Goal: Task Accomplishment & Management: Complete application form

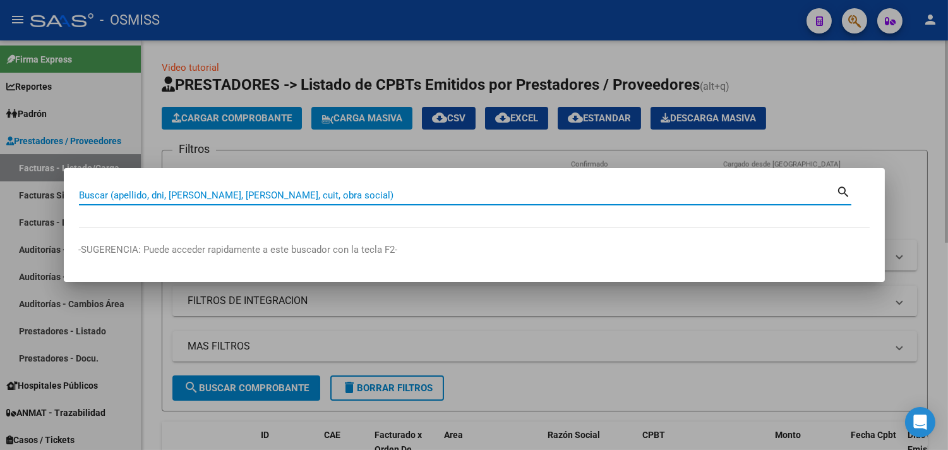
paste input "006-00000422"
type input "006-00000422"
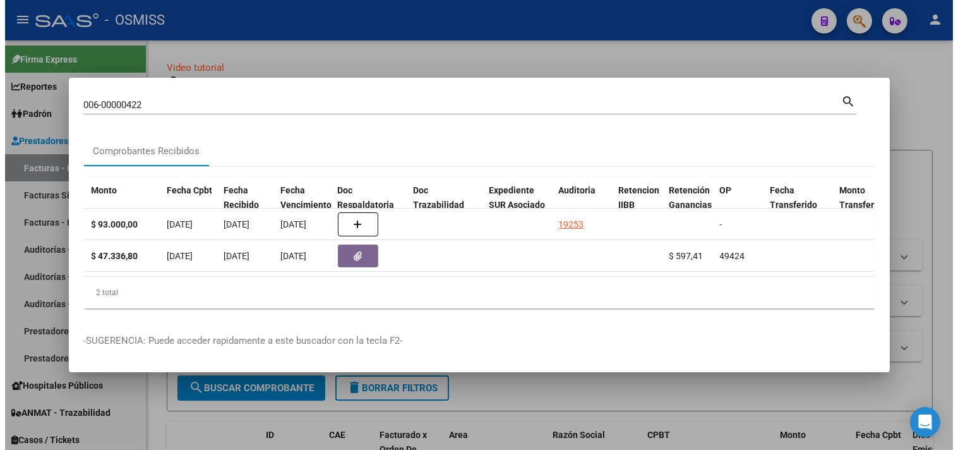
scroll to position [0, 541]
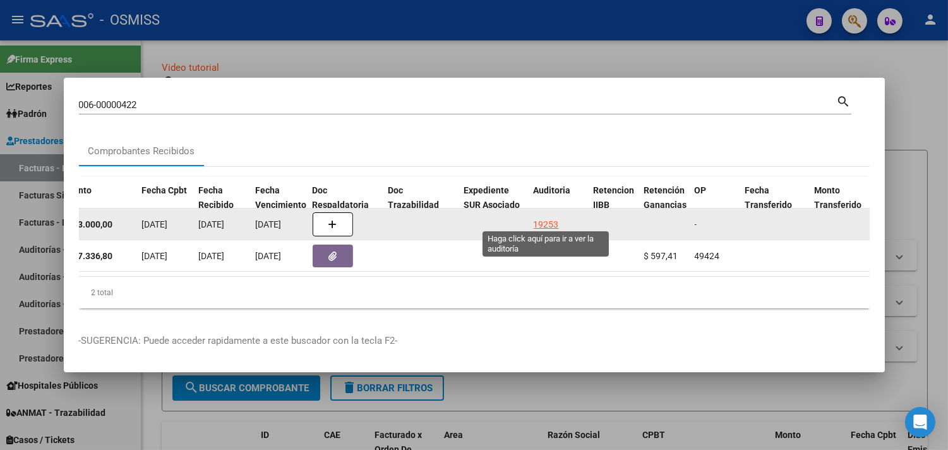
click at [556, 217] on div "19253" at bounding box center [546, 224] width 25 height 15
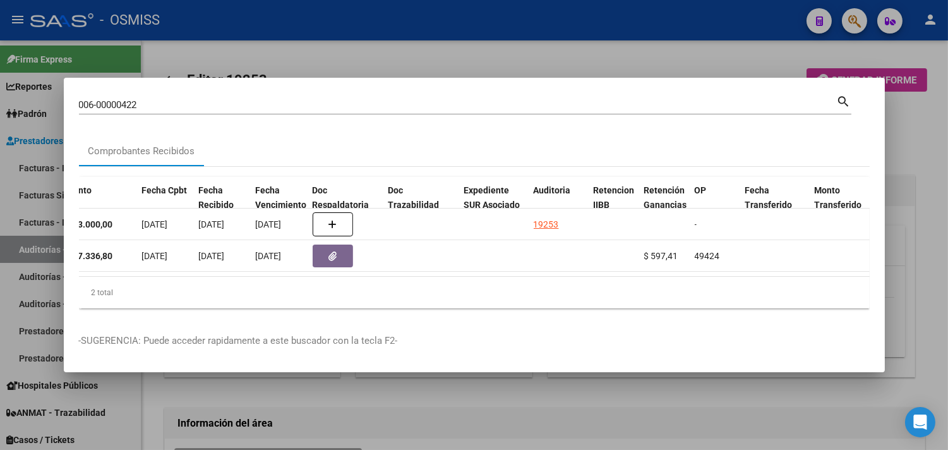
click at [914, 140] on div at bounding box center [474, 225] width 948 height 450
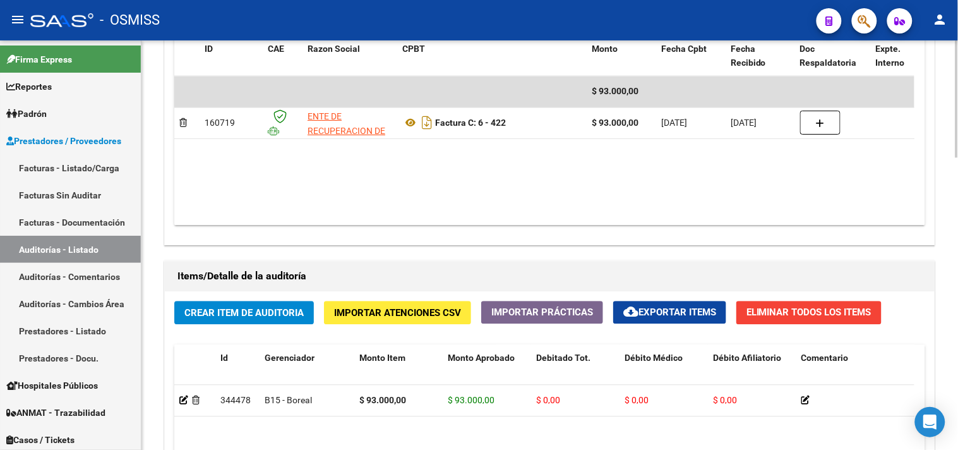
scroll to position [1022, 0]
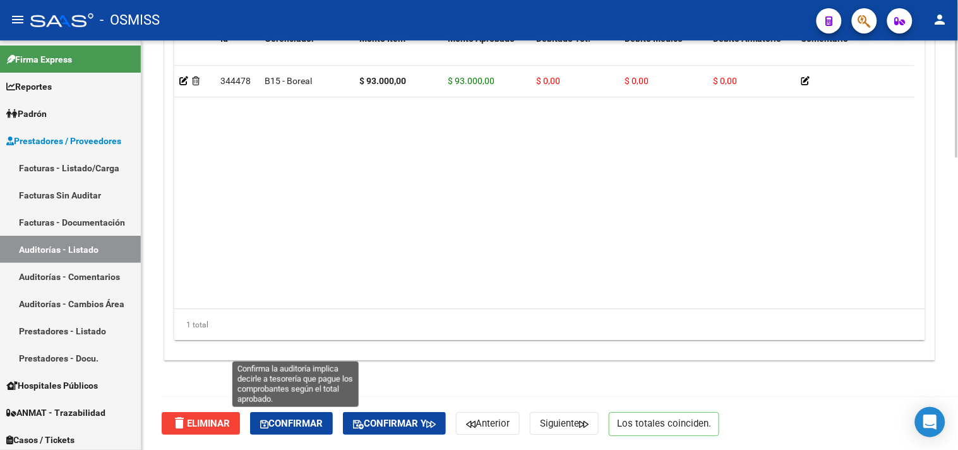
click at [320, 423] on span "Confirmar" at bounding box center [291, 423] width 63 height 11
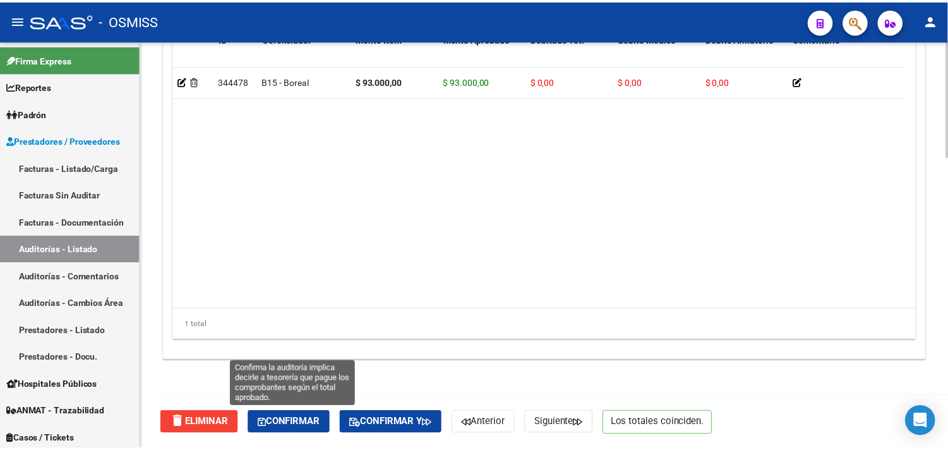
scroll to position [908, 0]
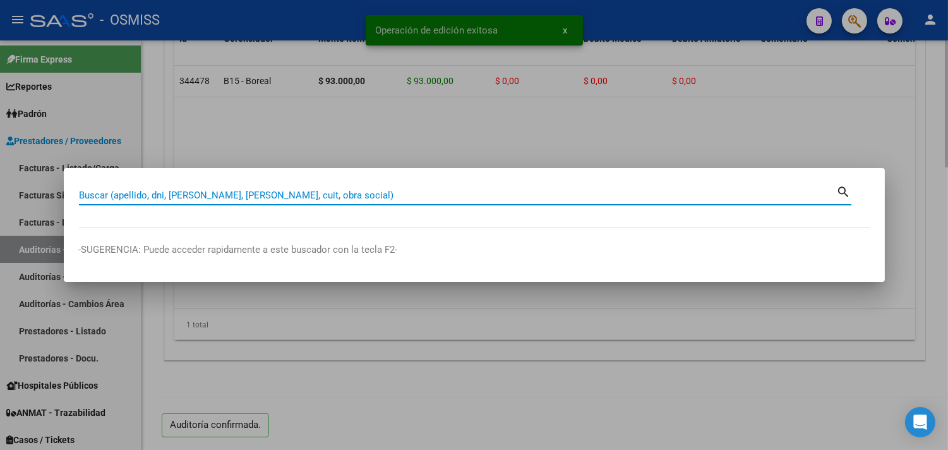
paste input "04-00001894"
type input "04-00001894"
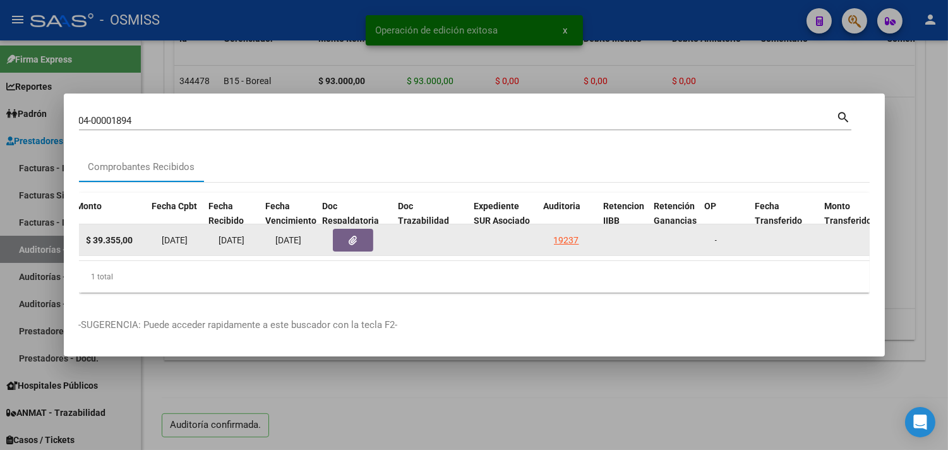
scroll to position [0, 531]
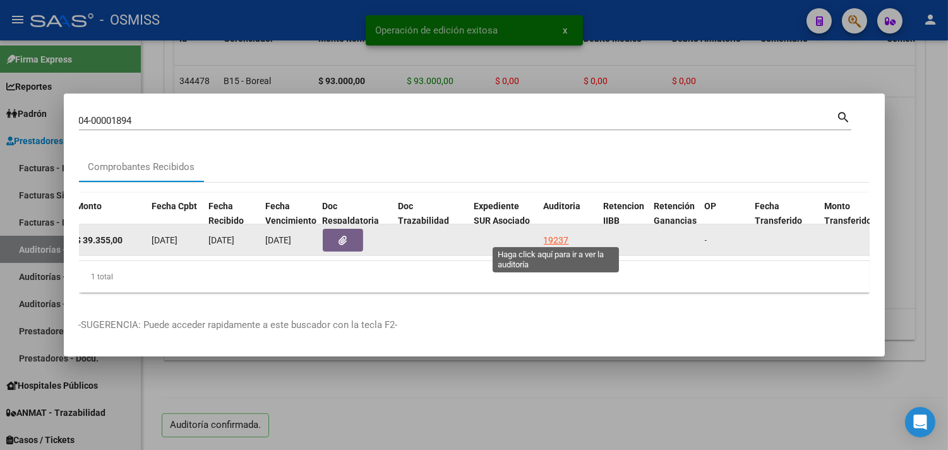
click at [558, 233] on div "19237" at bounding box center [556, 240] width 25 height 15
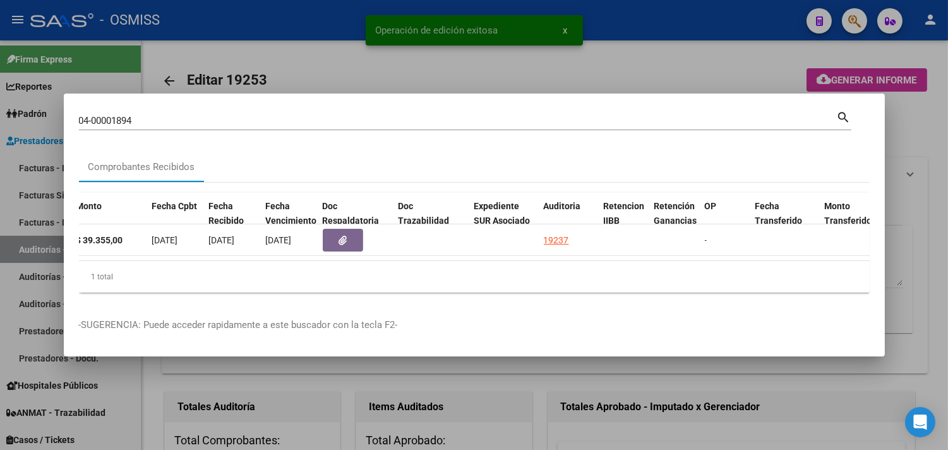
click at [924, 144] on div at bounding box center [474, 225] width 948 height 450
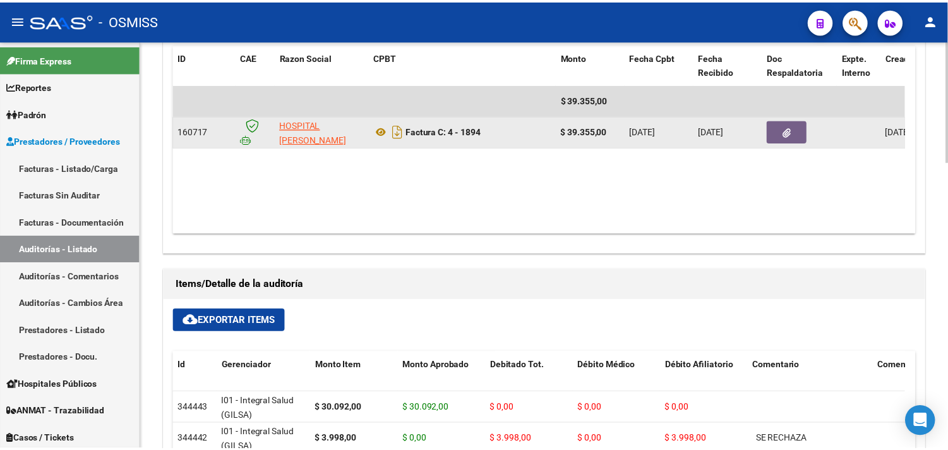
scroll to position [615, 0]
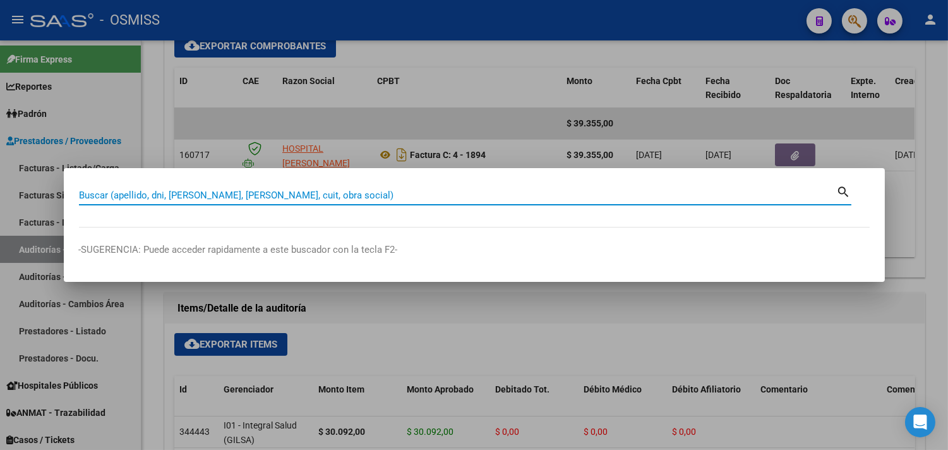
paste input "0140-00000911"
type input "0140-00000911"
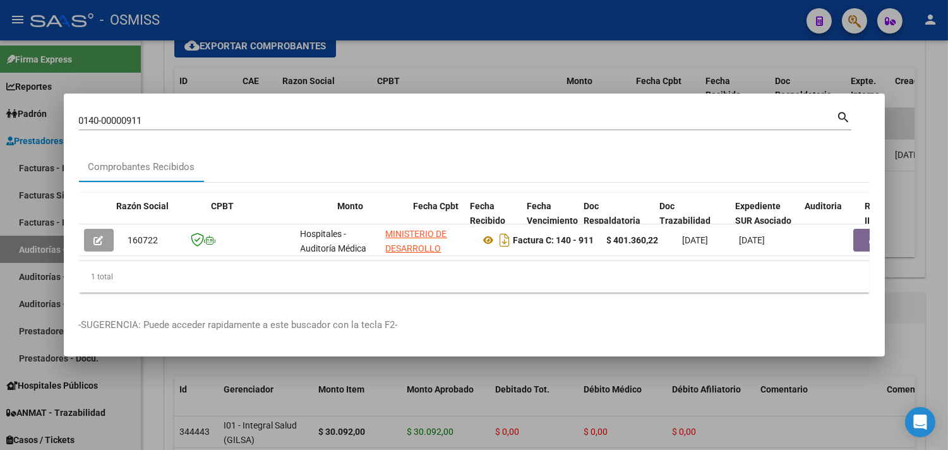
scroll to position [0, 460]
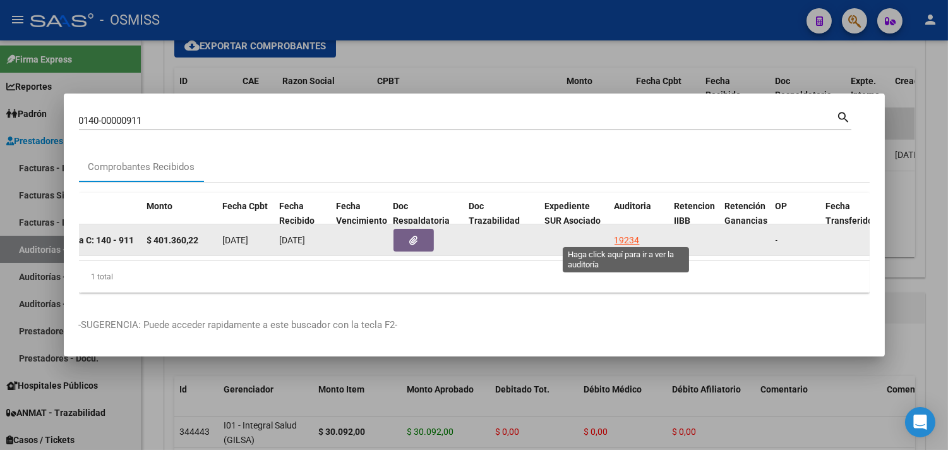
click at [617, 233] on div "19234" at bounding box center [627, 240] width 25 height 15
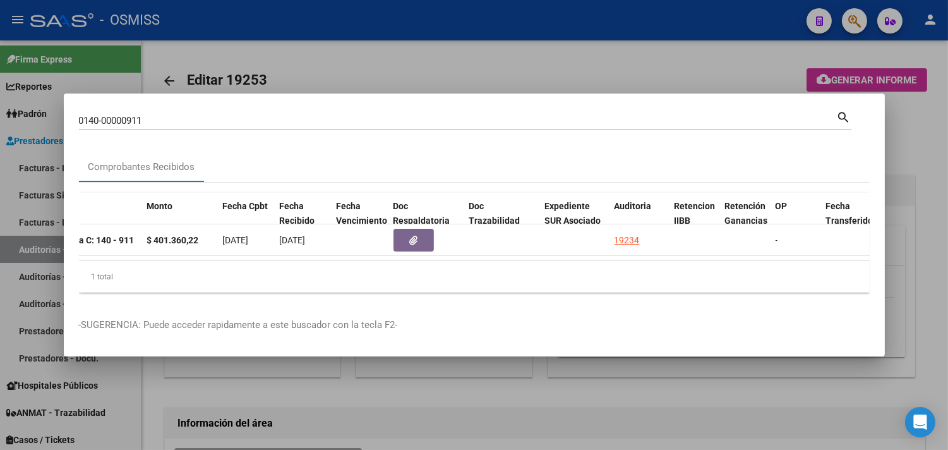
click at [924, 183] on div at bounding box center [474, 225] width 948 height 450
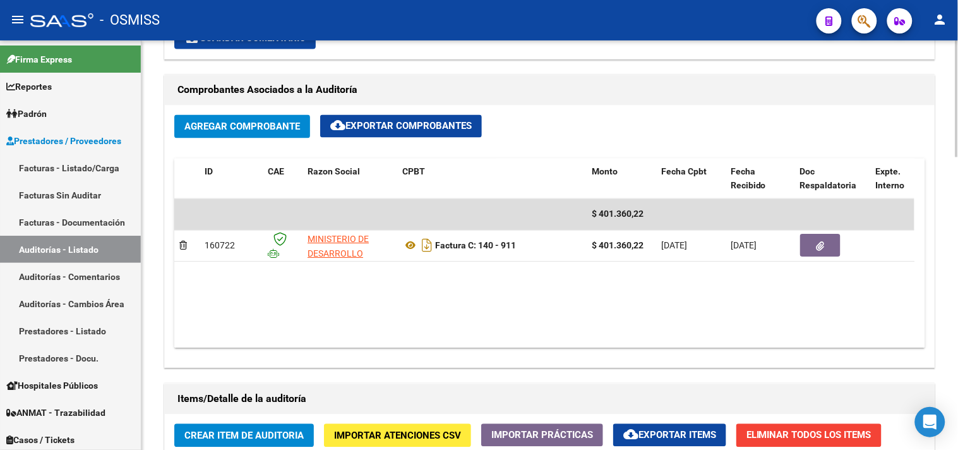
scroll to position [632, 0]
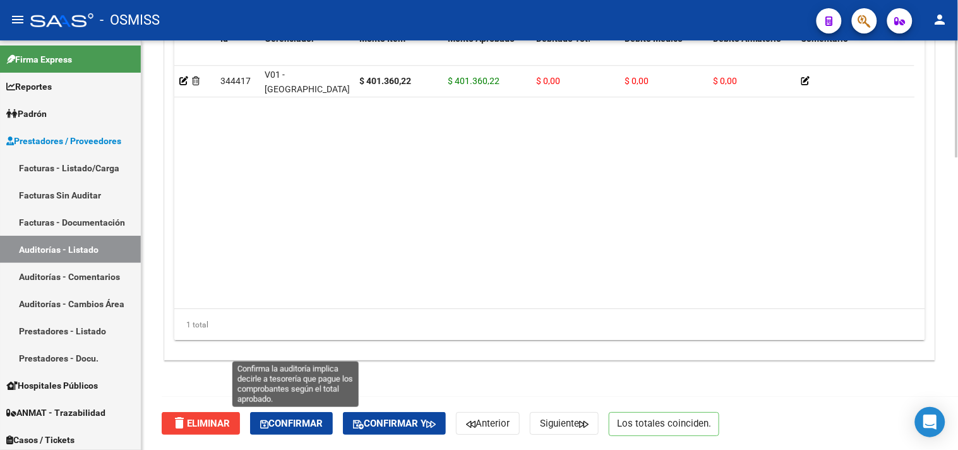
click at [282, 423] on span "Confirmar" at bounding box center [291, 423] width 63 height 11
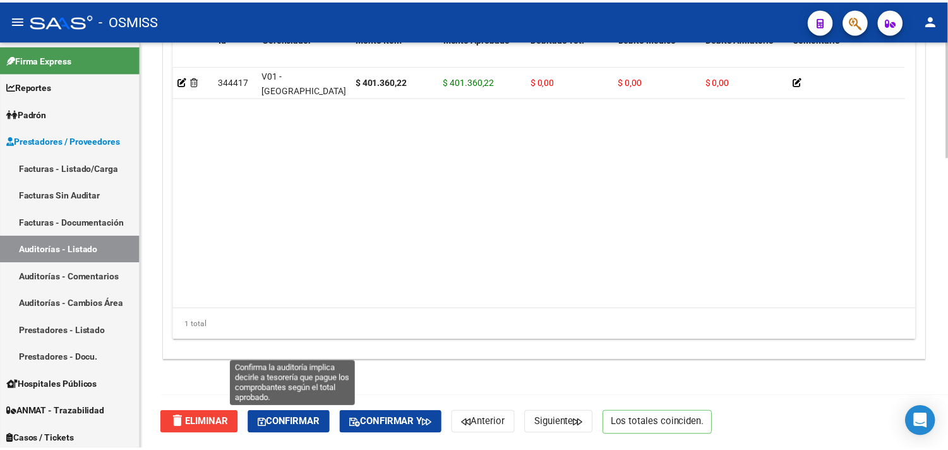
scroll to position [908, 0]
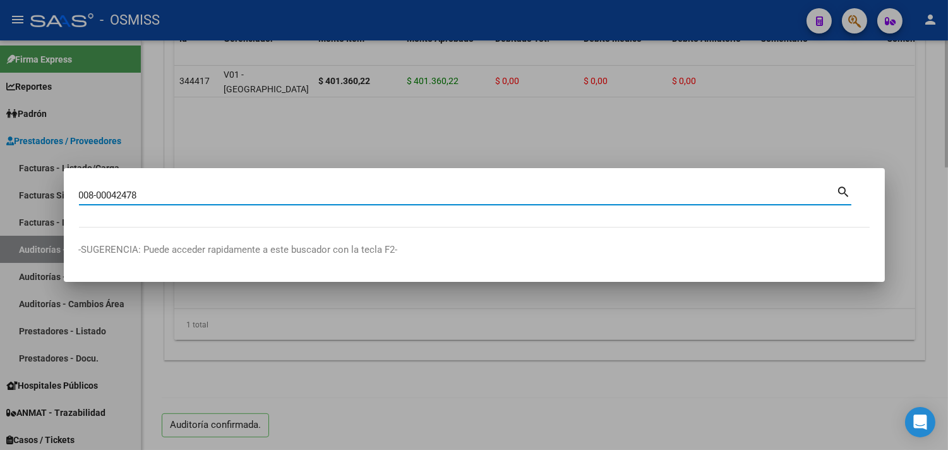
type input "008-00042478"
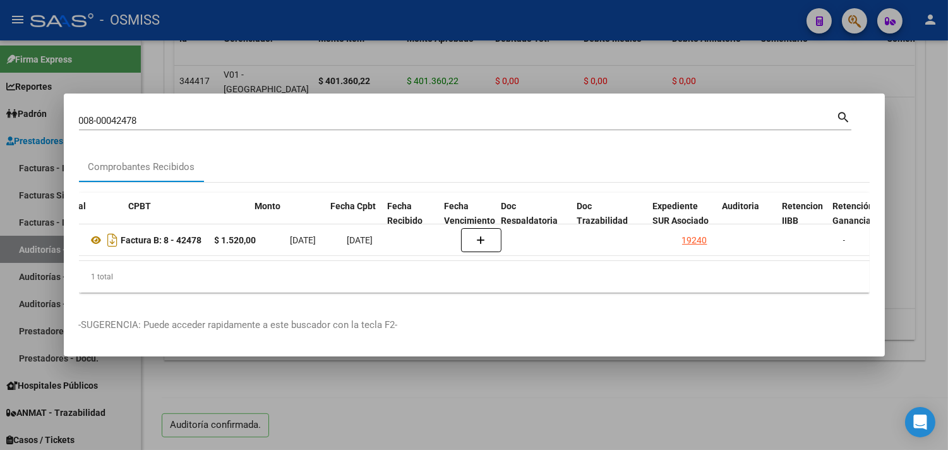
scroll to position [0, 395]
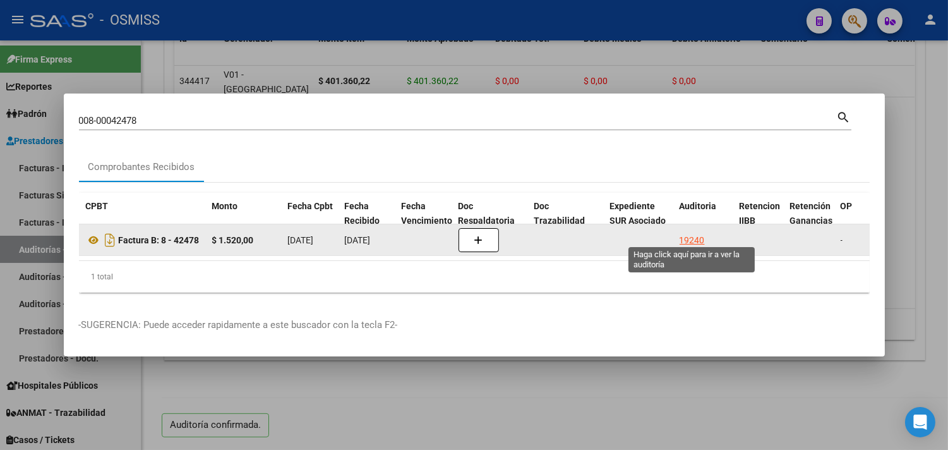
click at [685, 234] on div "19240" at bounding box center [692, 240] width 25 height 15
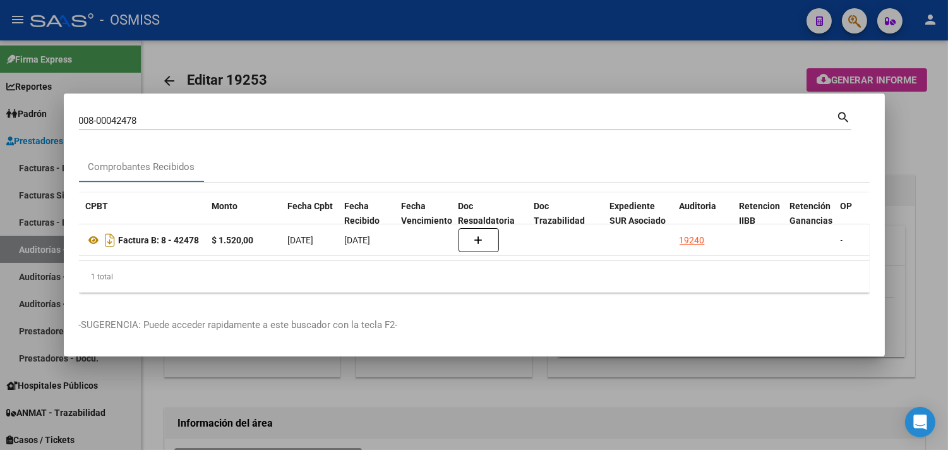
click at [919, 154] on div at bounding box center [474, 225] width 948 height 450
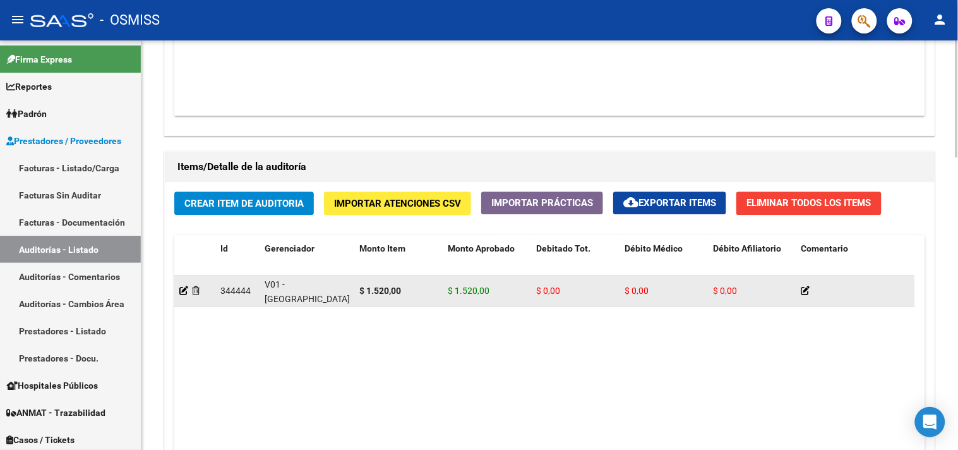
scroll to position [1022, 0]
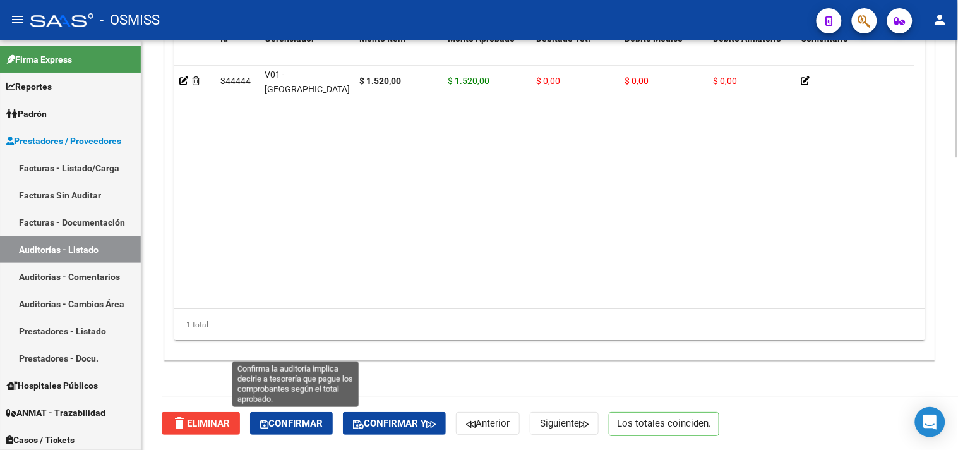
click at [323, 422] on span "Confirmar" at bounding box center [291, 423] width 63 height 11
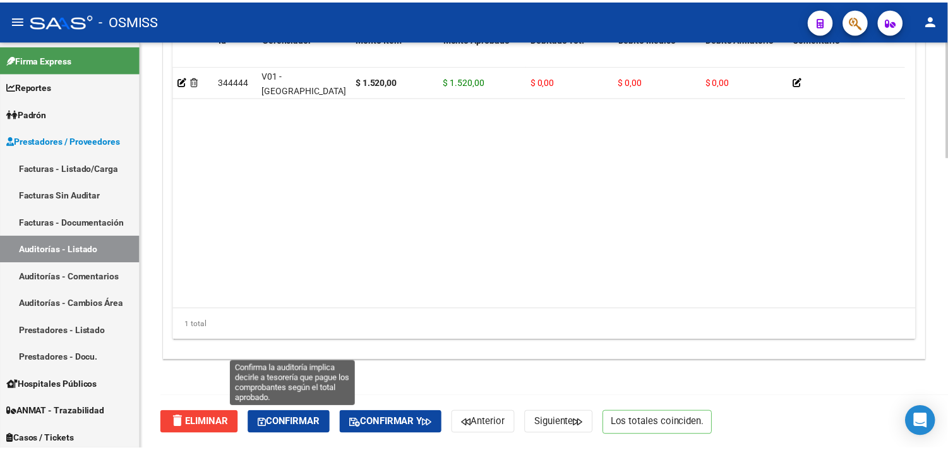
scroll to position [908, 0]
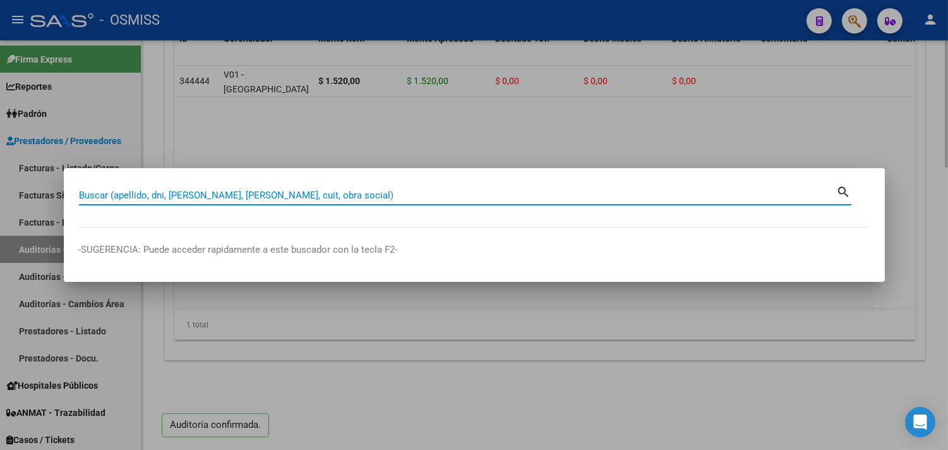
paste input "008-00042479"
type input "008-00042479"
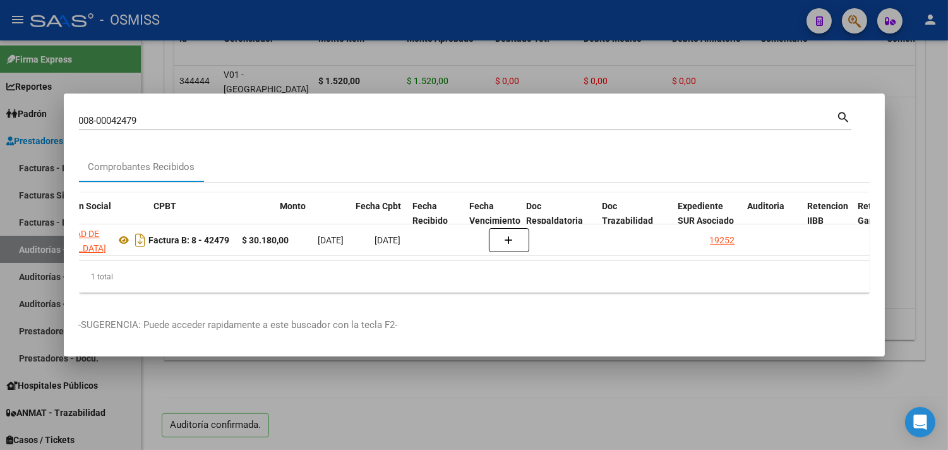
scroll to position [0, 418]
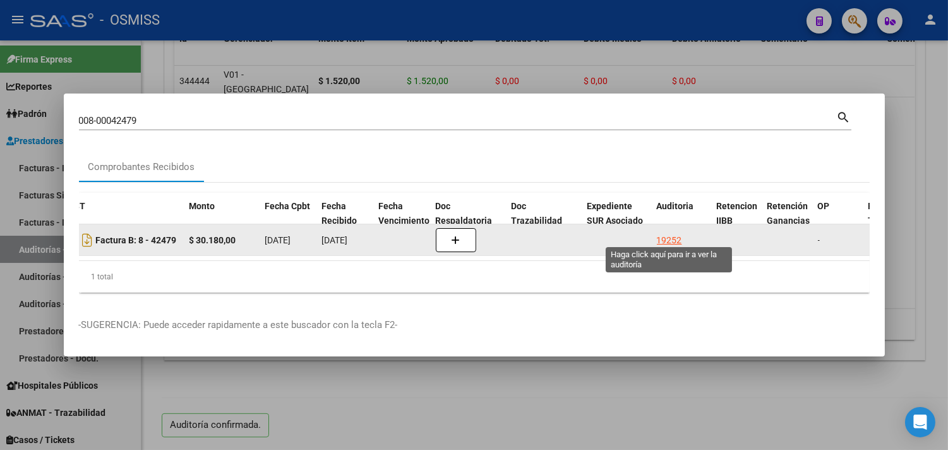
click at [677, 233] on div "19252" at bounding box center [669, 240] width 25 height 15
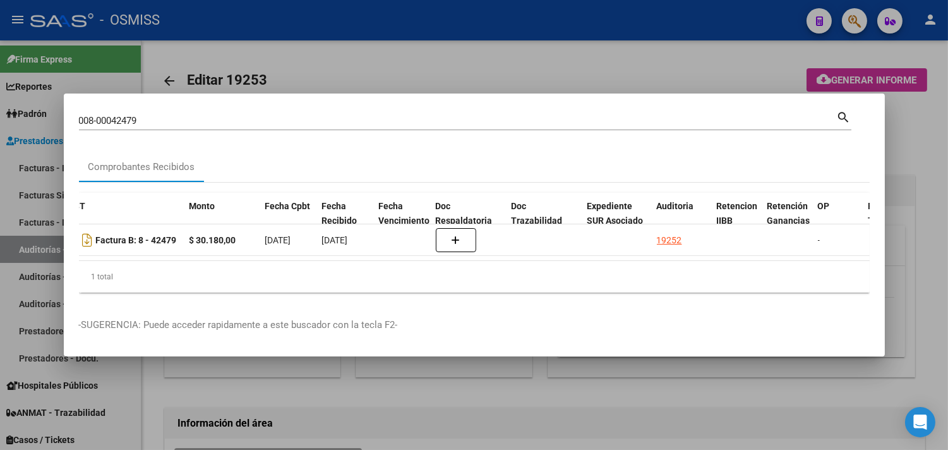
click at [910, 127] on div at bounding box center [474, 225] width 948 height 450
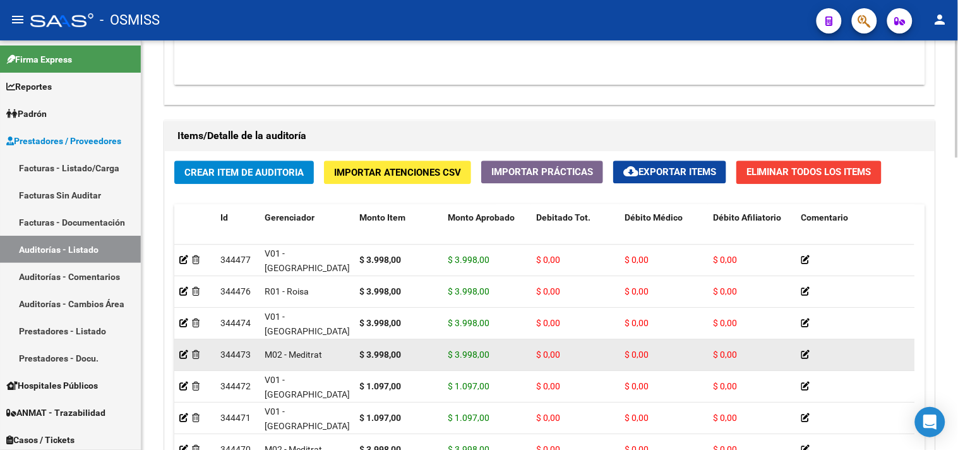
scroll to position [24, 0]
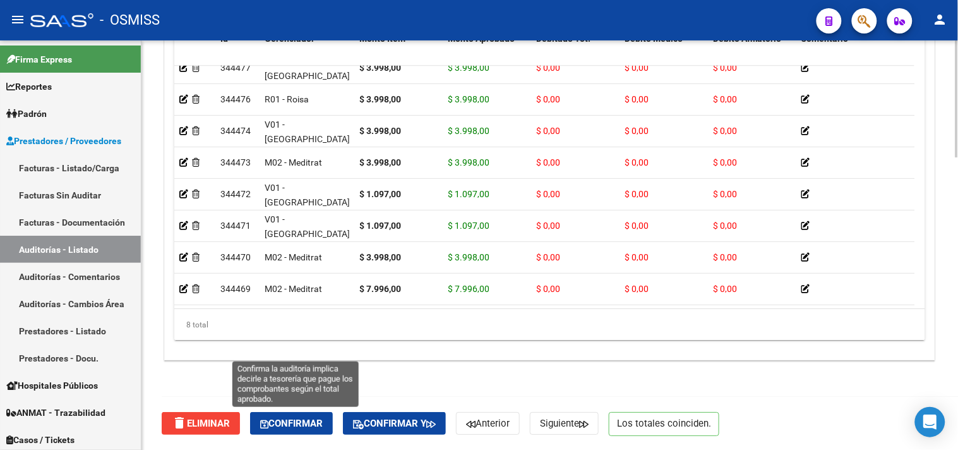
click at [301, 431] on button "Confirmar" at bounding box center [291, 423] width 83 height 23
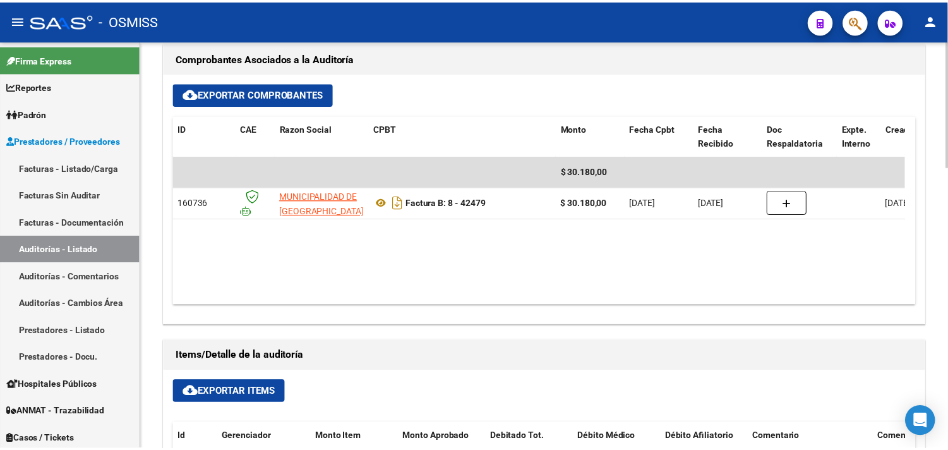
scroll to position [488, 0]
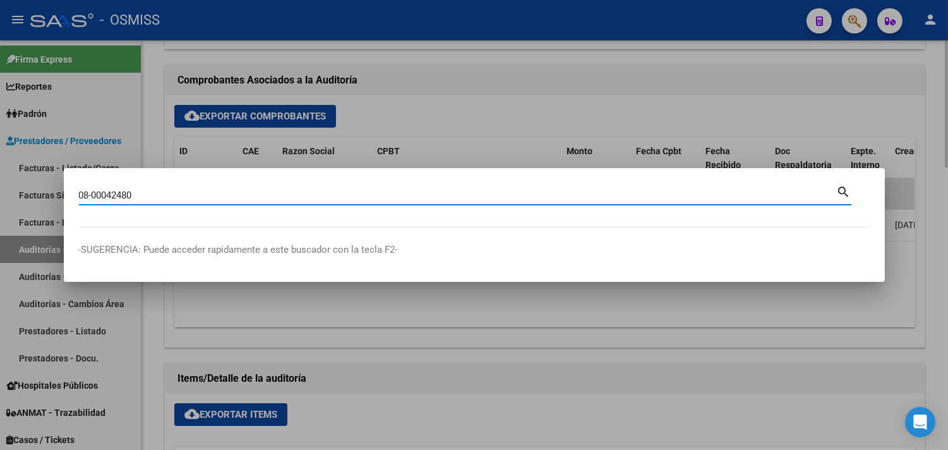
type input "08-00042480"
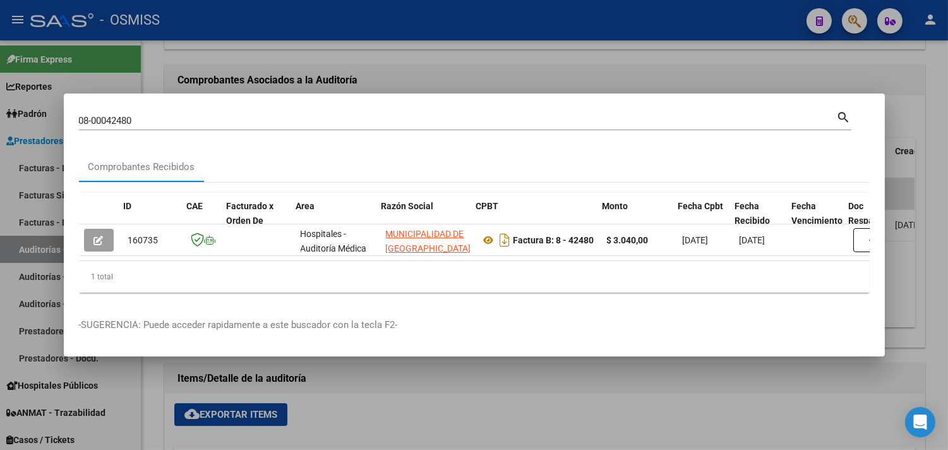
scroll to position [0, 603]
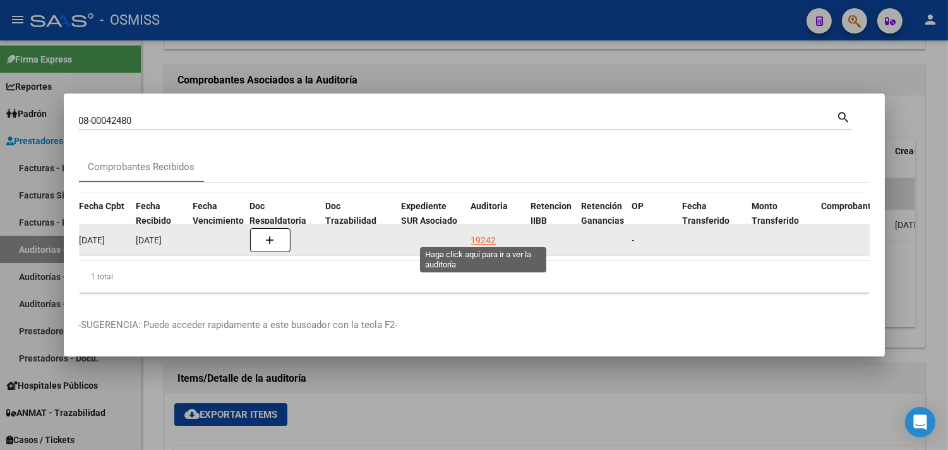
click at [480, 233] on div "19242" at bounding box center [483, 240] width 25 height 15
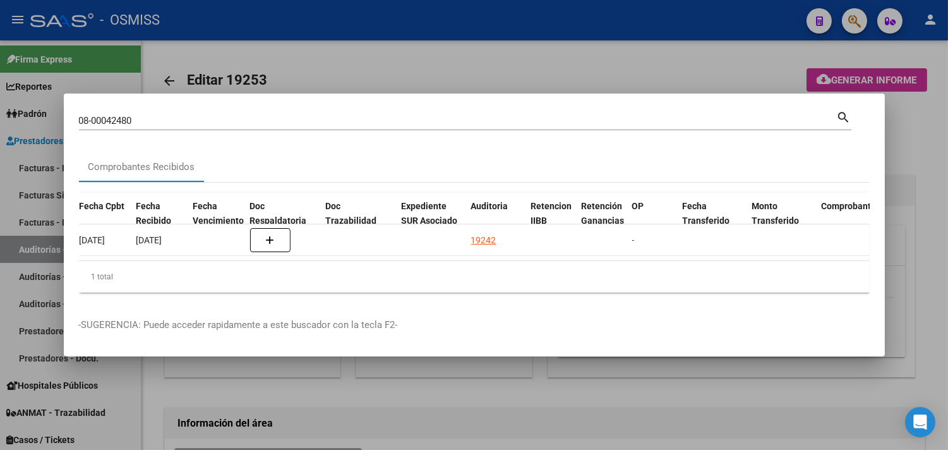
click at [929, 152] on div at bounding box center [474, 225] width 948 height 450
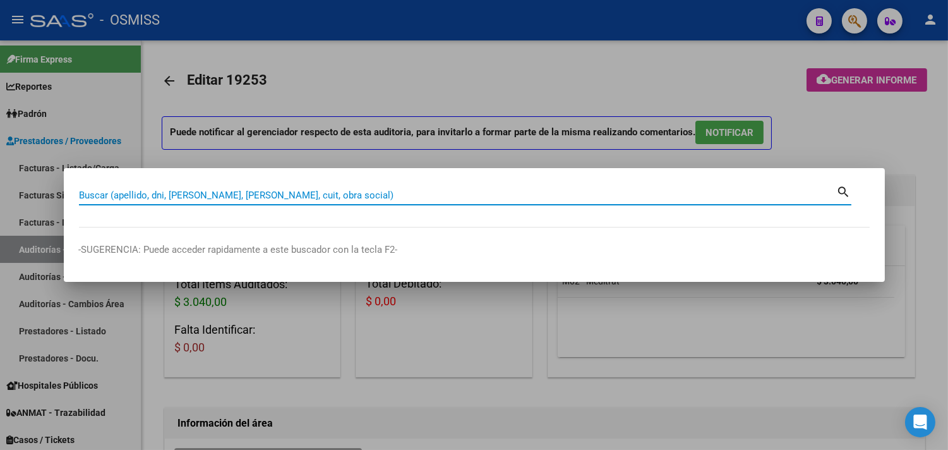
paste input "08-00042480"
type input "08-00042480"
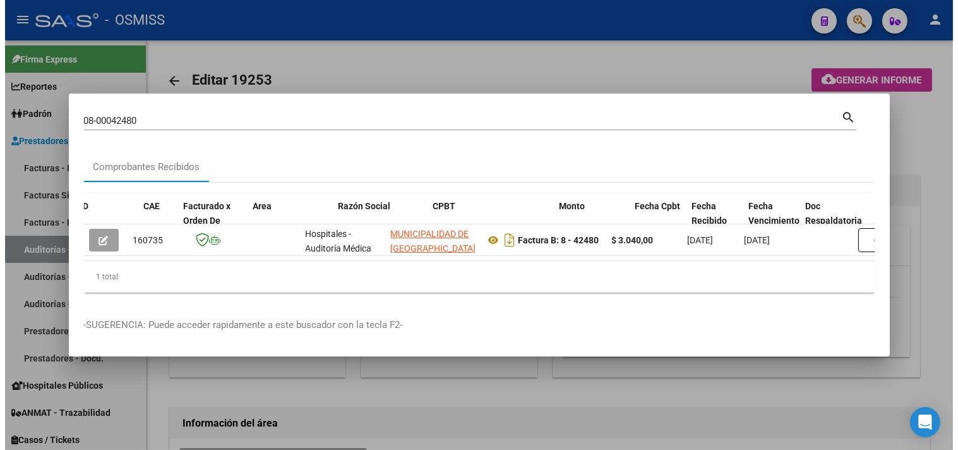
scroll to position [0, 538]
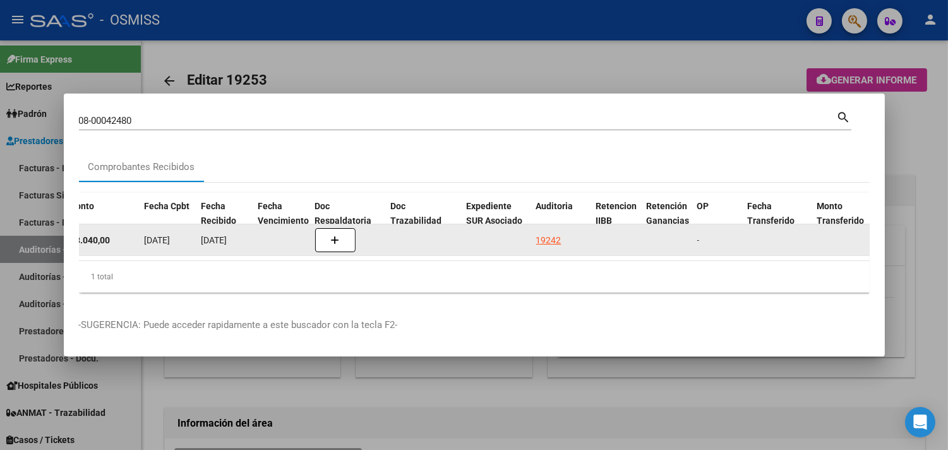
click at [551, 233] on div "19242" at bounding box center [548, 240] width 25 height 15
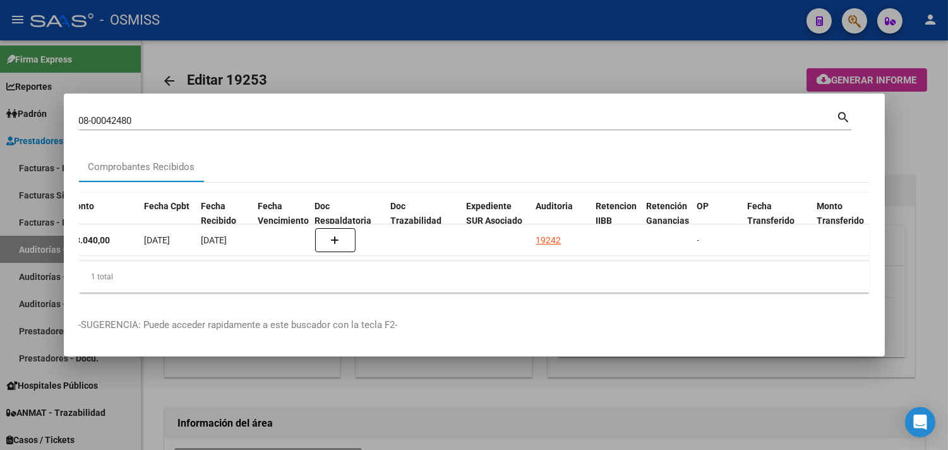
click at [922, 174] on div at bounding box center [474, 225] width 948 height 450
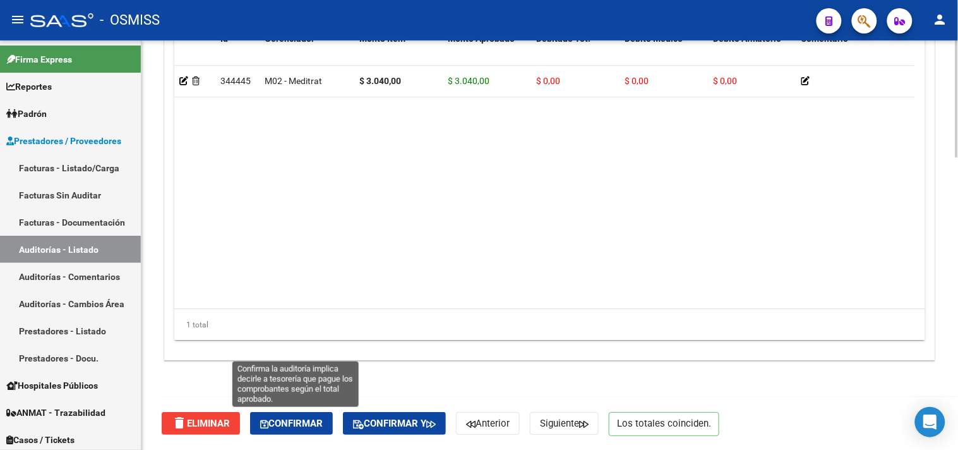
click at [292, 428] on span "Confirmar" at bounding box center [291, 423] width 63 height 11
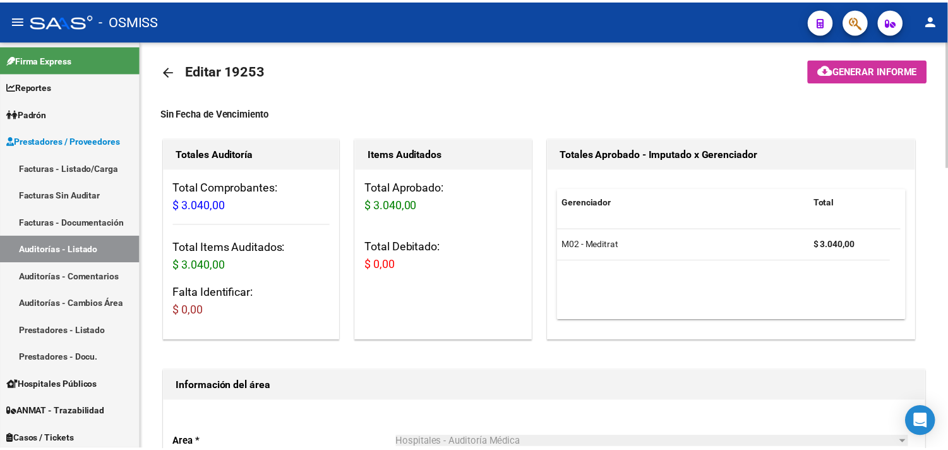
scroll to position [0, 0]
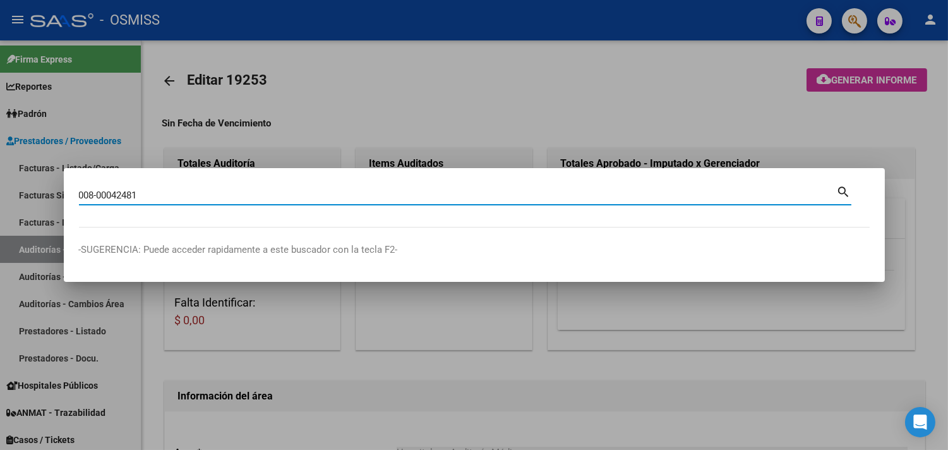
type input "008-00042481"
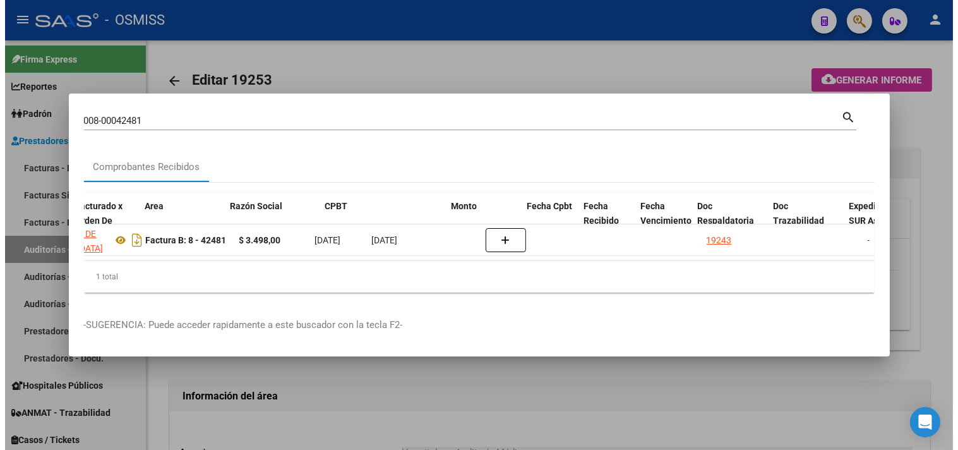
scroll to position [0, 380]
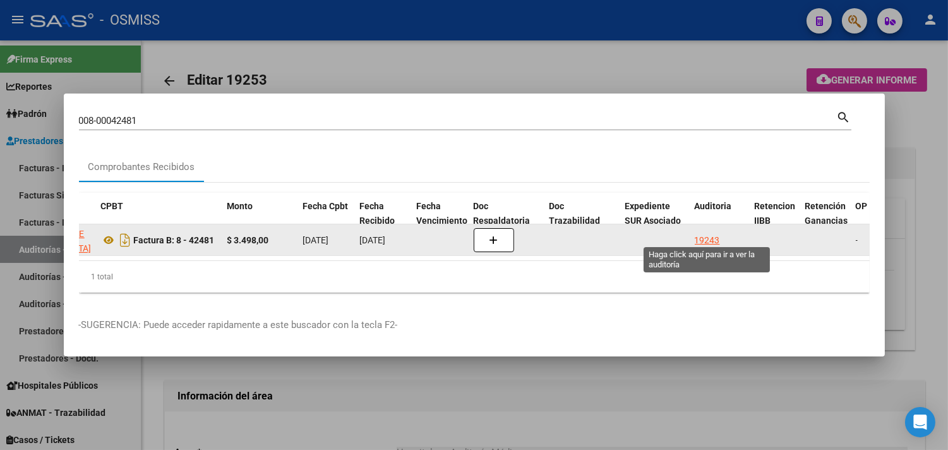
click at [711, 234] on div "19243" at bounding box center [707, 240] width 25 height 15
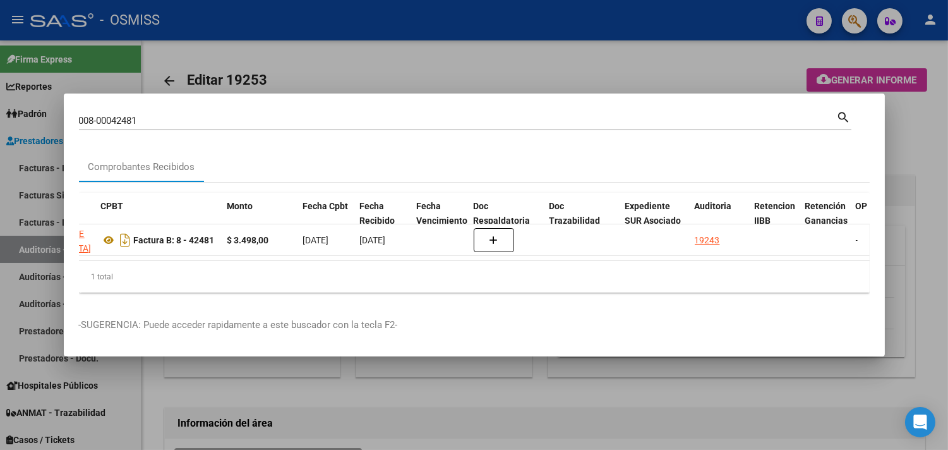
click at [934, 175] on div at bounding box center [474, 225] width 948 height 450
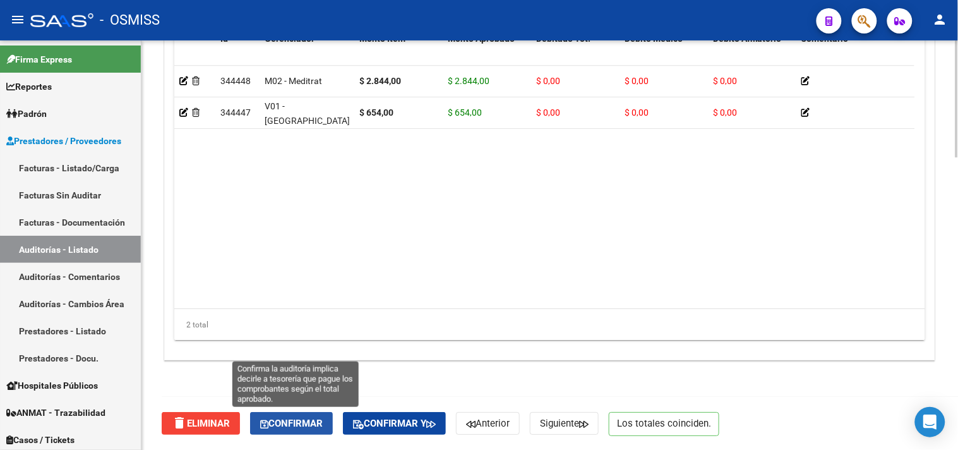
click at [298, 421] on span "Confirmar" at bounding box center [291, 423] width 63 height 11
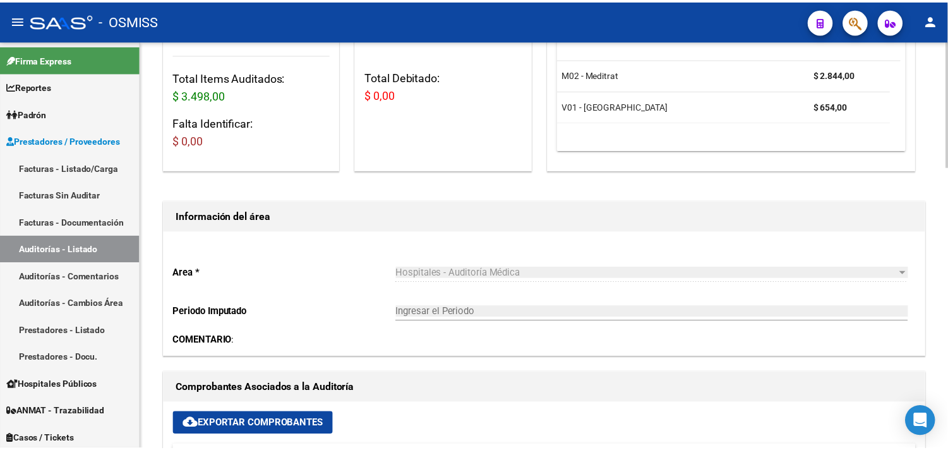
scroll to position [418, 0]
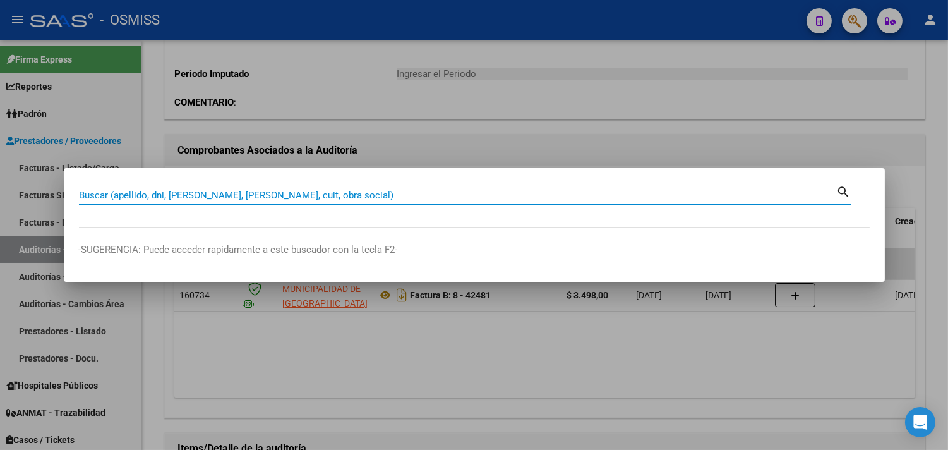
paste input "08-00042483"
type input "08-00042483"
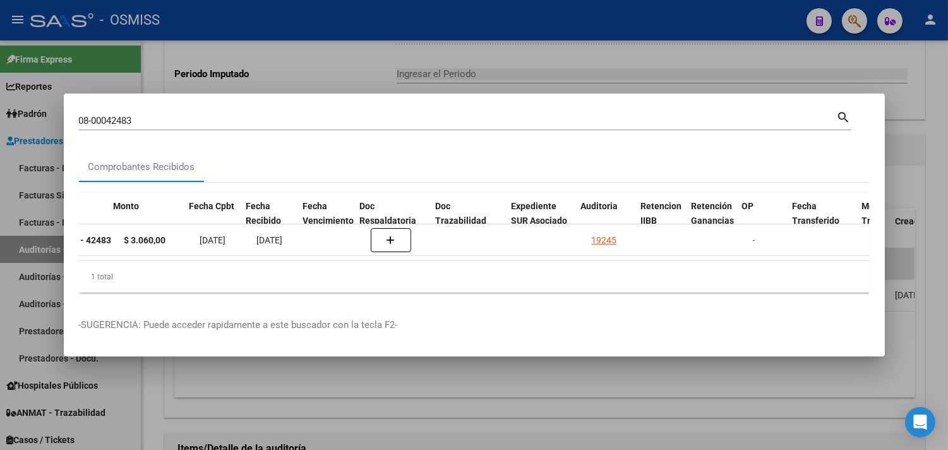
scroll to position [0, 495]
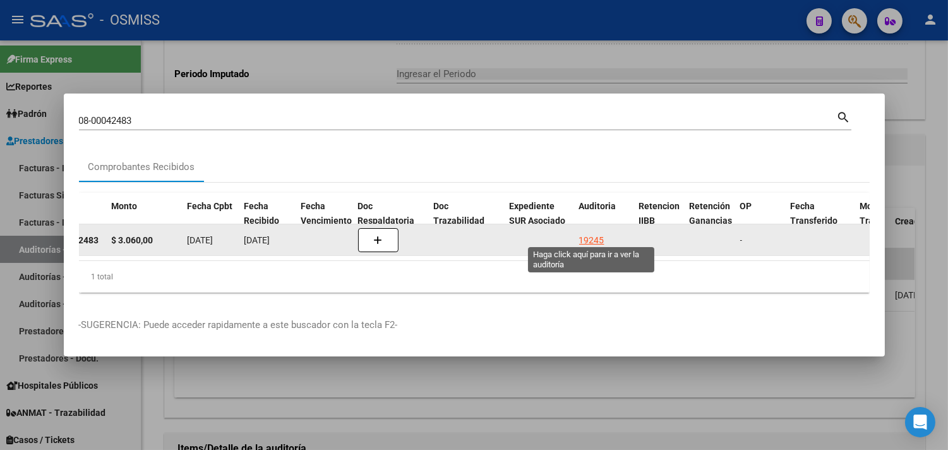
click at [589, 235] on div "19245" at bounding box center [591, 240] width 25 height 15
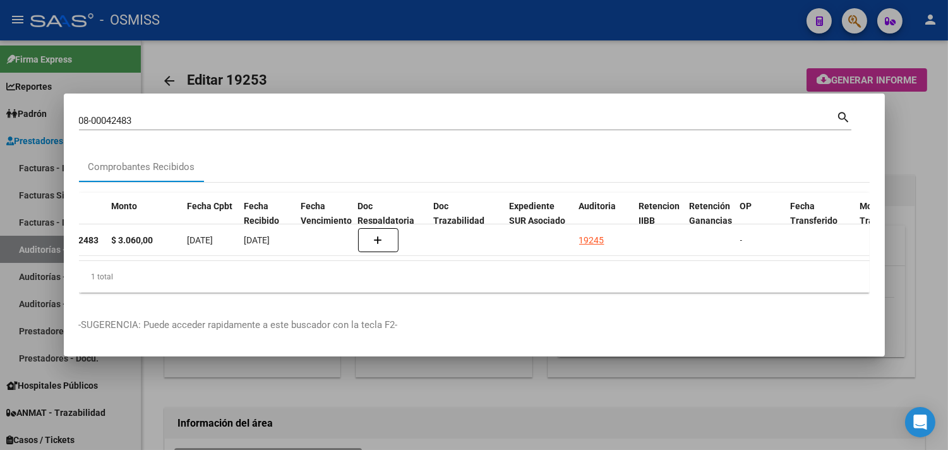
click at [916, 142] on div at bounding box center [474, 225] width 948 height 450
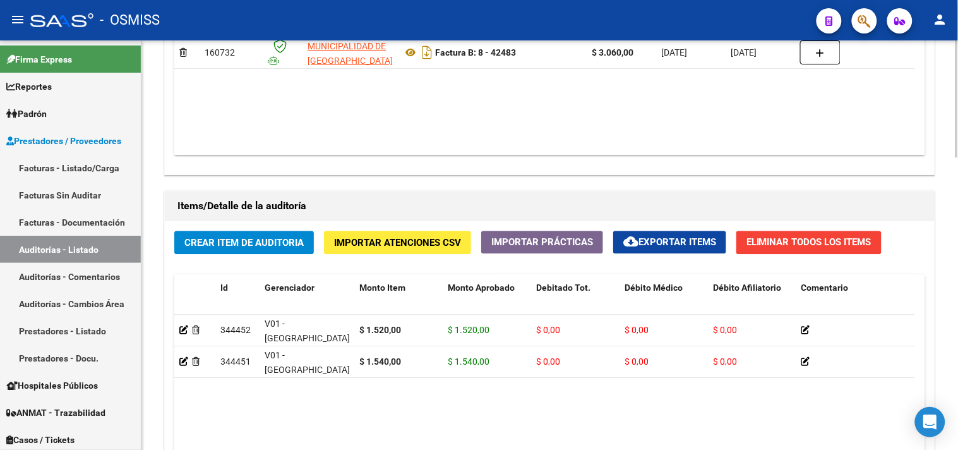
scroll to position [1022, 0]
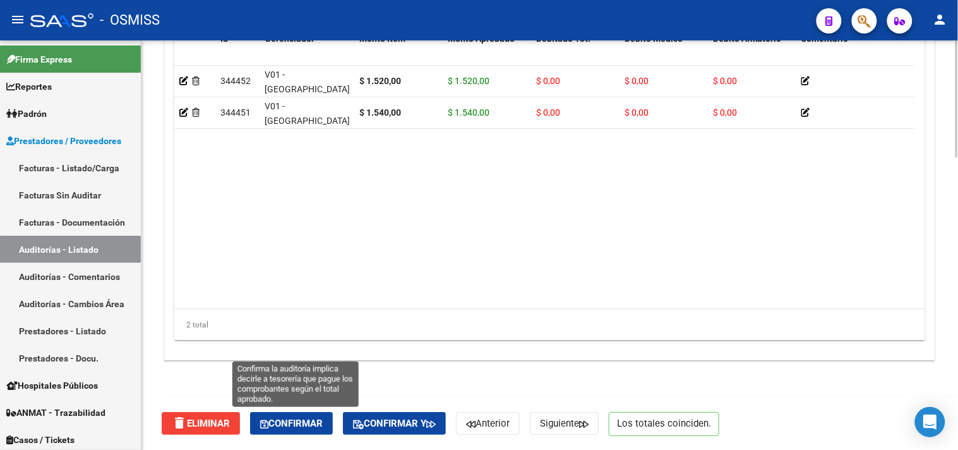
click at [313, 422] on span "Confirmar" at bounding box center [291, 423] width 63 height 11
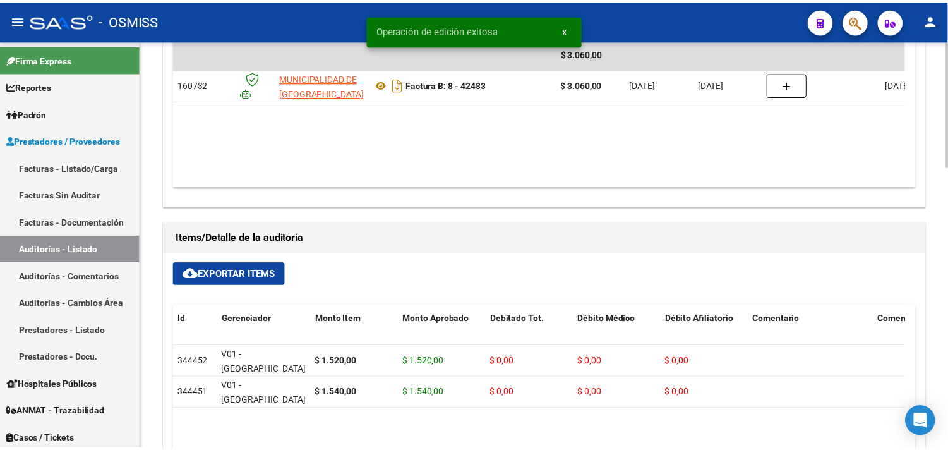
scroll to position [136, 0]
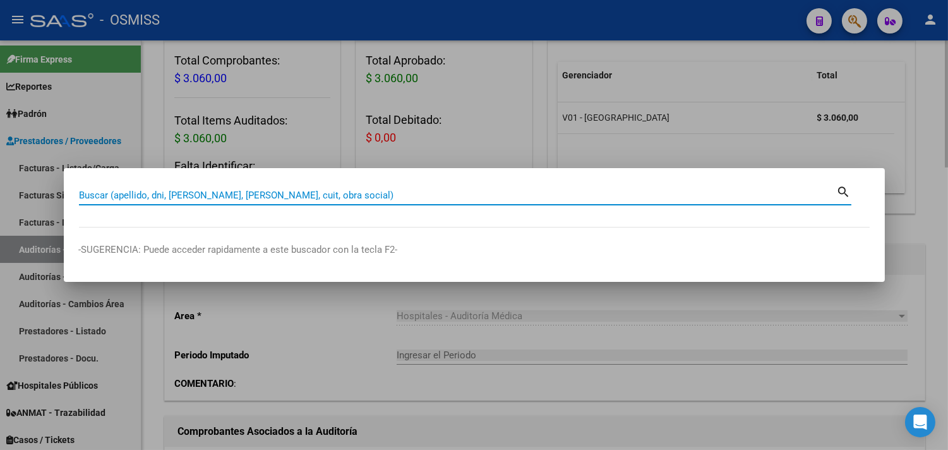
paste input "008-00042484"
type input "008-00042484"
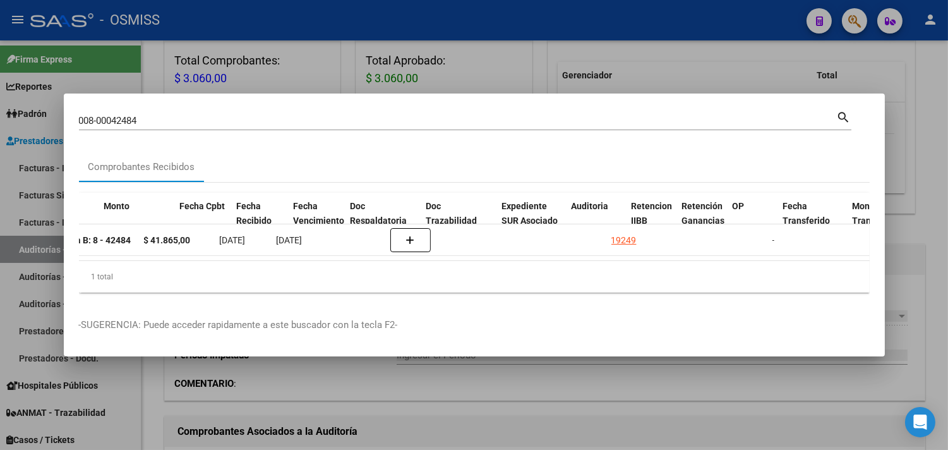
scroll to position [0, 503]
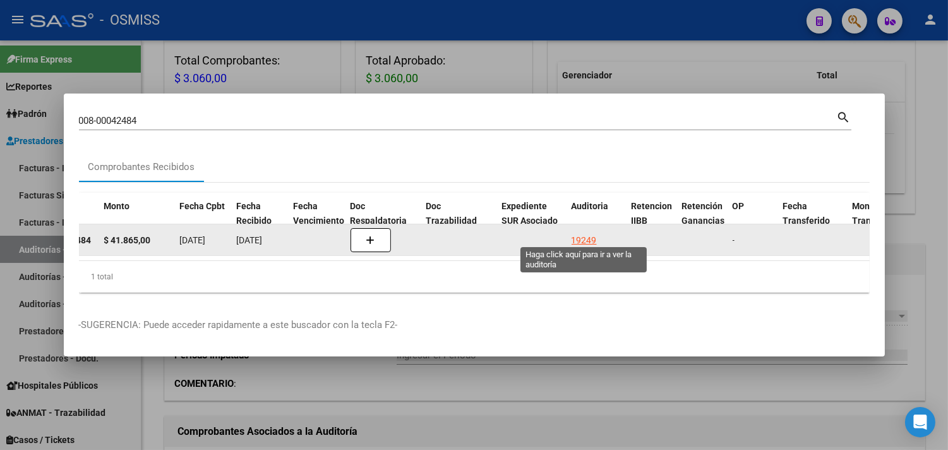
click at [583, 238] on div "19249" at bounding box center [584, 240] width 25 height 15
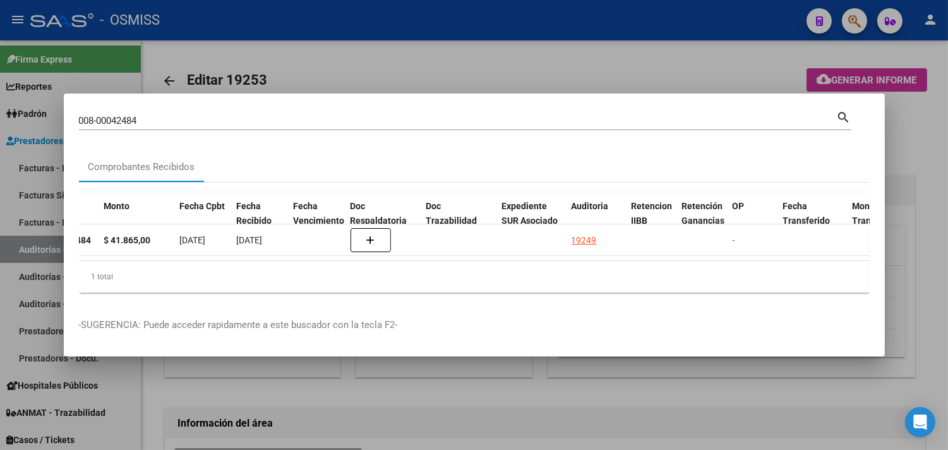
click at [927, 164] on div at bounding box center [474, 225] width 948 height 450
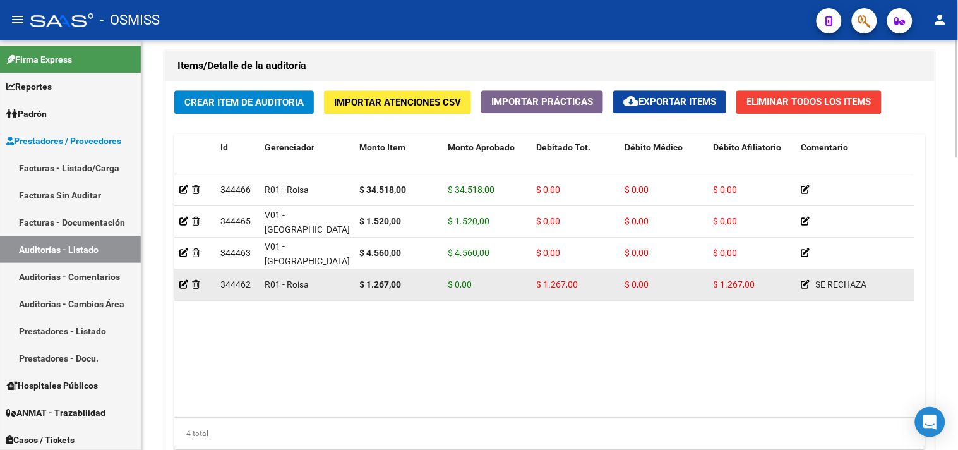
scroll to position [1022, 0]
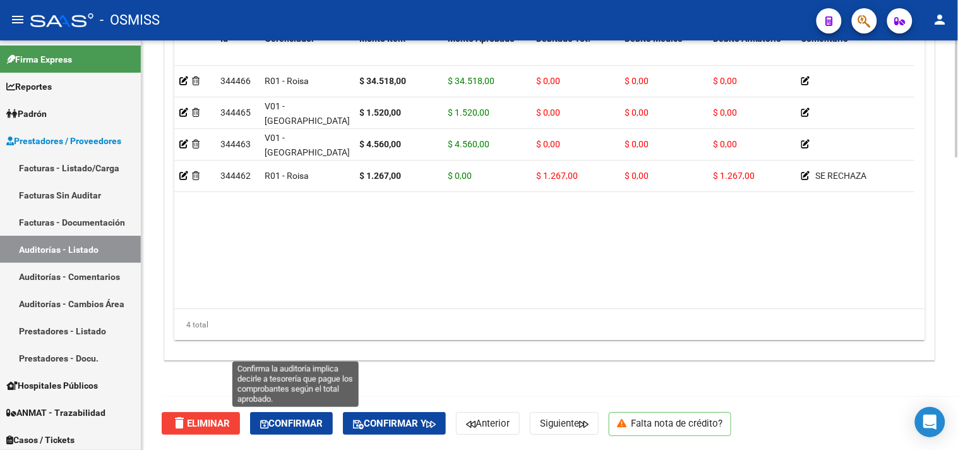
click at [308, 418] on span "Confirmar" at bounding box center [291, 423] width 63 height 11
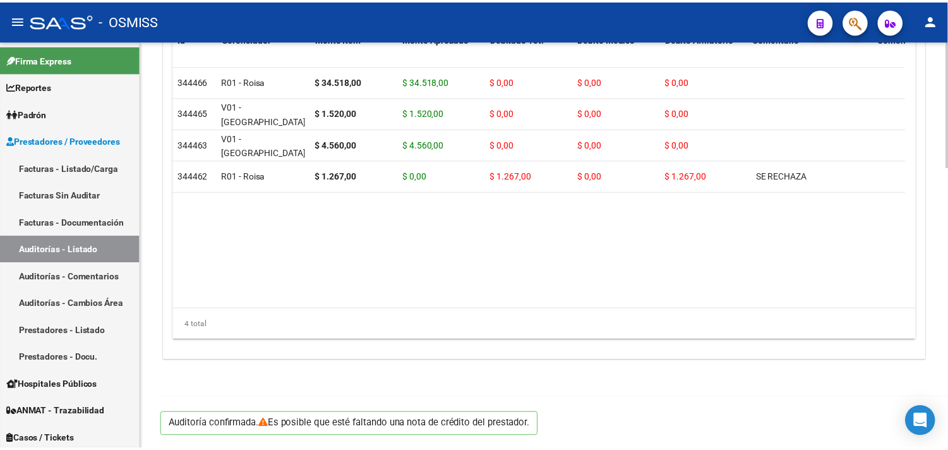
scroll to position [908, 0]
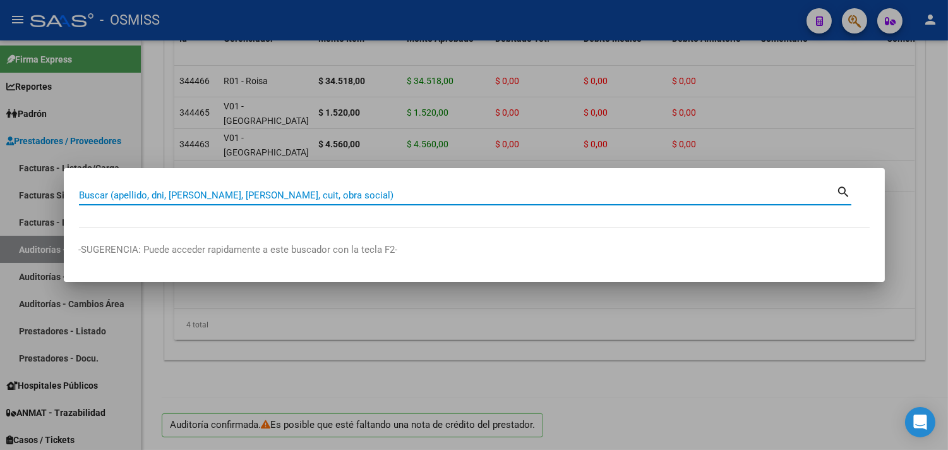
paste input "08-00042485"
type input "08-00042485"
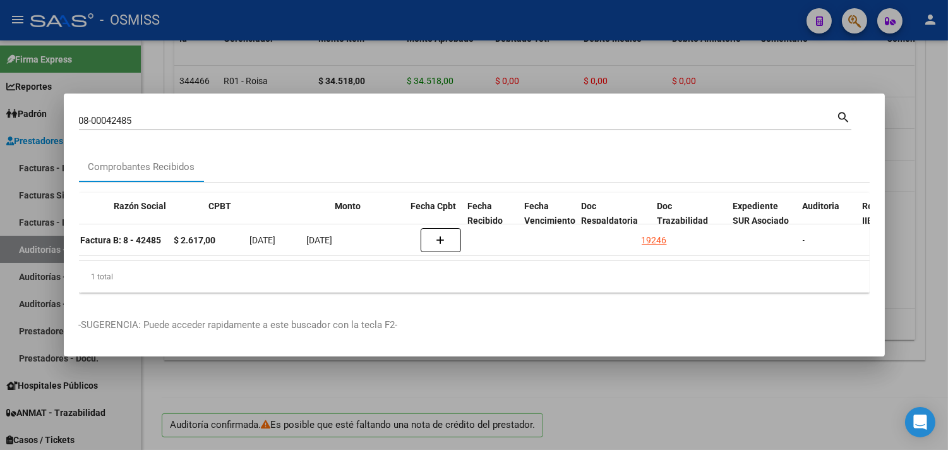
scroll to position [0, 478]
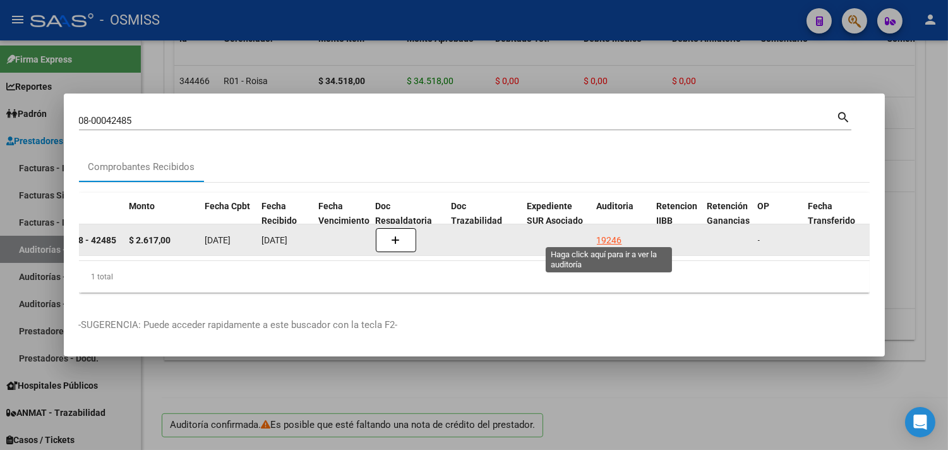
click at [604, 234] on div "19246" at bounding box center [609, 240] width 25 height 15
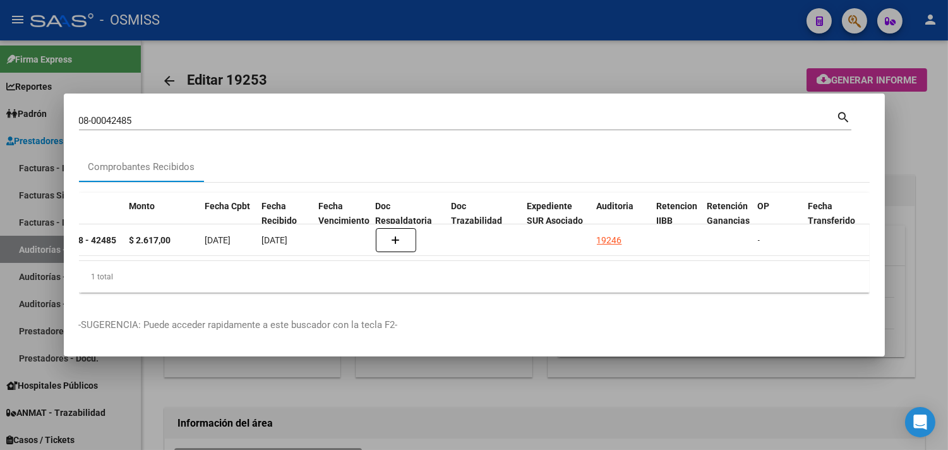
click at [932, 169] on div at bounding box center [474, 225] width 948 height 450
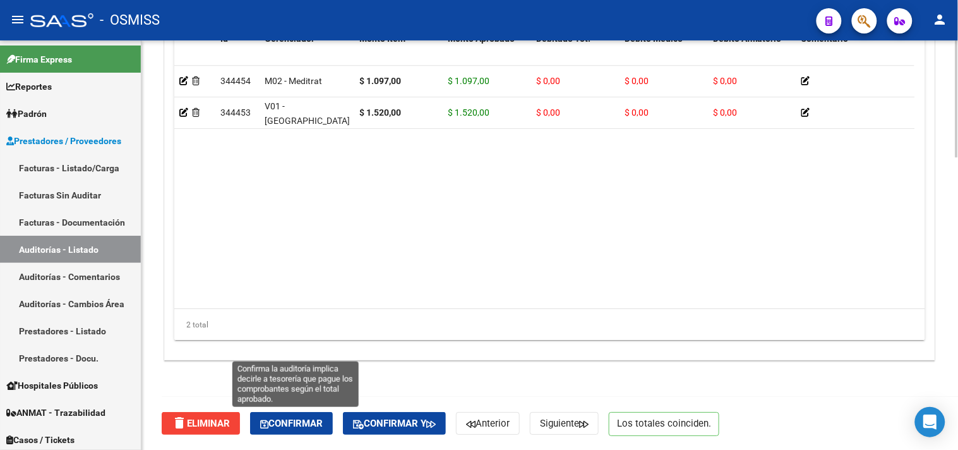
click at [312, 424] on span "Confirmar" at bounding box center [291, 423] width 63 height 11
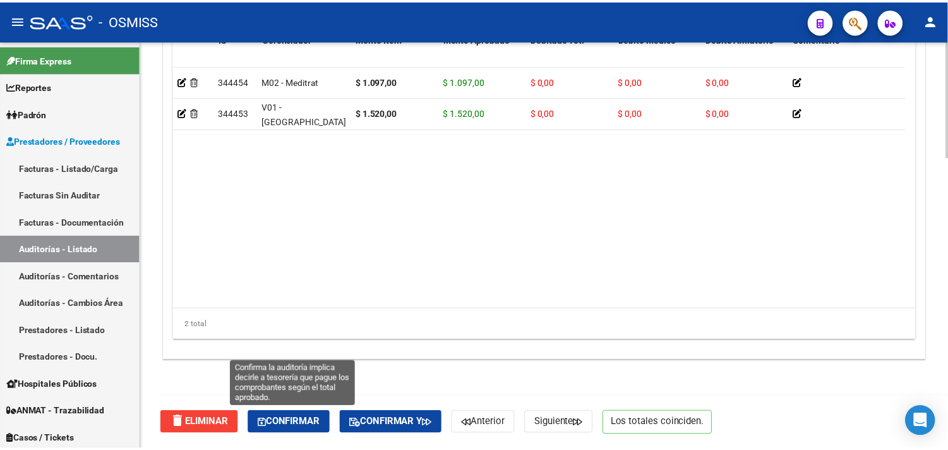
scroll to position [908, 0]
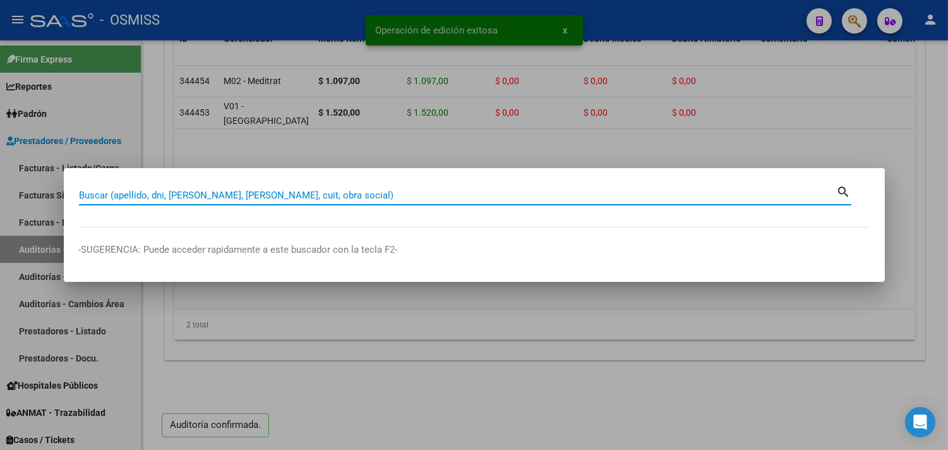
paste input "08-00042488"
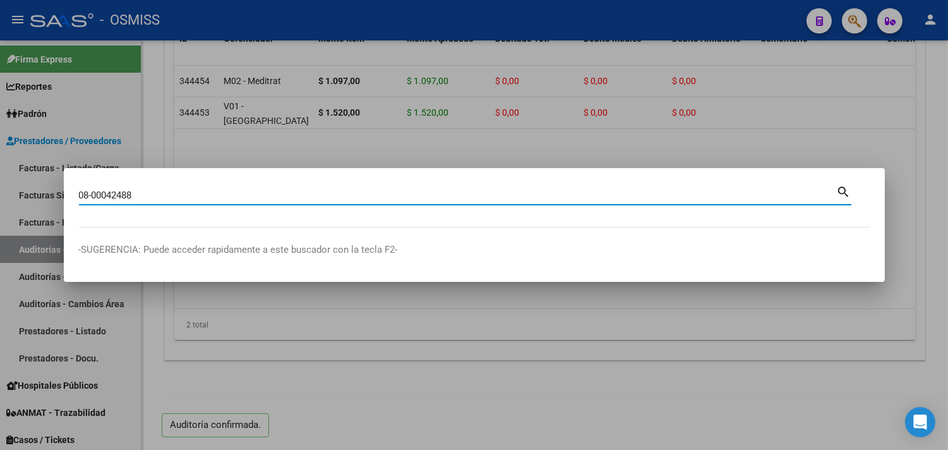
type input "08-00042488"
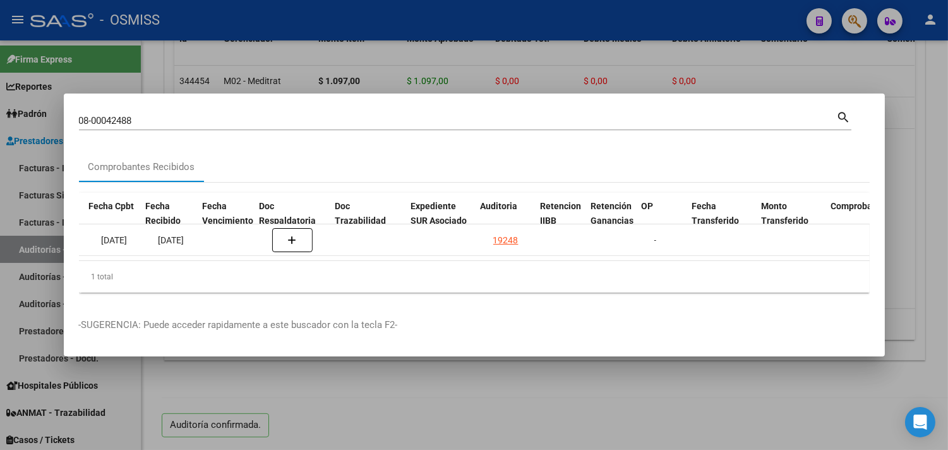
scroll to position [0, 594]
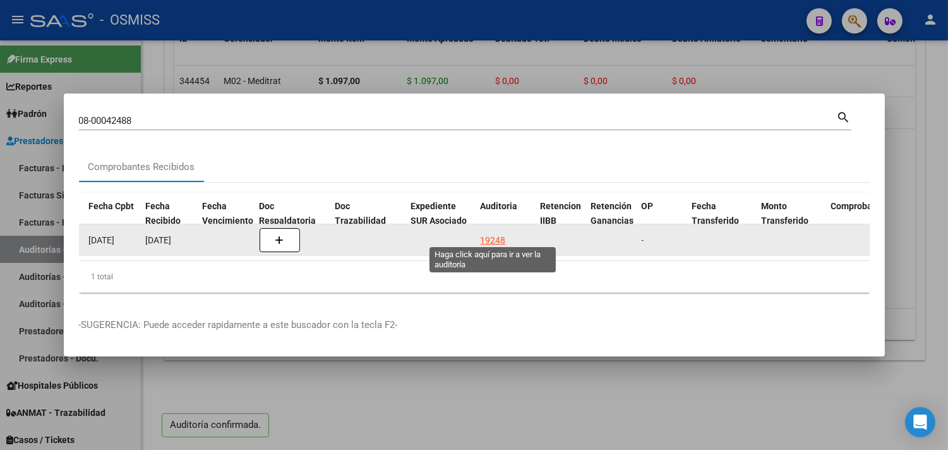
click at [490, 234] on div "19248" at bounding box center [493, 240] width 25 height 15
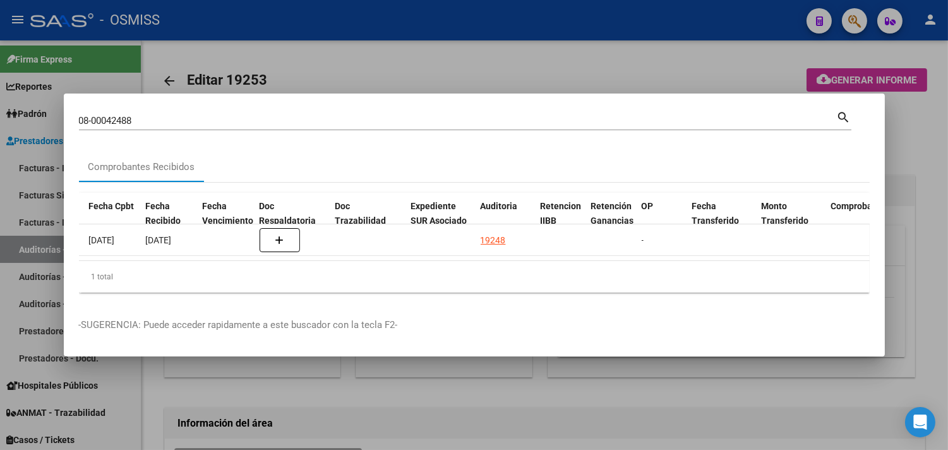
click at [932, 206] on div at bounding box center [474, 225] width 948 height 450
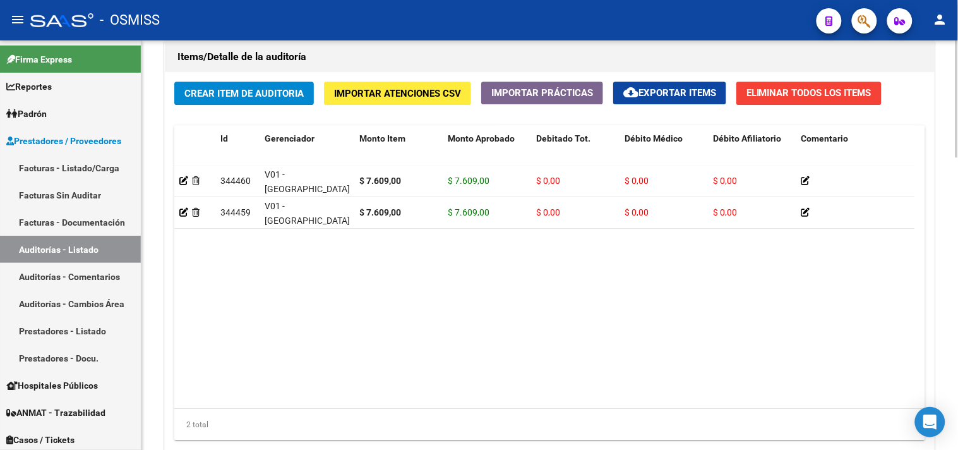
scroll to position [1022, 0]
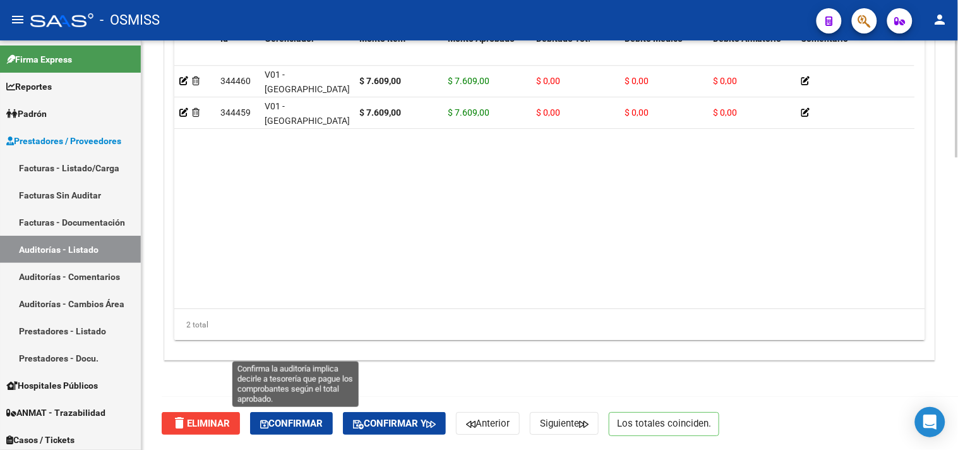
click at [319, 422] on span "Confirmar" at bounding box center [291, 423] width 63 height 11
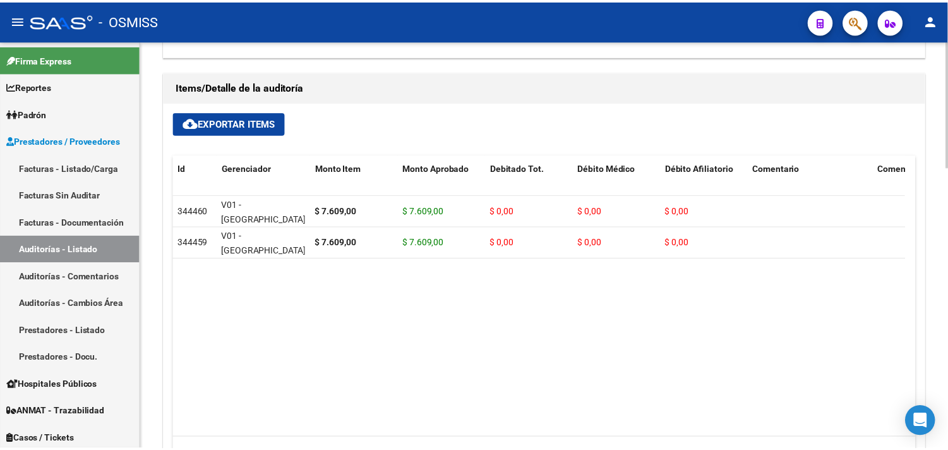
scroll to position [768, 0]
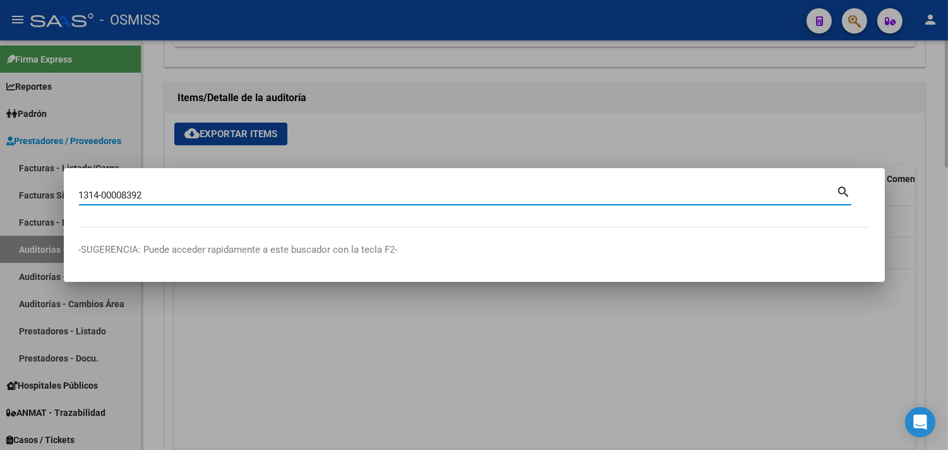
type input "1314-00008392"
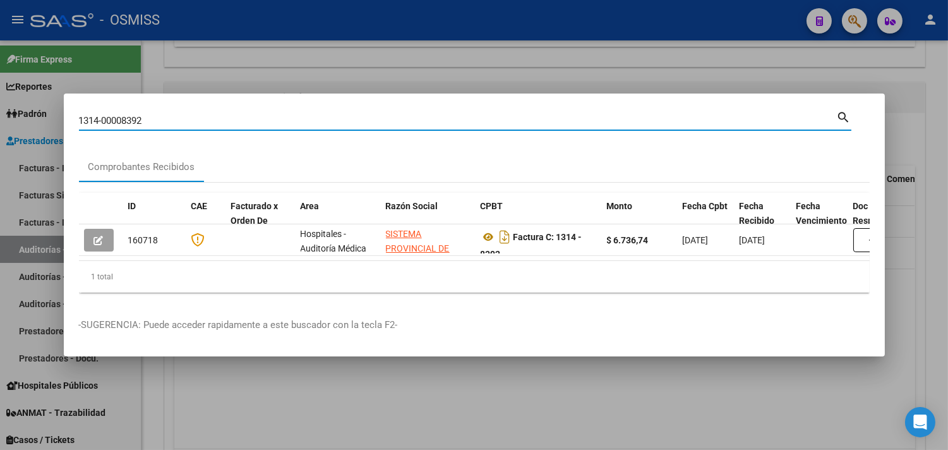
scroll to position [0, 560]
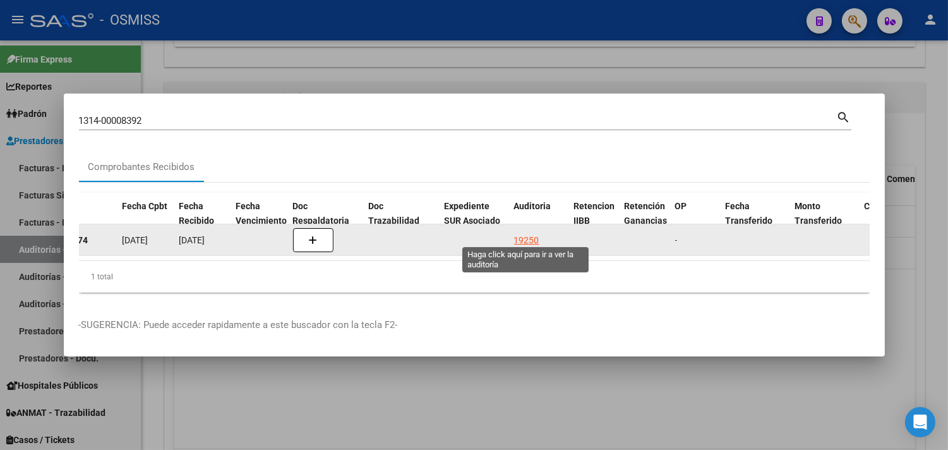
click at [519, 234] on div "19250" at bounding box center [526, 240] width 25 height 15
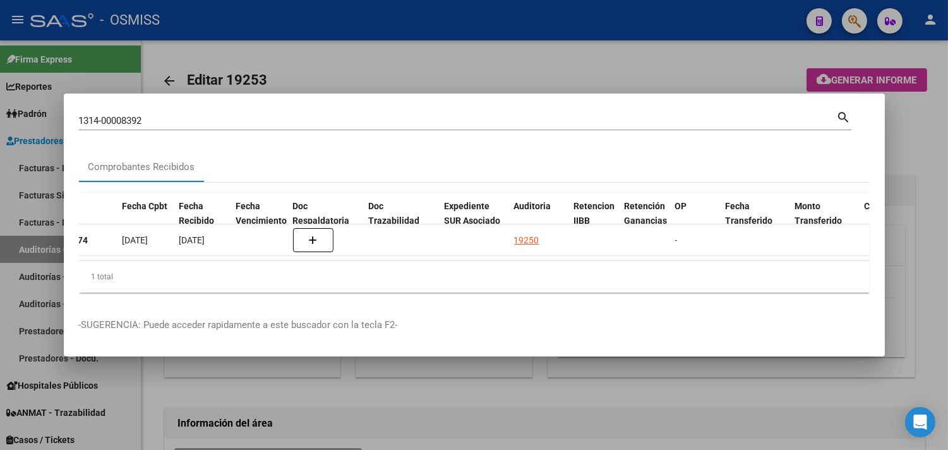
click at [899, 210] on div at bounding box center [474, 225] width 948 height 450
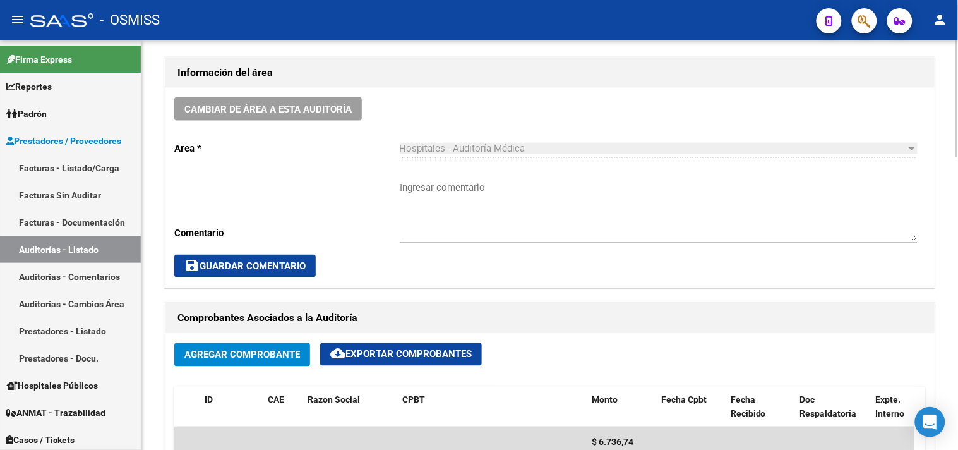
scroll to position [561, 0]
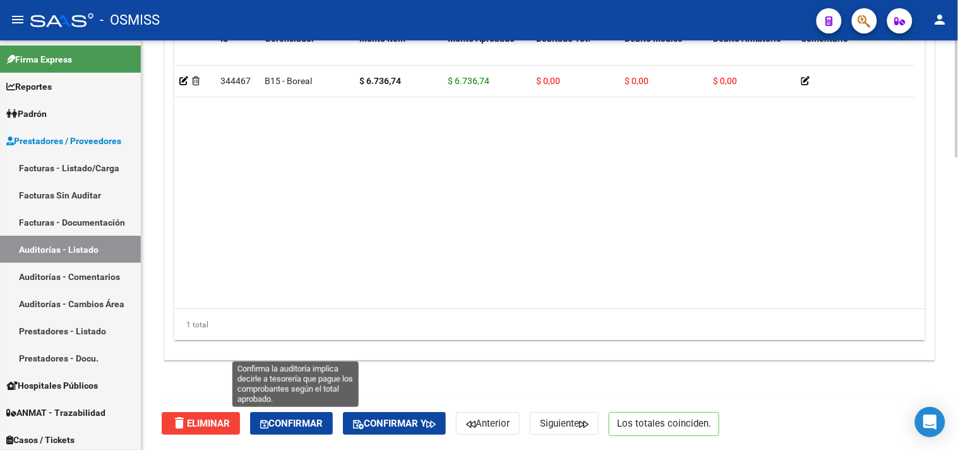
click at [296, 421] on span "Confirmar" at bounding box center [291, 423] width 63 height 11
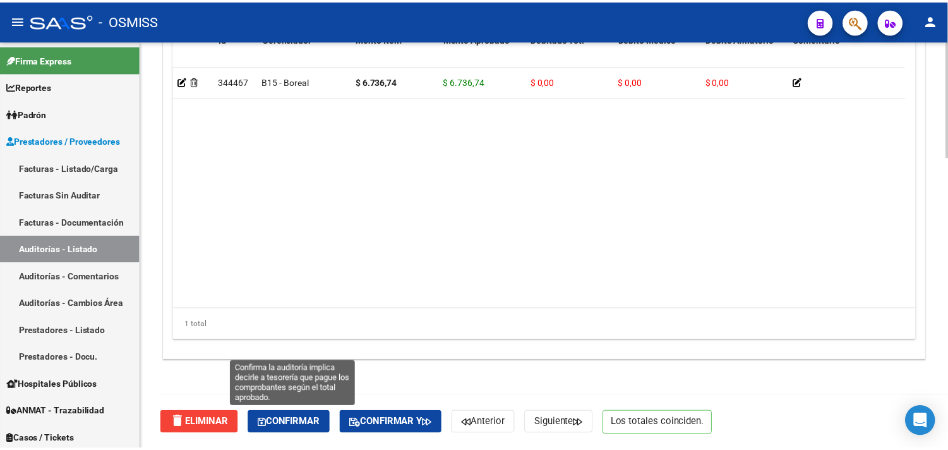
scroll to position [908, 0]
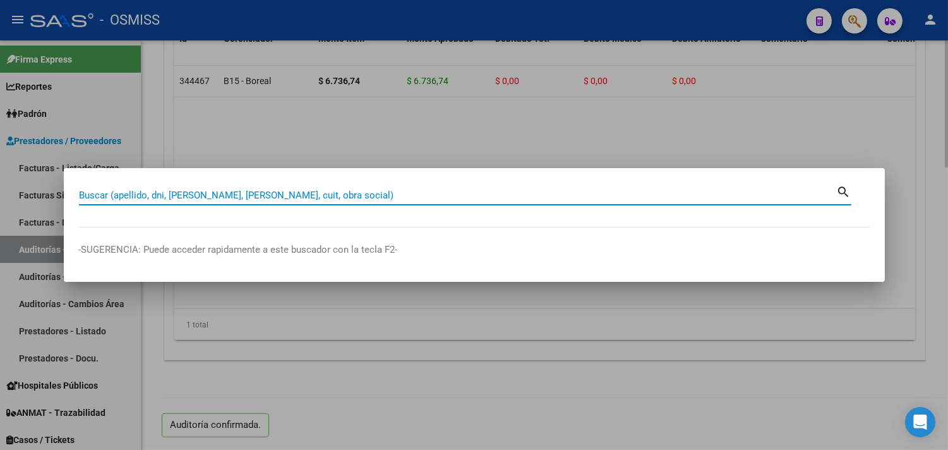
paste input "0010-00004316"
type input "0010-00004316"
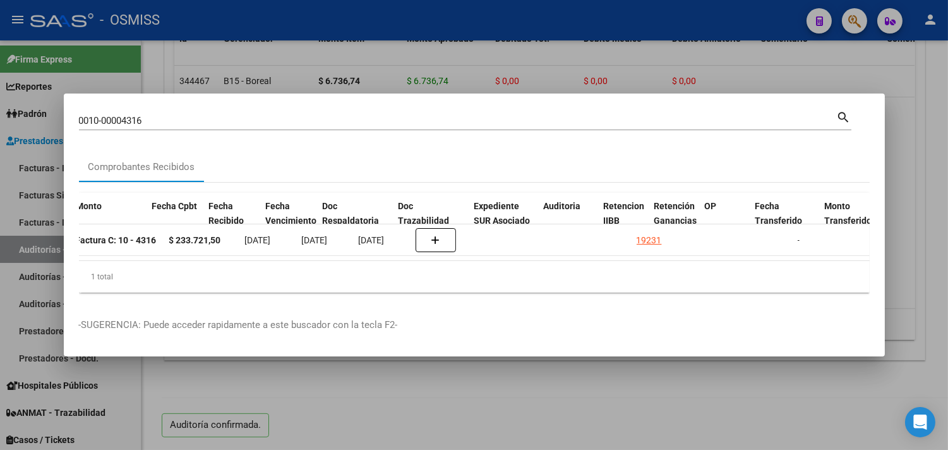
scroll to position [0, 576]
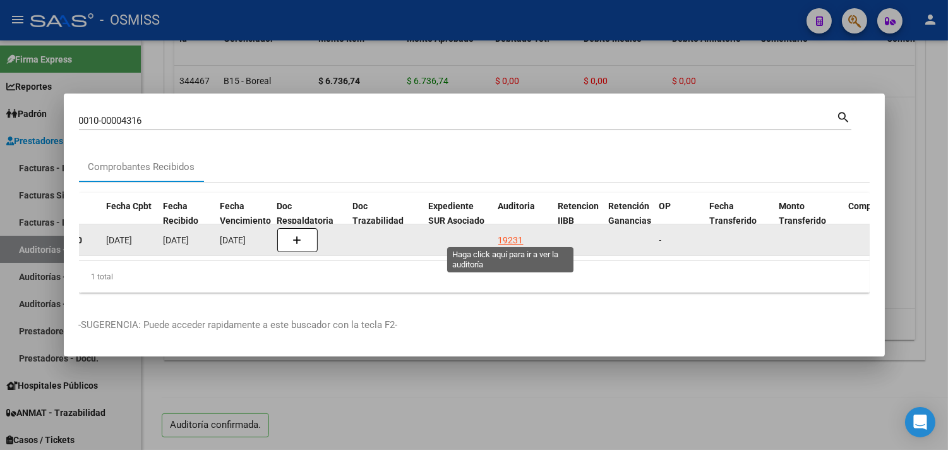
click at [514, 233] on div "19231" at bounding box center [510, 240] width 25 height 15
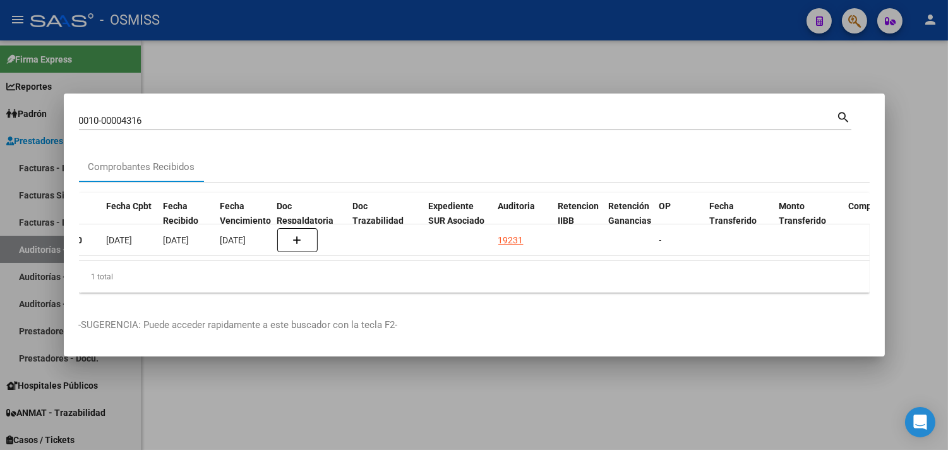
click at [924, 183] on div at bounding box center [474, 225] width 948 height 450
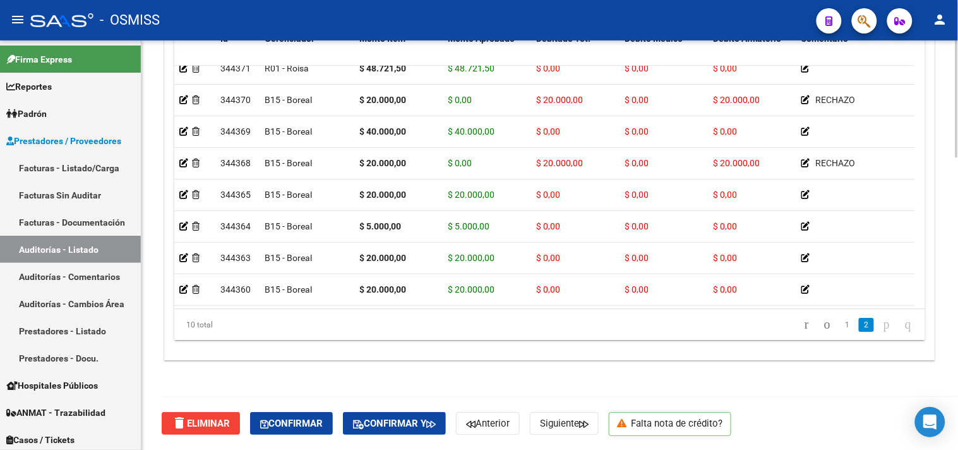
scroll to position [87, 0]
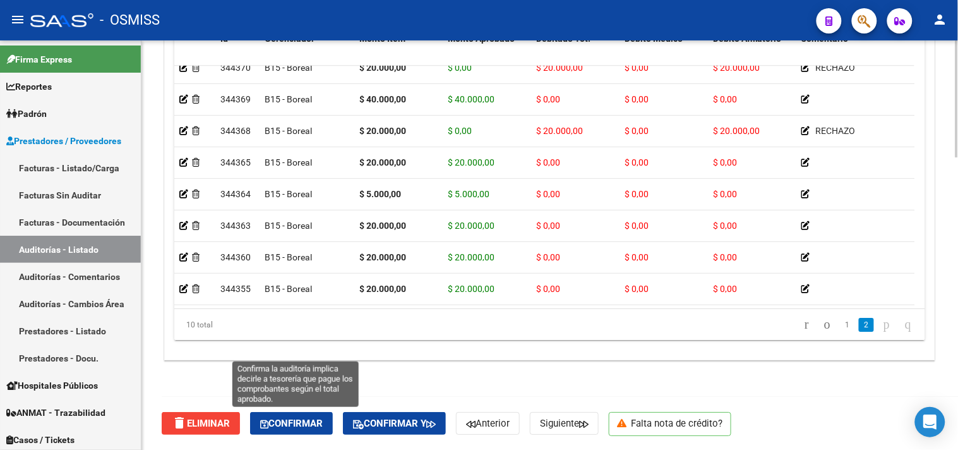
click at [281, 427] on span "Confirmar" at bounding box center [291, 423] width 63 height 11
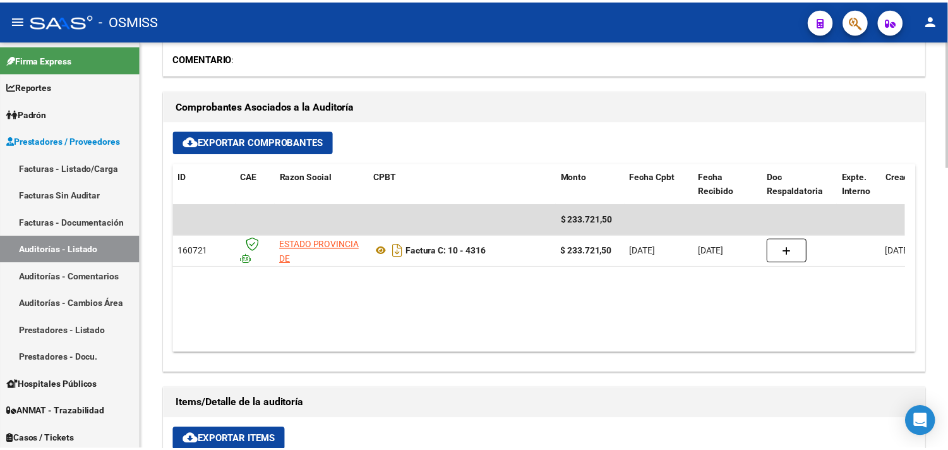
scroll to position [418, 0]
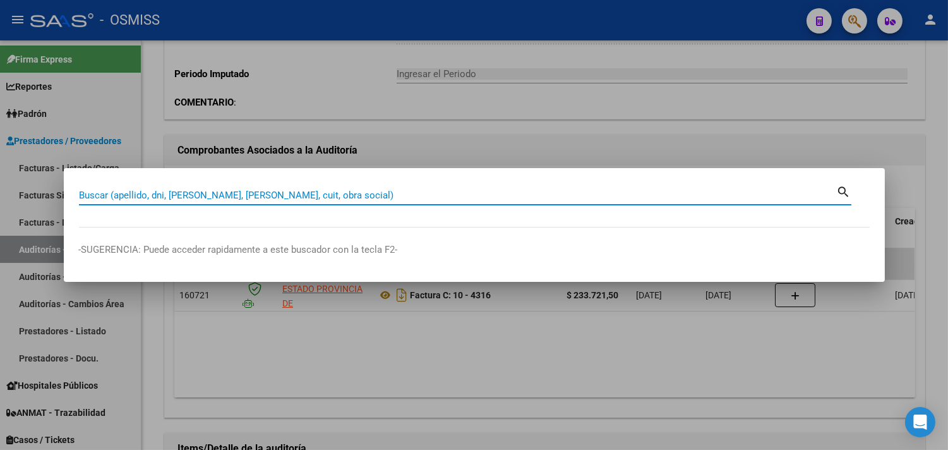
paste input "08-00042482"
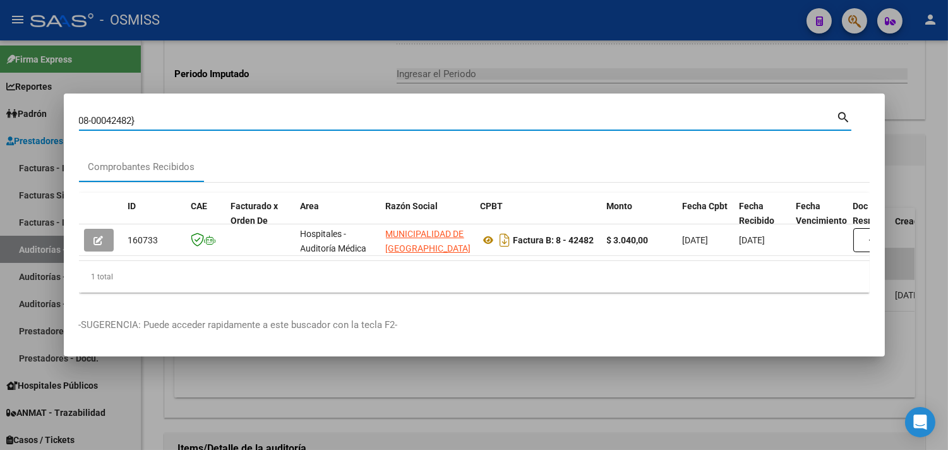
type input "08-00042482"
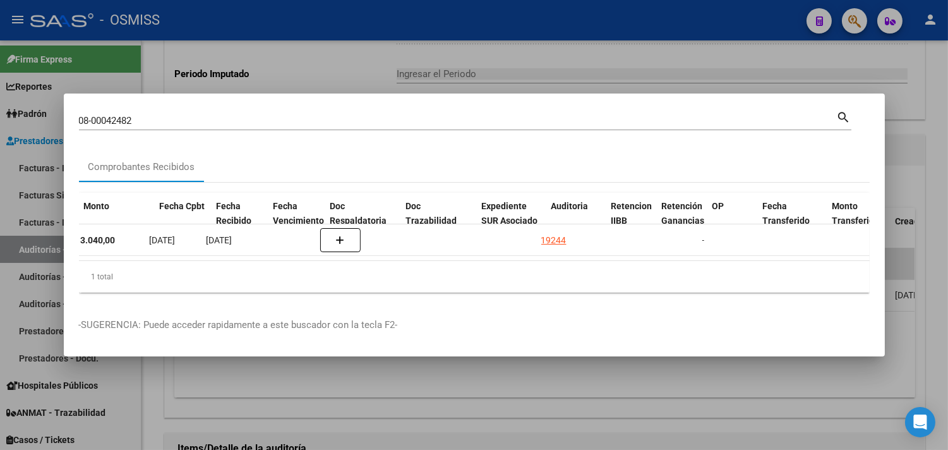
scroll to position [0, 536]
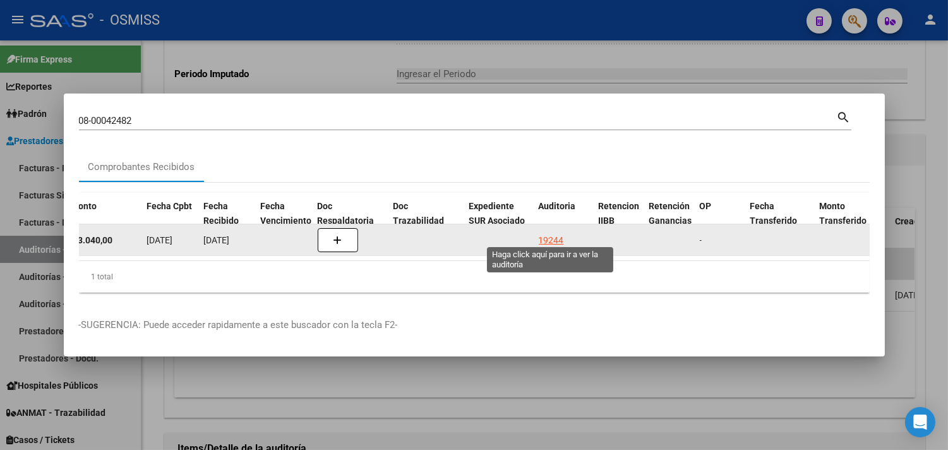
click at [546, 233] on div "19244" at bounding box center [551, 240] width 25 height 15
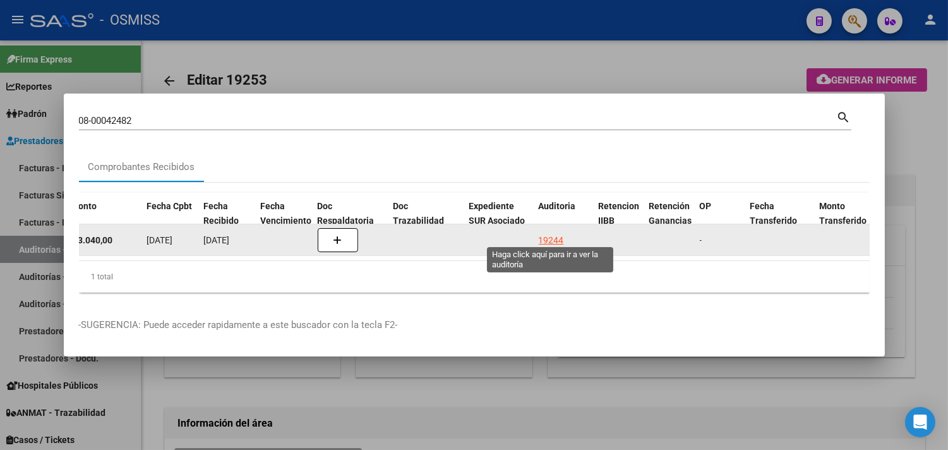
click at [546, 234] on div "19244" at bounding box center [551, 240] width 25 height 15
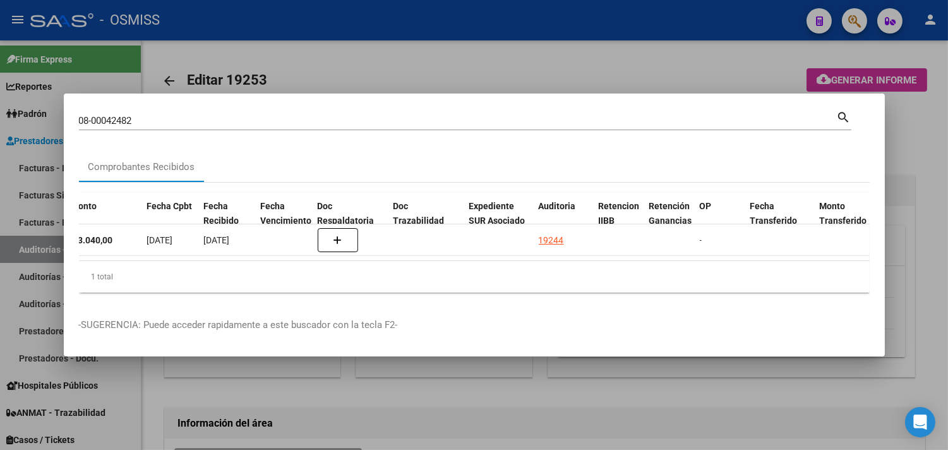
click at [946, 206] on div at bounding box center [474, 225] width 948 height 450
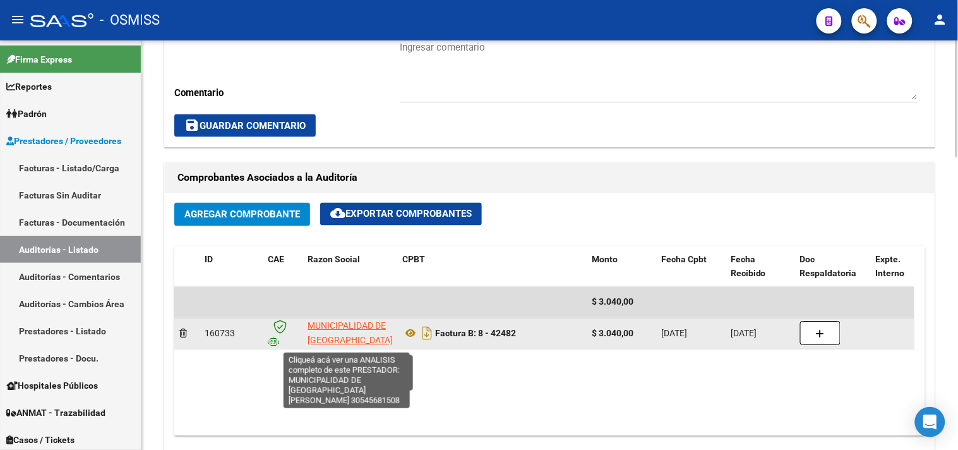
scroll to position [2, 0]
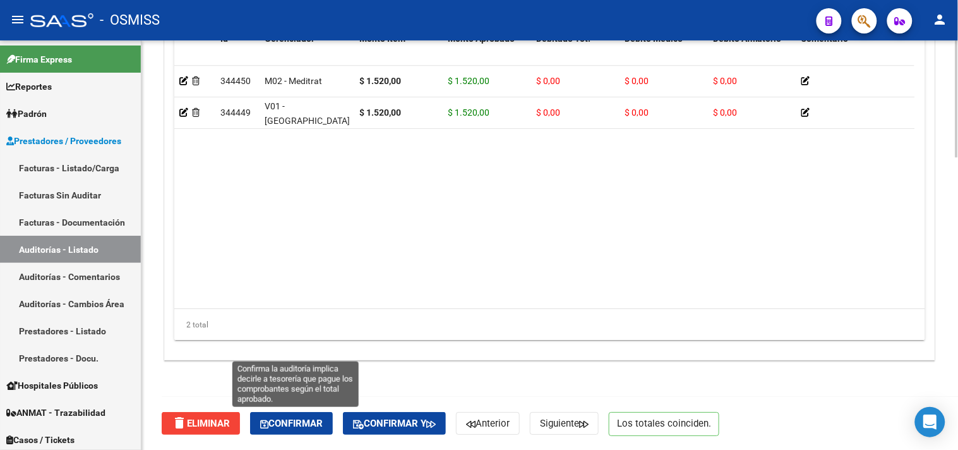
click at [306, 423] on span "Confirmar" at bounding box center [291, 423] width 63 height 11
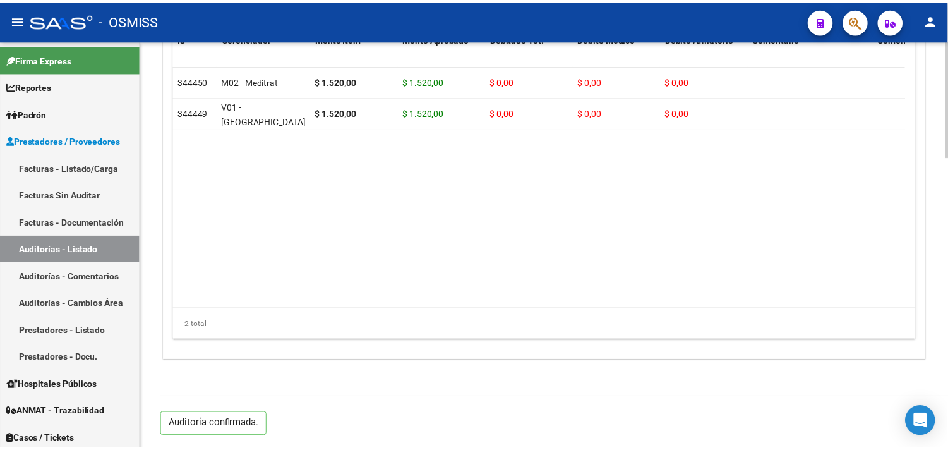
scroll to position [908, 0]
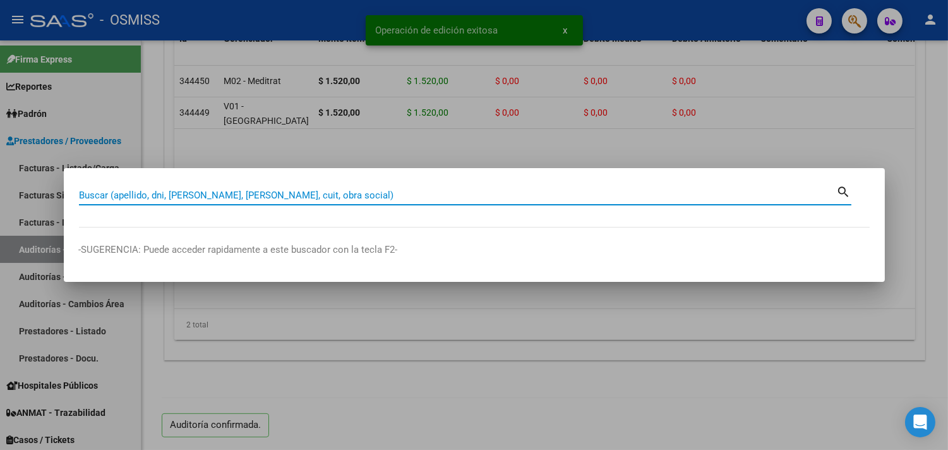
paste input "0008-00042487"
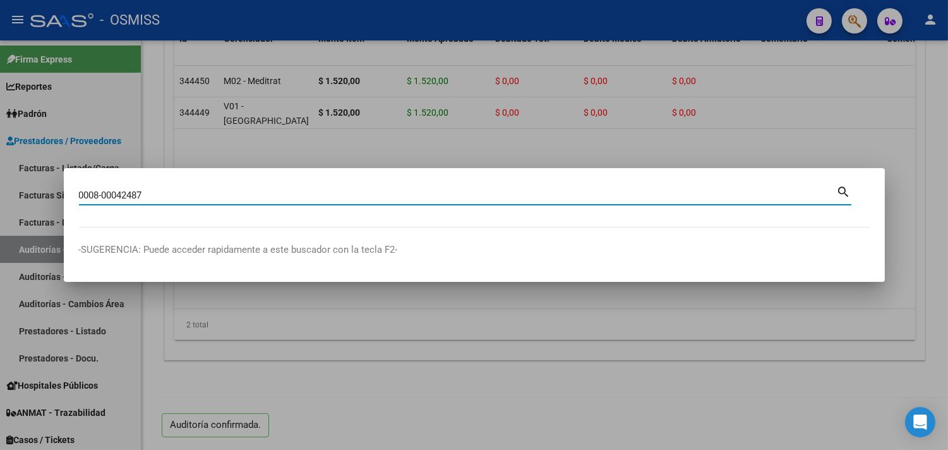
type input "0008-00042487"
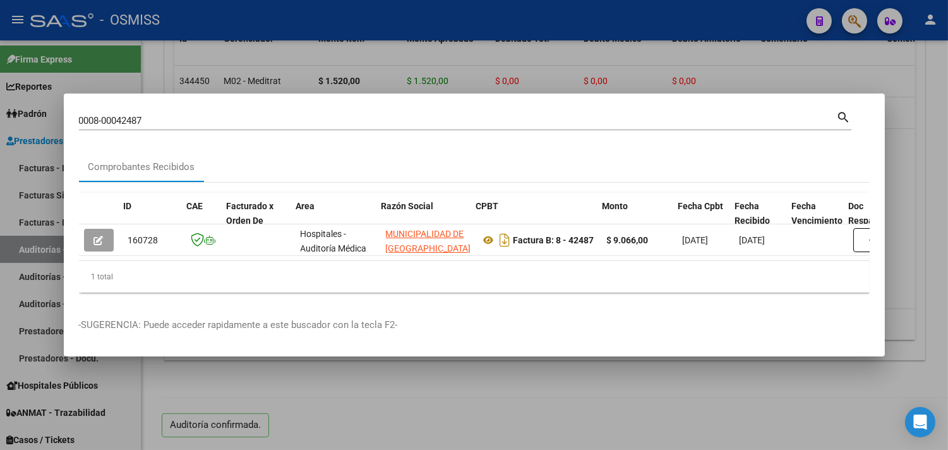
scroll to position [0, 556]
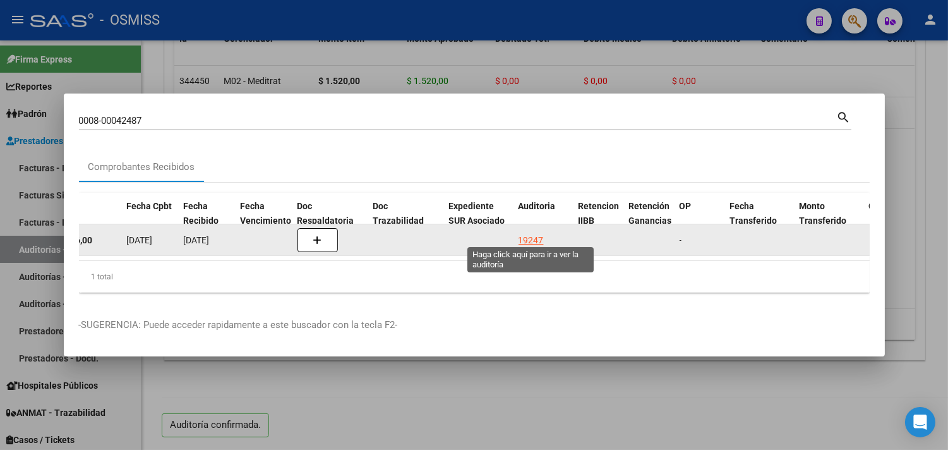
click at [535, 233] on div "19247" at bounding box center [531, 240] width 25 height 15
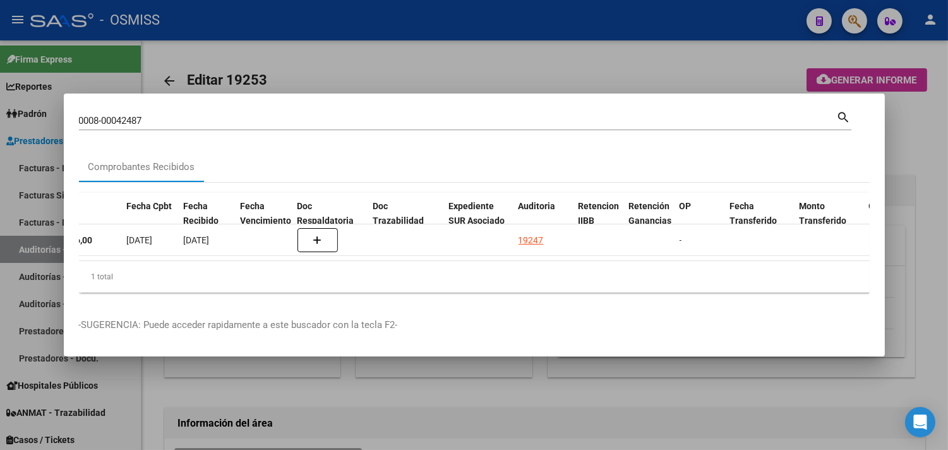
click at [936, 174] on div at bounding box center [474, 225] width 948 height 450
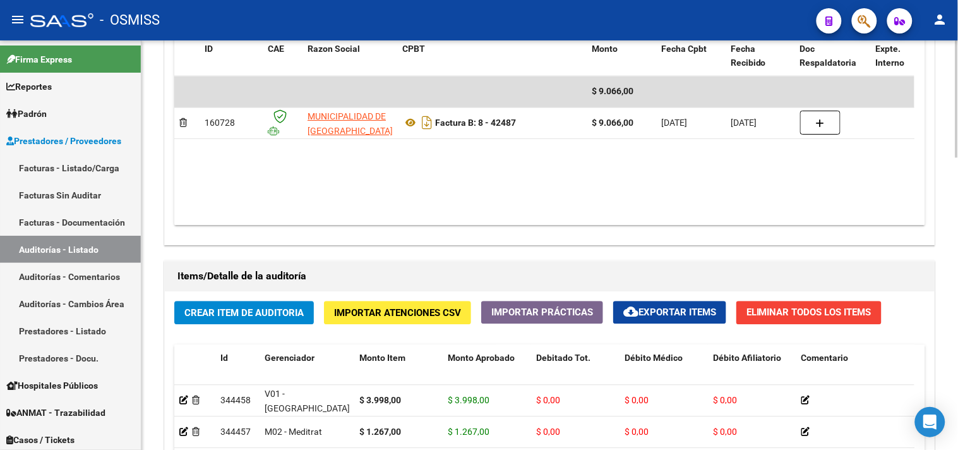
scroll to position [1022, 0]
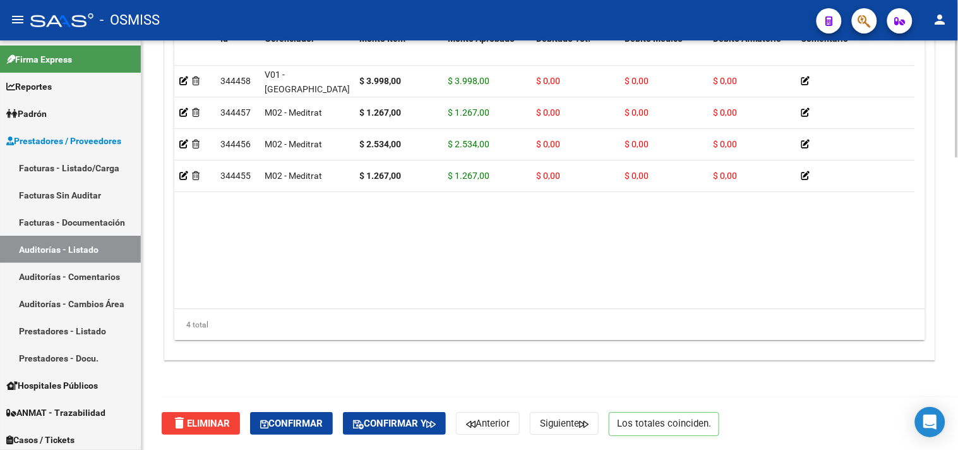
click at [308, 413] on button "Confirmar" at bounding box center [291, 423] width 83 height 23
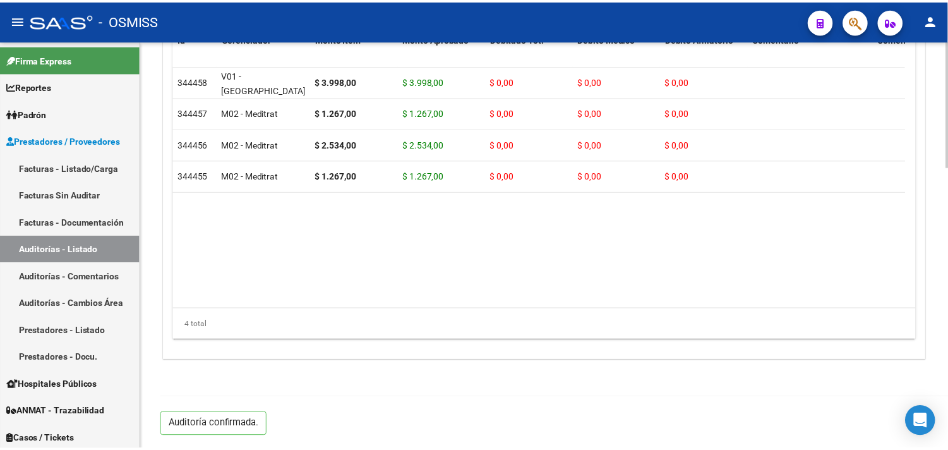
scroll to position [908, 0]
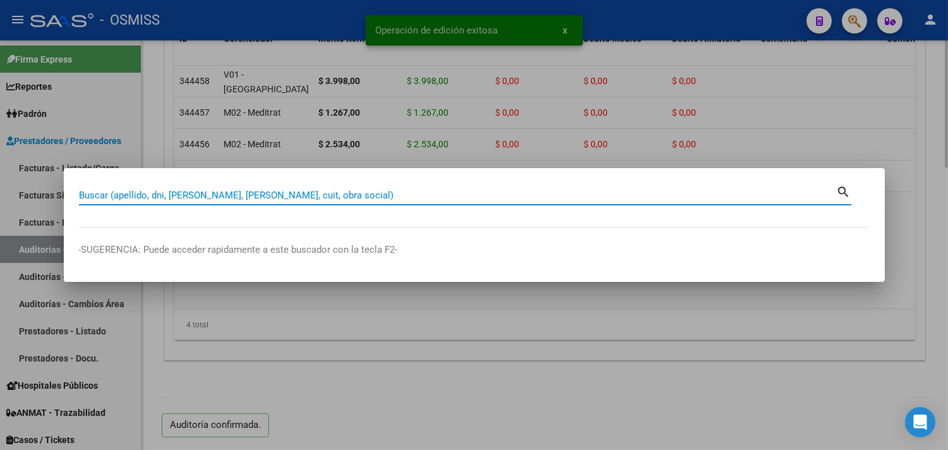
paste input "03-000000518"
type input "03-000000518"
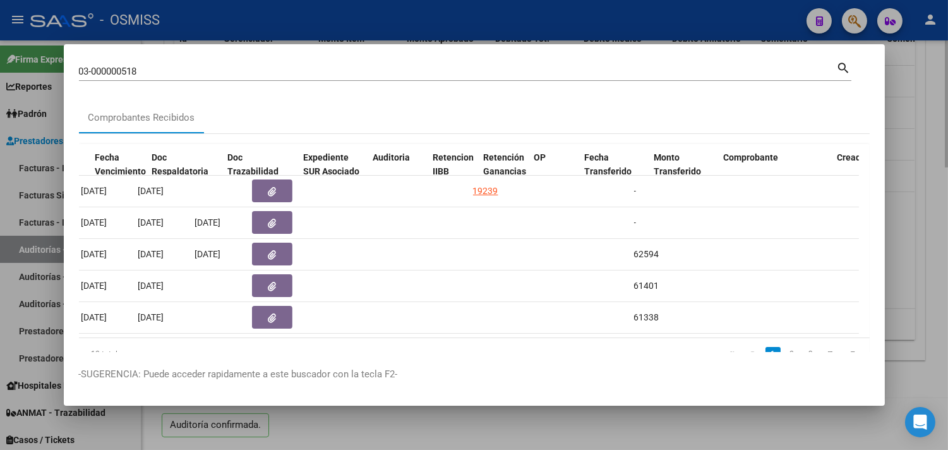
scroll to position [0, 701]
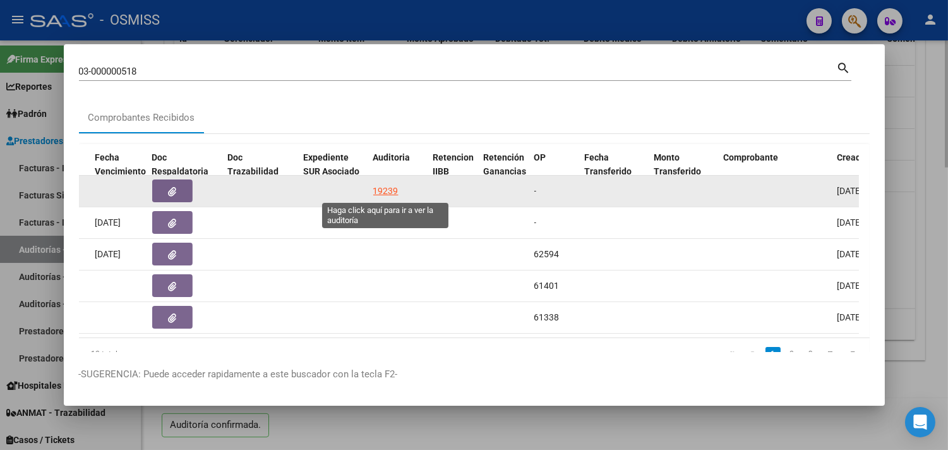
click at [386, 187] on div "19239" at bounding box center [385, 191] width 25 height 15
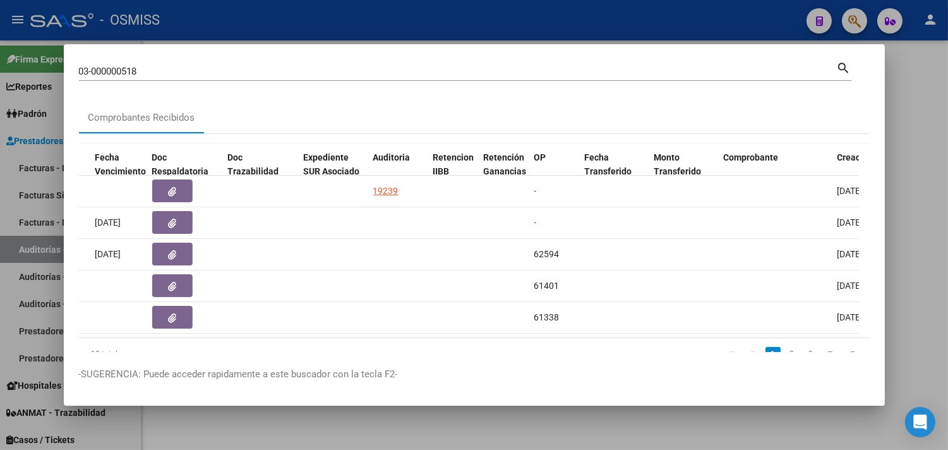
click at [925, 142] on div at bounding box center [474, 225] width 948 height 450
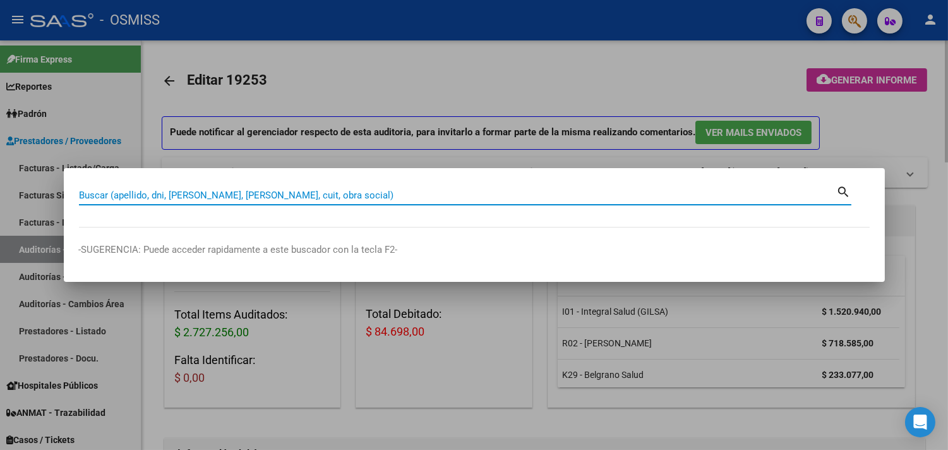
paste input "003-00004784"
type input "003-00004784"
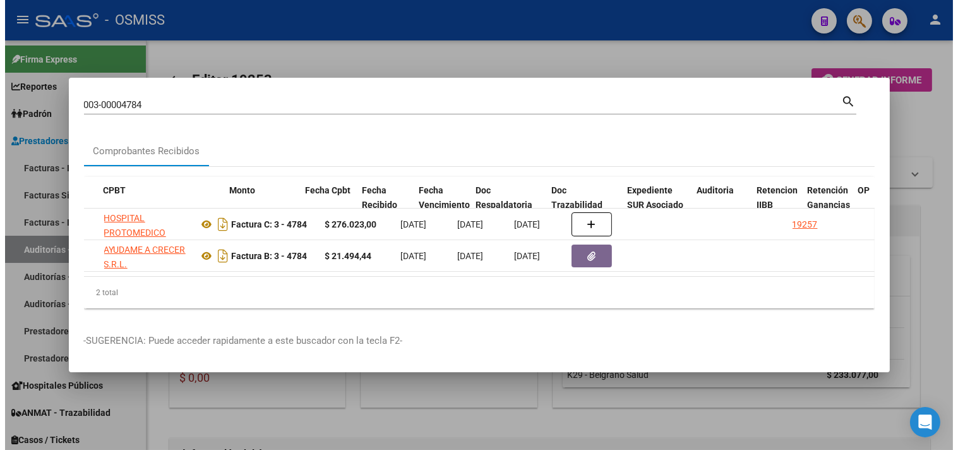
scroll to position [0, 649]
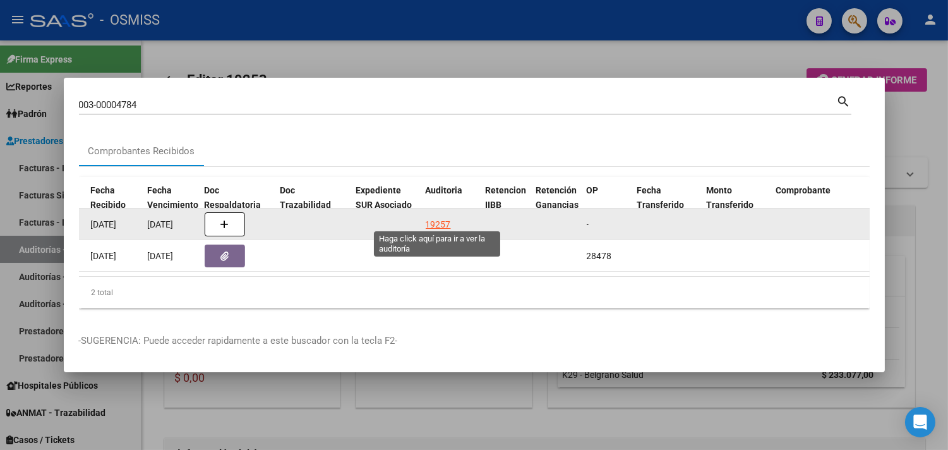
click at [446, 220] on div "19257" at bounding box center [438, 224] width 25 height 15
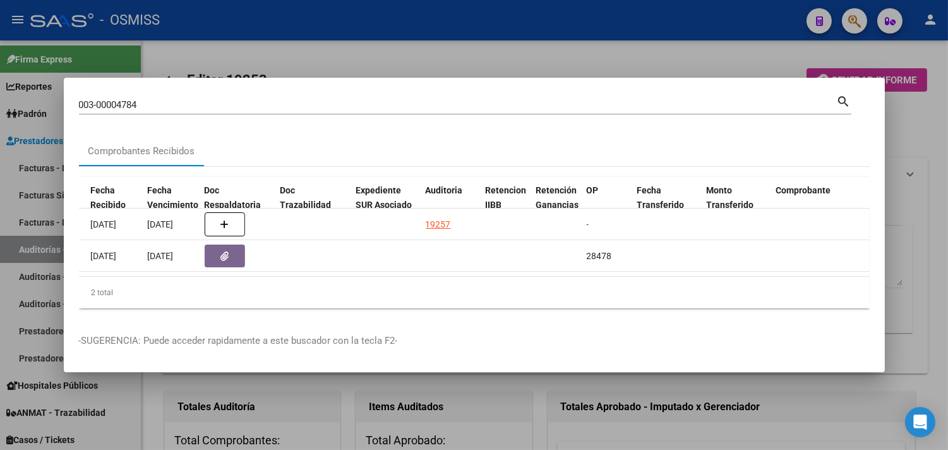
click at [906, 194] on div at bounding box center [474, 225] width 948 height 450
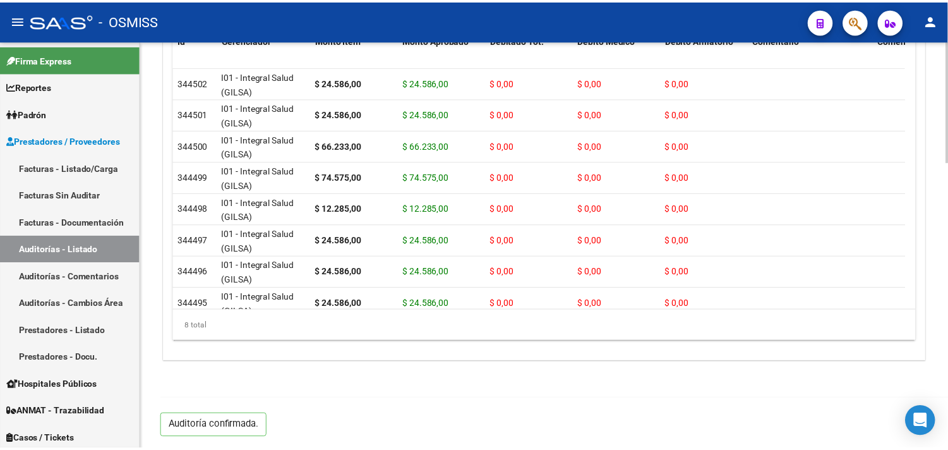
scroll to position [967, 0]
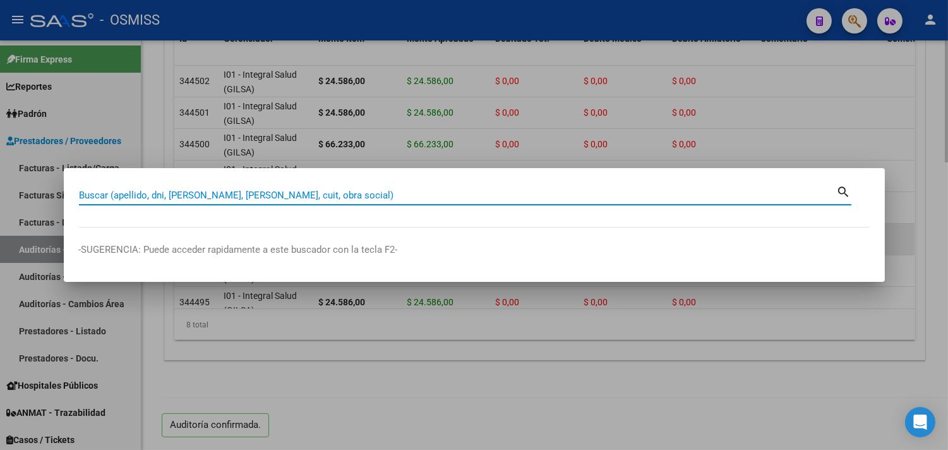
paste input "5-00000710"
type input "5-00000710"
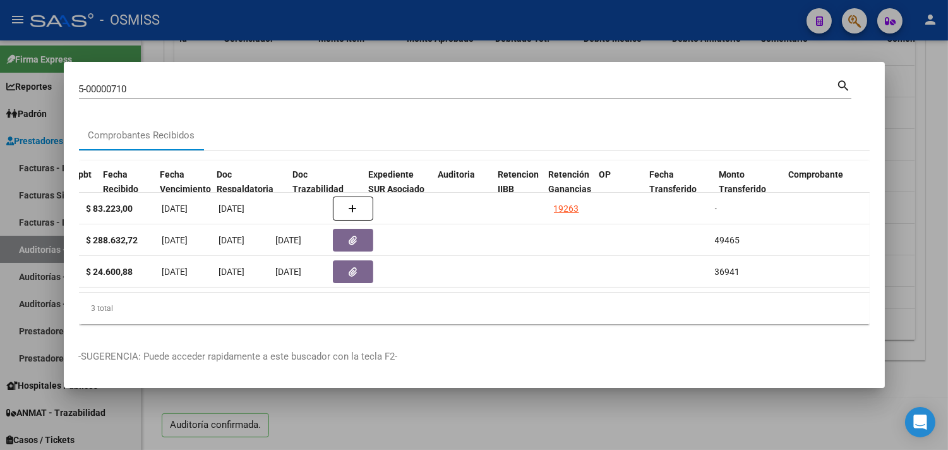
scroll to position [0, 659]
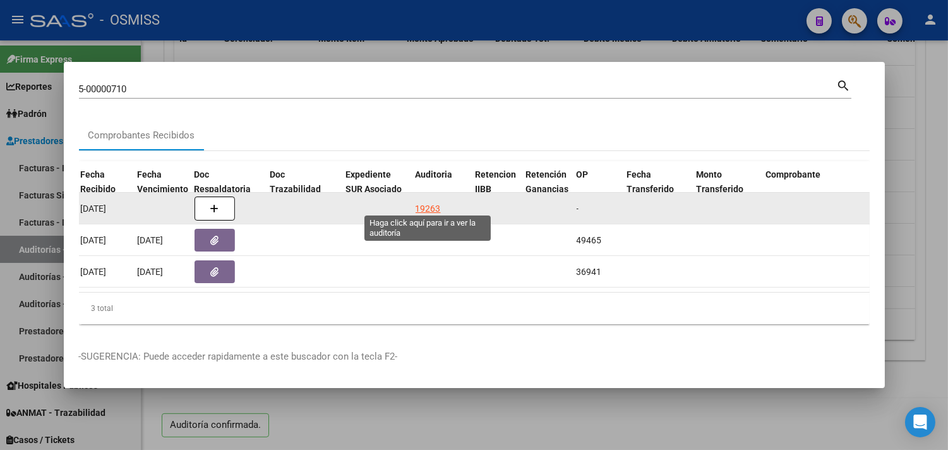
click at [426, 202] on div "19263" at bounding box center [428, 209] width 25 height 15
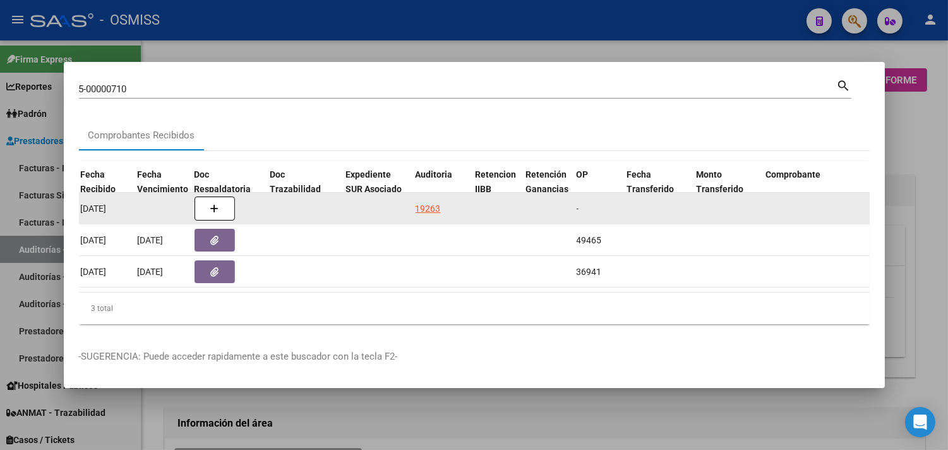
click at [426, 202] on div "19263" at bounding box center [428, 209] width 25 height 15
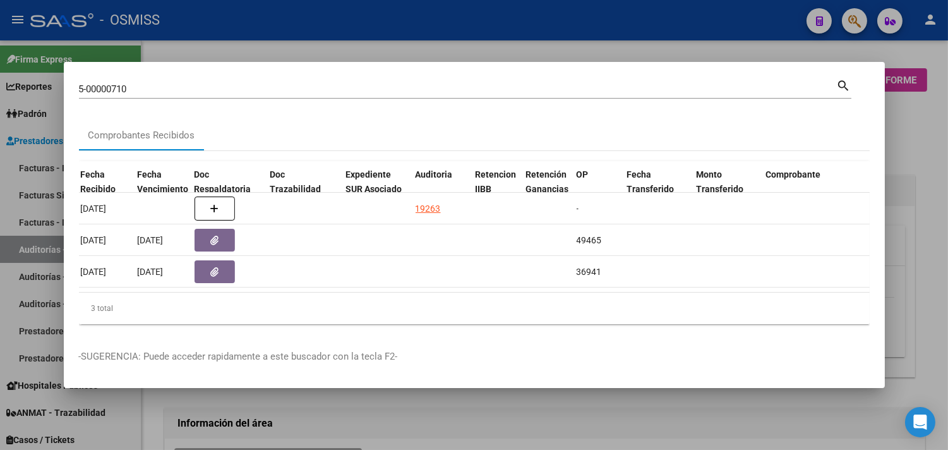
click at [925, 169] on div at bounding box center [474, 225] width 948 height 450
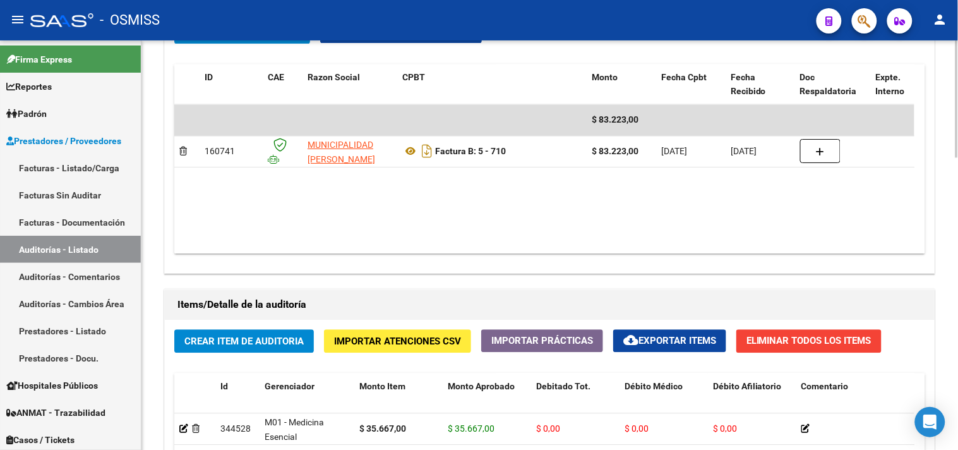
scroll to position [601, 0]
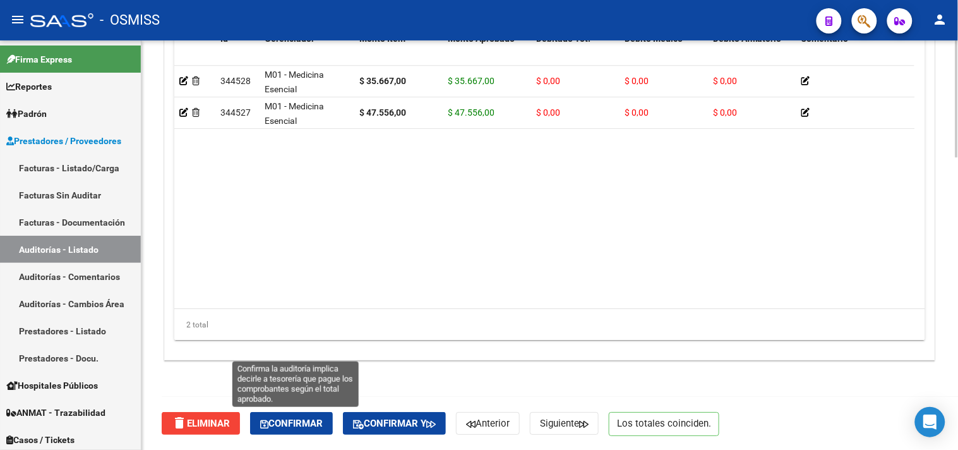
click at [304, 426] on span "Confirmar" at bounding box center [291, 423] width 63 height 11
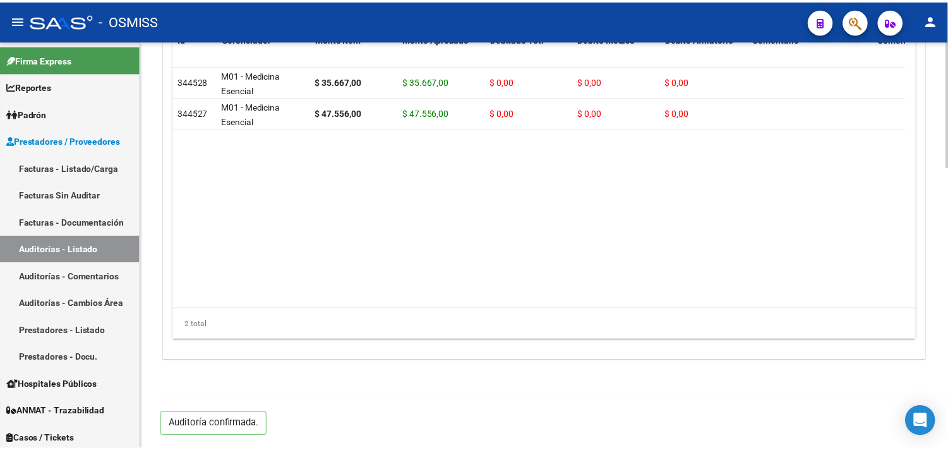
scroll to position [908, 0]
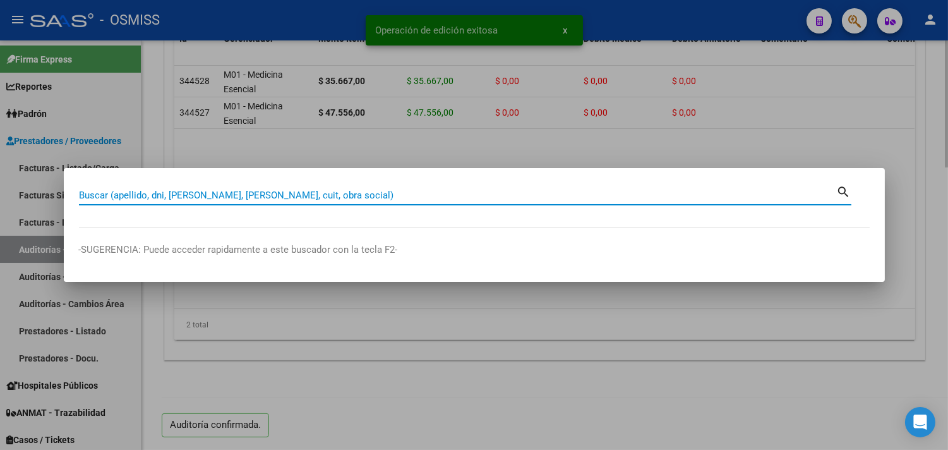
paste input "042-0000256"
type input "042-0000256"
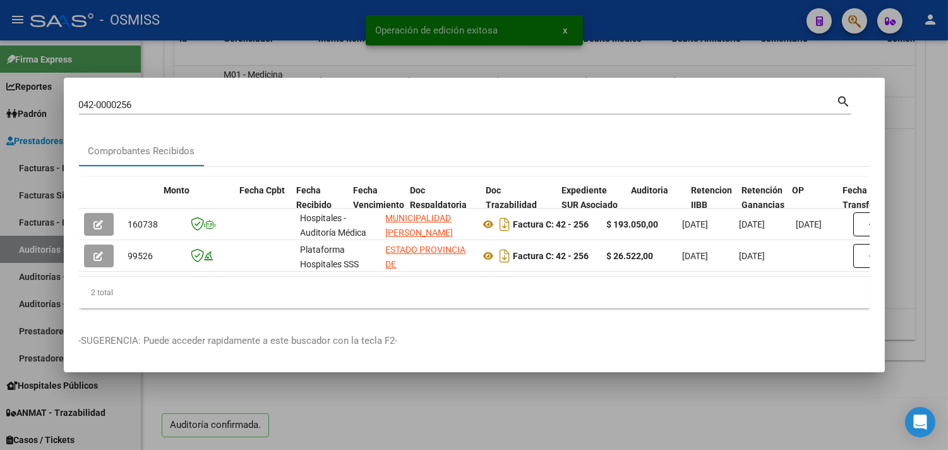
scroll to position [0, 598]
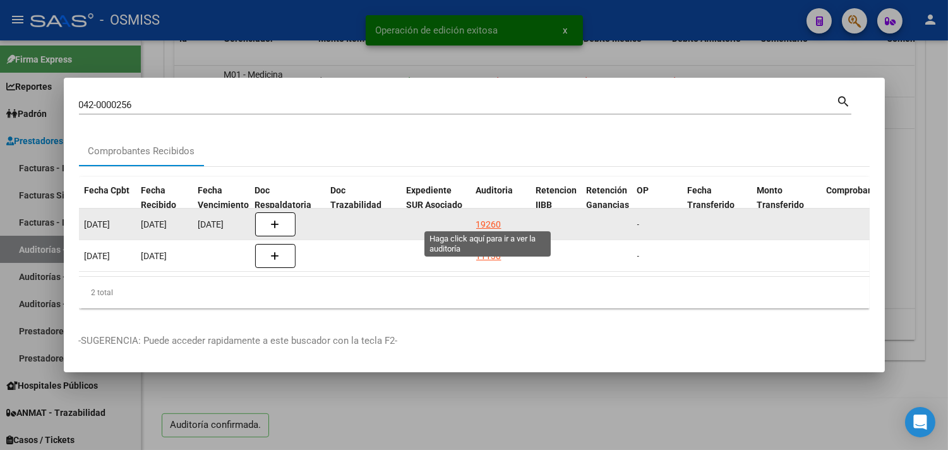
click at [491, 220] on div "19260" at bounding box center [488, 224] width 25 height 15
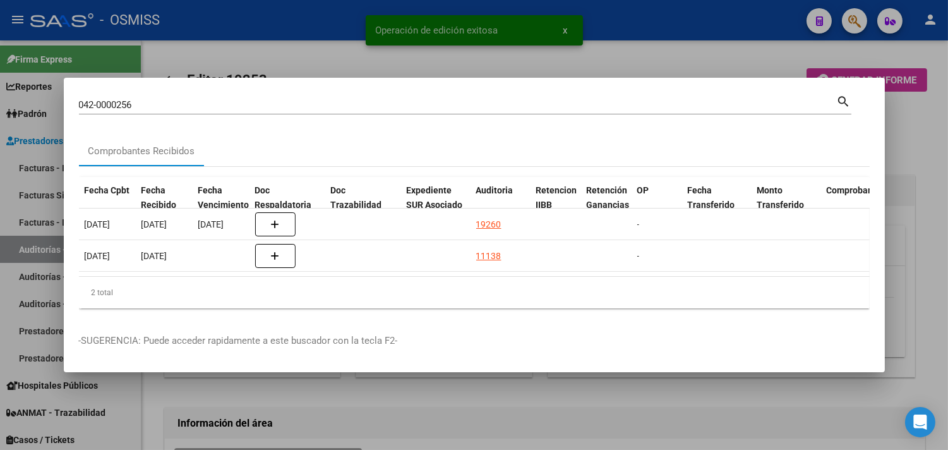
click at [927, 179] on div at bounding box center [474, 225] width 948 height 450
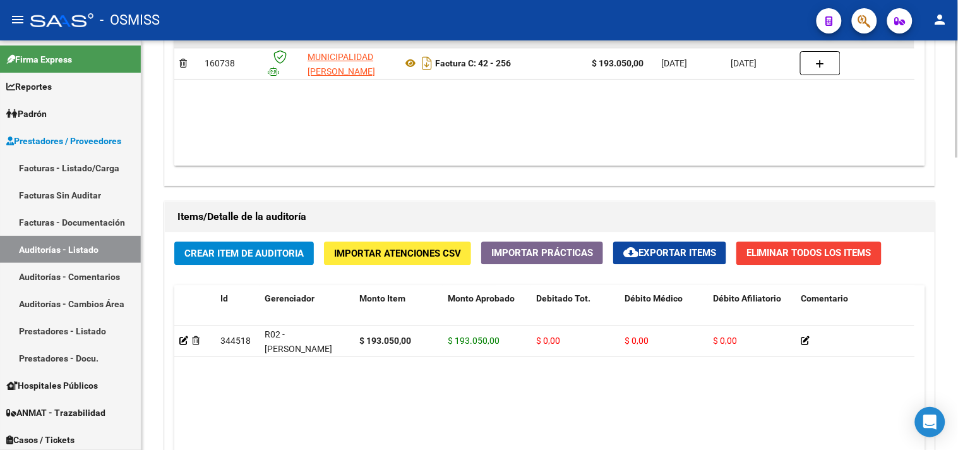
scroll to position [672, 0]
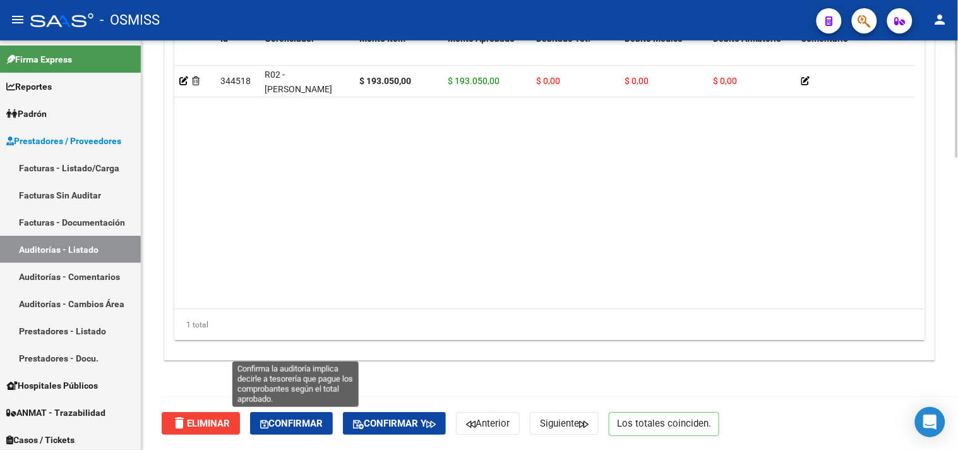
click at [316, 428] on span "Confirmar" at bounding box center [291, 423] width 63 height 11
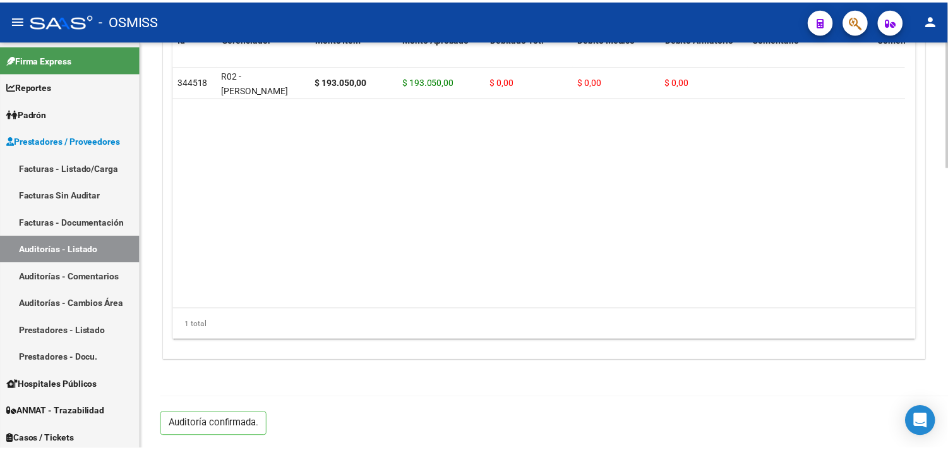
scroll to position [908, 0]
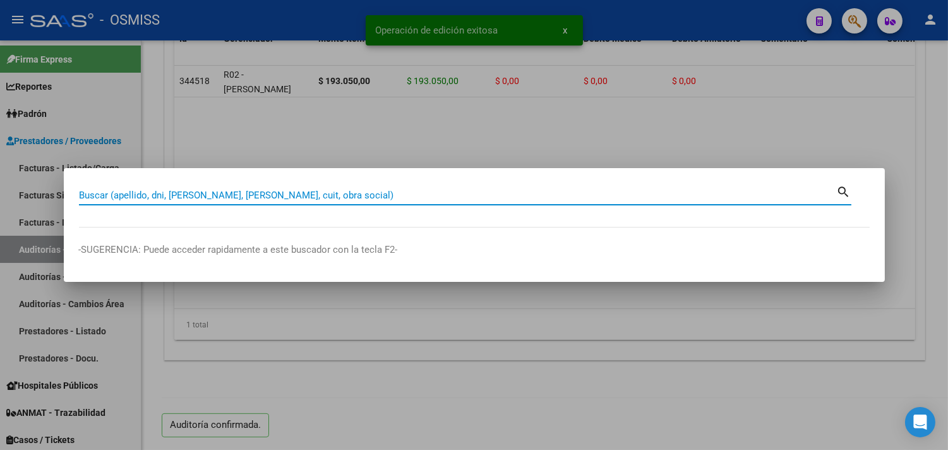
paste input "005-00002103"
type input "005-00002103"
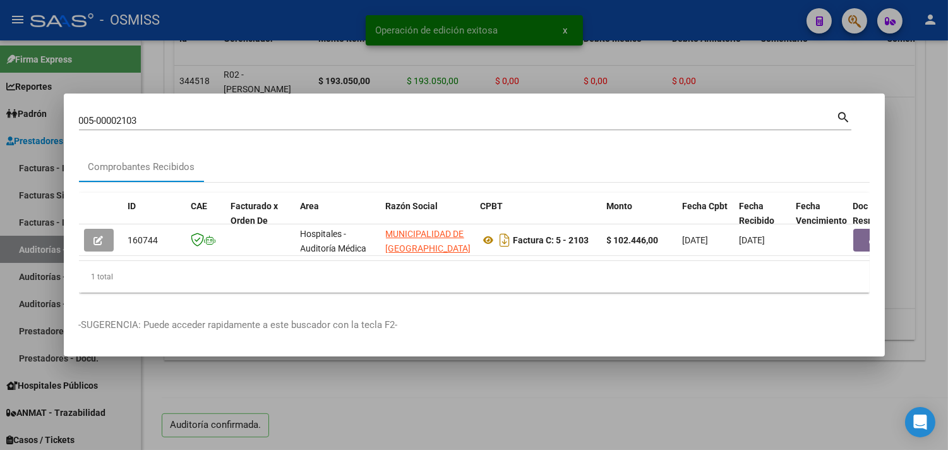
scroll to position [0, 390]
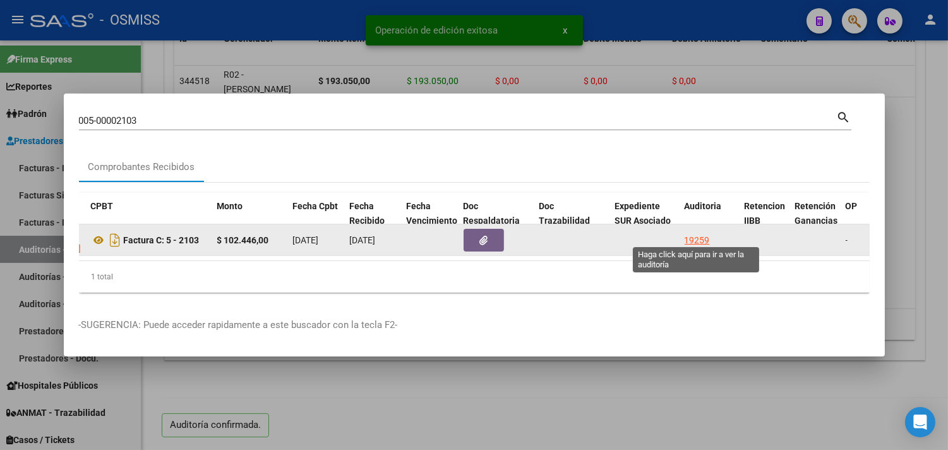
click at [693, 233] on div "19259" at bounding box center [697, 240] width 25 height 15
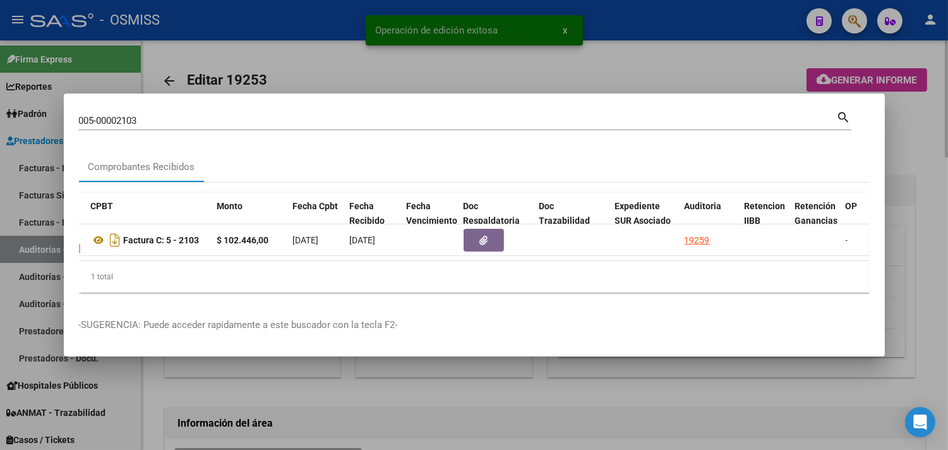
click at [886, 144] on div at bounding box center [474, 225] width 948 height 450
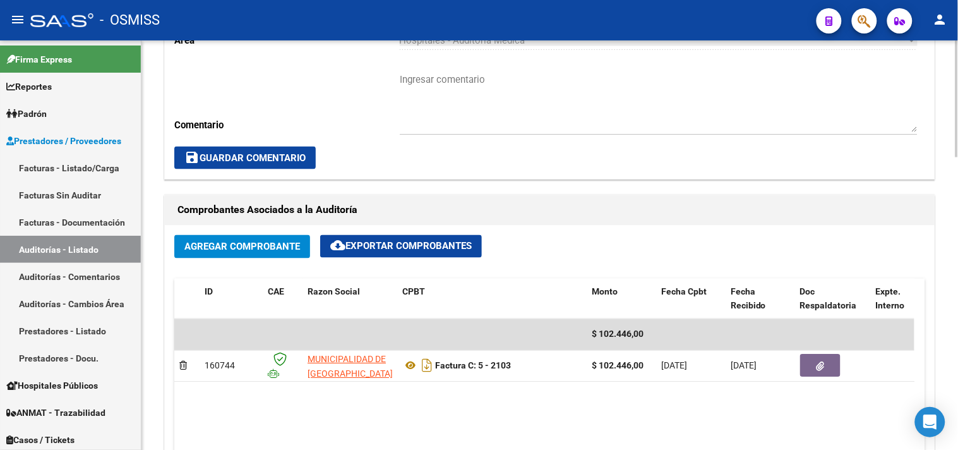
scroll to position [421, 0]
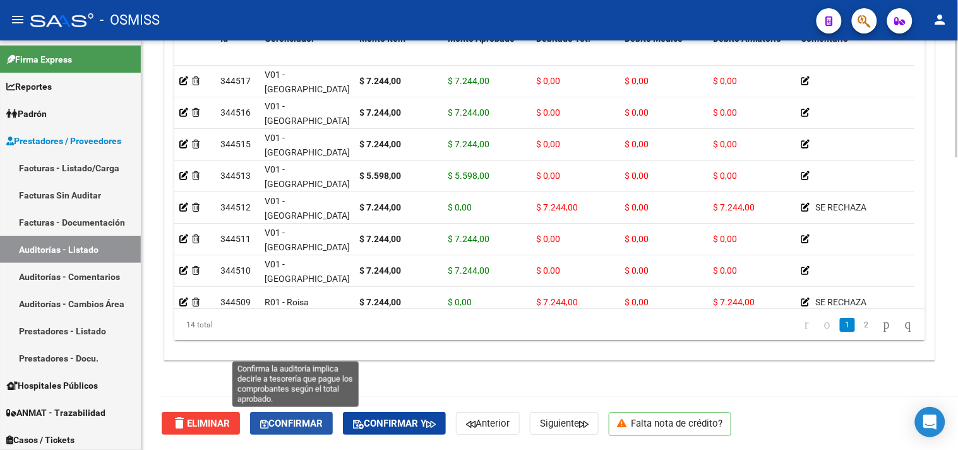
click at [298, 420] on span "Confirmar" at bounding box center [291, 423] width 63 height 11
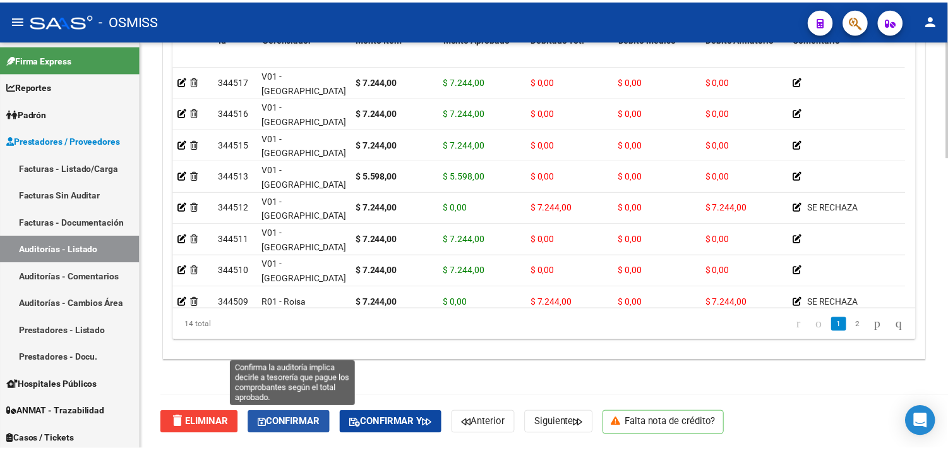
scroll to position [908, 0]
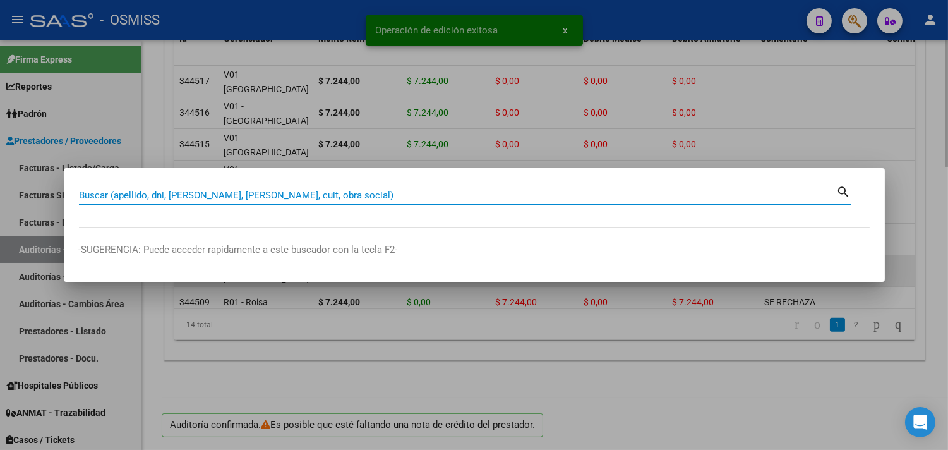
paste input "042-0000258"
type input "042-0000258"
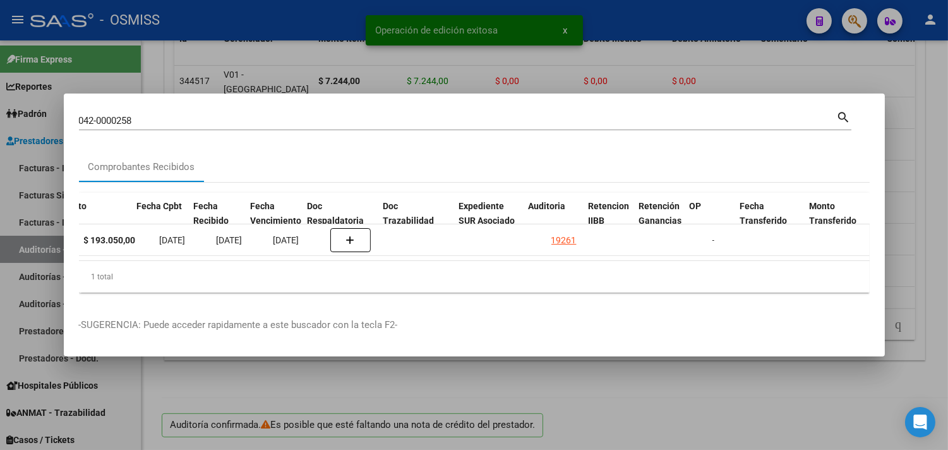
scroll to position [0, 546]
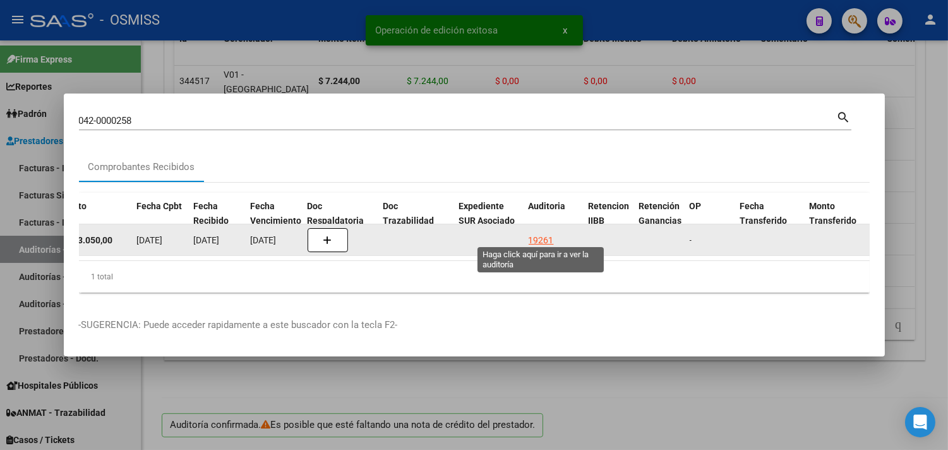
click at [540, 233] on div "19261" at bounding box center [541, 240] width 25 height 15
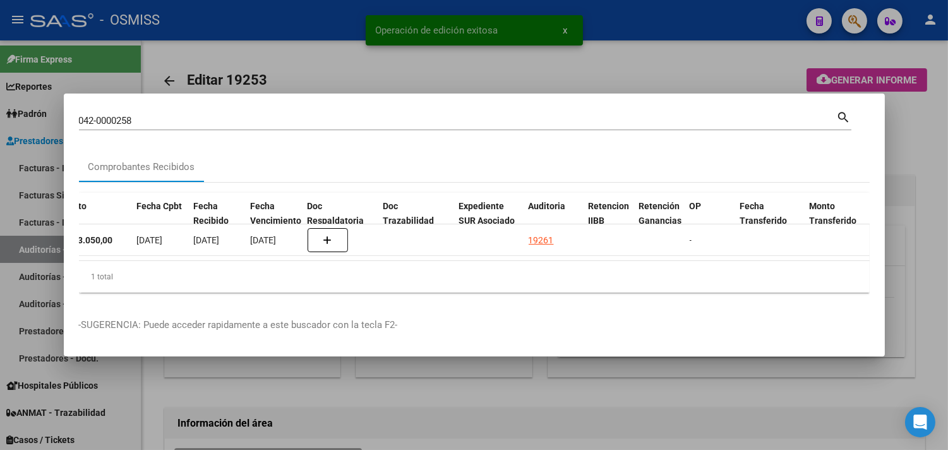
click at [927, 121] on div at bounding box center [474, 225] width 948 height 450
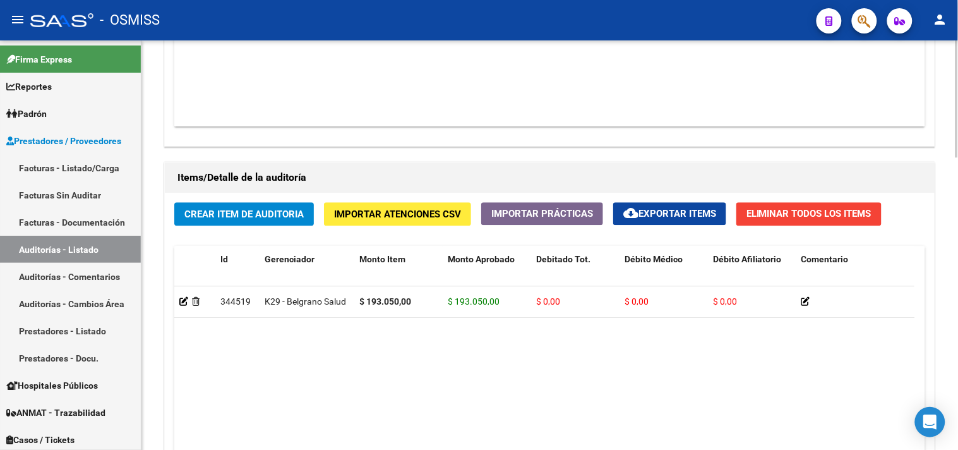
scroll to position [1022, 0]
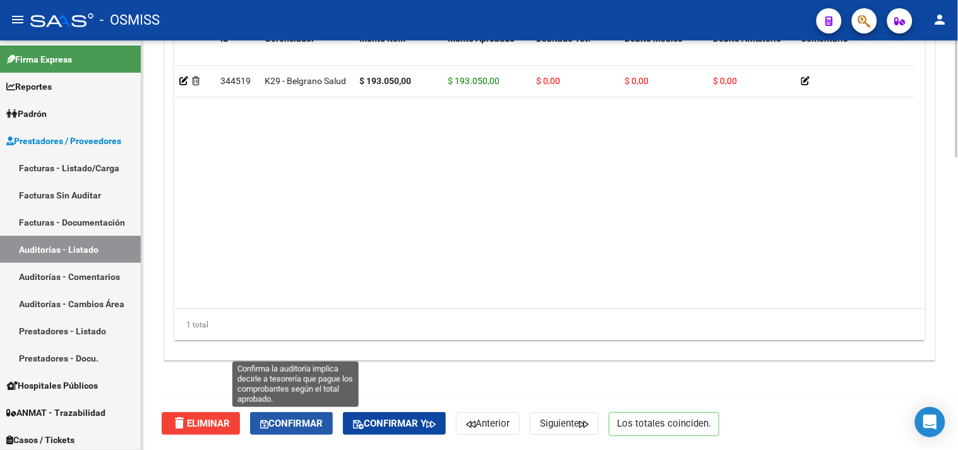
click at [308, 427] on span "Confirmar" at bounding box center [291, 423] width 63 height 11
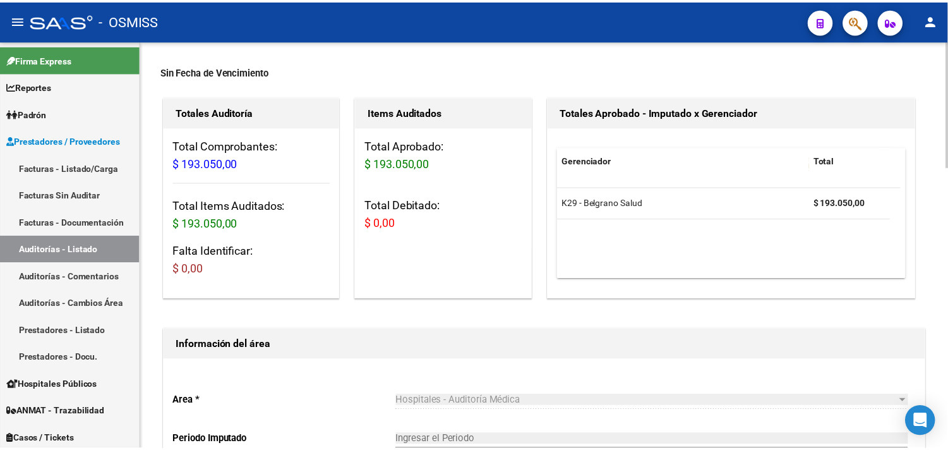
scroll to position [70, 0]
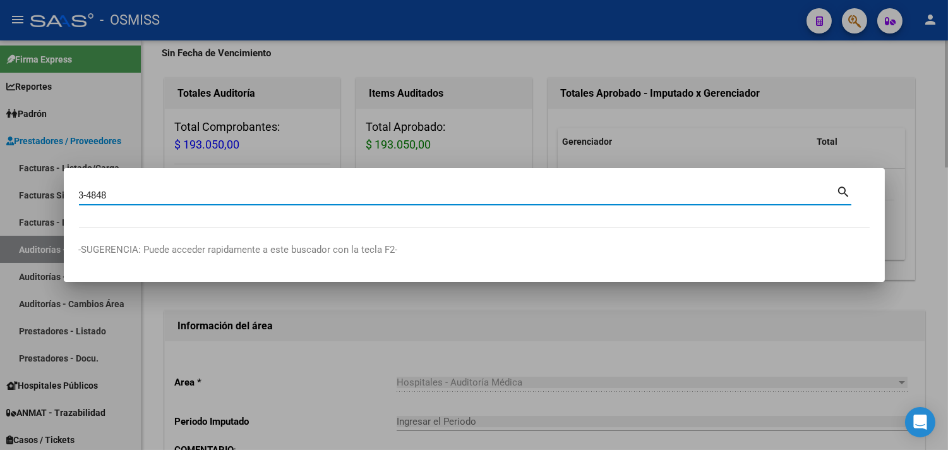
type input "3-4848"
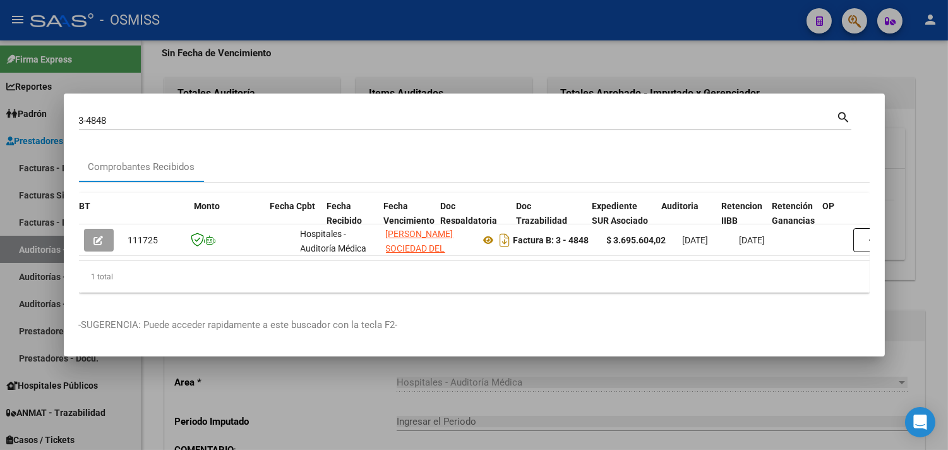
scroll to position [0, 490]
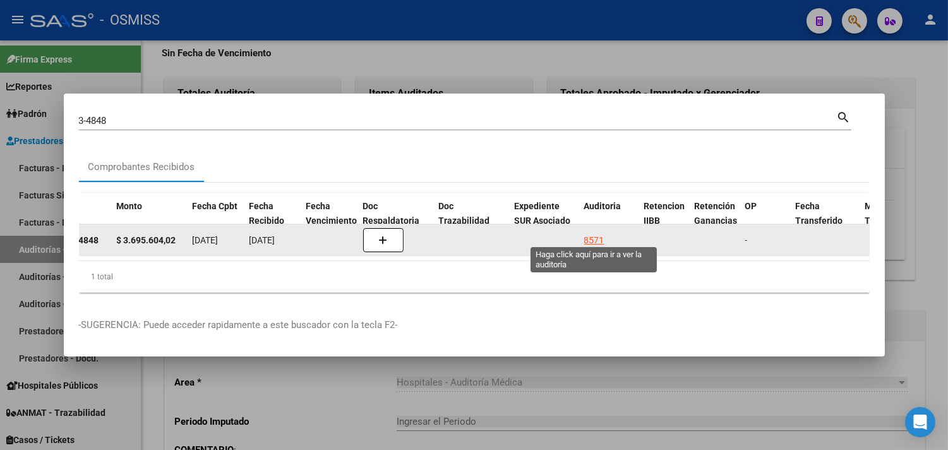
click at [596, 233] on div "8571" at bounding box center [594, 240] width 20 height 15
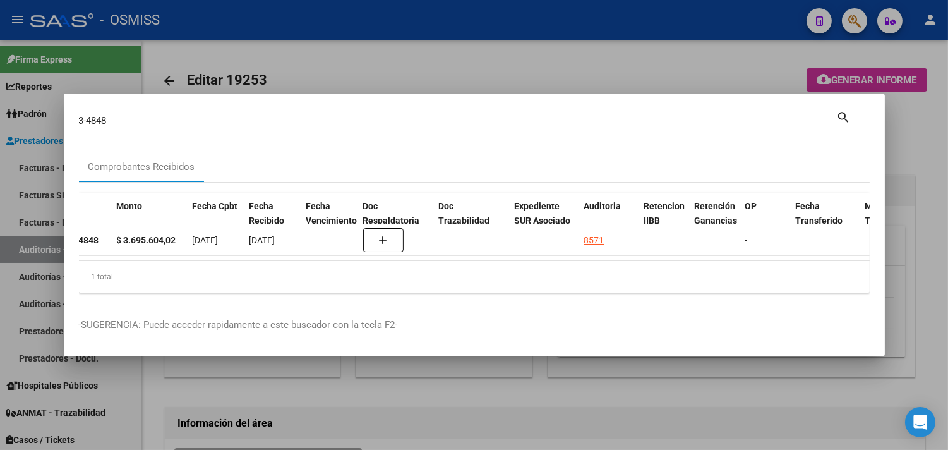
click at [924, 153] on div at bounding box center [474, 225] width 948 height 450
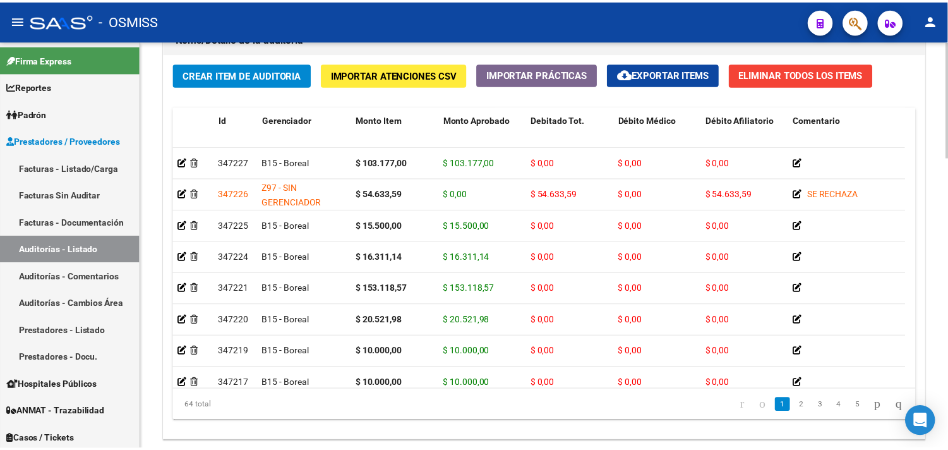
scroll to position [982, 0]
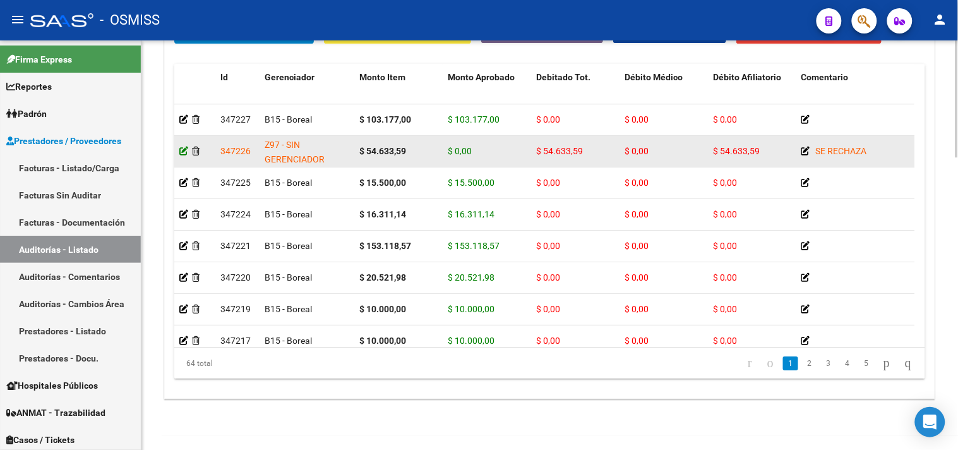
click at [183, 153] on icon at bounding box center [183, 151] width 9 height 9
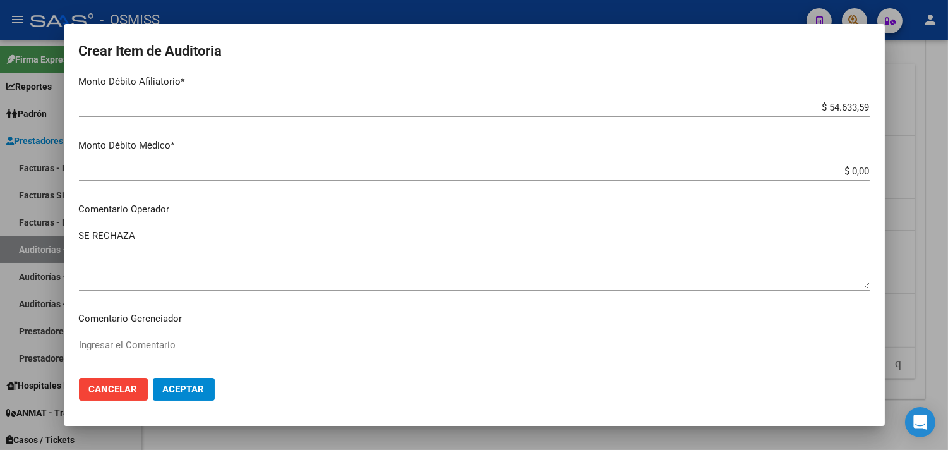
scroll to position [455, 0]
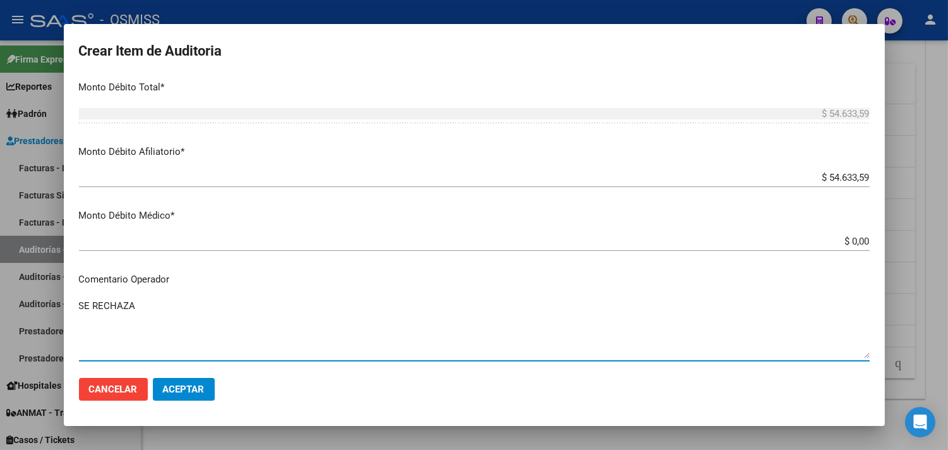
drag, startPoint x: 160, startPoint y: 307, endPoint x: 61, endPoint y: 310, distance: 99.2
click at [61, 310] on div "Crear Item de Auditoria 43953594 Nro Documento 20439535947 [PERSON_NAME] Nombre…" at bounding box center [474, 225] width 948 height 450
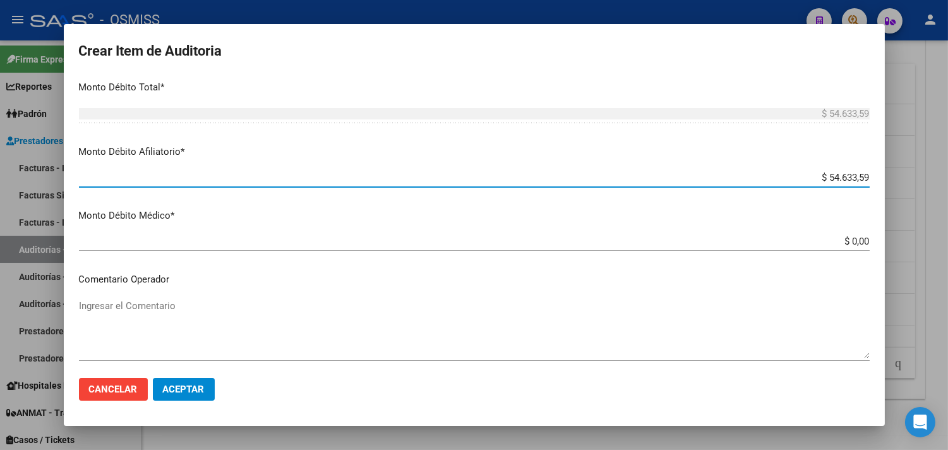
drag, startPoint x: 784, startPoint y: 174, endPoint x: 912, endPoint y: 175, distance: 127.6
click at [912, 175] on div "Crear Item de Auditoria 43953594 Nro Documento 20439535947 [PERSON_NAME] Nombre…" at bounding box center [474, 225] width 948 height 450
type input "$ 0,00"
click at [203, 389] on span "Aceptar" at bounding box center [184, 388] width 42 height 11
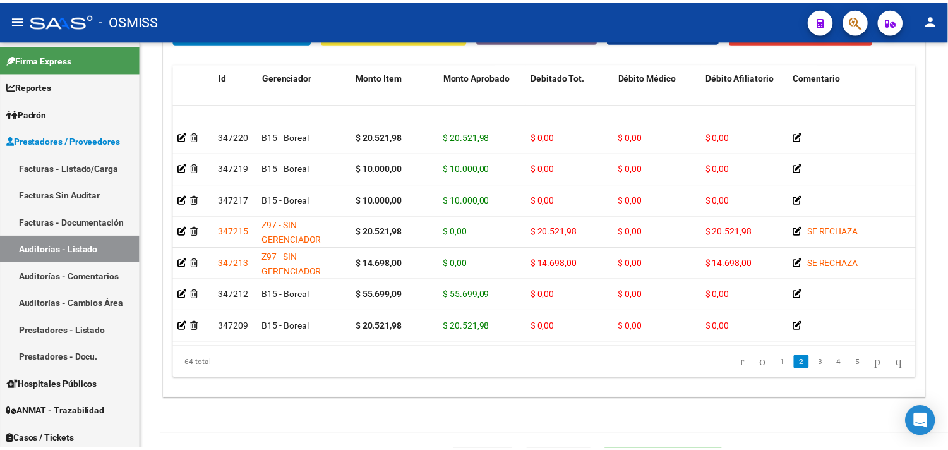
scroll to position [210, 0]
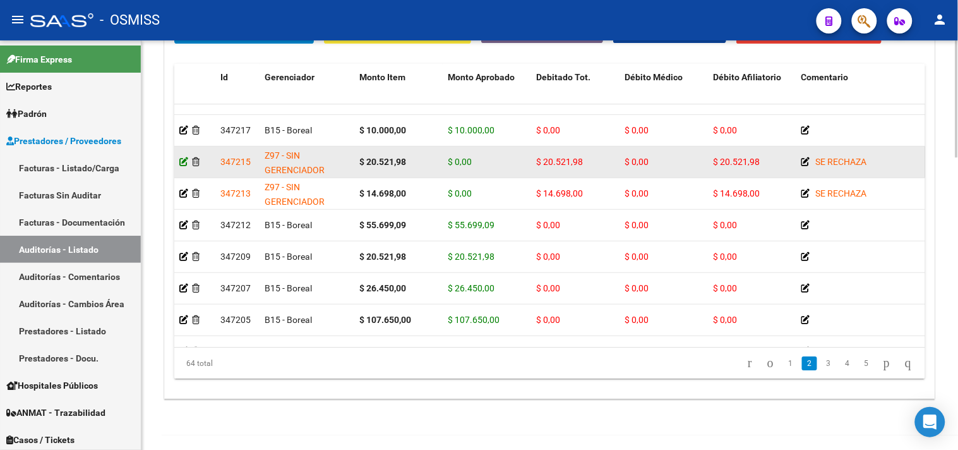
click at [184, 161] on icon at bounding box center [183, 161] width 9 height 9
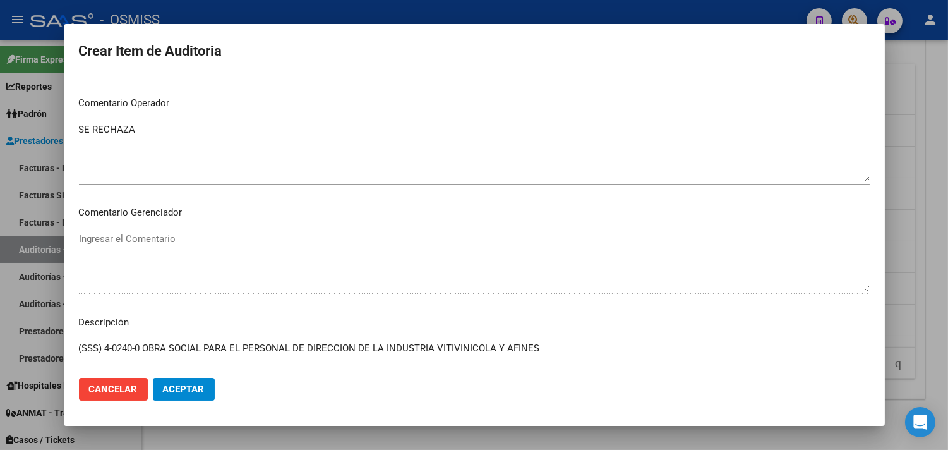
scroll to position [561, 0]
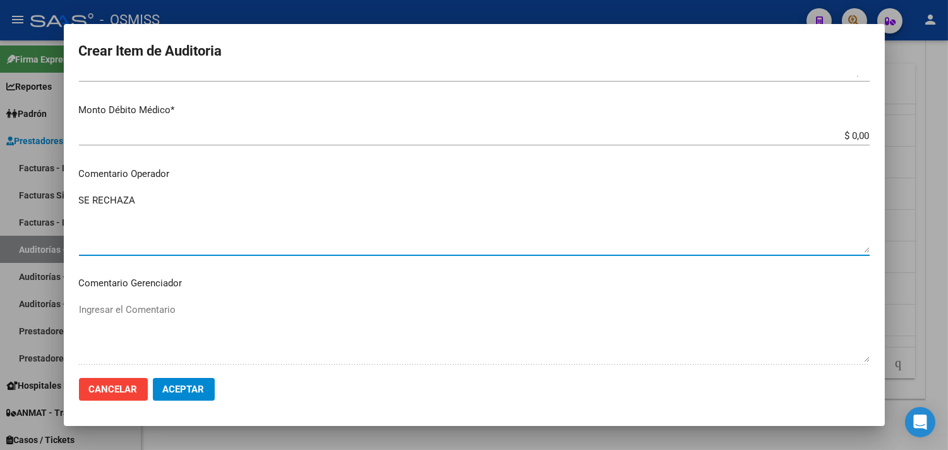
drag, startPoint x: 153, startPoint y: 205, endPoint x: 64, endPoint y: 196, distance: 89.6
click at [64, 196] on mat-dialog-content "27135859 Nro Documento 27271358593 [PERSON_NAME] [PERSON_NAME] Nombre Completo …" at bounding box center [474, 222] width 821 height 292
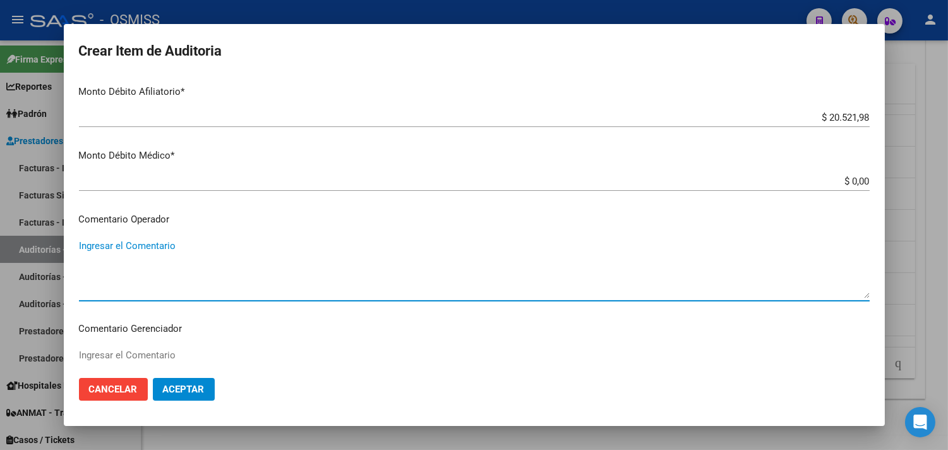
scroll to position [491, 0]
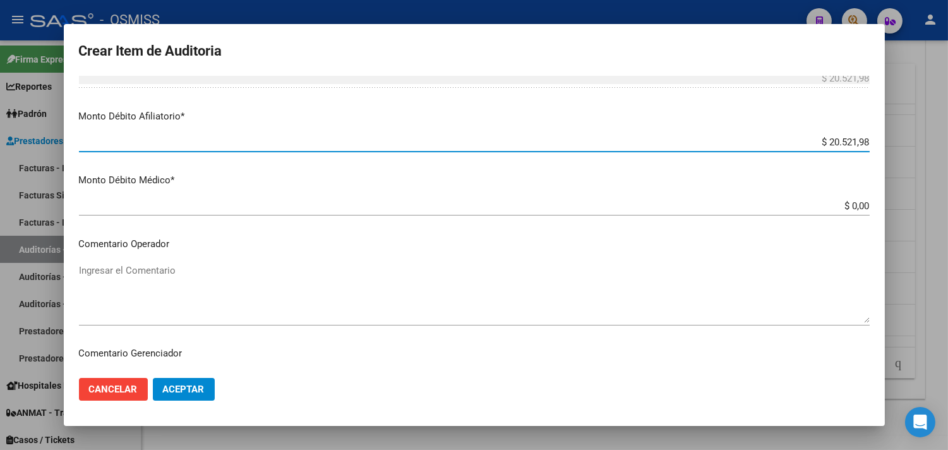
drag, startPoint x: 803, startPoint y: 139, endPoint x: 879, endPoint y: 139, distance: 75.8
click at [879, 139] on mat-dialog-content "27135859 Nro Documento 27271358593 [PERSON_NAME] [PERSON_NAME] Nombre Completo …" at bounding box center [474, 222] width 821 height 292
type input "$ 0,00"
click at [193, 388] on span "Aceptar" at bounding box center [184, 388] width 42 height 11
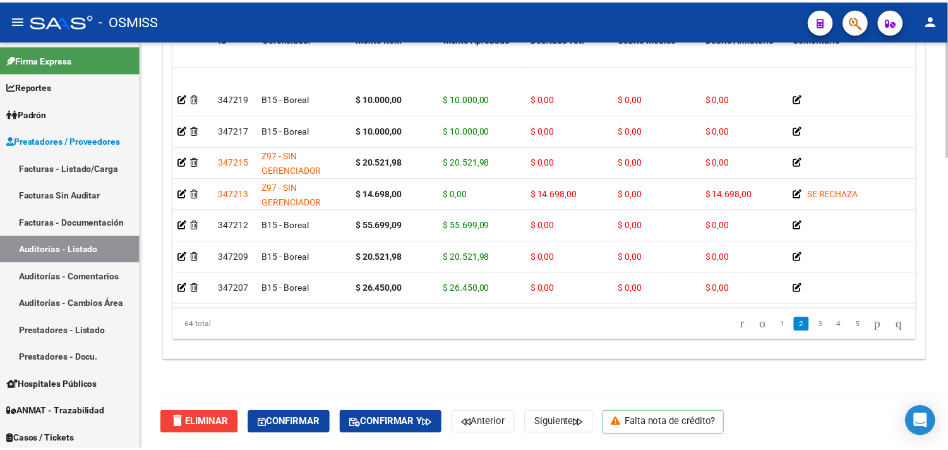
scroll to position [198, 0]
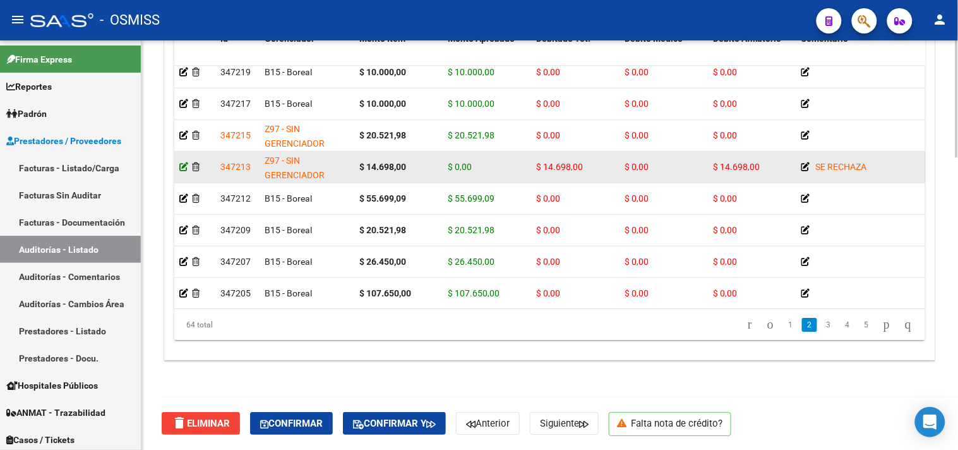
click at [181, 168] on icon at bounding box center [183, 166] width 9 height 9
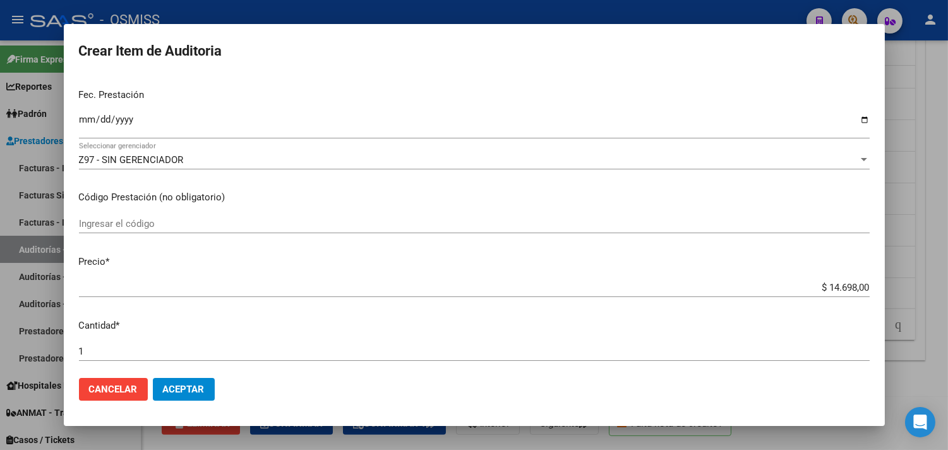
scroll to position [210, 0]
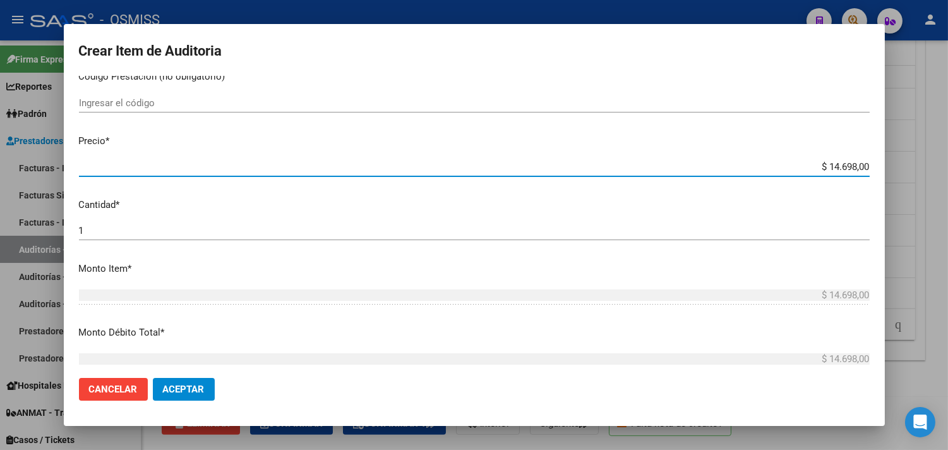
drag, startPoint x: 805, startPoint y: 165, endPoint x: 865, endPoint y: 166, distance: 60.0
click at [865, 166] on app-form-text-field "Precio * $ 14.698,00 Ingresar el precio" at bounding box center [479, 153] width 801 height 39
type input "$ 0,00"
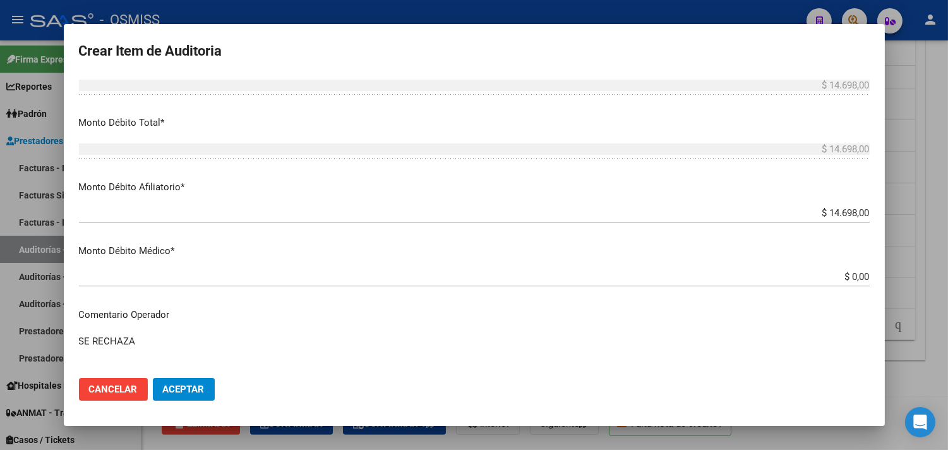
scroll to position [421, 0]
drag, startPoint x: 140, startPoint y: 347, endPoint x: 69, endPoint y: 336, distance: 71.0
click at [69, 336] on mat-dialog-content "47799742 Nro Documento 20477997423 CUIL [PERSON_NAME] [PERSON_NAME] Nombre Comp…" at bounding box center [474, 222] width 821 height 292
click at [183, 389] on span "Aceptar" at bounding box center [184, 388] width 42 height 11
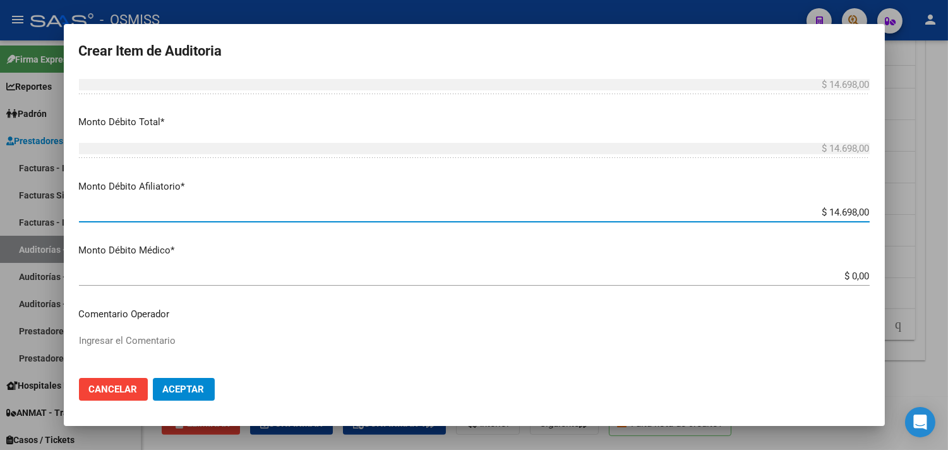
drag, startPoint x: 766, startPoint y: 210, endPoint x: 879, endPoint y: 217, distance: 113.3
click at [879, 217] on mat-dialog-content "47799742 Nro Documento 20477997423 CUIL [PERSON_NAME] [PERSON_NAME] Nombre Comp…" at bounding box center [474, 222] width 821 height 292
type input "$ 0,00"
click at [184, 389] on span "Aceptar" at bounding box center [184, 388] width 42 height 11
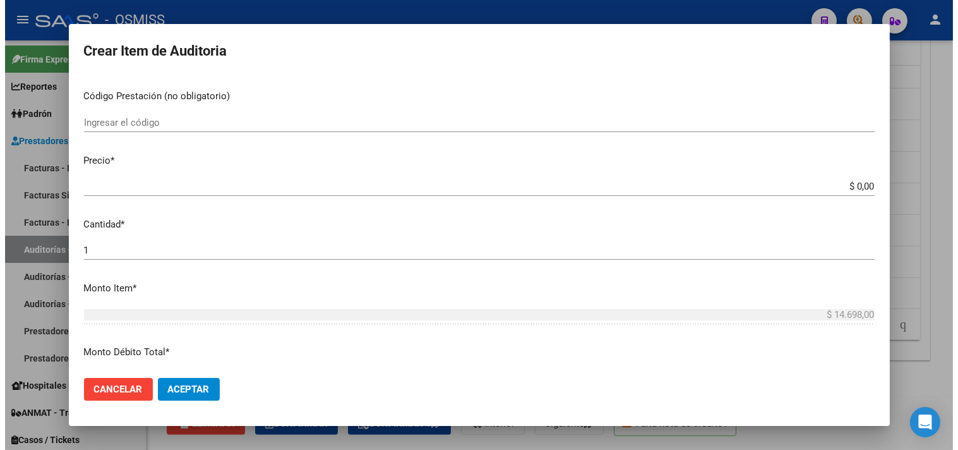
scroll to position [210, 0]
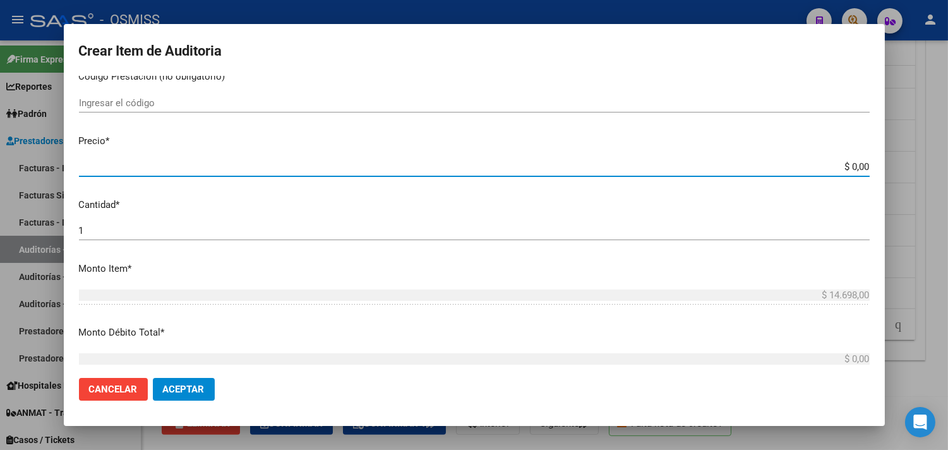
drag, startPoint x: 828, startPoint y: 167, endPoint x: 874, endPoint y: 163, distance: 46.9
click at [874, 164] on mat-dialog-content "47799742 Nro Documento 20477997423 CUIL [PERSON_NAME] [PERSON_NAME] Nombre Comp…" at bounding box center [474, 222] width 821 height 292
type input "$ 0,01"
type input "$ 0,14"
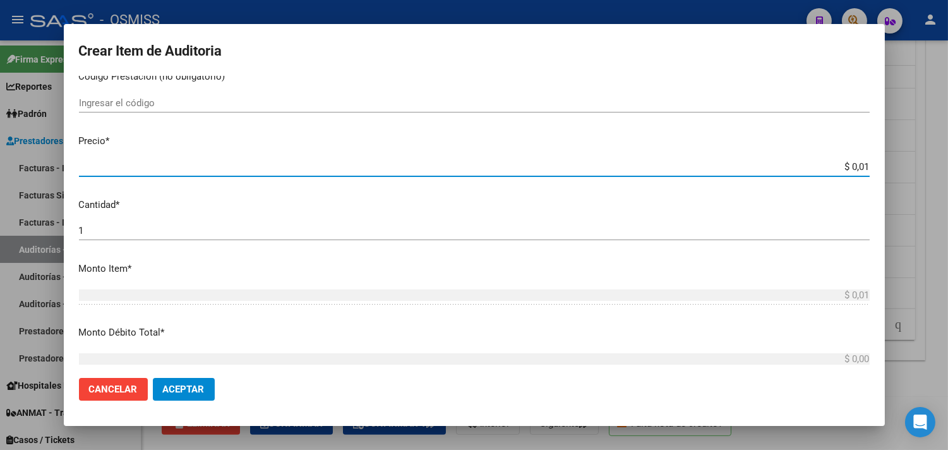
type input "$ 0,14"
type input "$ 1,46"
type input "$ 14,69"
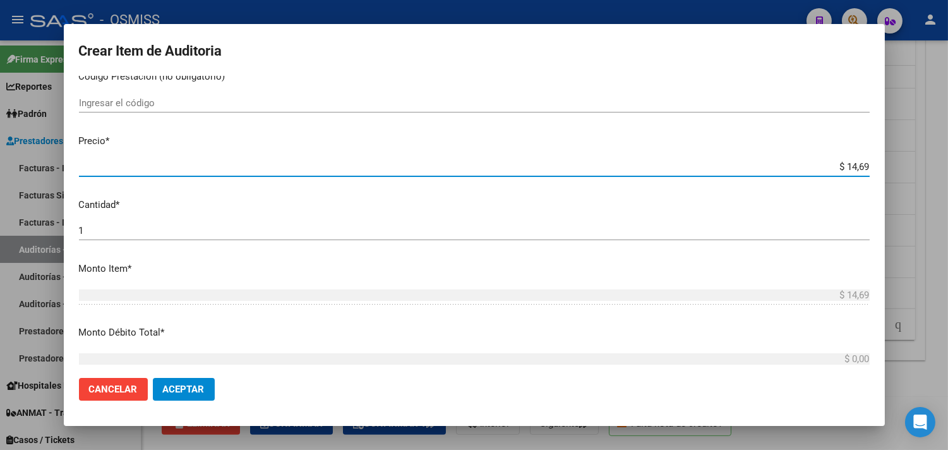
type input "$ 146,98"
type input "$ 1.469,80"
type input "$ 14.698,00"
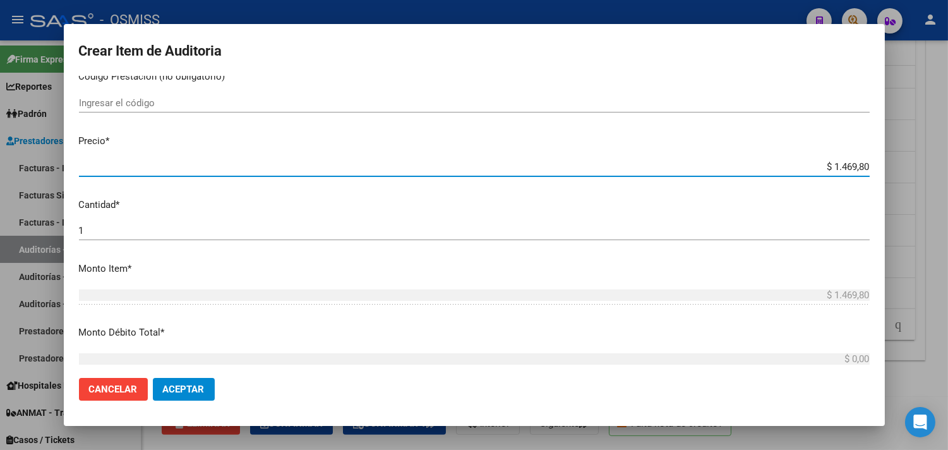
type input "$ 14.698,00"
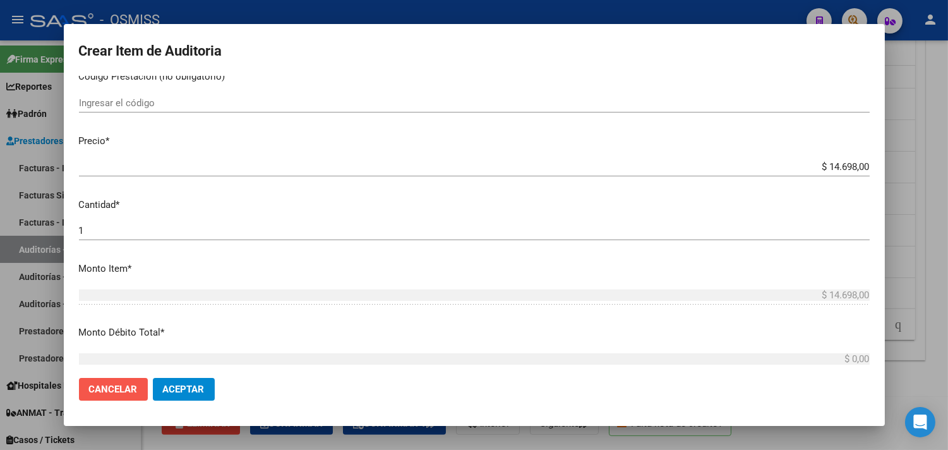
click at [105, 381] on button "Cancelar" at bounding box center [113, 389] width 69 height 23
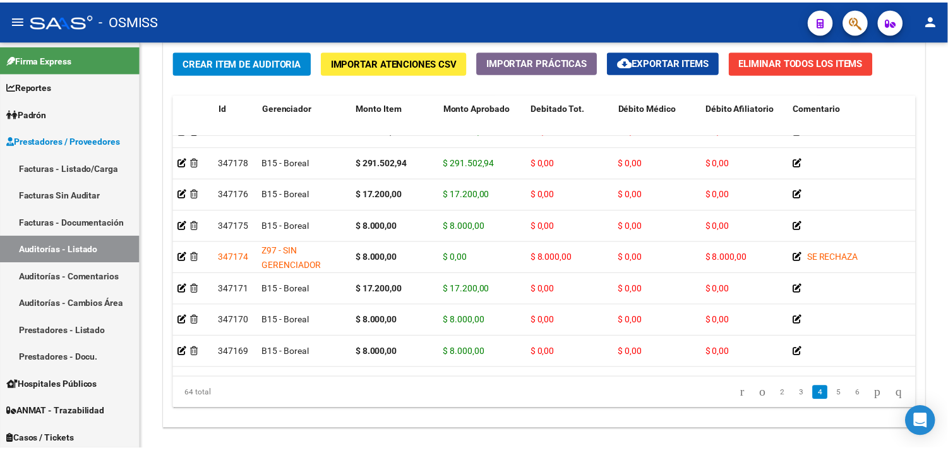
scroll to position [790, 0]
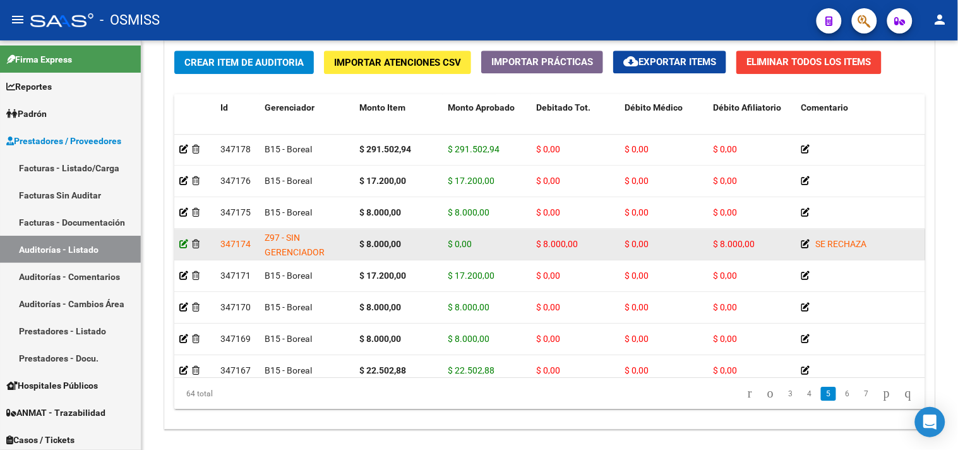
click at [185, 246] on icon at bounding box center [183, 243] width 9 height 9
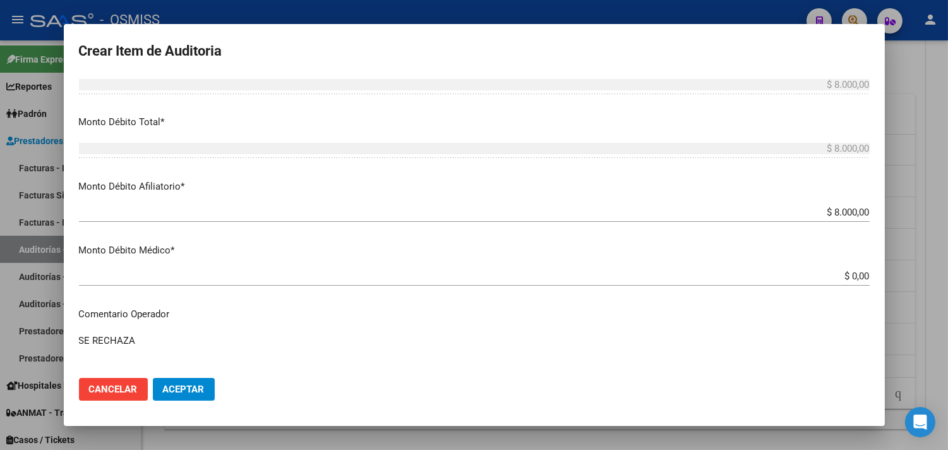
scroll to position [561, 0]
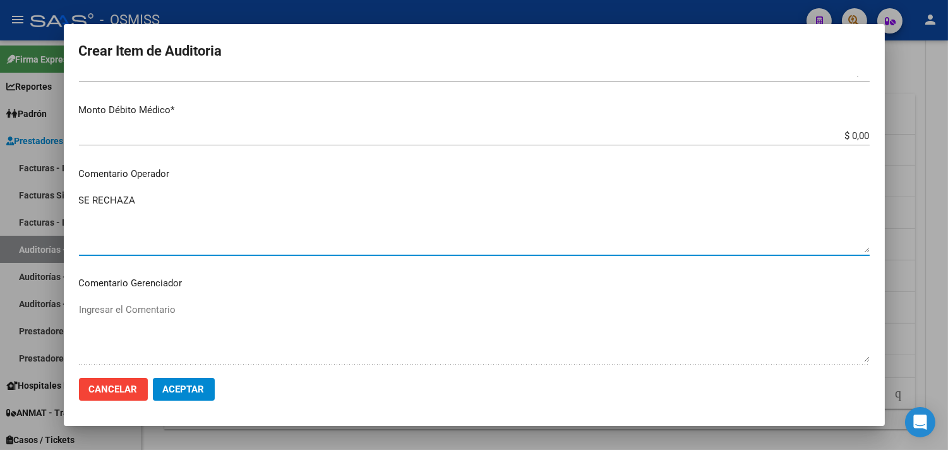
drag, startPoint x: 146, startPoint y: 200, endPoint x: 20, endPoint y: 186, distance: 127.1
click at [20, 186] on div "Crear Item de Auditoria 39383111 Nro Documento 27393831117 CUIL [PERSON_NAME] […" at bounding box center [474, 225] width 948 height 450
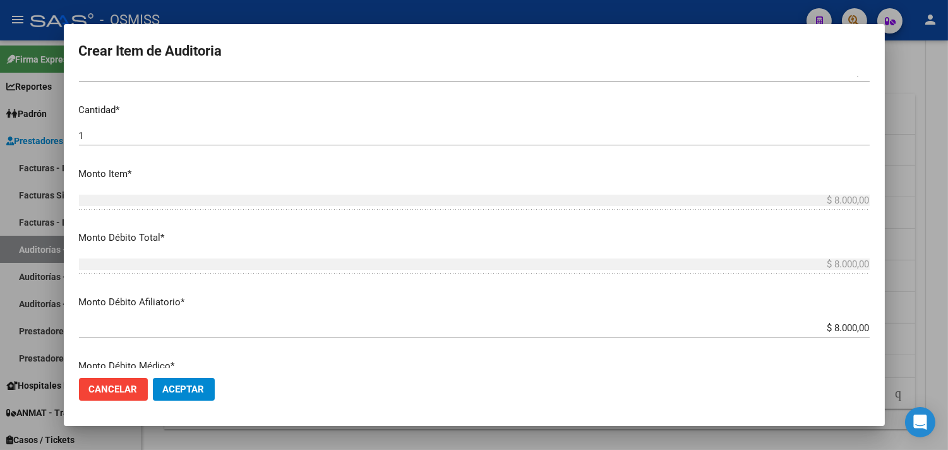
scroll to position [280, 0]
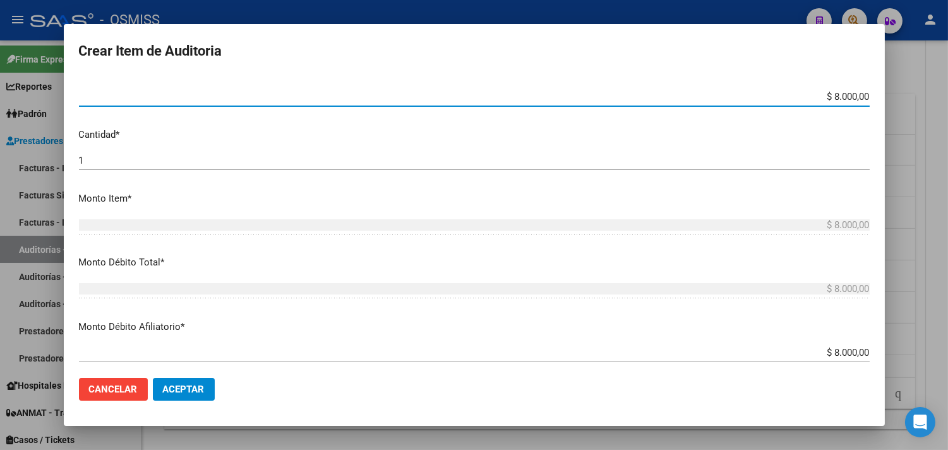
drag, startPoint x: 800, startPoint y: 93, endPoint x: 872, endPoint y: 98, distance: 72.2
click at [872, 98] on mat-dialog-content "39383111 Nro Documento 27393831117 CUIL [PERSON_NAME] [PERSON_NAME] Nombre Comp…" at bounding box center [474, 222] width 821 height 292
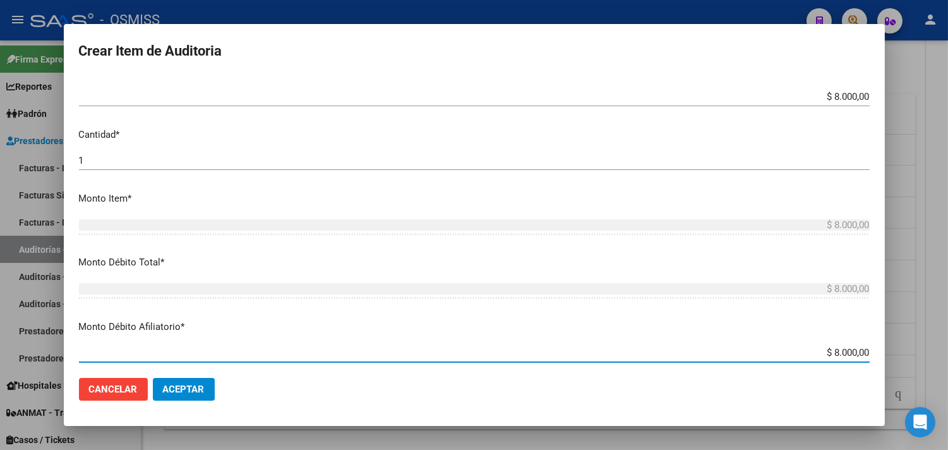
drag, startPoint x: 798, startPoint y: 349, endPoint x: 895, endPoint y: 349, distance: 96.7
click at [895, 349] on div "Crear Item de Auditoria 39383111 Nro Documento 27393831117 CUIL [PERSON_NAME] […" at bounding box center [474, 225] width 948 height 450
type input "$ 0,00"
click at [193, 401] on button "Aceptar" at bounding box center [184, 389] width 62 height 23
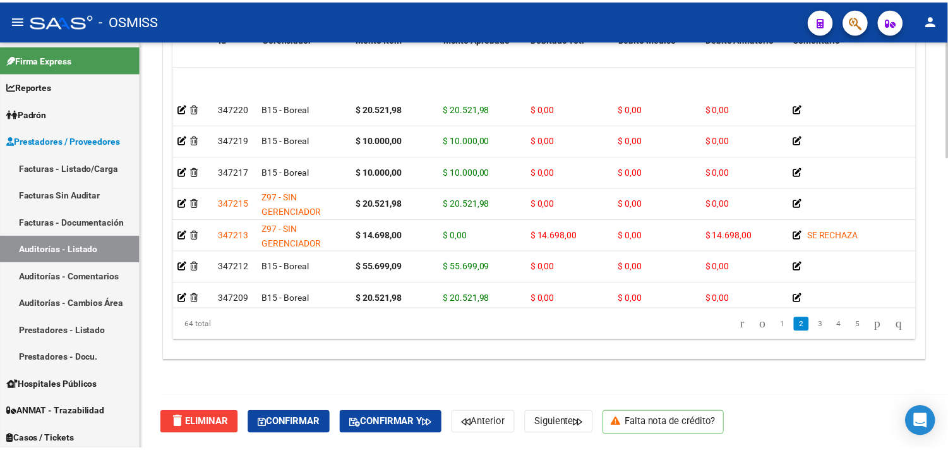
scroll to position [185, 0]
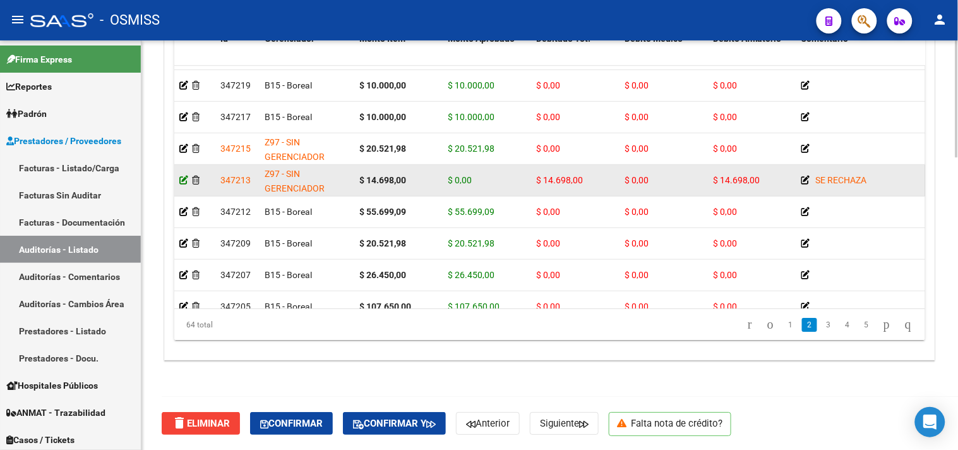
click at [183, 180] on icon at bounding box center [183, 180] width 9 height 9
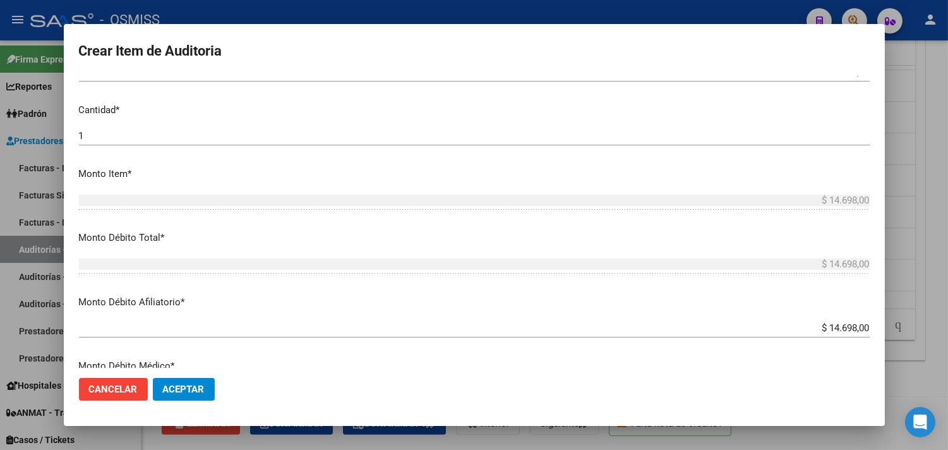
scroll to position [351, 0]
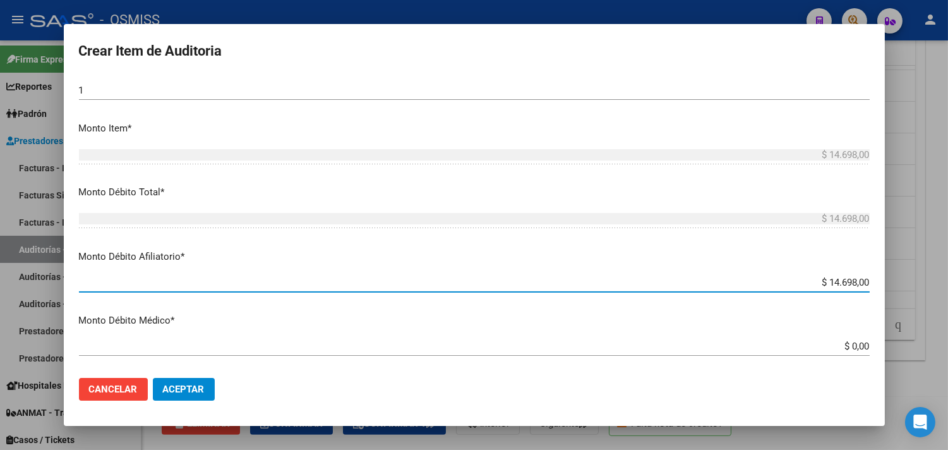
drag, startPoint x: 798, startPoint y: 279, endPoint x: 898, endPoint y: 273, distance: 100.0
click at [898, 273] on div "Crear Item de Auditoria 47799742 Nro Documento 20477997423 CUIL [PERSON_NAME] […" at bounding box center [474, 225] width 948 height 450
type input "$ 0,00"
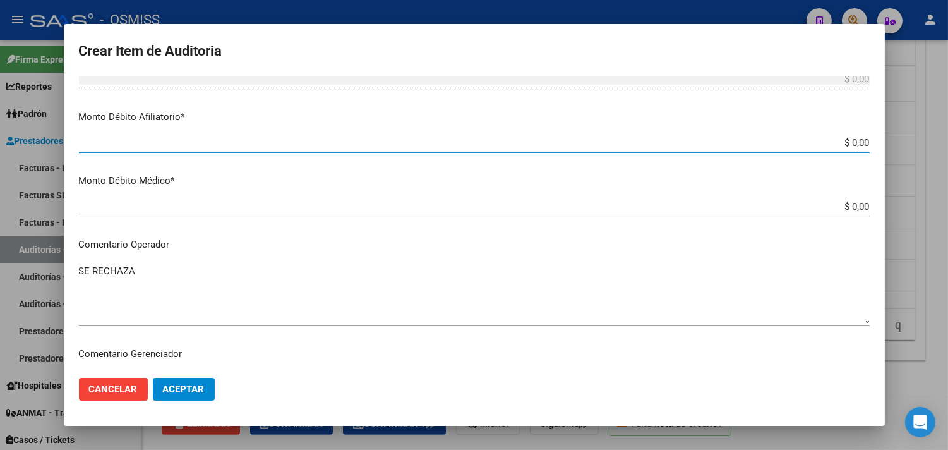
scroll to position [491, 0]
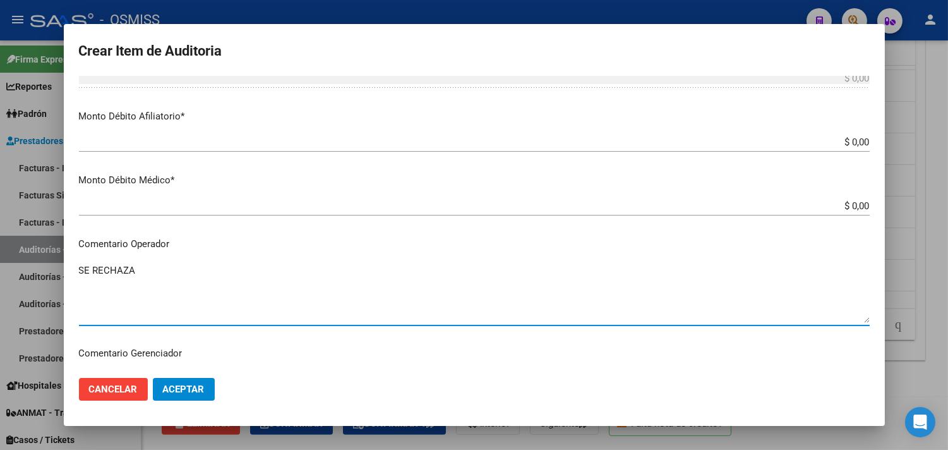
drag, startPoint x: 143, startPoint y: 270, endPoint x: 52, endPoint y: 278, distance: 91.9
click at [52, 278] on div "Crear Item de Auditoria 47799742 Nro Documento 20477997423 CUIL [PERSON_NAME] […" at bounding box center [474, 225] width 948 height 450
click at [184, 393] on span "Aceptar" at bounding box center [184, 388] width 42 height 11
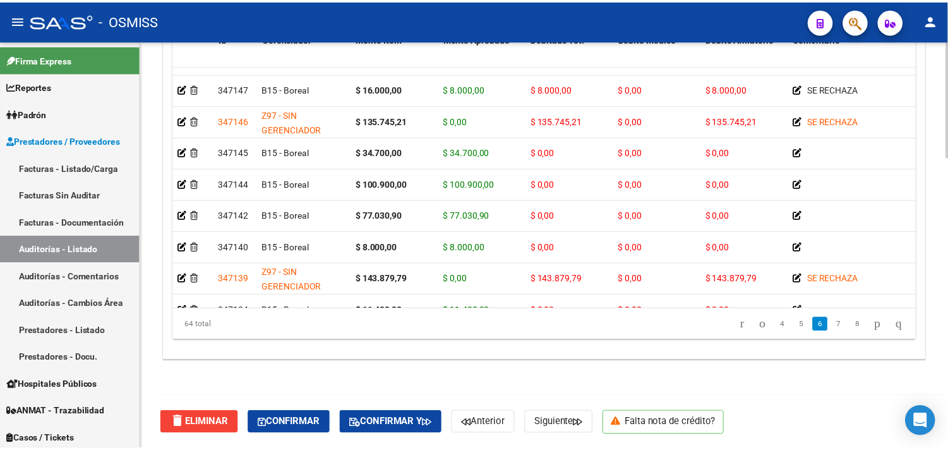
scroll to position [1305, 0]
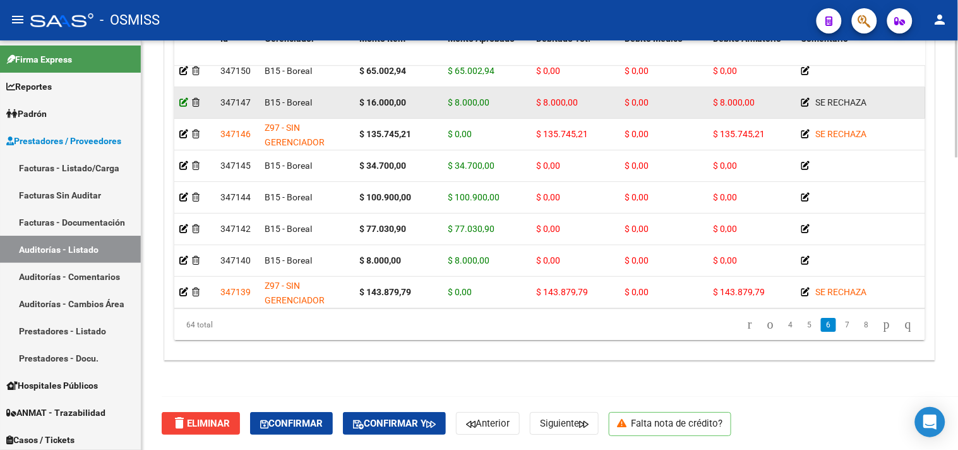
click at [185, 102] on icon at bounding box center [183, 102] width 9 height 9
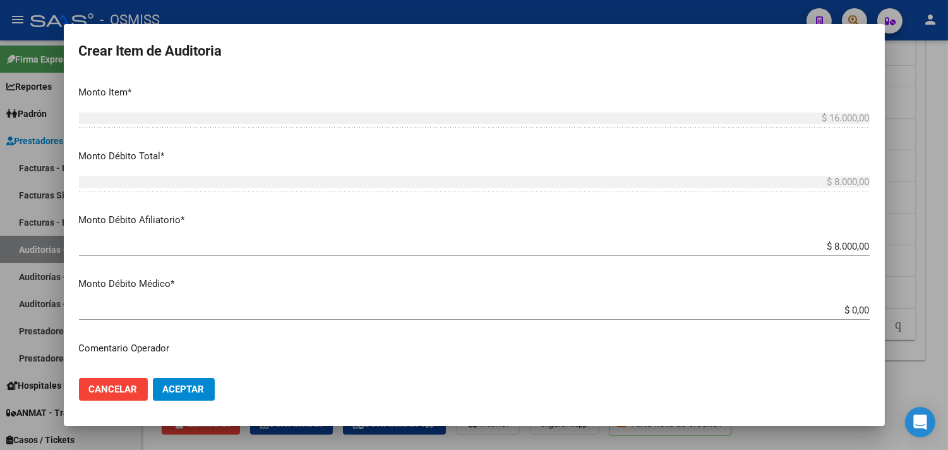
scroll to position [491, 0]
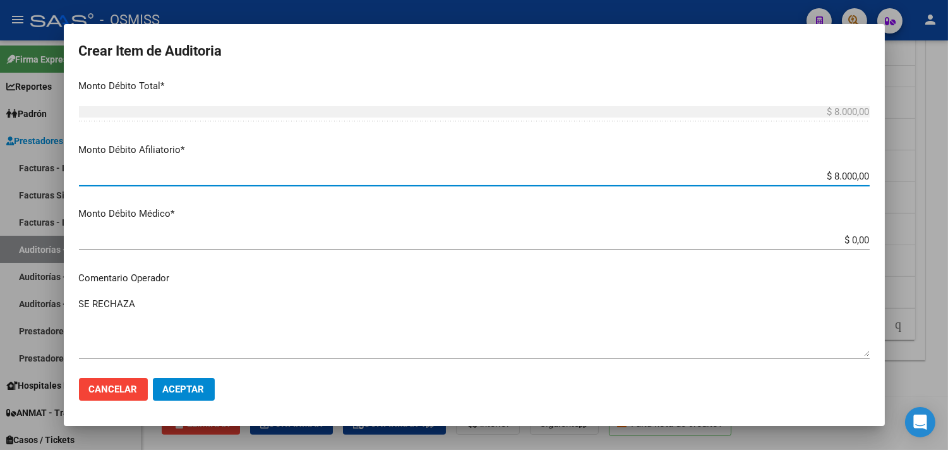
drag, startPoint x: 796, startPoint y: 179, endPoint x: 865, endPoint y: 174, distance: 69.7
click at [865, 174] on app-form-text-field "Monto Débito Afiliatorio * $ 8.000,00 Ingresar el monto Afiliatorio" at bounding box center [479, 162] width 801 height 39
type input "$ 0,00"
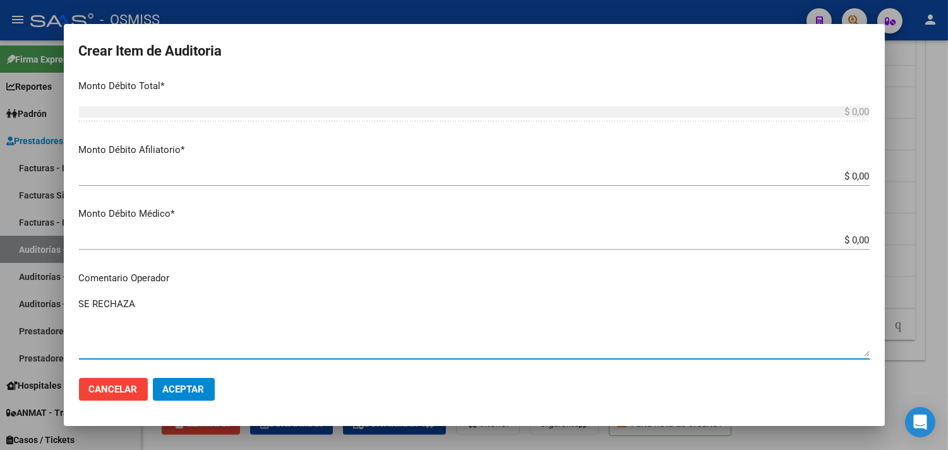
drag, startPoint x: 97, startPoint y: 300, endPoint x: 54, endPoint y: 292, distance: 43.1
click at [54, 292] on div "Crear Item de Auditoria 25415563 Nro Documento 20254155633 CUIL Afiliado Activo…" at bounding box center [474, 225] width 948 height 450
click at [188, 383] on span "Aceptar" at bounding box center [184, 388] width 42 height 11
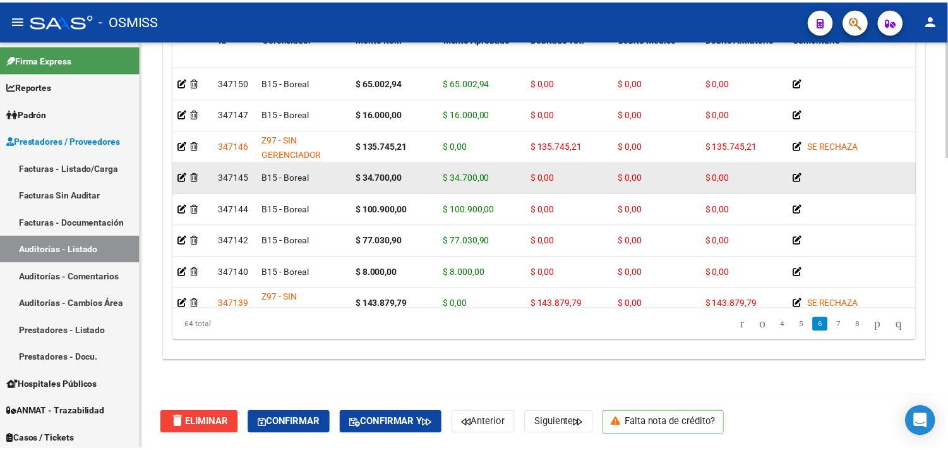
scroll to position [1263, 0]
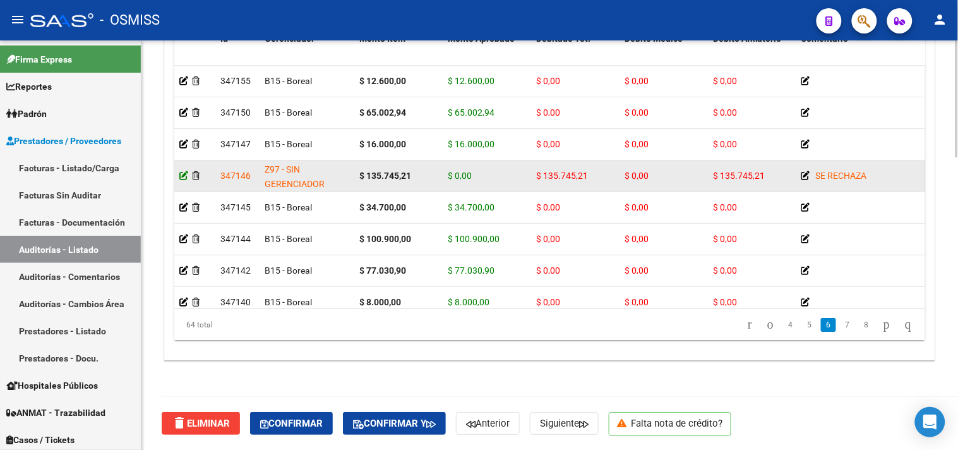
click at [182, 174] on icon at bounding box center [183, 175] width 9 height 9
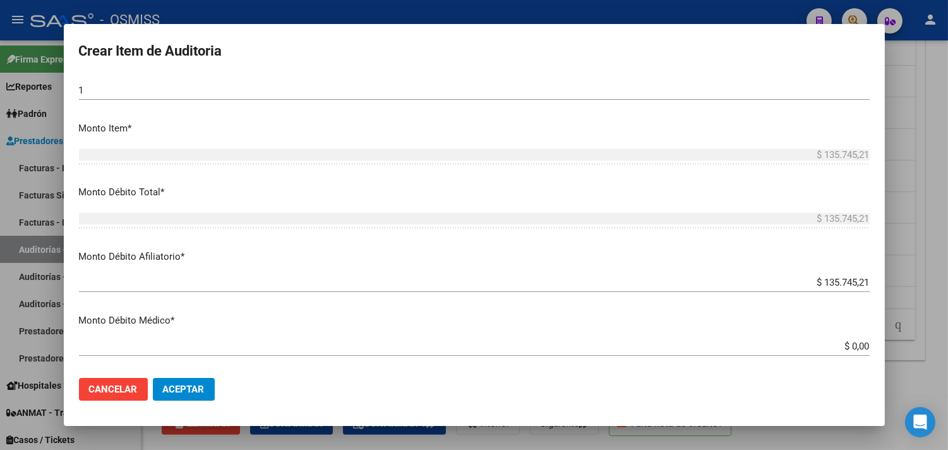
scroll to position [561, 0]
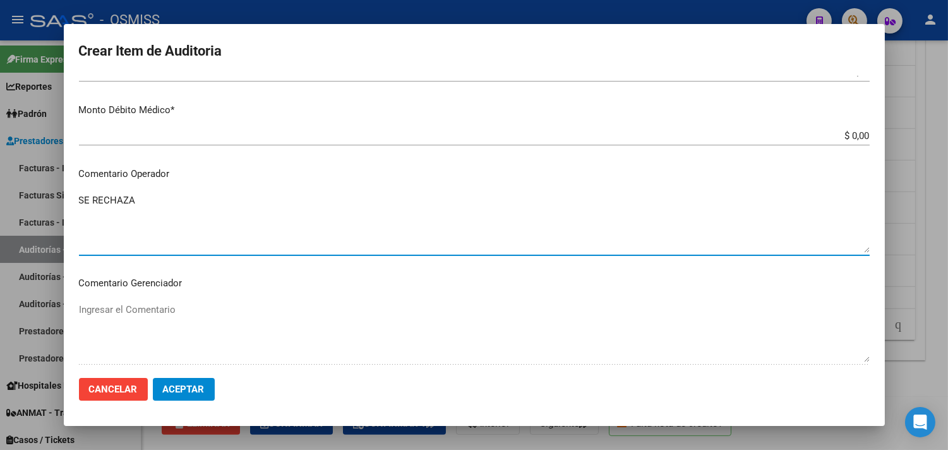
drag, startPoint x: 136, startPoint y: 204, endPoint x: 30, endPoint y: 193, distance: 106.7
click at [30, 193] on div "Crear Item de Auditoria 34430947 Nro Documento 20344309478 CUIL [PERSON_NAME] N…" at bounding box center [474, 225] width 948 height 450
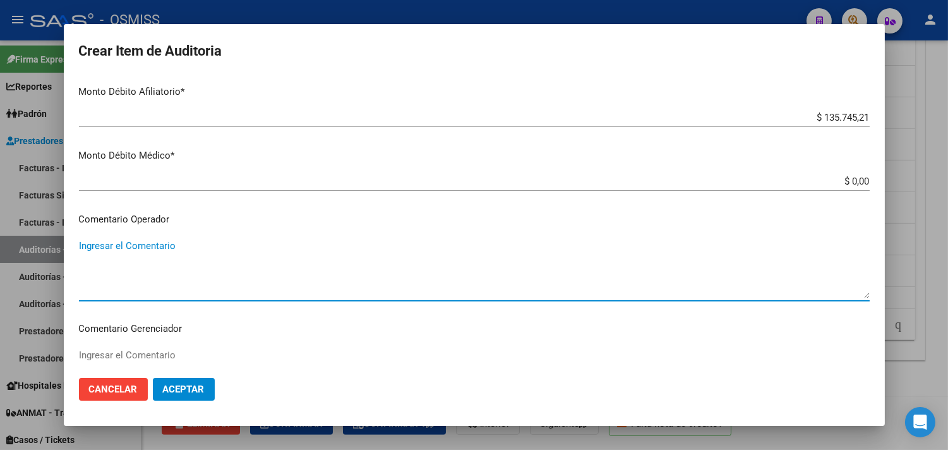
scroll to position [421, 0]
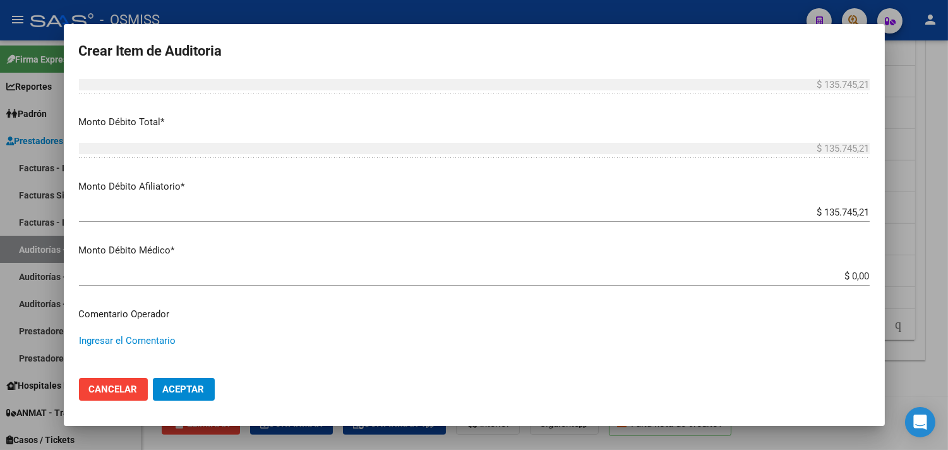
drag, startPoint x: 766, startPoint y: 215, endPoint x: 785, endPoint y: 211, distance: 19.5
click at [781, 212] on div "$ 135.745,21 Ingresar el monto Afiliatorio" at bounding box center [474, 212] width 791 height 19
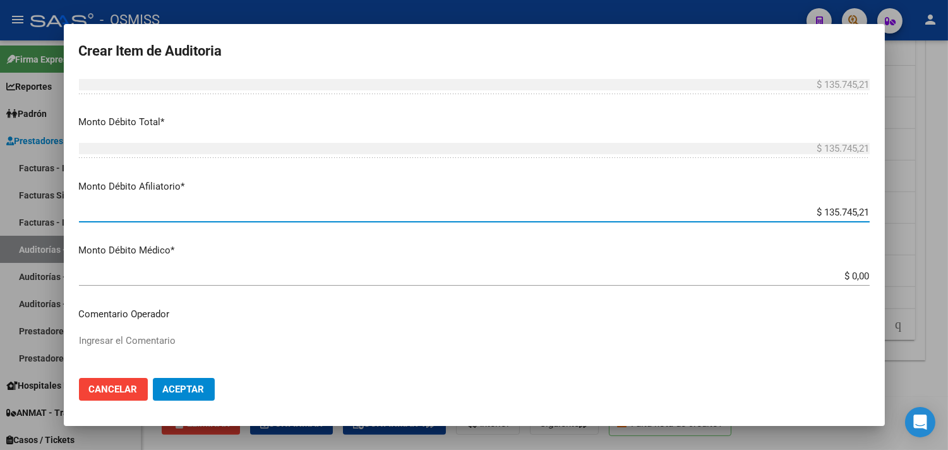
drag, startPoint x: 785, startPoint y: 211, endPoint x: 874, endPoint y: 217, distance: 89.9
click at [874, 217] on mat-dialog-content "34430947 Nro Documento 20344309478 CUIL [PERSON_NAME] Nombre Completo Fec. Pres…" at bounding box center [474, 222] width 821 height 292
type input "$ 0,00"
click at [200, 390] on span "Aceptar" at bounding box center [184, 388] width 42 height 11
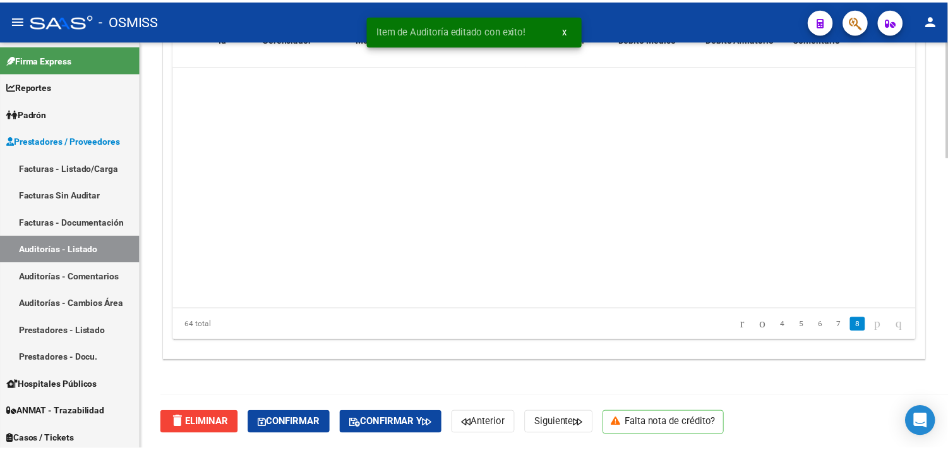
scroll to position [1793, 0]
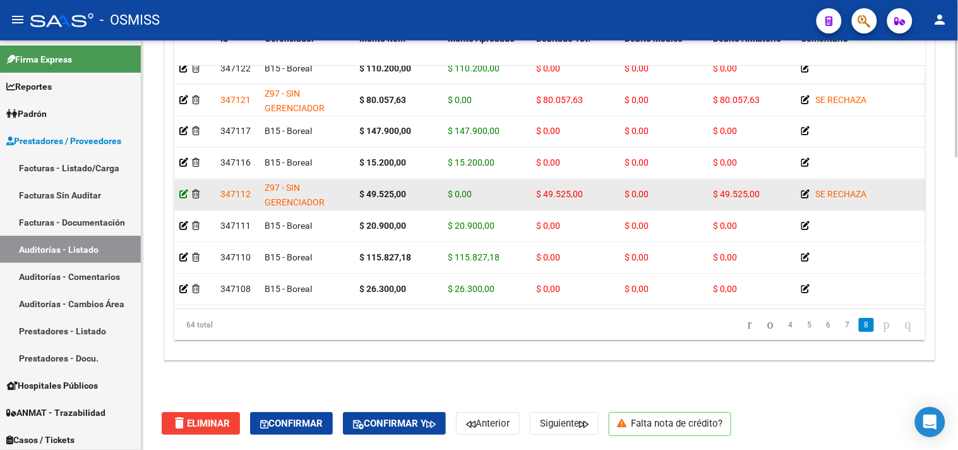
click at [180, 190] on icon at bounding box center [183, 194] width 9 height 9
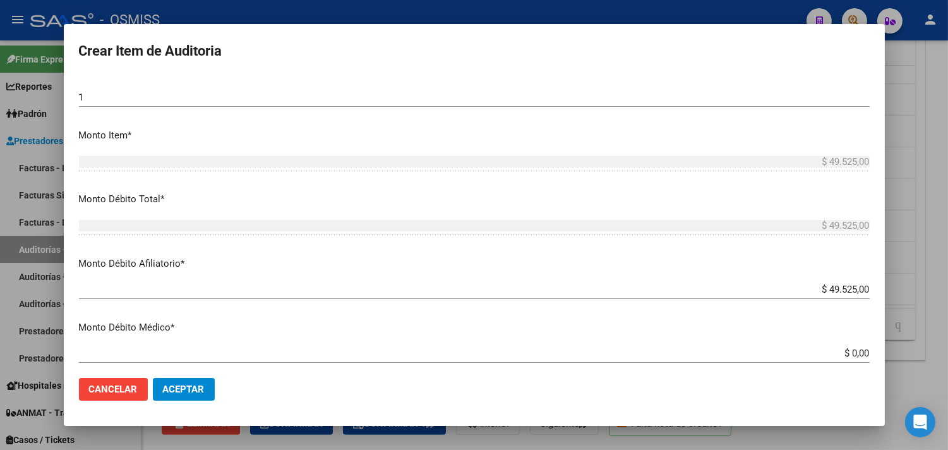
scroll to position [351, 0]
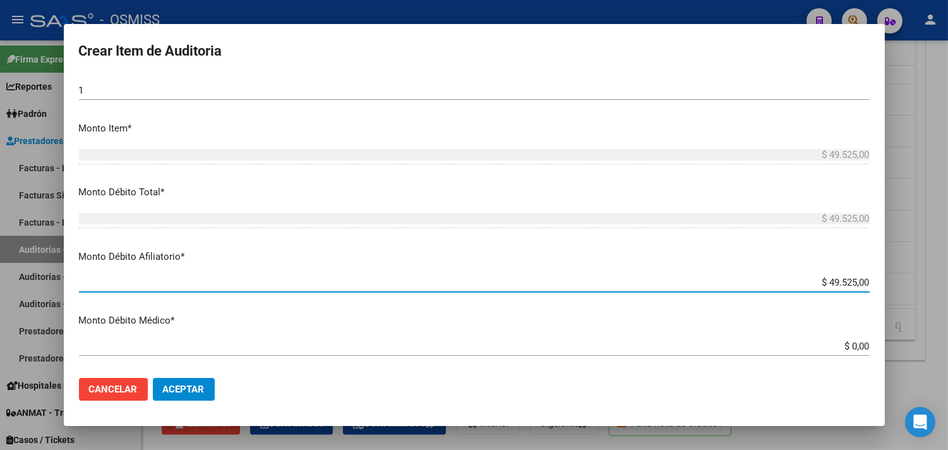
drag, startPoint x: 785, startPoint y: 283, endPoint x: 892, endPoint y: 283, distance: 107.4
click at [892, 283] on div "Crear Item de Auditoria 34182865 Nro Documento 20341828652 [PERSON_NAME] Nombre…" at bounding box center [474, 225] width 948 height 450
type input "$ 0,00"
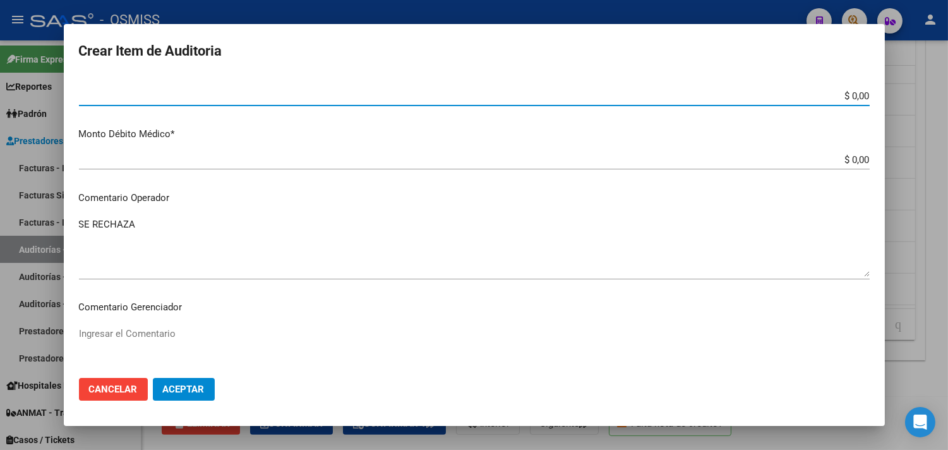
scroll to position [561, 0]
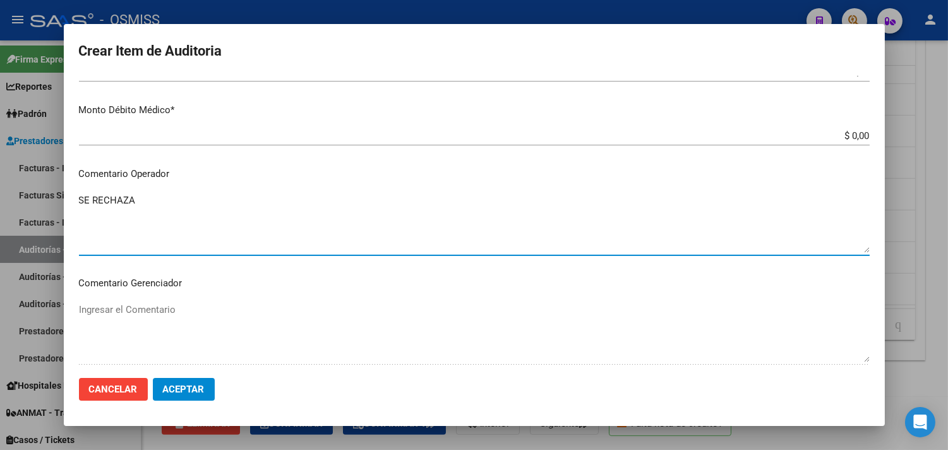
drag, startPoint x: 137, startPoint y: 197, endPoint x: 45, endPoint y: 197, distance: 92.2
click at [45, 197] on div "Crear Item de Auditoria 34182865 Nro Documento 20341828652 [PERSON_NAME] Nombre…" at bounding box center [474, 225] width 948 height 450
click at [178, 388] on span "Aceptar" at bounding box center [184, 388] width 42 height 11
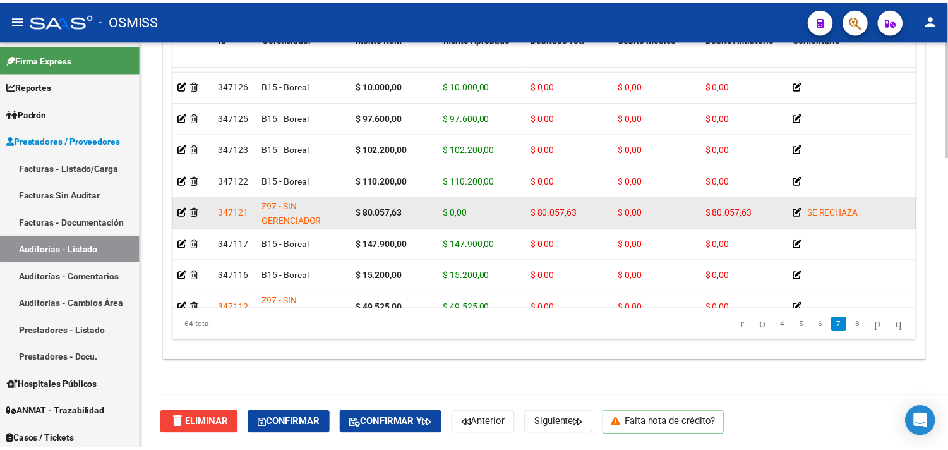
scroll to position [1656, 0]
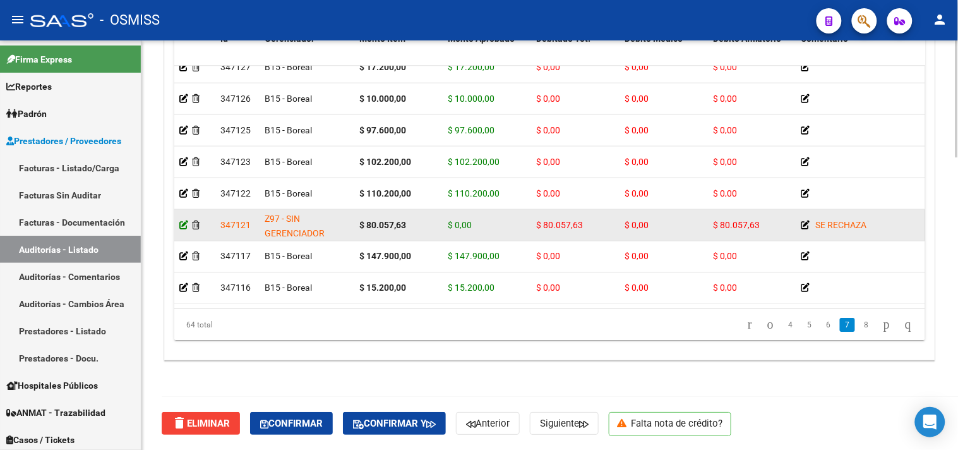
click at [179, 224] on icon at bounding box center [183, 224] width 9 height 9
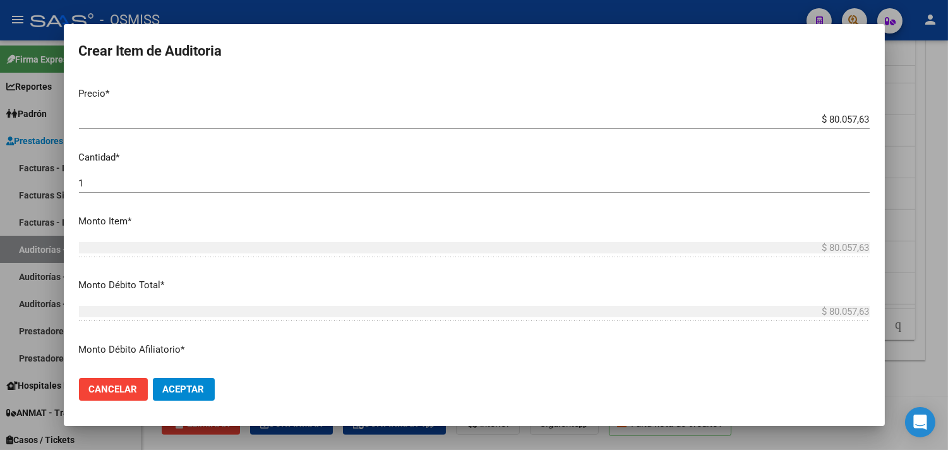
scroll to position [351, 0]
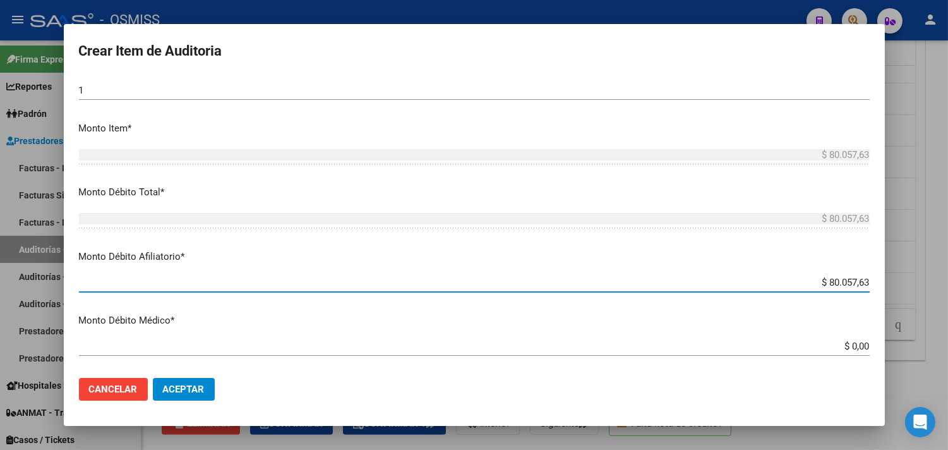
drag, startPoint x: 796, startPoint y: 284, endPoint x: 877, endPoint y: 273, distance: 81.7
click at [877, 273] on mat-dialog-content "29100968 Nro Documento 23291009689 CUIL [PERSON_NAME] Nombre Completo Fec. Pres…" at bounding box center [474, 222] width 821 height 292
type input "$ 0,00"
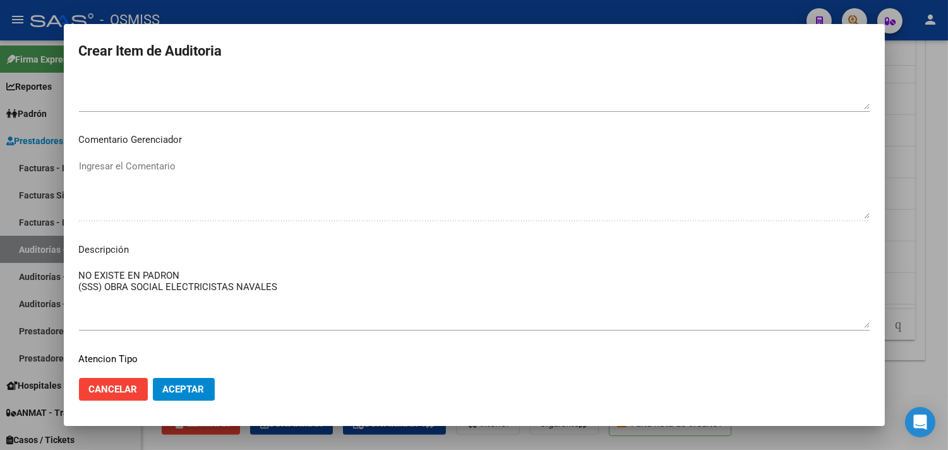
scroll to position [772, 0]
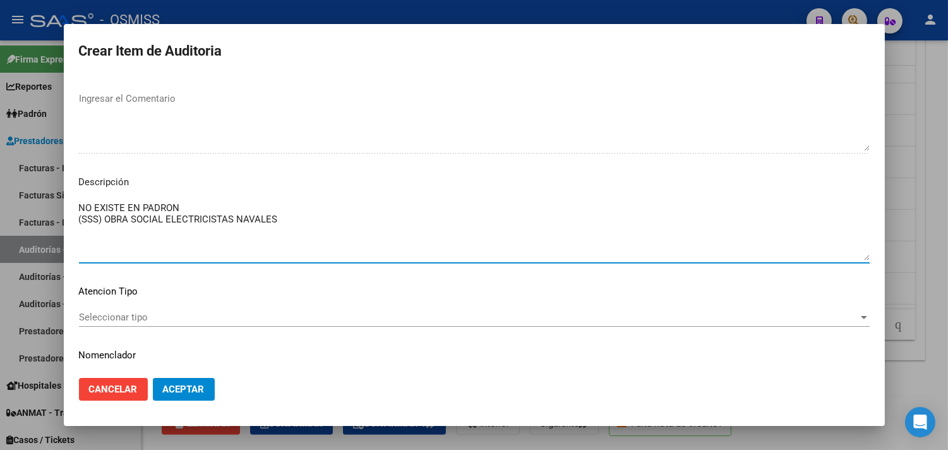
click at [299, 223] on textarea "NO EXISTE EN PADRON (SSS) OBRA SOCIAL ELECTRICISTAS NAVALES" at bounding box center [474, 230] width 791 height 59
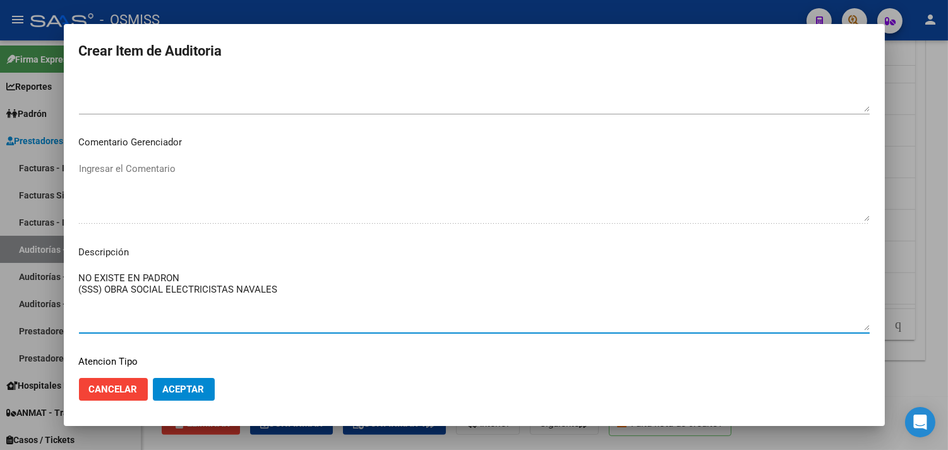
drag, startPoint x: 320, startPoint y: 289, endPoint x: 59, endPoint y: 274, distance: 261.3
click at [59, 274] on div "Crear Item de Auditoria 29100968 Nro Documento 23291009689 CUIL [PERSON_NAME] N…" at bounding box center [474, 225] width 948 height 450
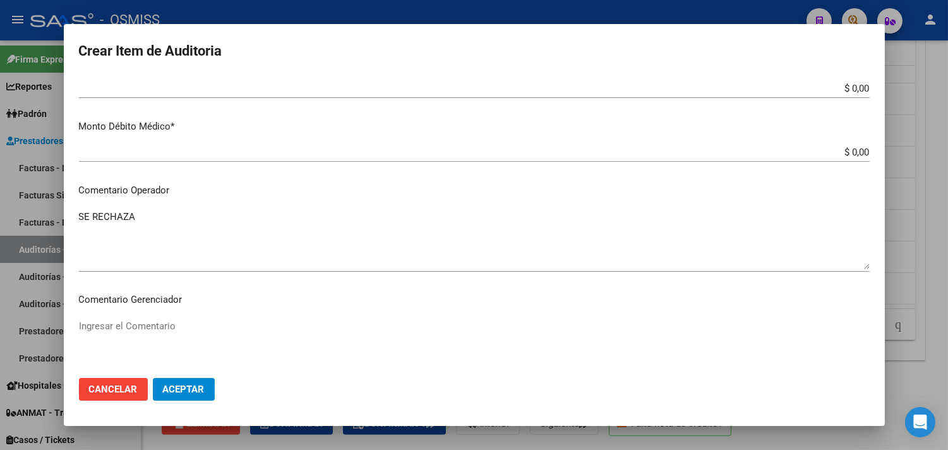
scroll to position [526, 0]
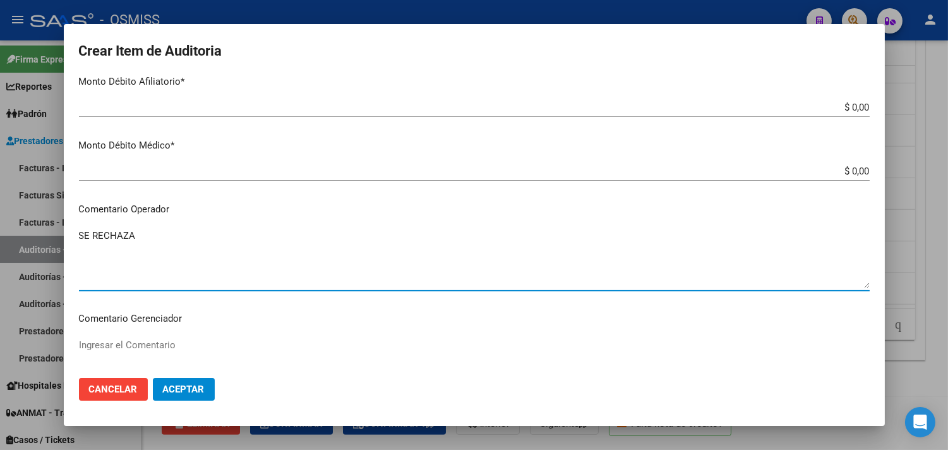
drag, startPoint x: 140, startPoint y: 243, endPoint x: 61, endPoint y: 234, distance: 79.5
click at [64, 235] on mat-dialog-content "29100968 Nro Documento 23291009689 CUIL [PERSON_NAME] Nombre Completo Fec. Pres…" at bounding box center [474, 222] width 821 height 292
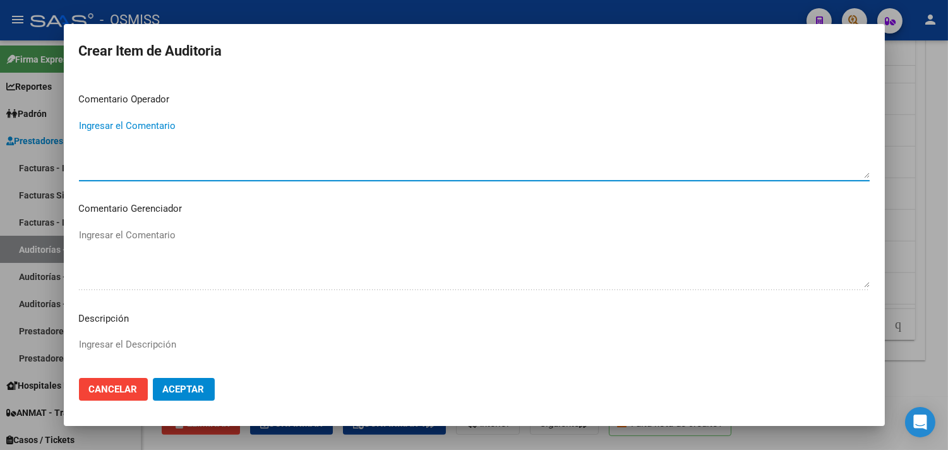
scroll to position [805, 0]
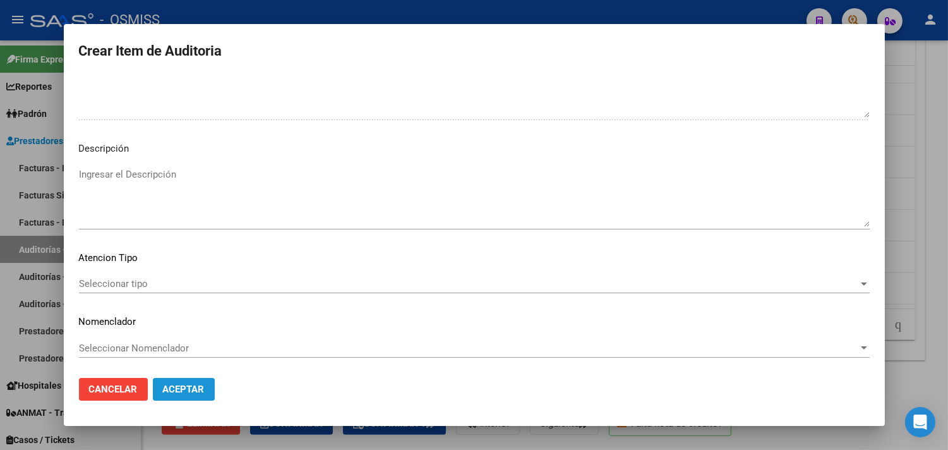
click at [197, 394] on span "Aceptar" at bounding box center [184, 388] width 42 height 11
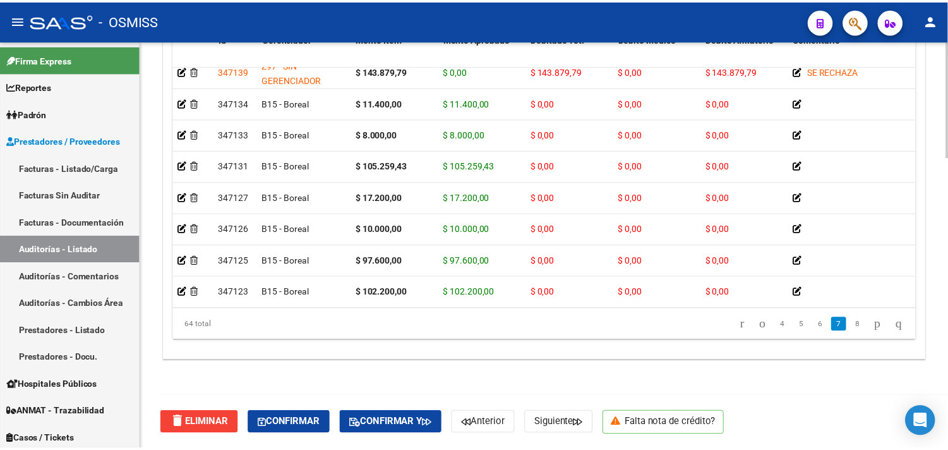
scroll to position [1498, 0]
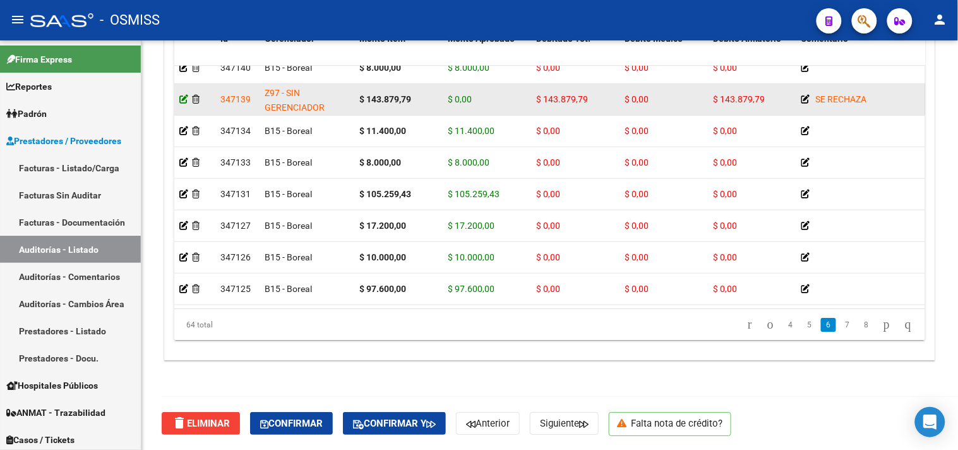
click at [183, 102] on icon at bounding box center [183, 99] width 9 height 9
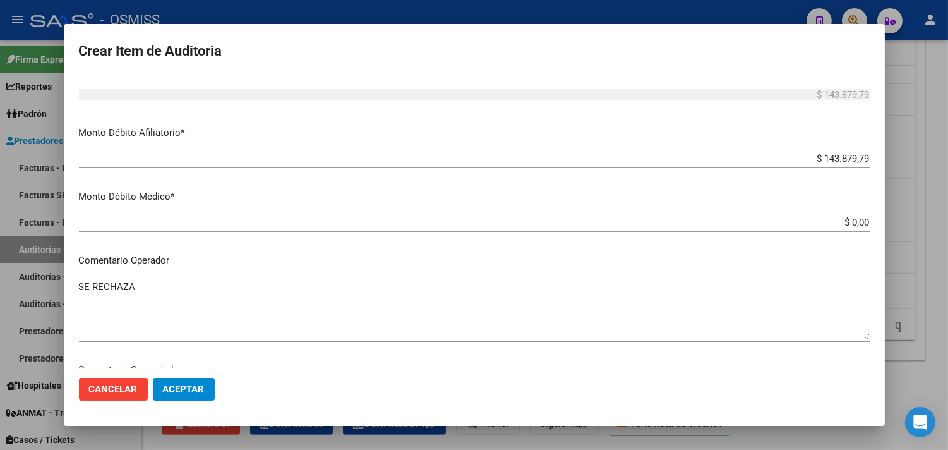
scroll to position [491, 0]
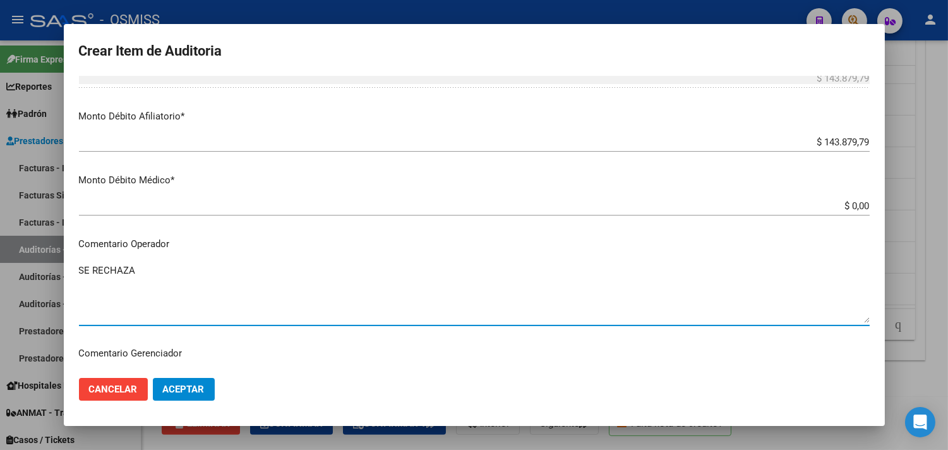
drag, startPoint x: 187, startPoint y: 264, endPoint x: 45, endPoint y: 263, distance: 141.5
click at [45, 263] on div "Crear Item de Auditoria 41563430 Nro Documento 20415634308 CUIL [PERSON_NAME] N…" at bounding box center [474, 225] width 948 height 450
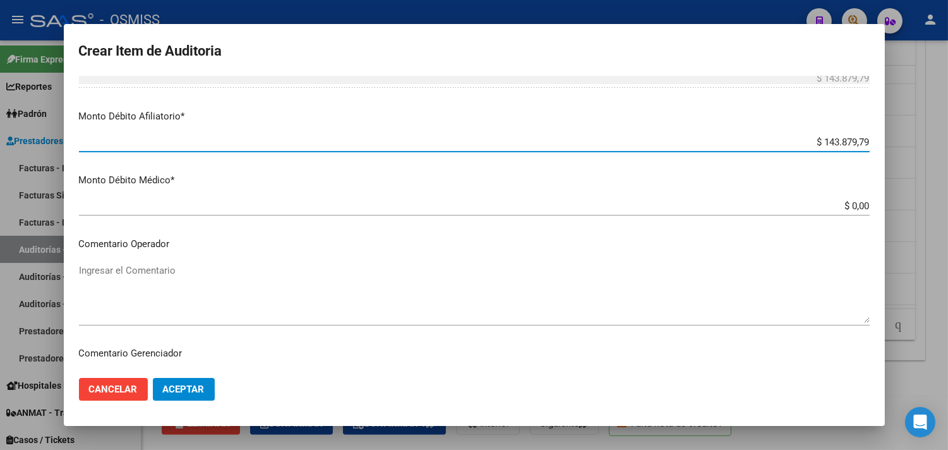
drag, startPoint x: 792, startPoint y: 143, endPoint x: 891, endPoint y: 145, distance: 99.2
click at [891, 145] on div "Crear Item de Auditoria 41563430 Nro Documento 20415634308 CUIL [PERSON_NAME] N…" at bounding box center [474, 225] width 948 height 450
type input "$ 0,00"
click at [169, 394] on span "Aceptar" at bounding box center [184, 388] width 42 height 11
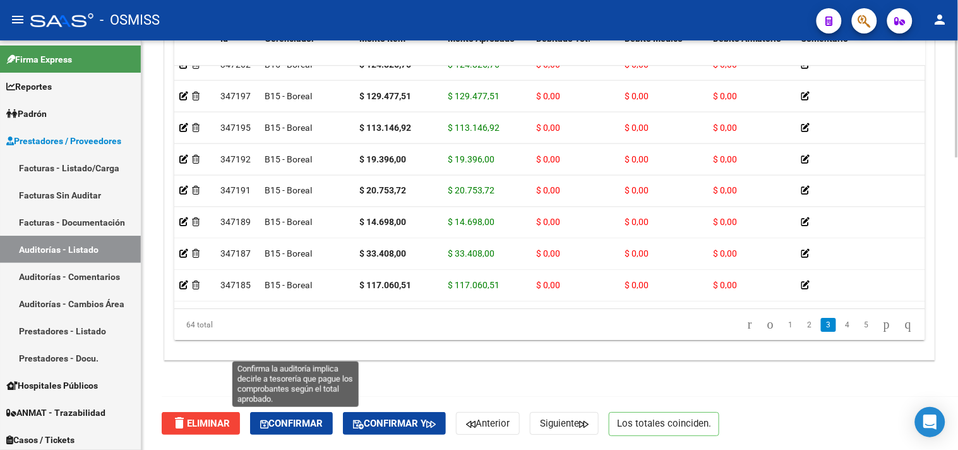
click at [308, 421] on span "Confirmar" at bounding box center [291, 423] width 63 height 11
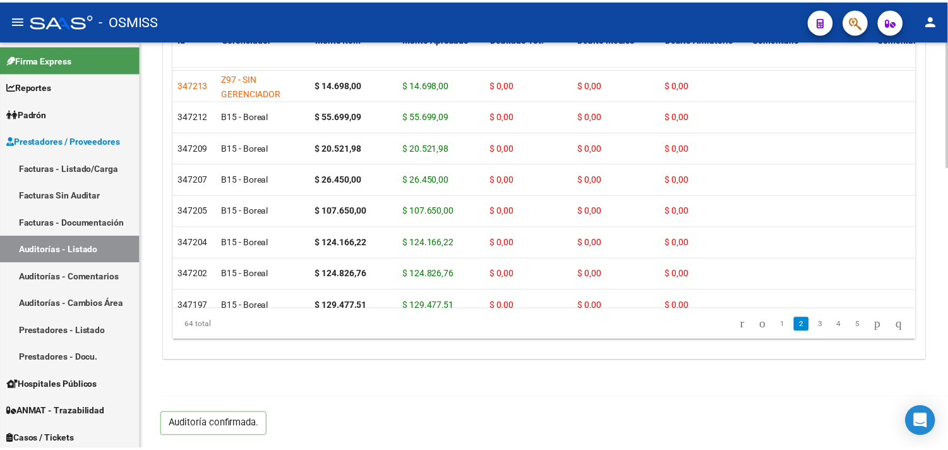
scroll to position [280, 0]
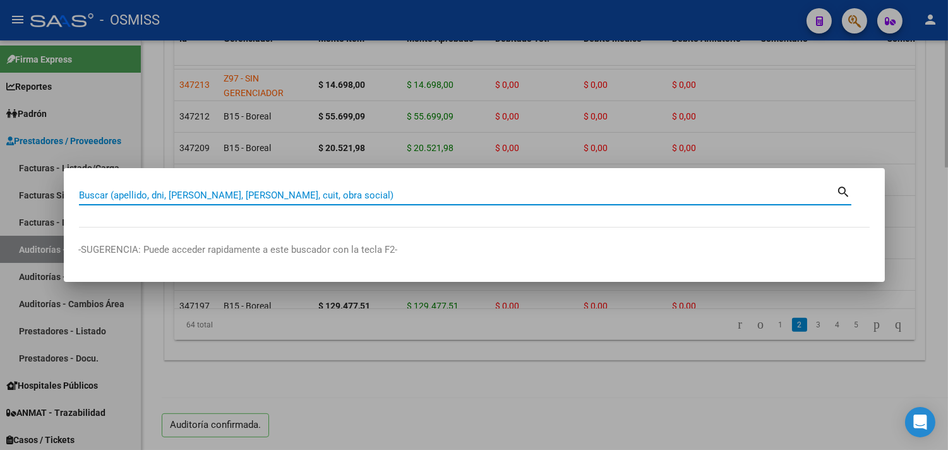
paste input "0022-00002337"
type input "0022-00002337"
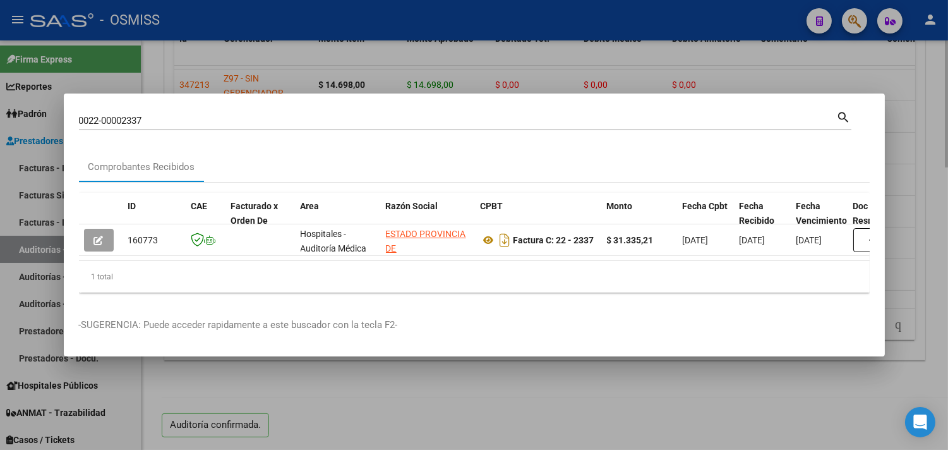
scroll to position [0, 606]
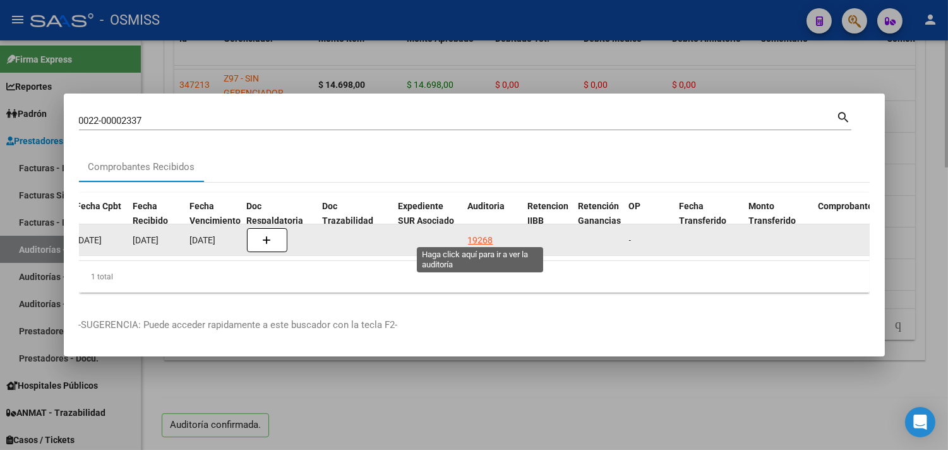
click at [478, 238] on div "19268" at bounding box center [480, 240] width 25 height 15
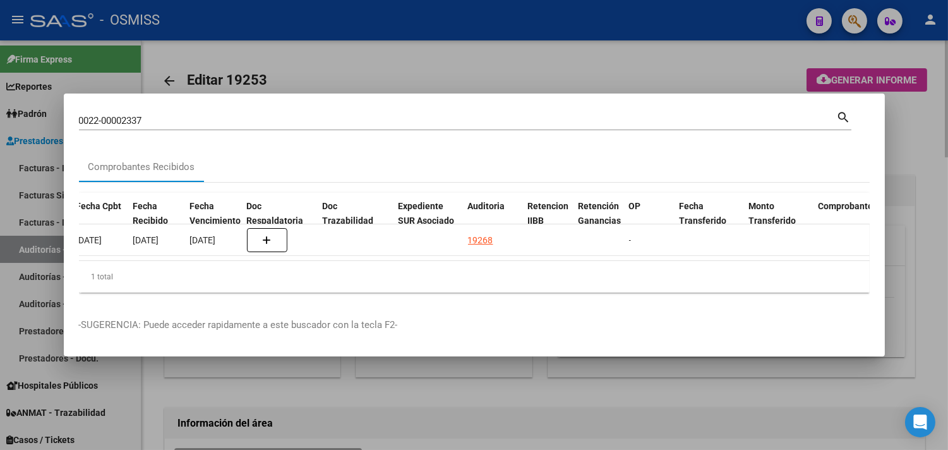
click at [936, 104] on div at bounding box center [474, 225] width 948 height 450
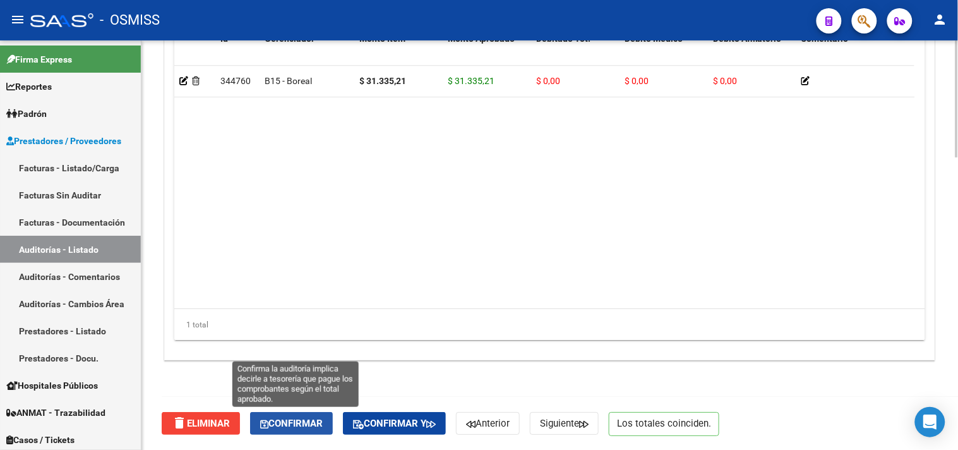
click at [291, 430] on button "Confirmar" at bounding box center [291, 423] width 83 height 23
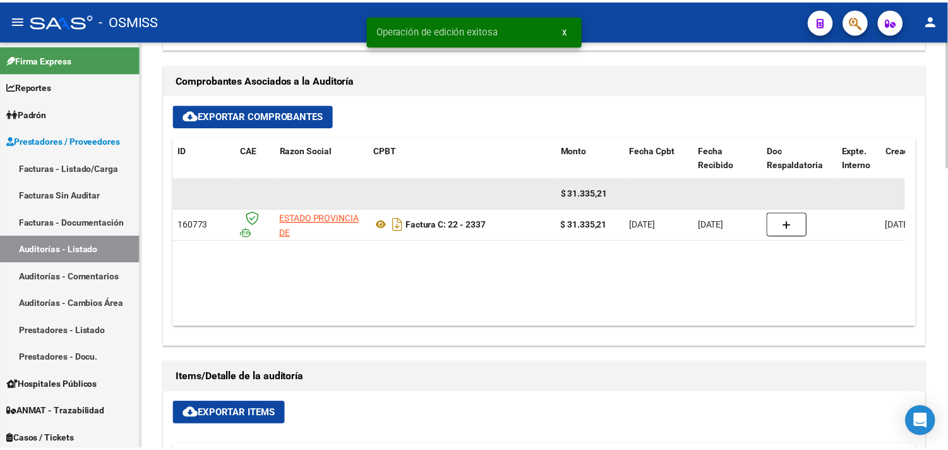
scroll to position [488, 0]
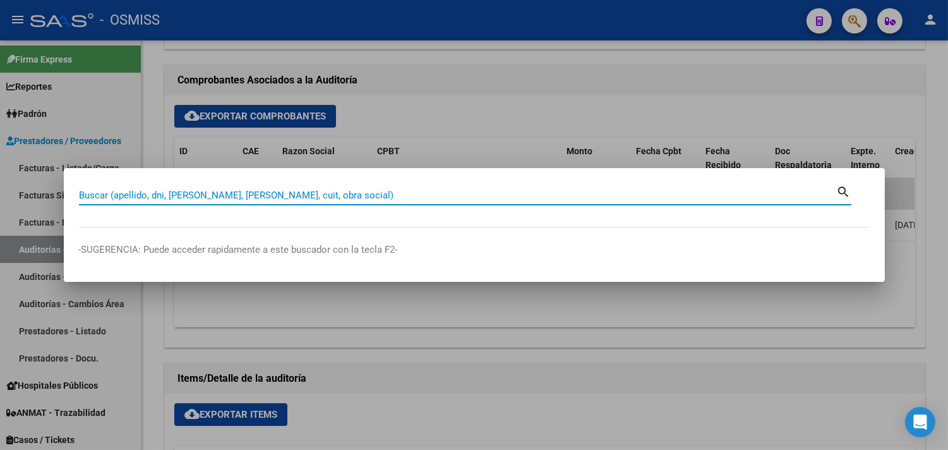
paste input "0006-00005344"
type input "0006-00005344"
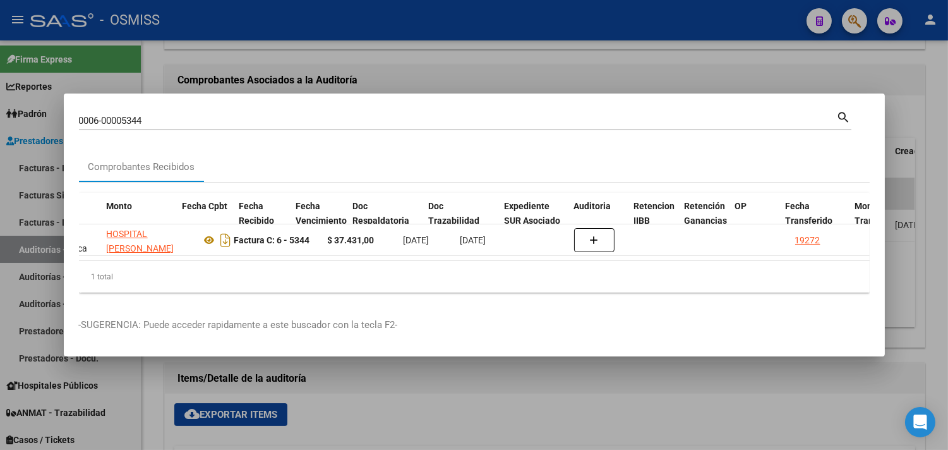
scroll to position [0, 506]
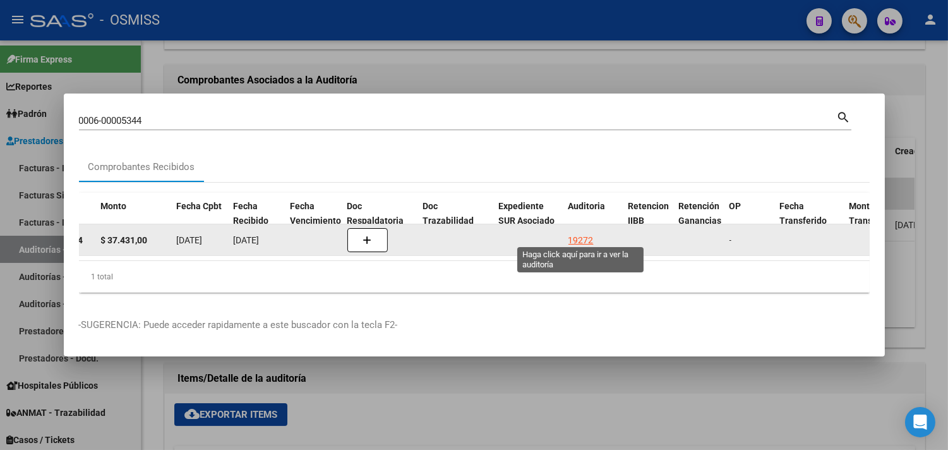
click at [578, 234] on div "19272" at bounding box center [581, 240] width 25 height 15
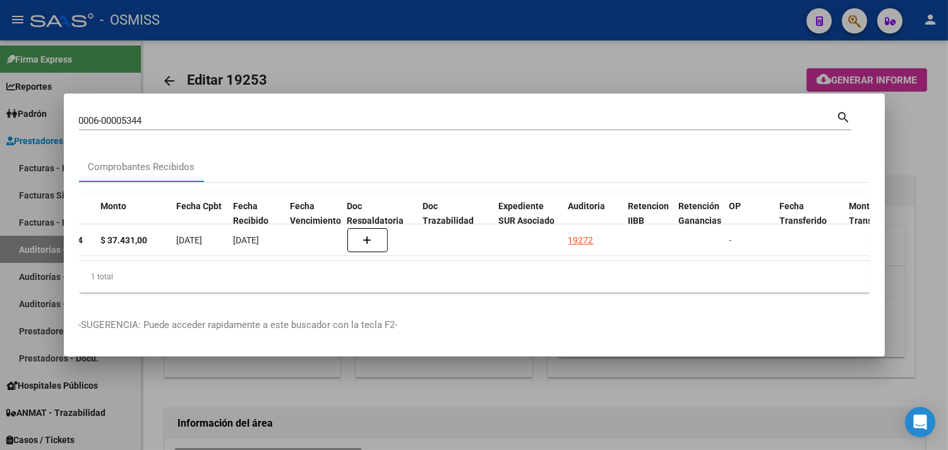
click at [941, 153] on div at bounding box center [474, 225] width 948 height 450
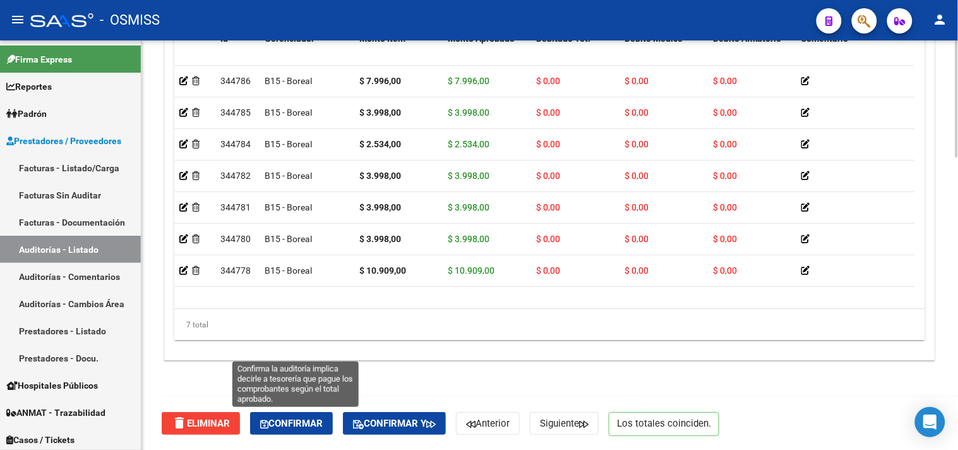
click at [308, 418] on span "Confirmar" at bounding box center [291, 423] width 63 height 11
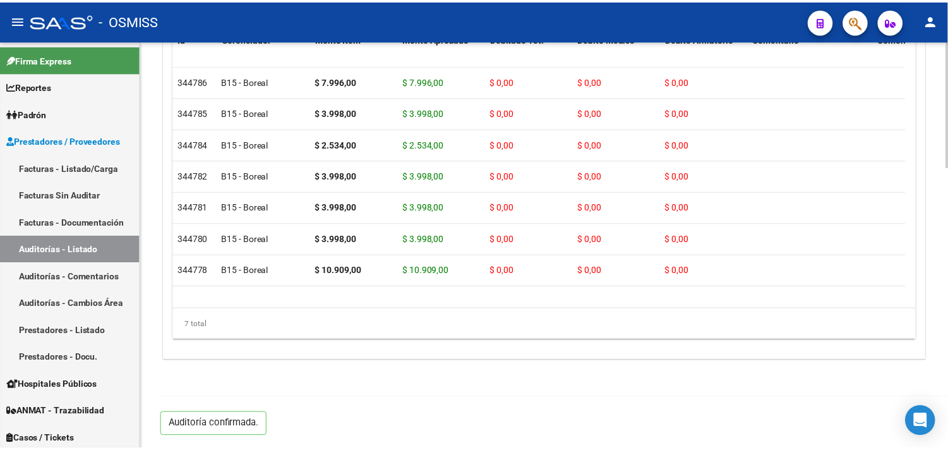
scroll to position [908, 0]
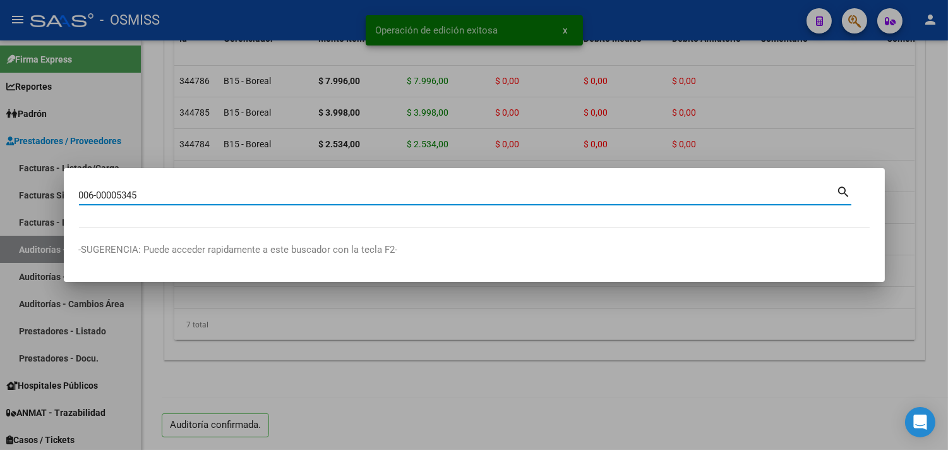
type input "006-00005345"
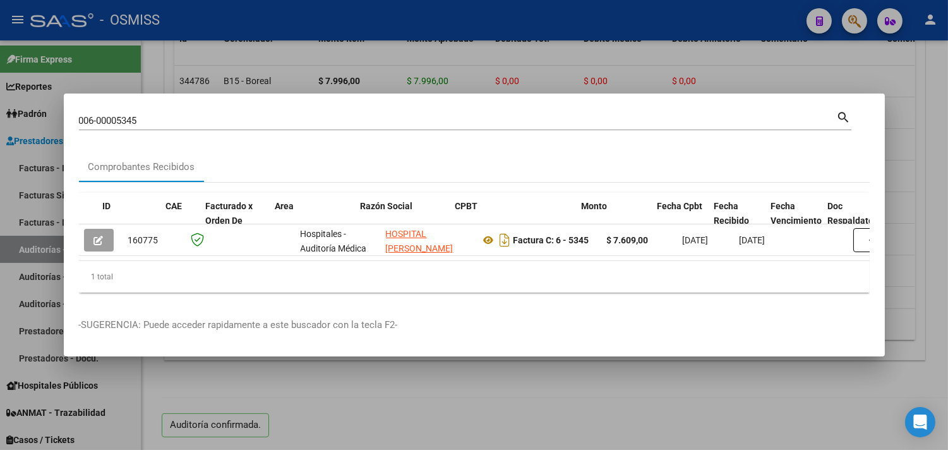
scroll to position [0, 787]
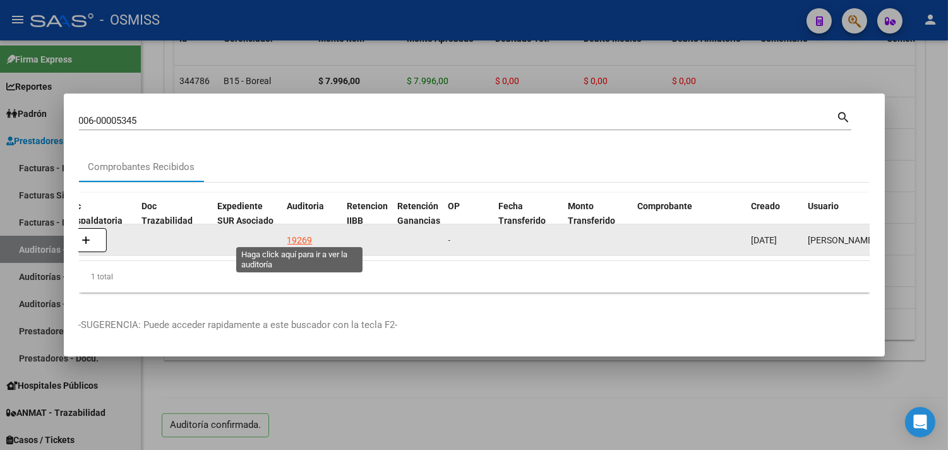
click at [305, 236] on div "19269" at bounding box center [299, 240] width 25 height 15
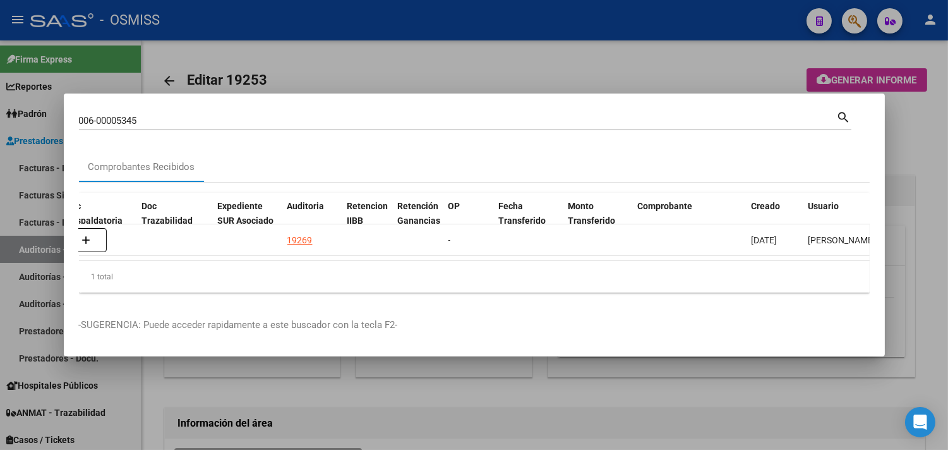
click at [925, 171] on div at bounding box center [474, 225] width 948 height 450
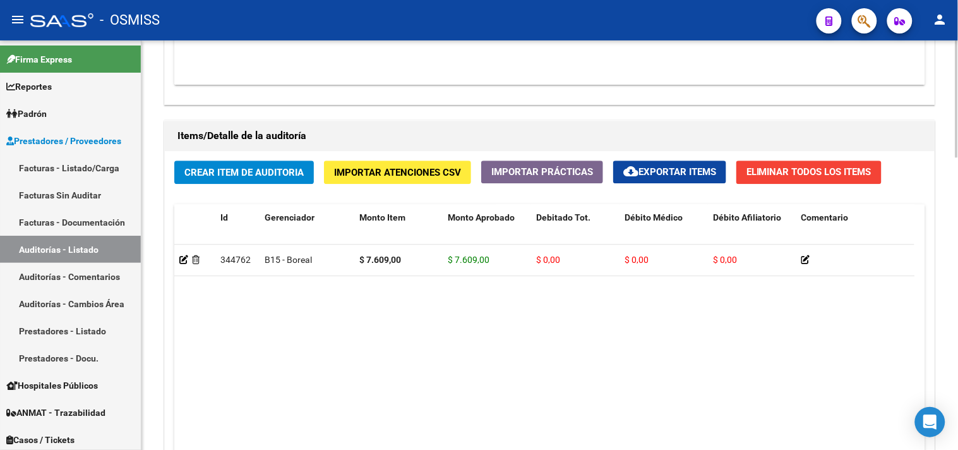
scroll to position [1022, 0]
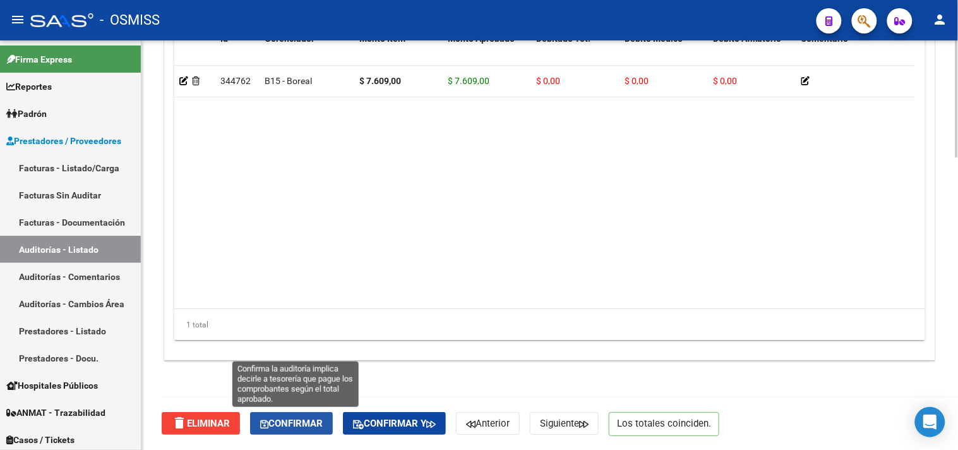
click at [312, 426] on span "Confirmar" at bounding box center [291, 423] width 63 height 11
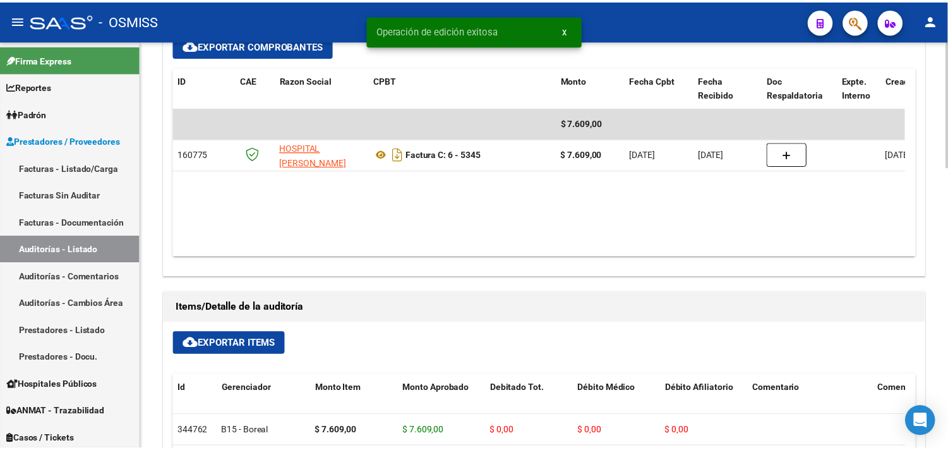
scroll to position [558, 0]
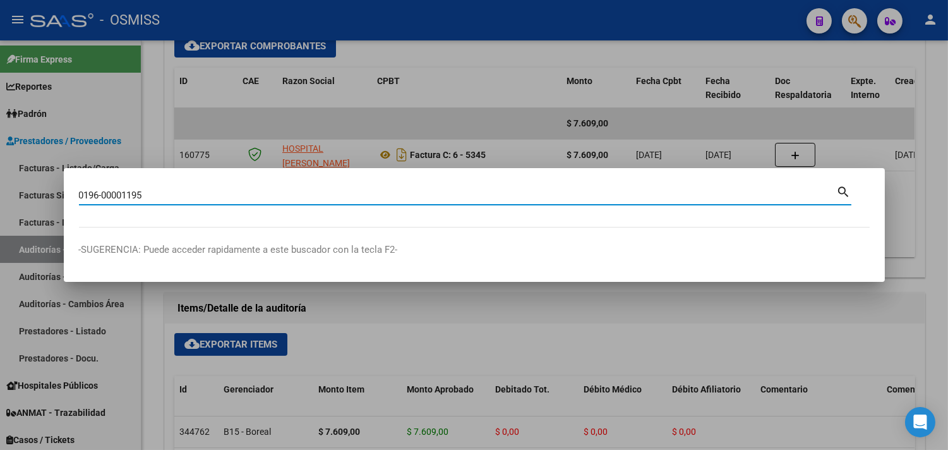
type input "0196-00001195"
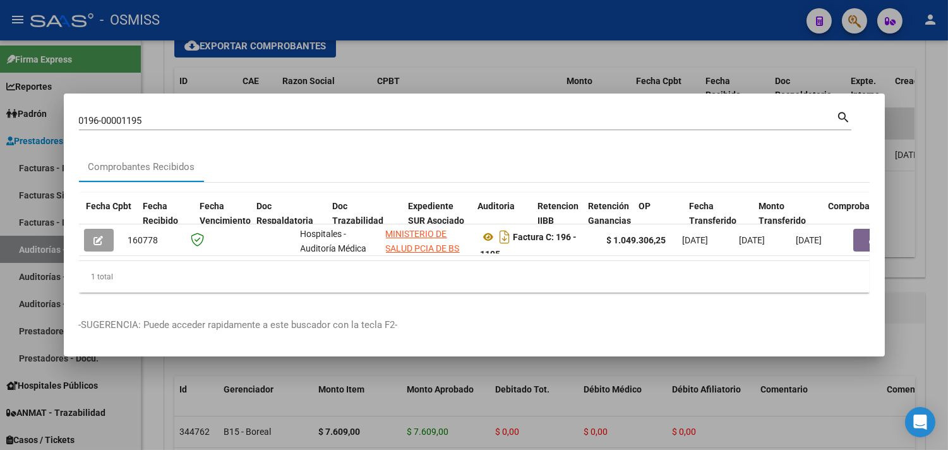
scroll to position [0, 878]
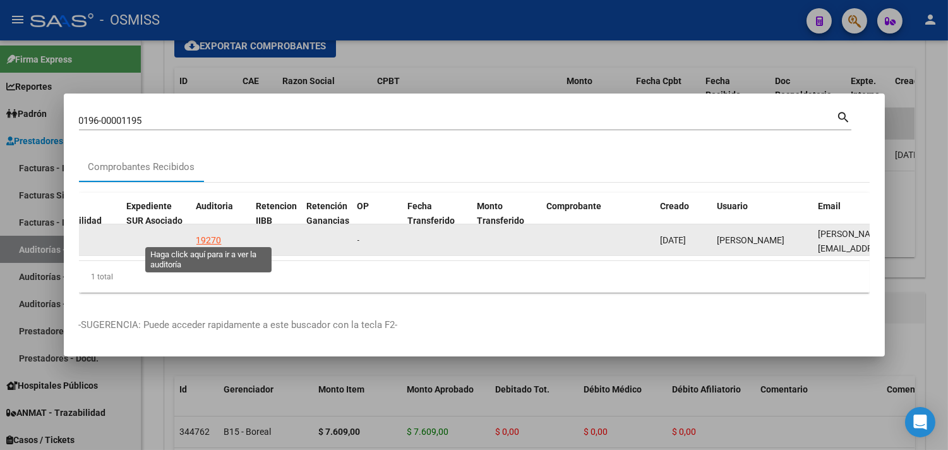
click at [205, 234] on div "19270" at bounding box center [208, 240] width 25 height 15
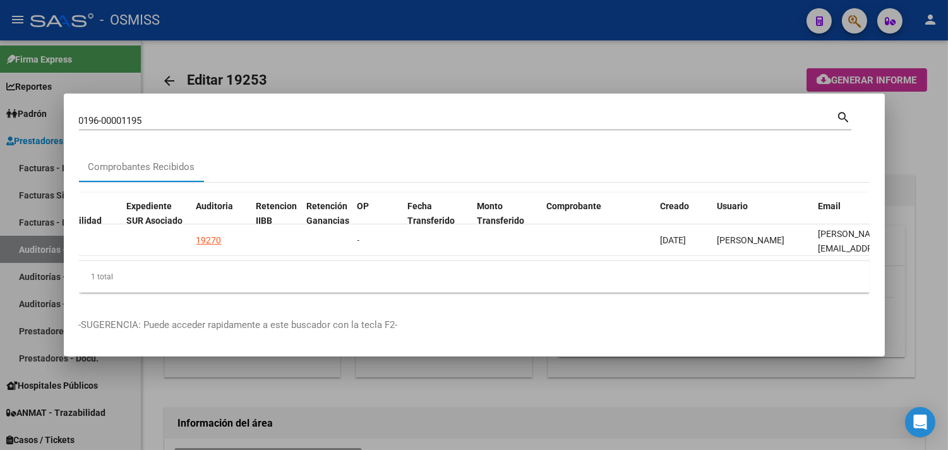
click at [934, 161] on div at bounding box center [474, 225] width 948 height 450
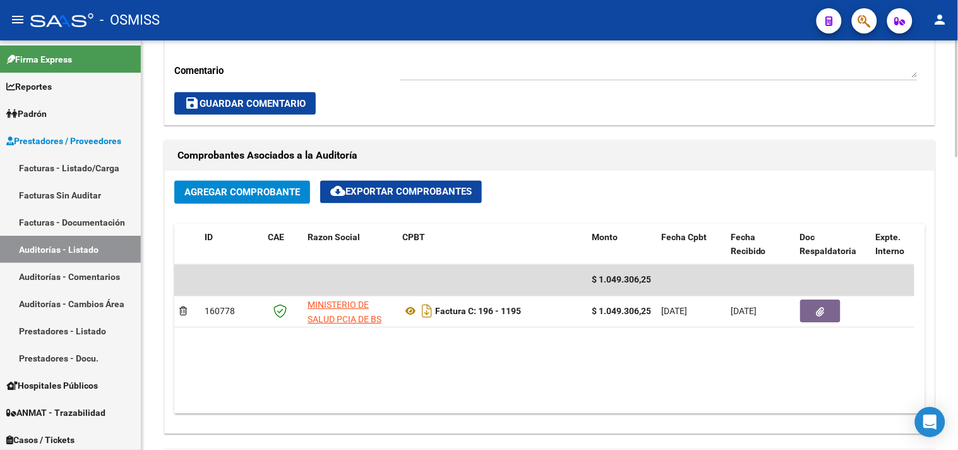
scroll to position [561, 0]
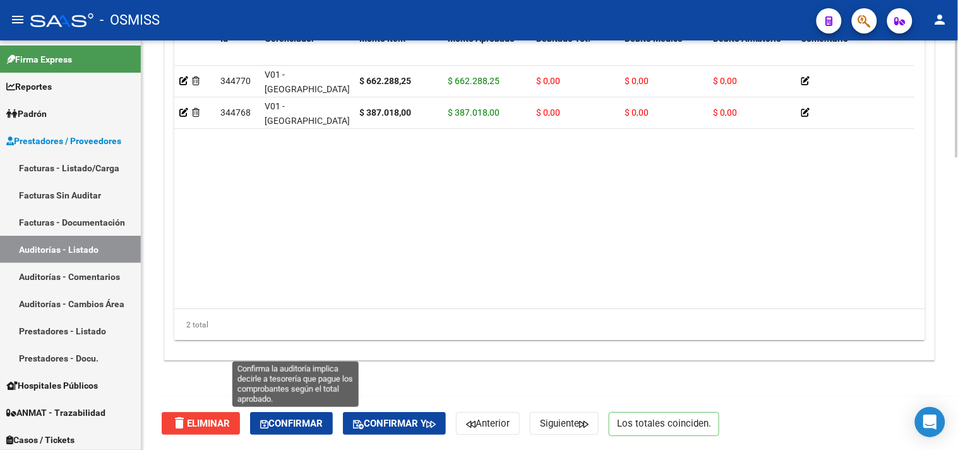
click at [297, 427] on span "Confirmar" at bounding box center [291, 423] width 63 height 11
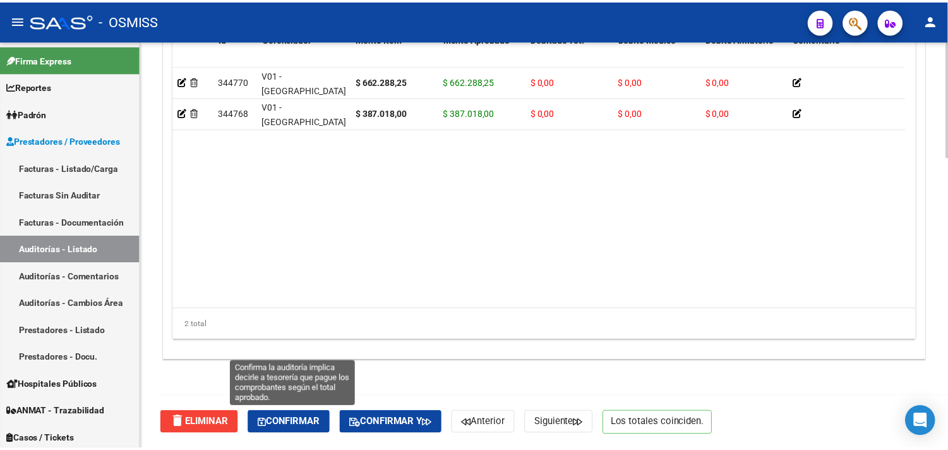
scroll to position [908, 0]
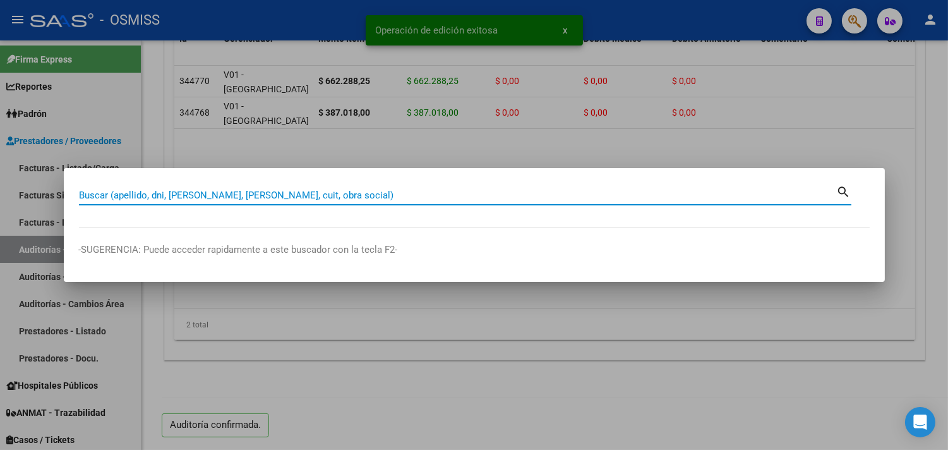
paste input "0196-00001270"
type input "0196-00001270"
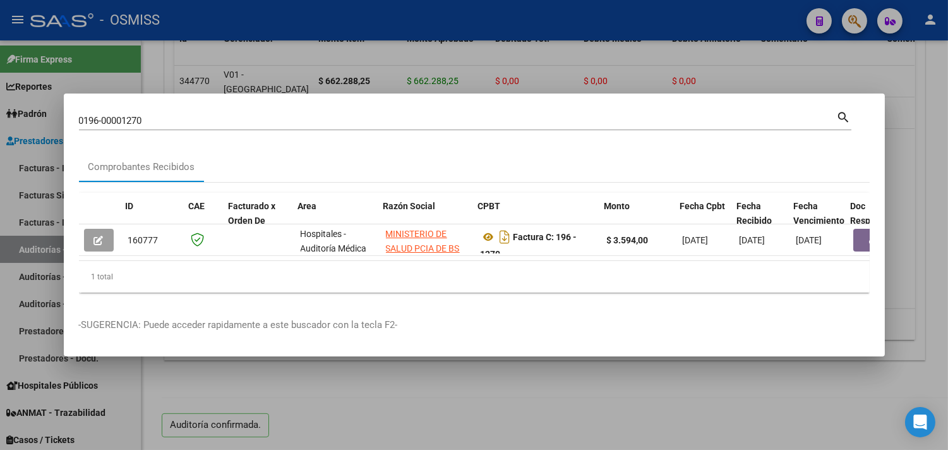
scroll to position [0, 450]
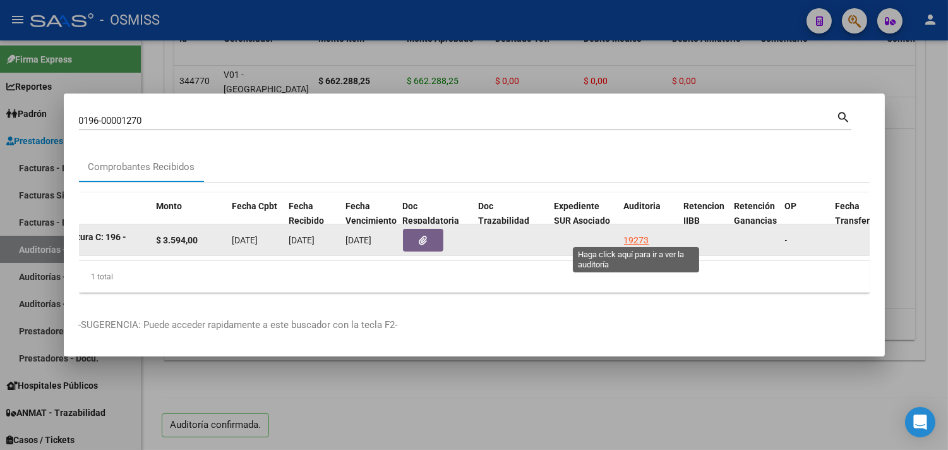
click at [639, 233] on div "19273" at bounding box center [636, 240] width 25 height 15
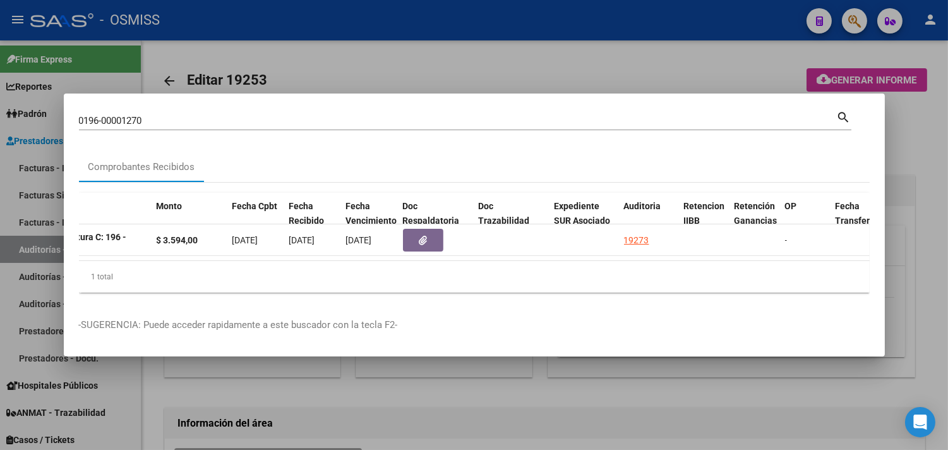
click at [908, 135] on div at bounding box center [474, 225] width 948 height 450
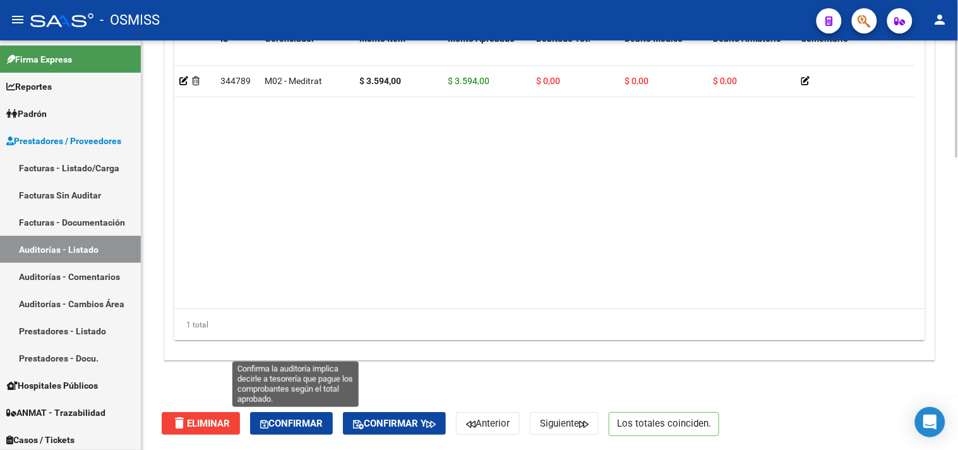
click at [308, 416] on button "Confirmar" at bounding box center [291, 423] width 83 height 23
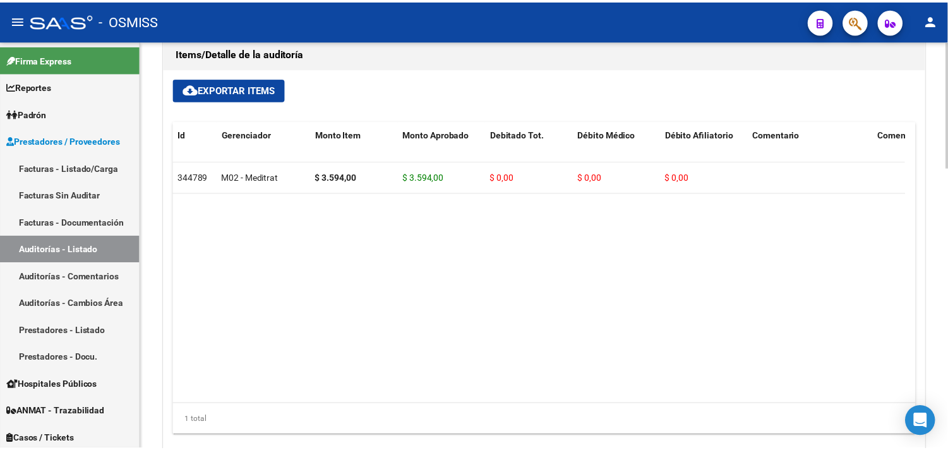
scroll to position [698, 0]
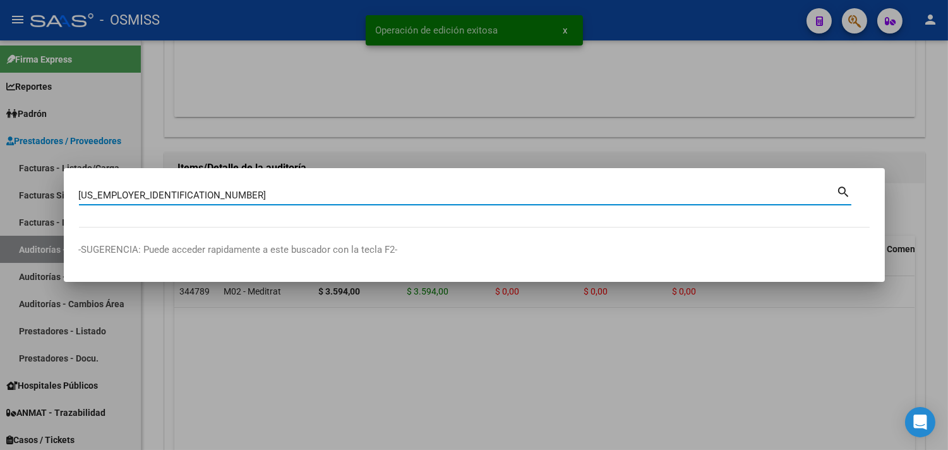
type input "[US_EMPLOYER_IDENTIFICATION_NUMBER]"
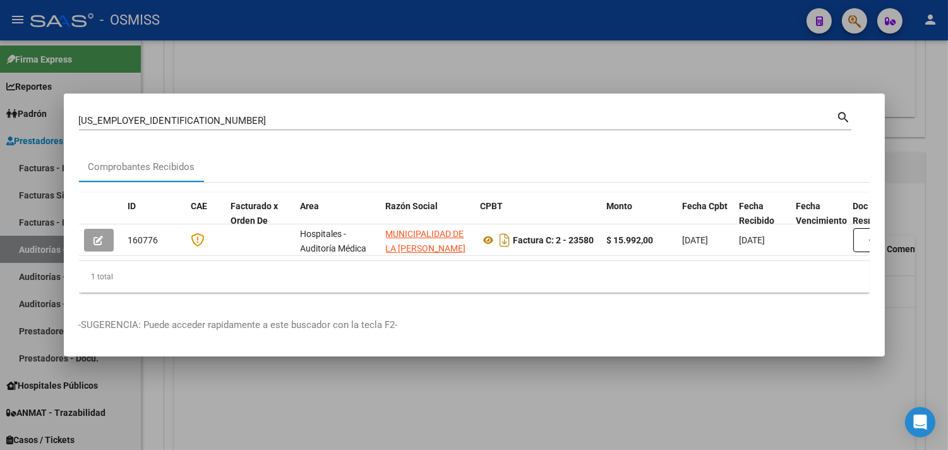
scroll to position [0, 382]
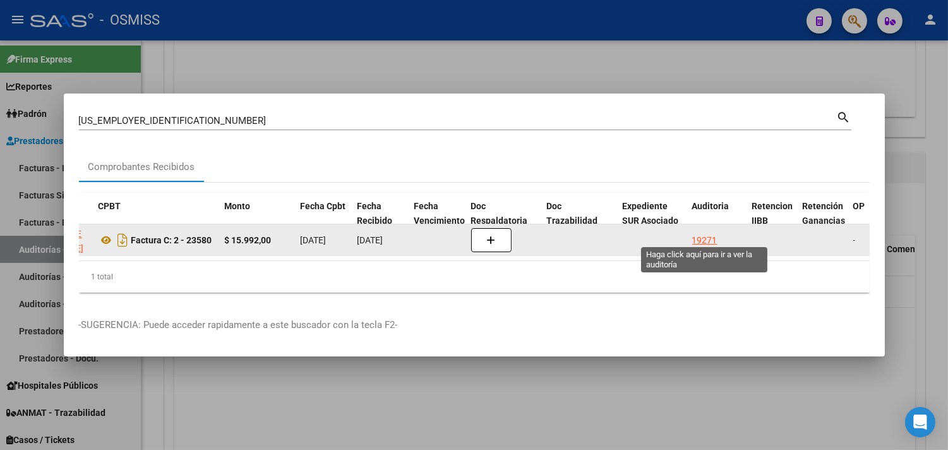
click at [710, 240] on div "19271" at bounding box center [704, 240] width 25 height 15
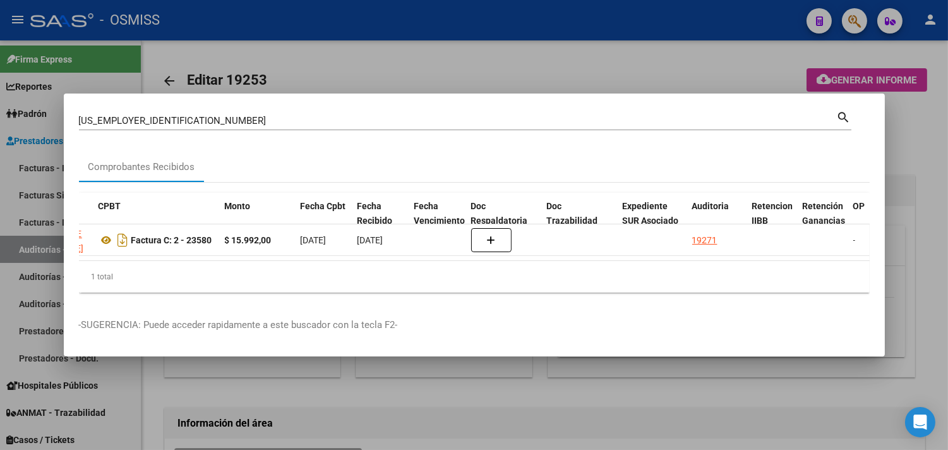
click at [912, 156] on div at bounding box center [474, 225] width 948 height 450
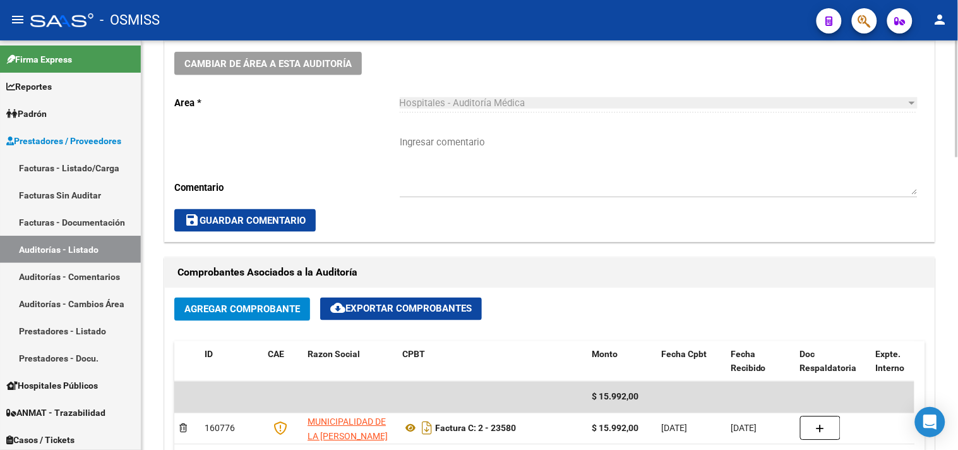
scroll to position [421, 0]
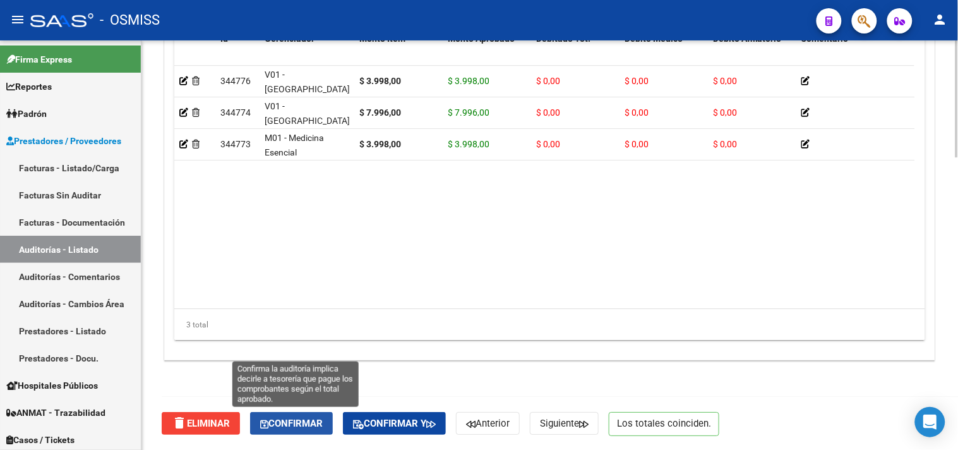
click at [310, 419] on span "Confirmar" at bounding box center [291, 423] width 63 height 11
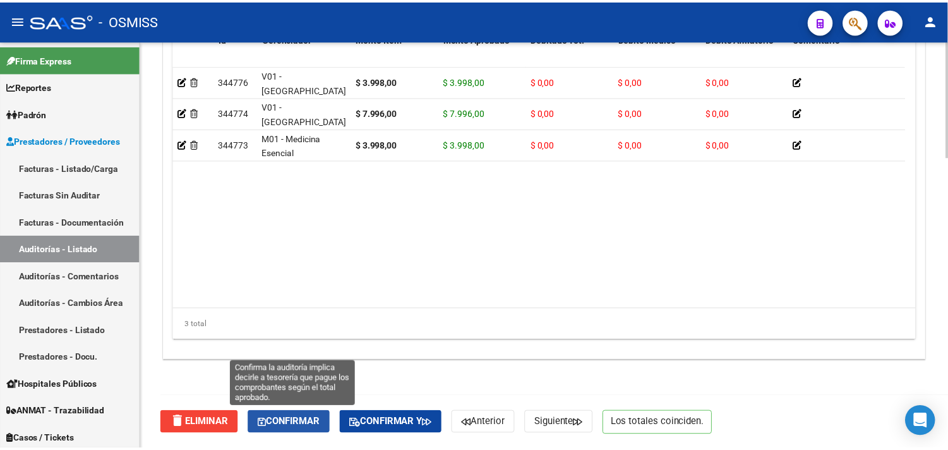
scroll to position [908, 0]
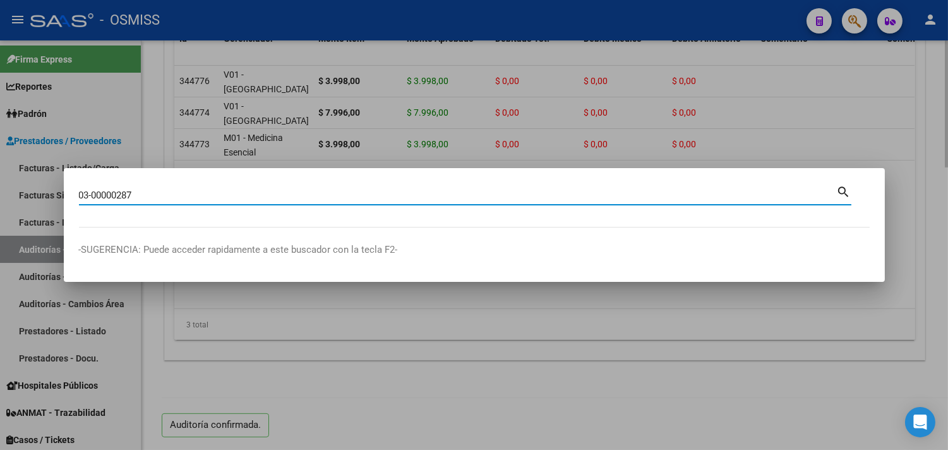
type input "03-00000287"
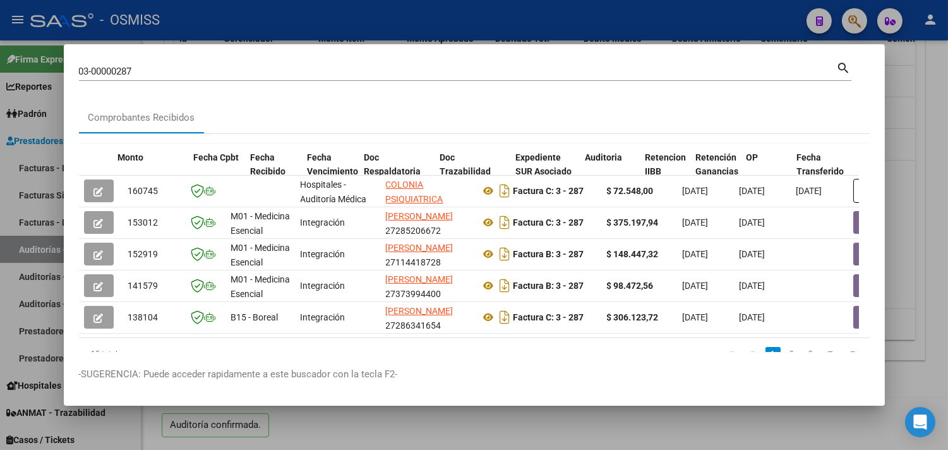
scroll to position [0, 517]
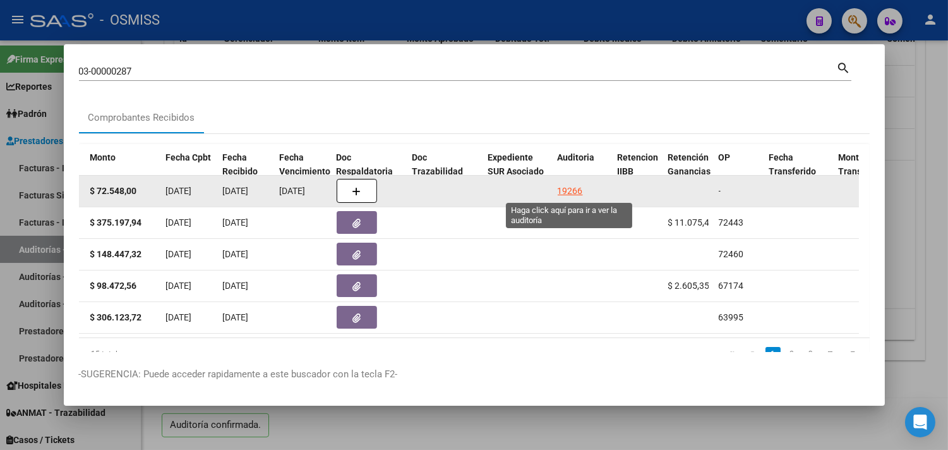
click at [572, 190] on div "19266" at bounding box center [570, 191] width 25 height 15
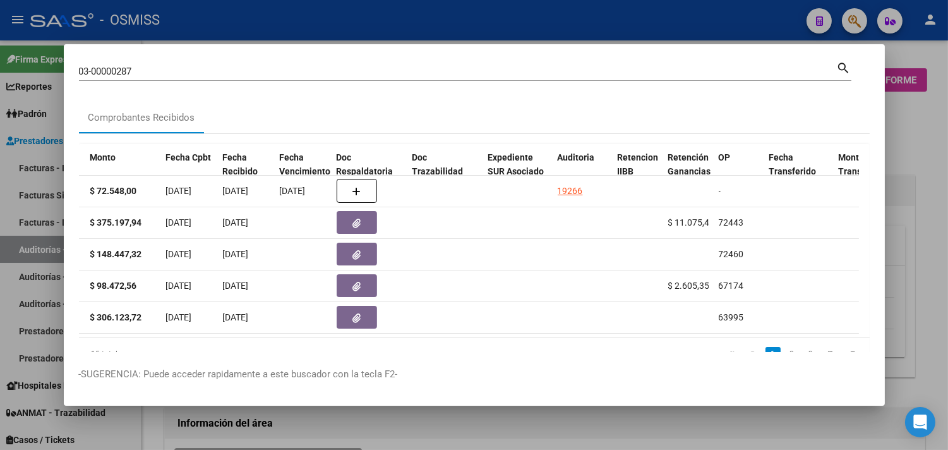
click at [939, 162] on div at bounding box center [474, 225] width 948 height 450
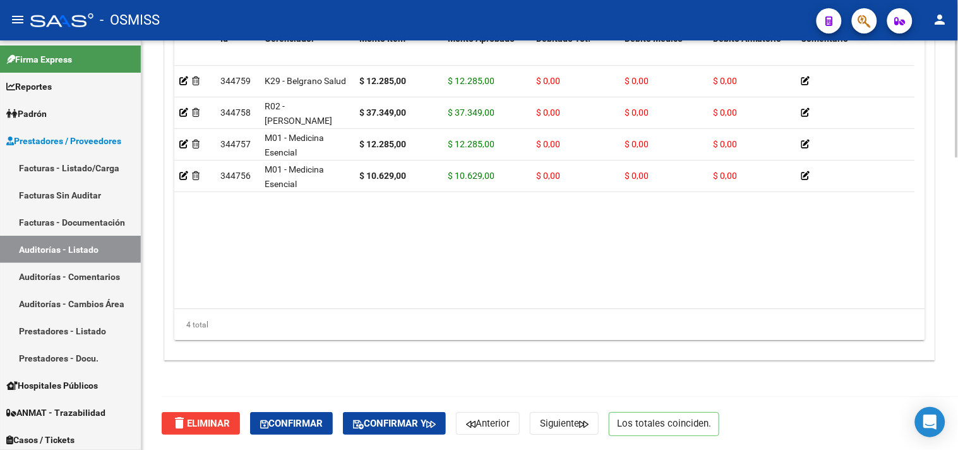
click at [281, 411] on div "delete Eliminar Confirmar Confirmar y Anterior Siguiente Los totales coinciden." at bounding box center [555, 423] width 787 height 53
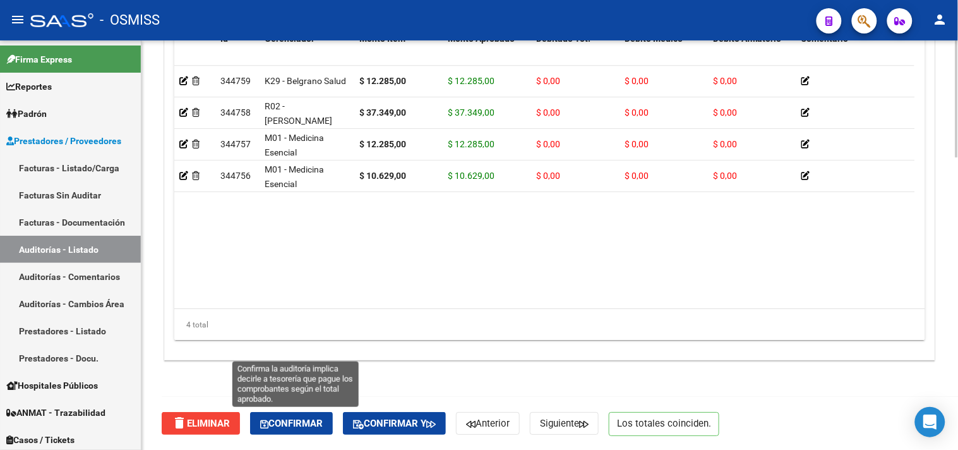
click at [322, 432] on button "Confirmar" at bounding box center [291, 423] width 83 height 23
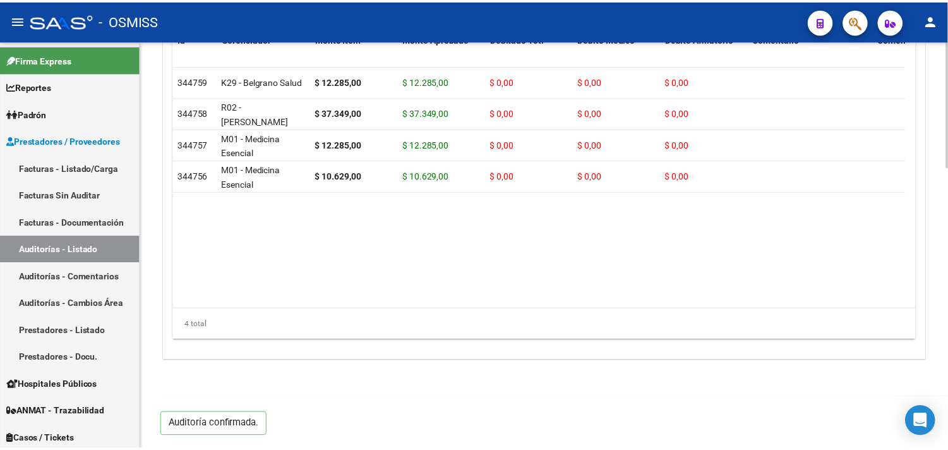
scroll to position [908, 0]
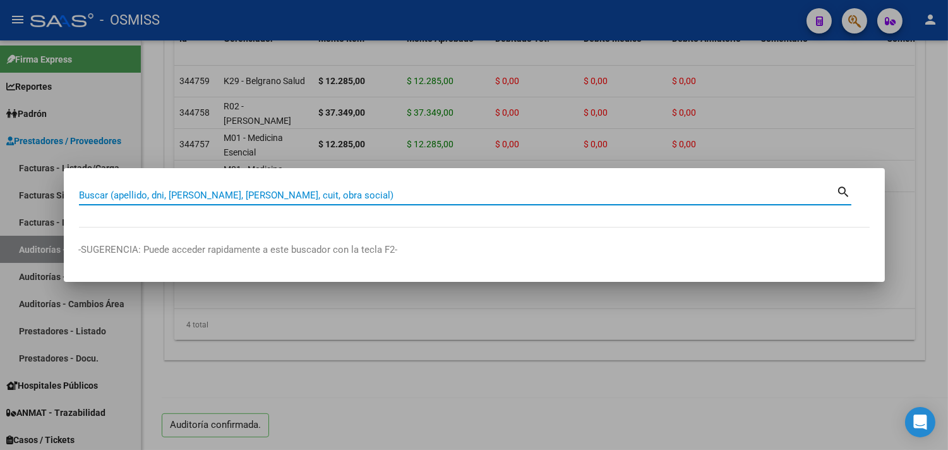
paste input "0196-00001269"
type input "0196-00001269"
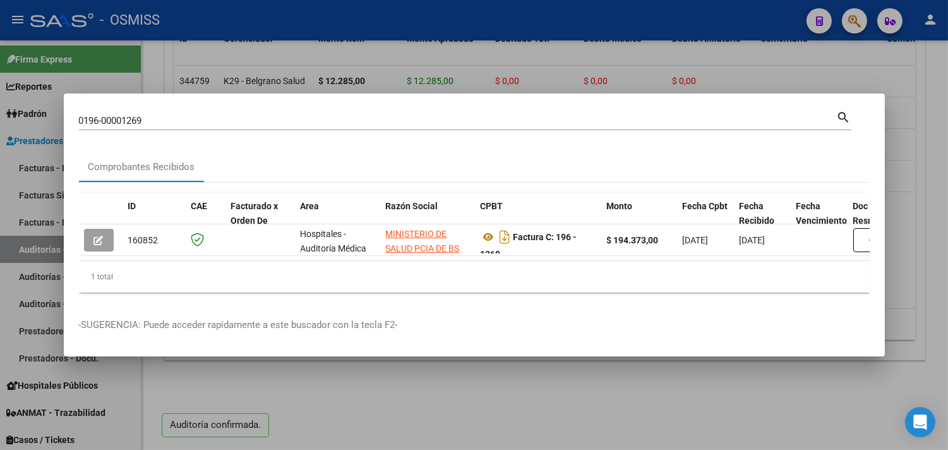
scroll to position [0, 636]
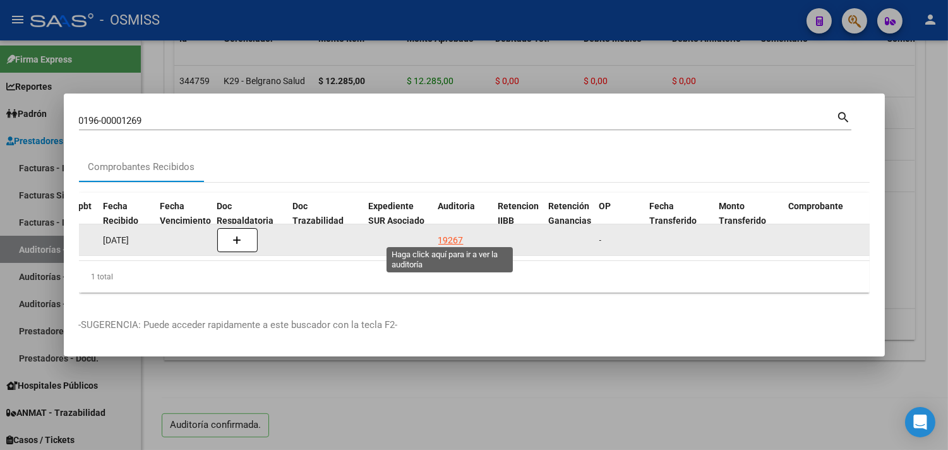
click at [446, 233] on div "19267" at bounding box center [450, 240] width 25 height 15
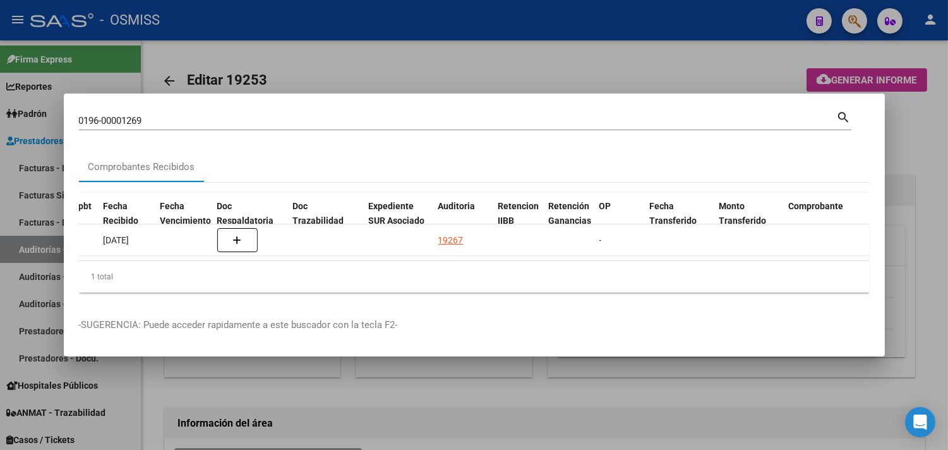
click at [921, 143] on div at bounding box center [474, 225] width 948 height 450
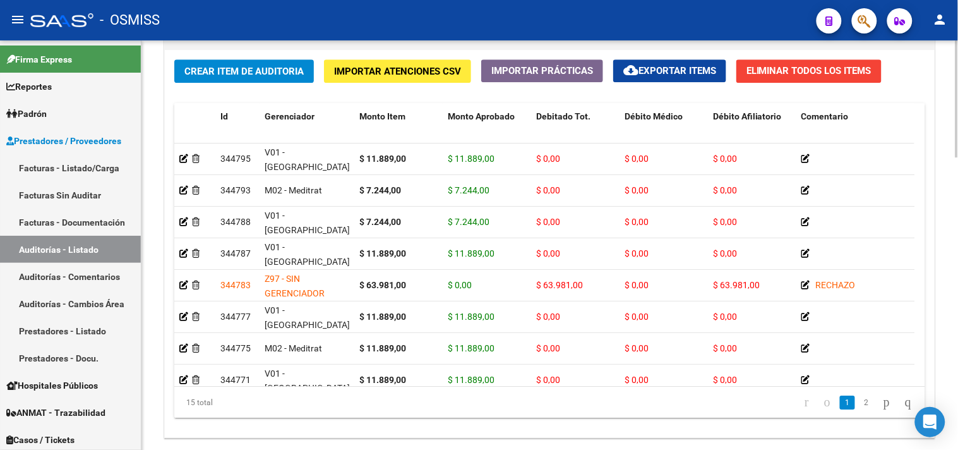
scroll to position [1022, 0]
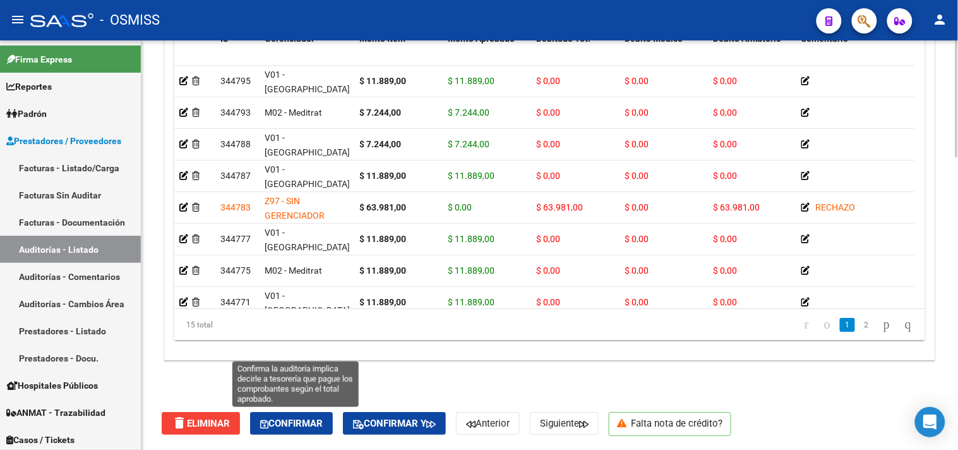
click at [297, 426] on span "Confirmar" at bounding box center [291, 423] width 63 height 11
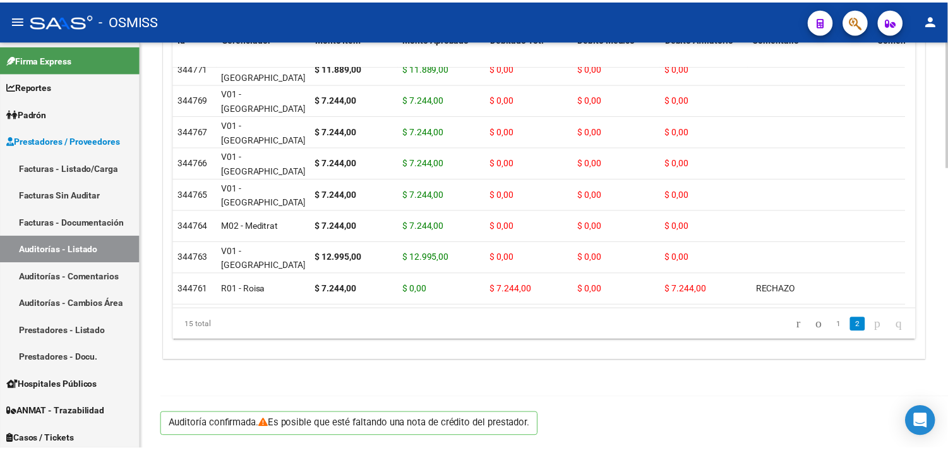
scroll to position [245, 0]
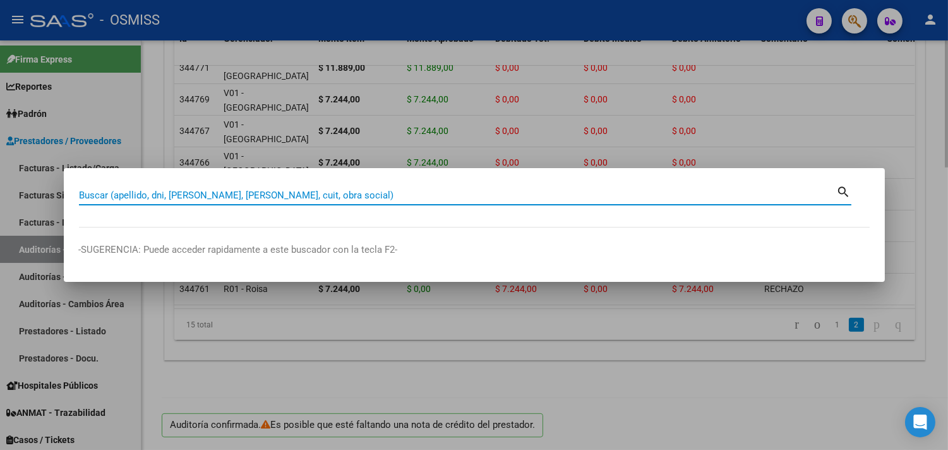
paste input "046-00009961"
type input "046-00009961"
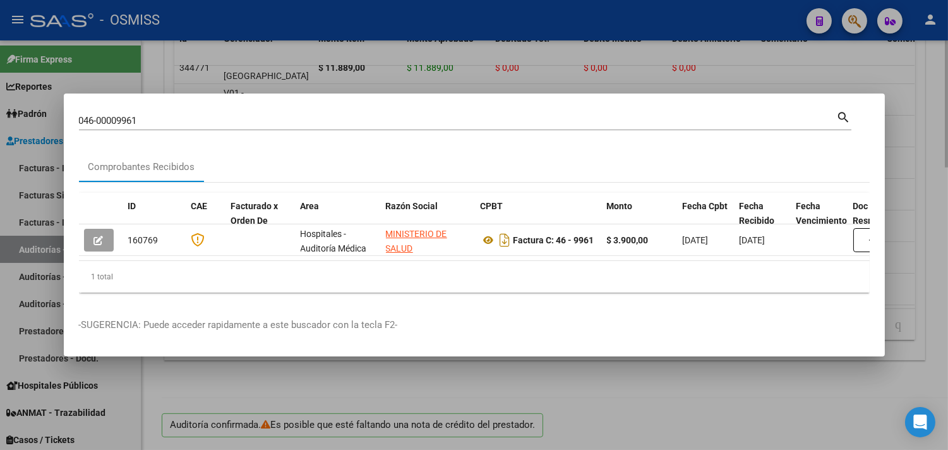
scroll to position [0, 418]
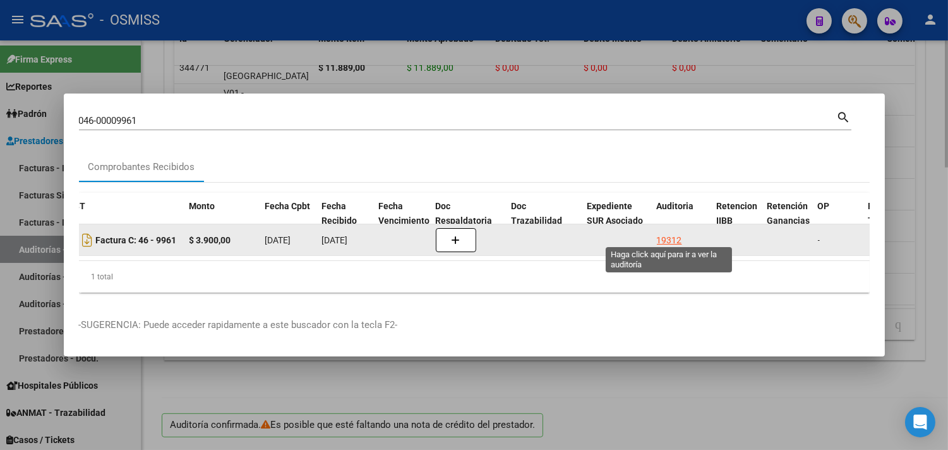
click at [662, 235] on div "19312" at bounding box center [669, 240] width 25 height 15
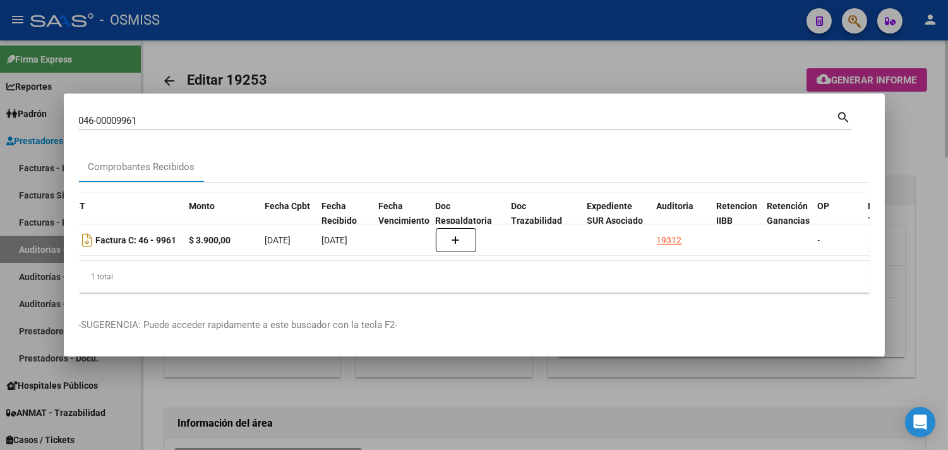
click at [925, 135] on div at bounding box center [474, 225] width 948 height 450
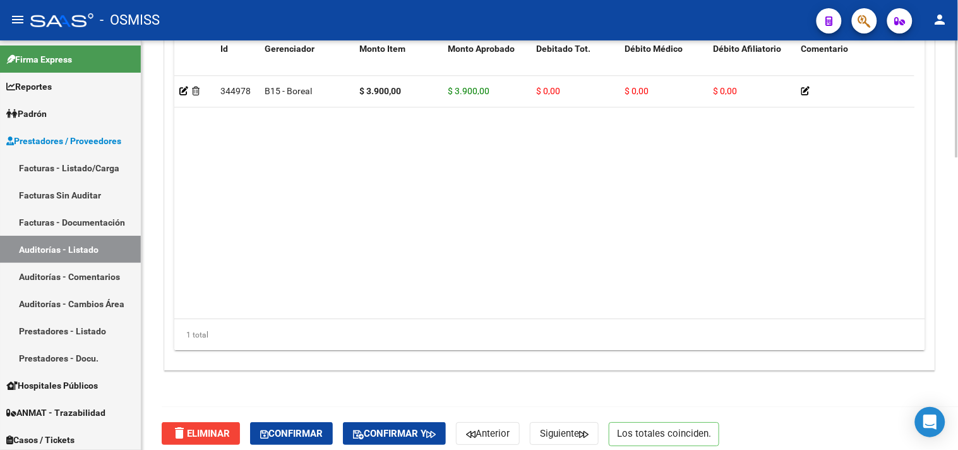
scroll to position [1022, 0]
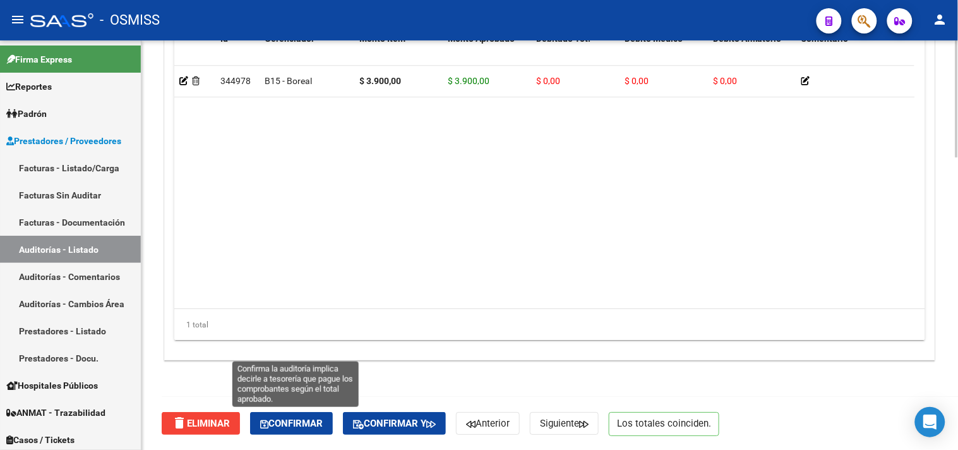
click at [310, 421] on span "Confirmar" at bounding box center [291, 423] width 63 height 11
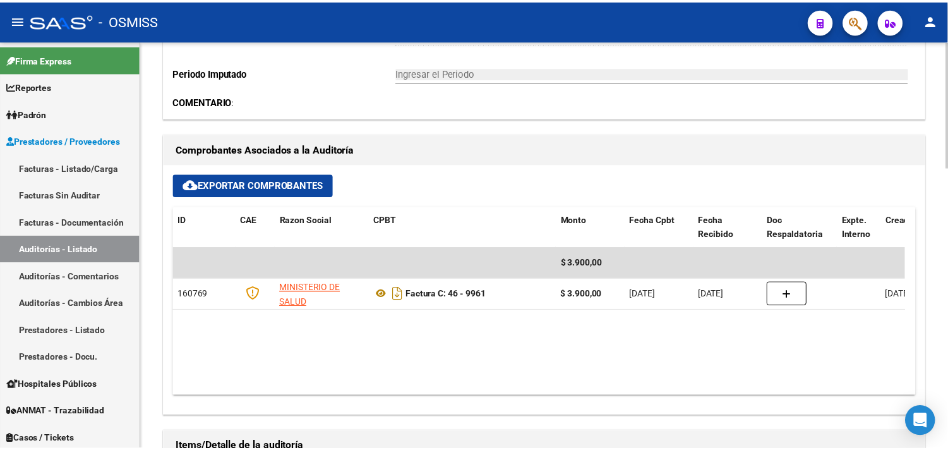
scroll to position [418, 0]
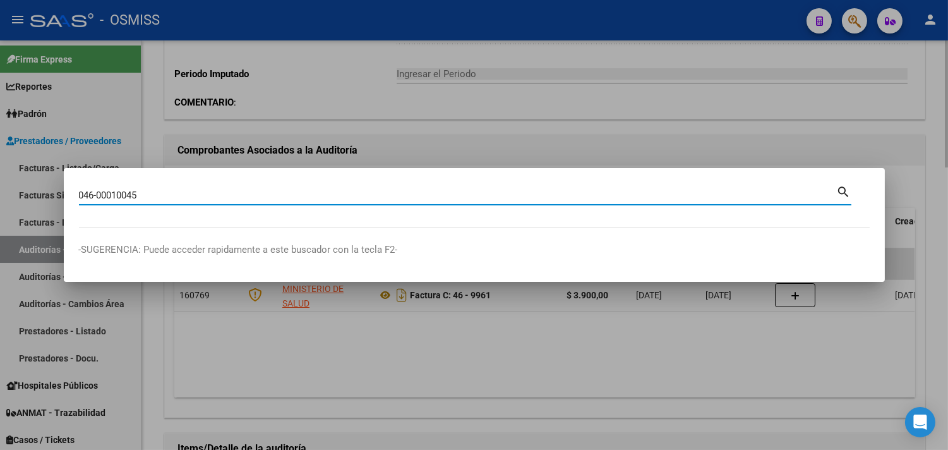
type input "046-00010045"
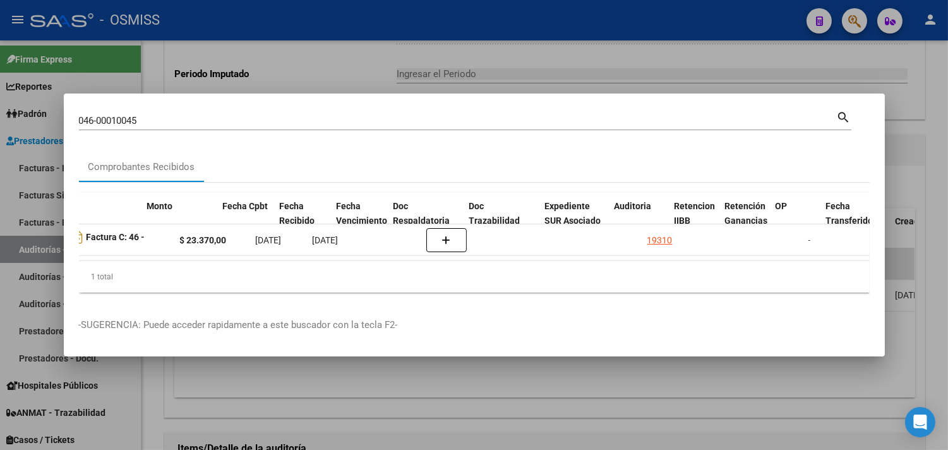
scroll to position [0, 460]
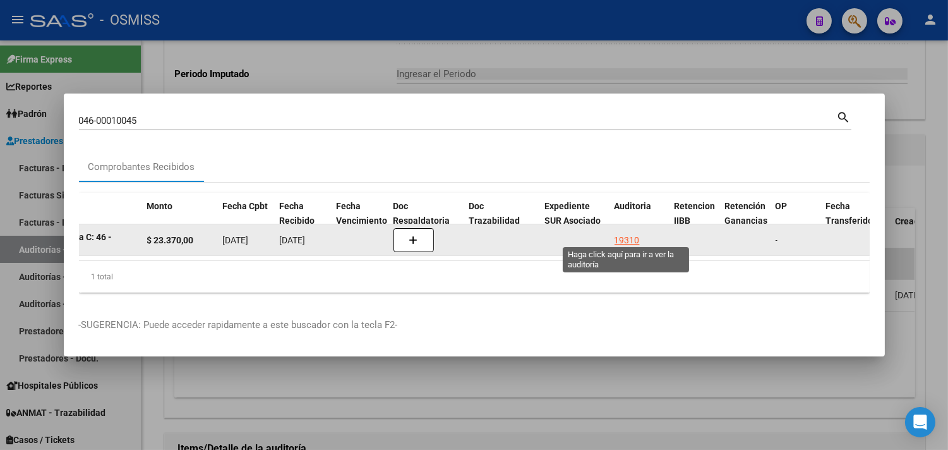
click at [629, 233] on div "19310" at bounding box center [627, 240] width 25 height 15
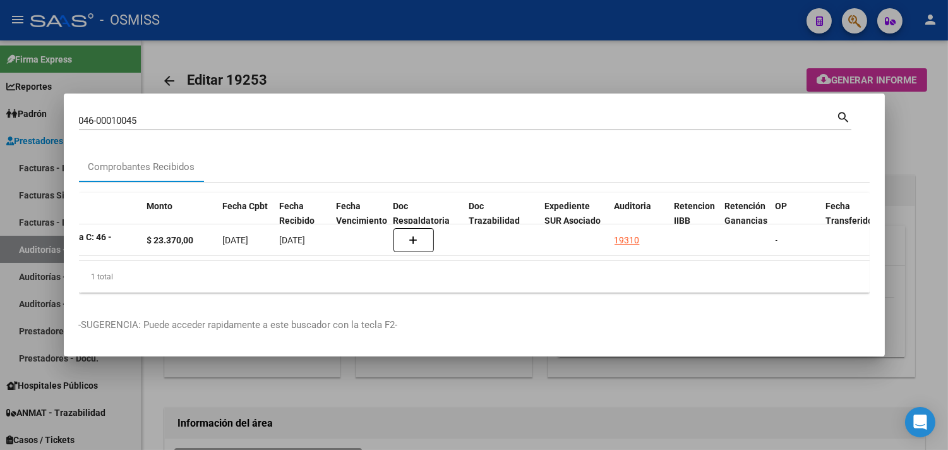
click at [920, 114] on div at bounding box center [474, 225] width 948 height 450
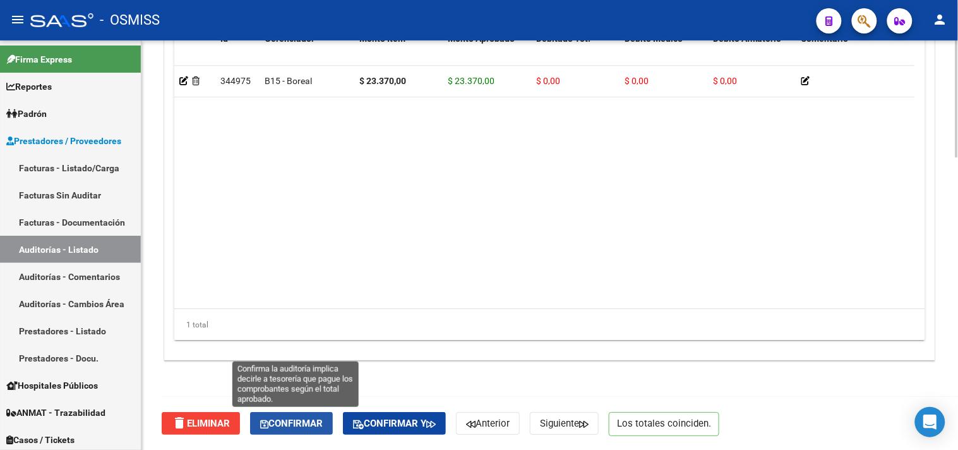
click at [298, 420] on span "Confirmar" at bounding box center [291, 423] width 63 height 11
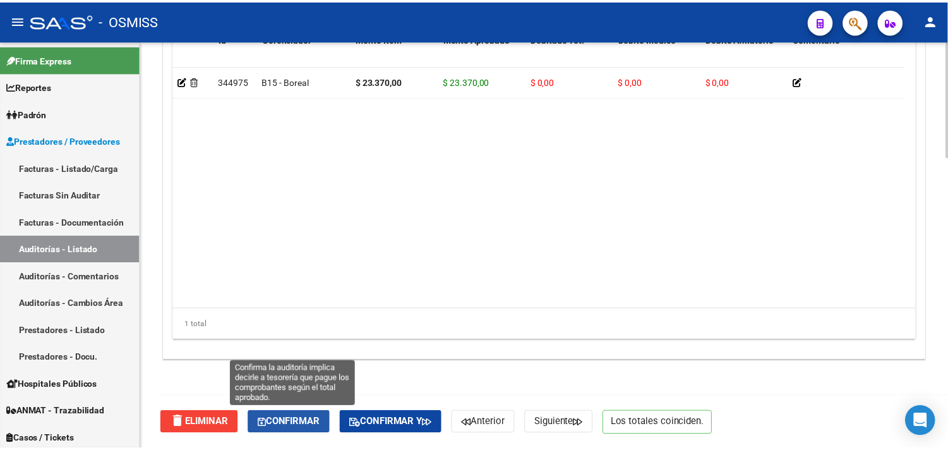
scroll to position [908, 0]
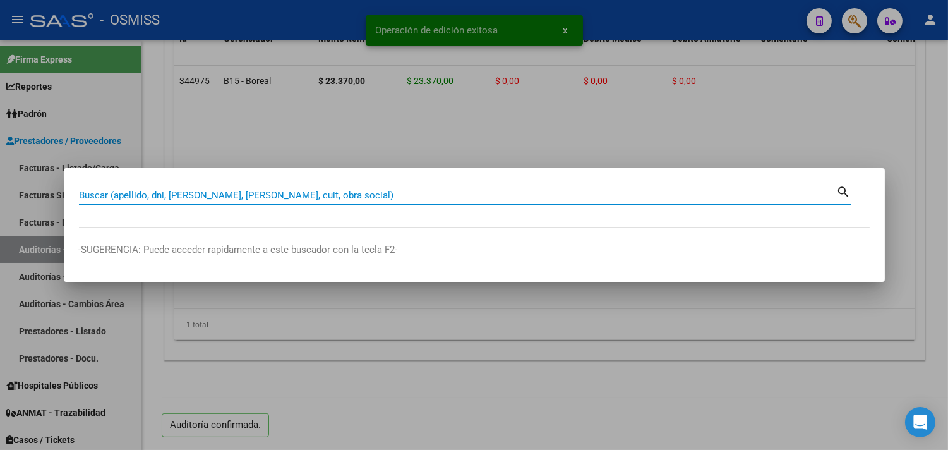
paste input "048-00012722"
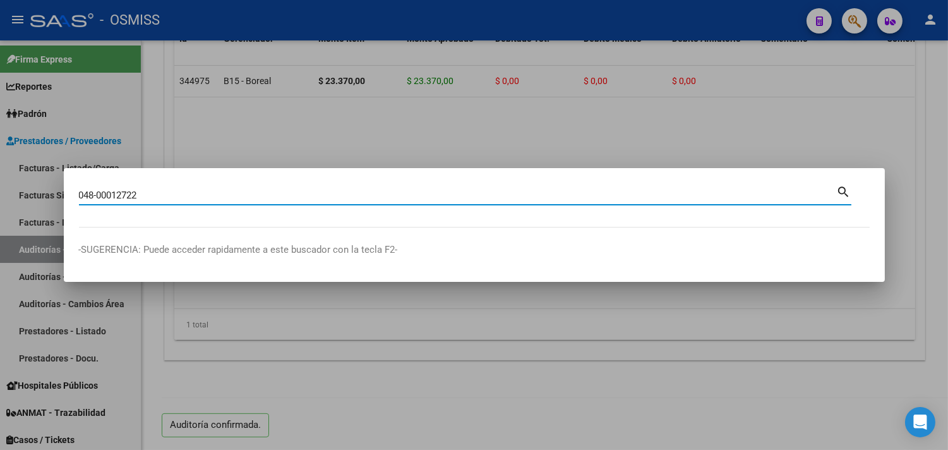
type input "048-00012722"
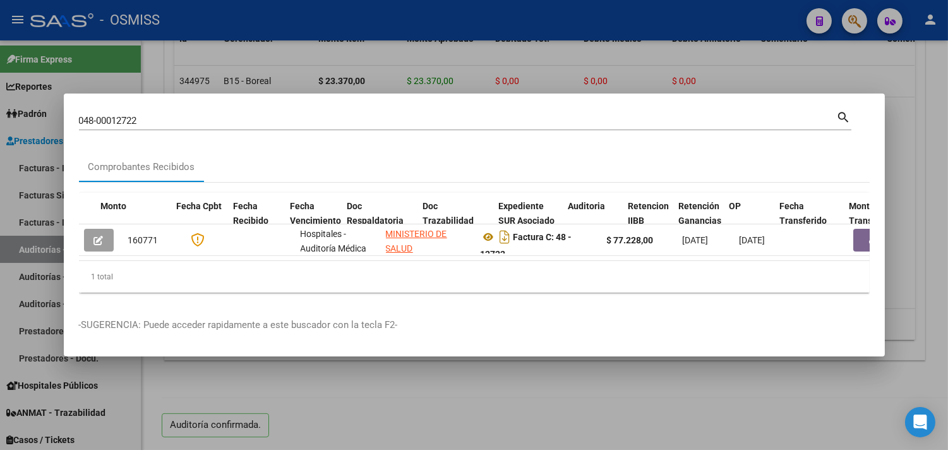
scroll to position [0, 594]
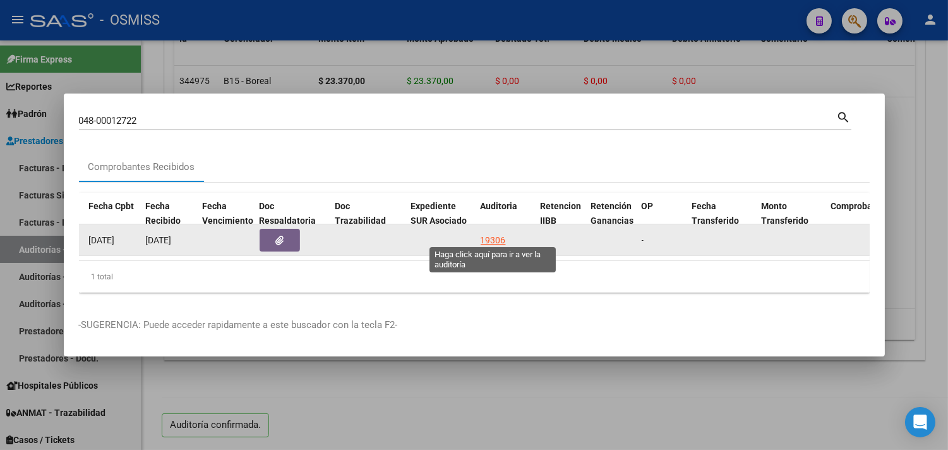
click at [488, 233] on div "19306" at bounding box center [493, 240] width 25 height 15
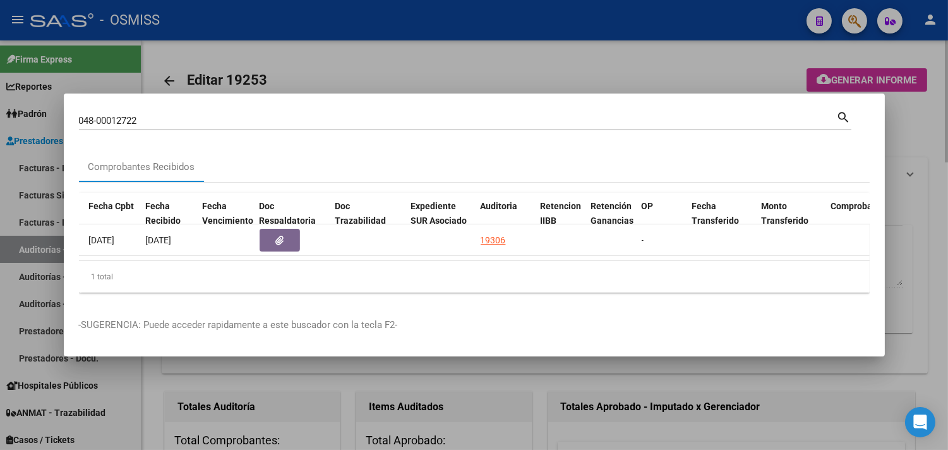
click at [912, 127] on div at bounding box center [474, 225] width 948 height 450
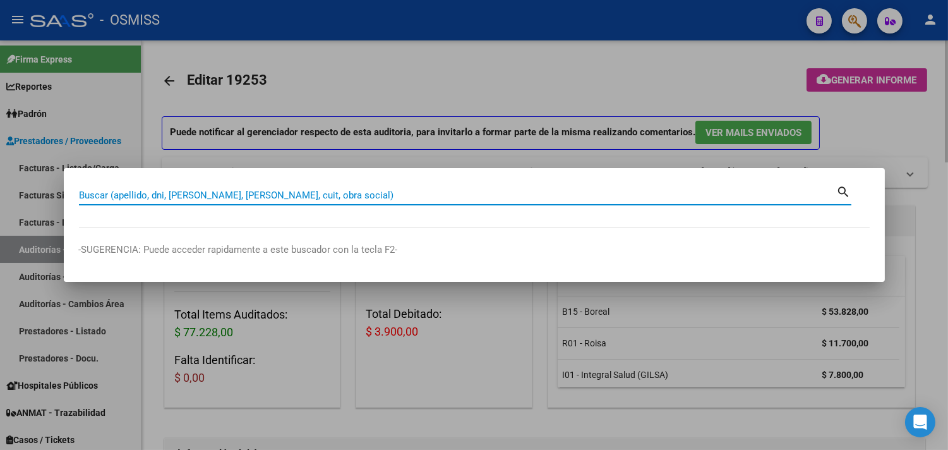
paste input "037-00029222"
type input "037-00029222"
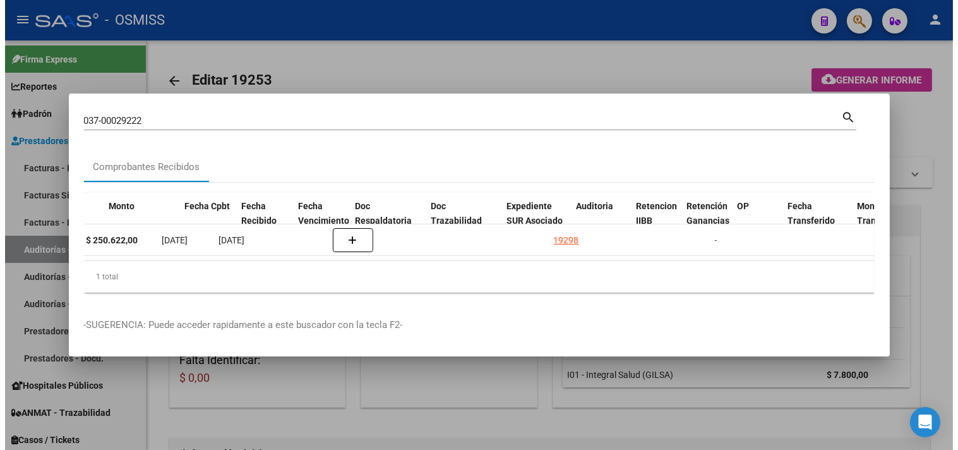
scroll to position [0, 558]
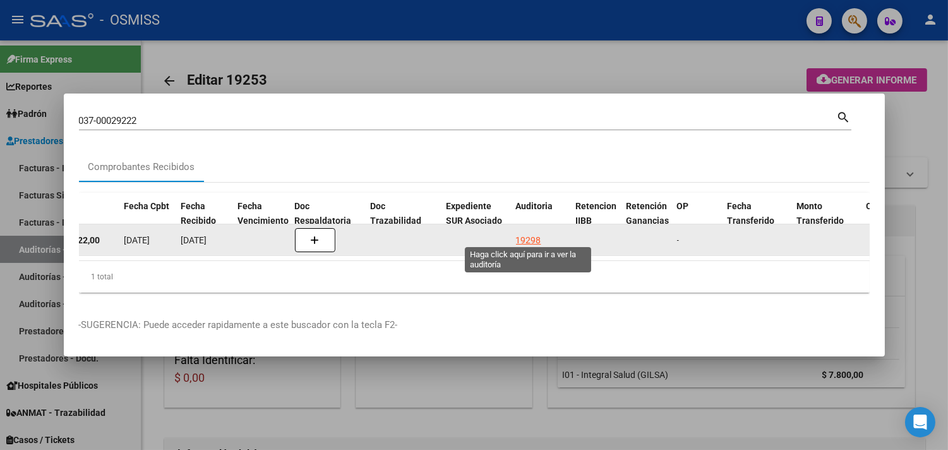
click at [529, 234] on div "19298" at bounding box center [528, 240] width 25 height 15
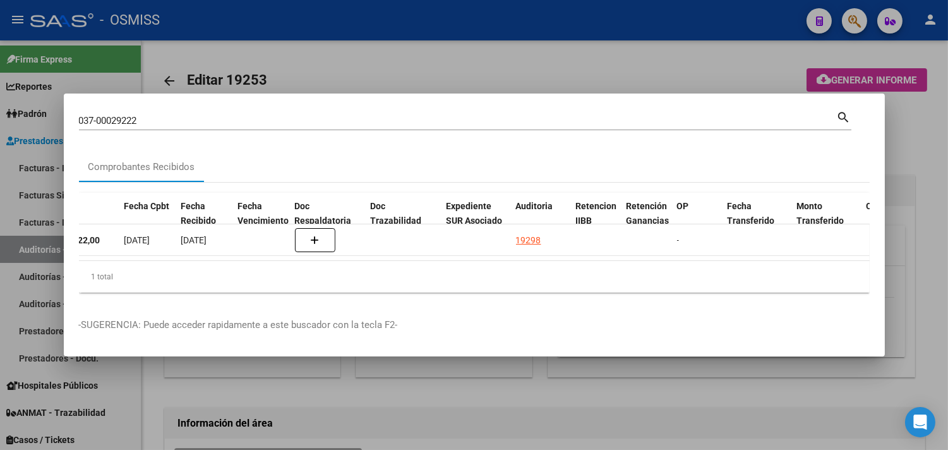
click at [931, 165] on div at bounding box center [474, 225] width 948 height 450
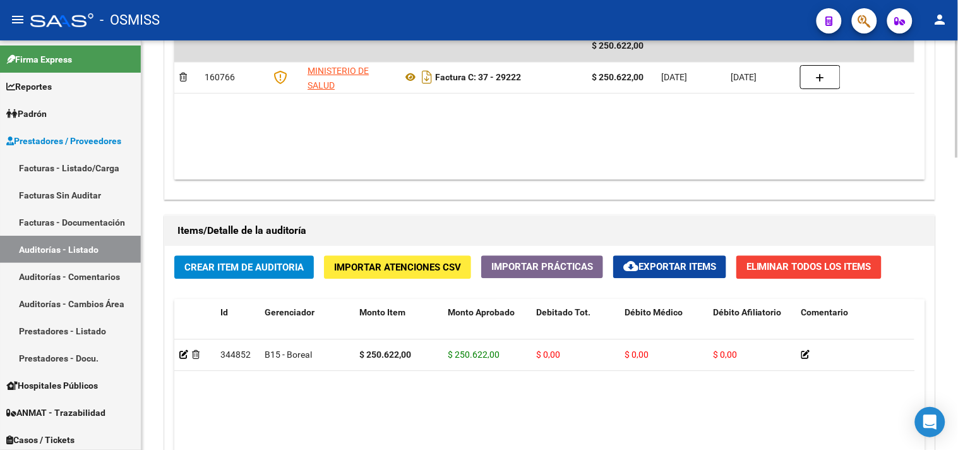
scroll to position [1022, 0]
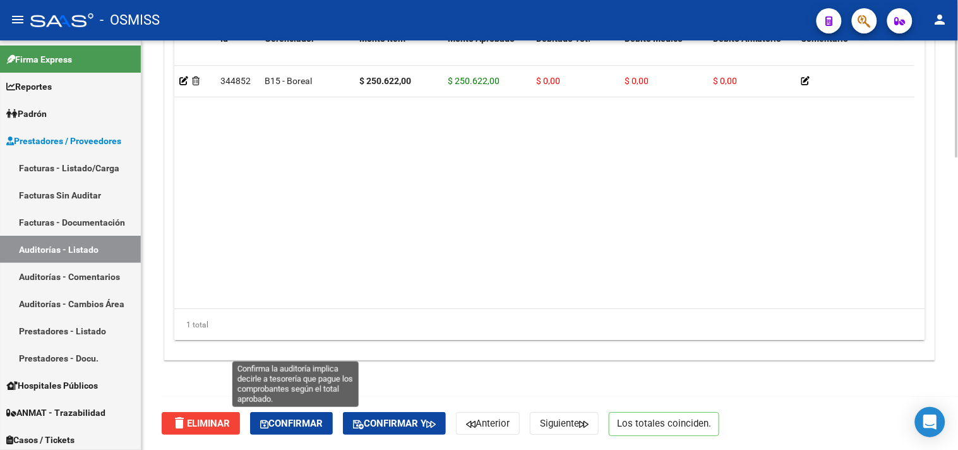
click at [304, 423] on span "Confirmar" at bounding box center [291, 423] width 63 height 11
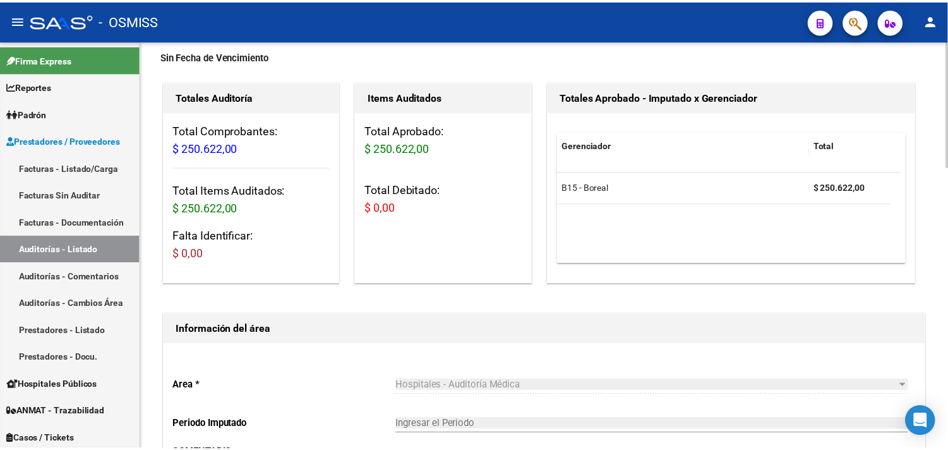
scroll to position [0, 0]
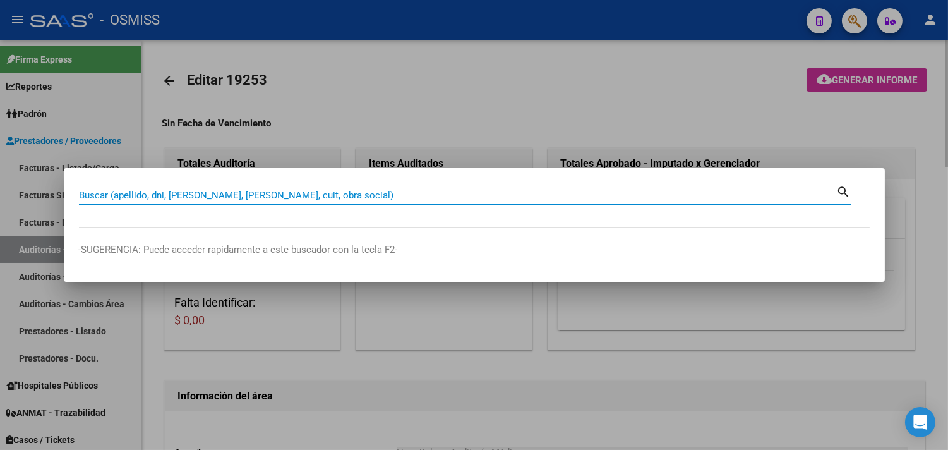
paste input "0037-00029245"
type input "0037-00029245"
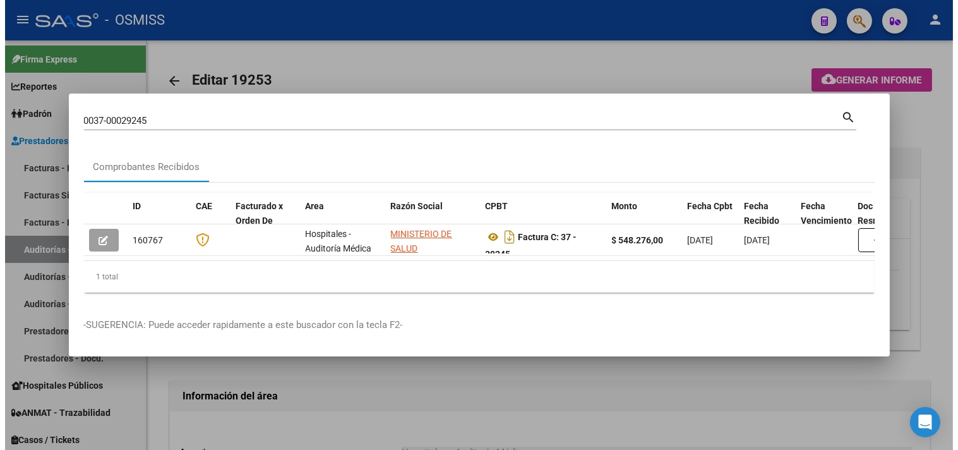
scroll to position [0, 427]
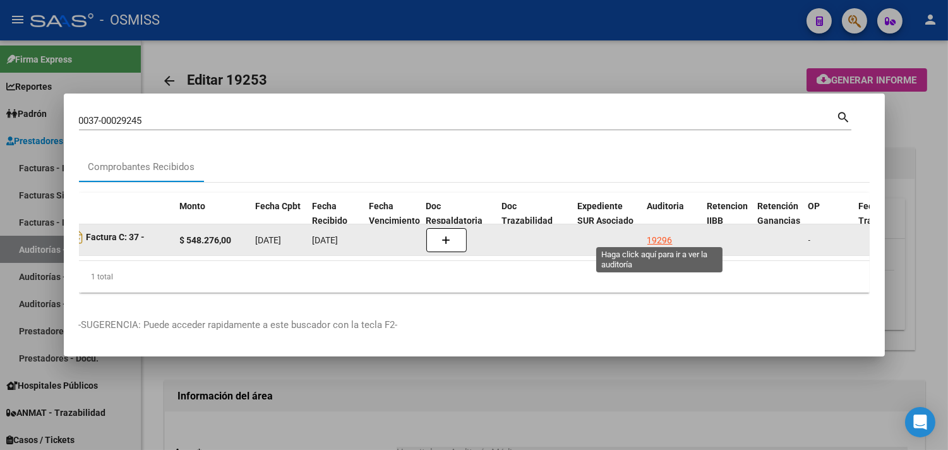
click at [653, 233] on div "19296" at bounding box center [660, 240] width 25 height 15
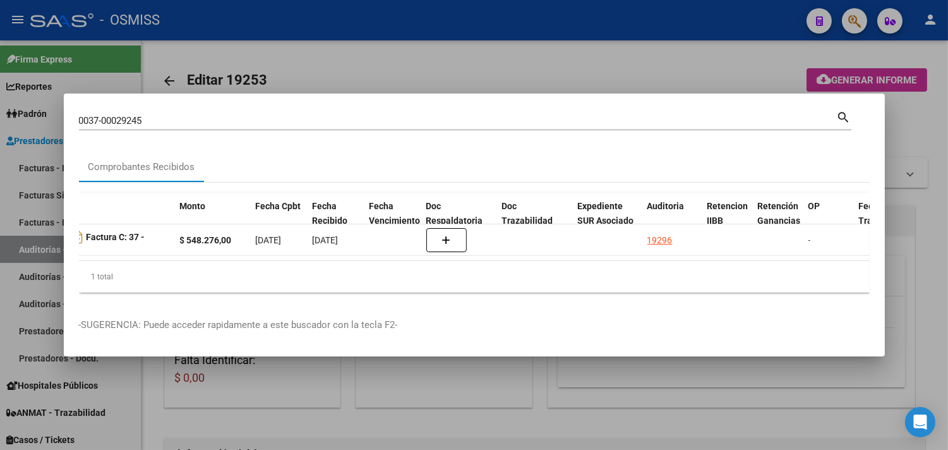
click at [929, 150] on div at bounding box center [474, 225] width 948 height 450
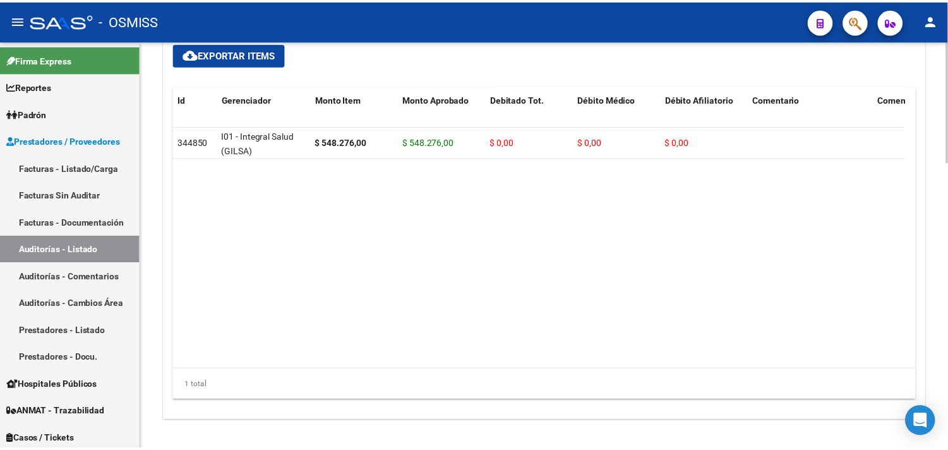
scroll to position [967, 0]
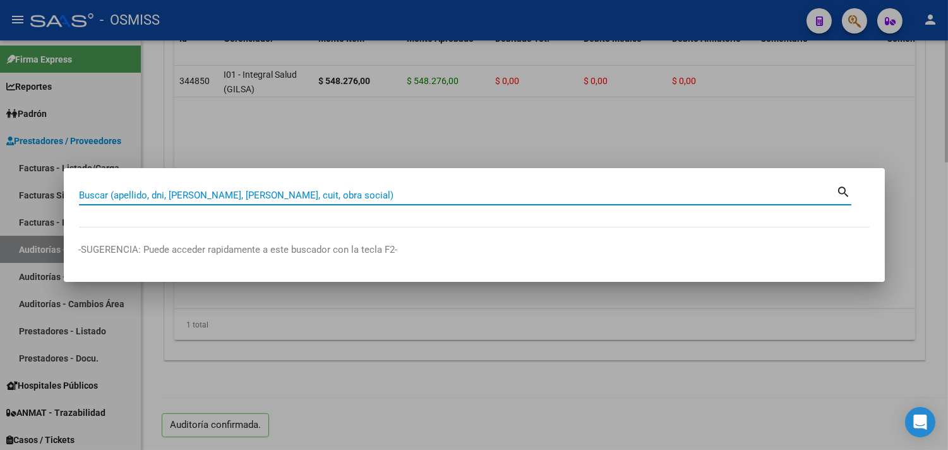
paste input "11-00008175"
type input "11-00008175"
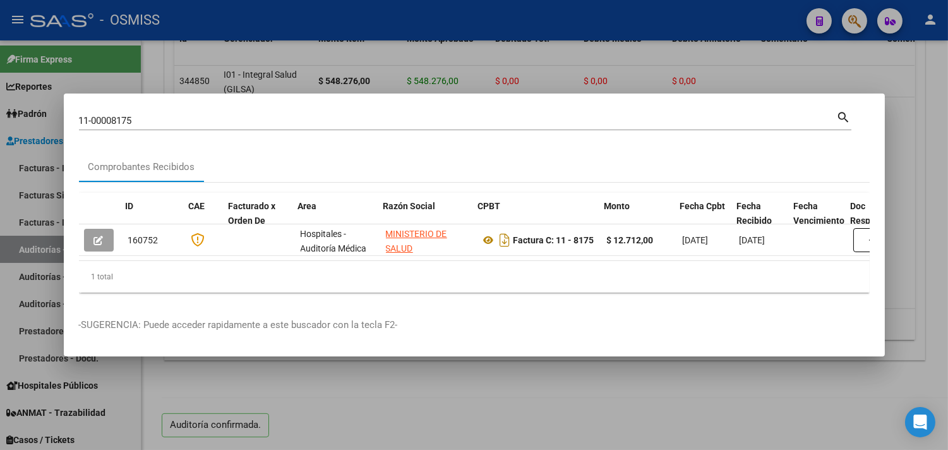
scroll to position [0, 624]
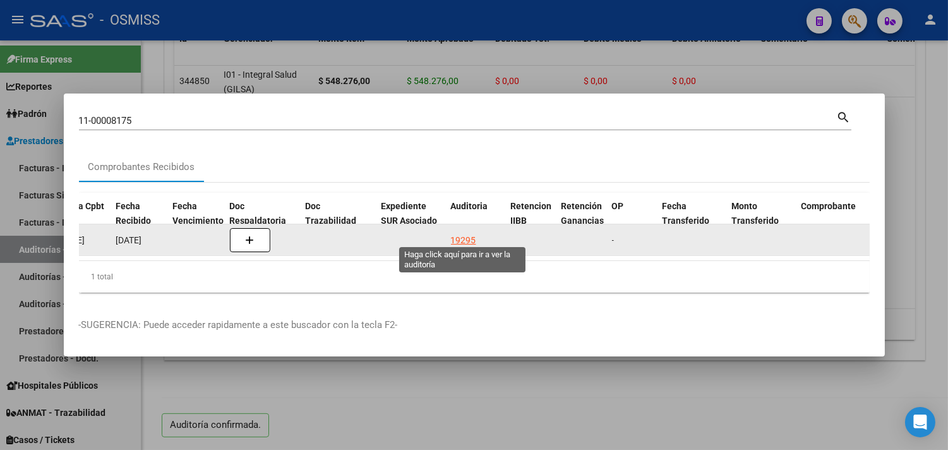
click at [471, 233] on div "19295" at bounding box center [463, 240] width 25 height 15
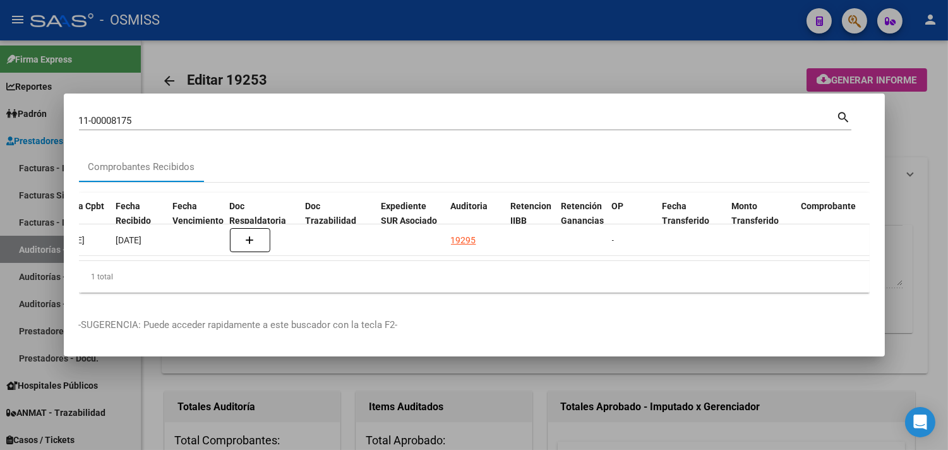
click at [912, 138] on div at bounding box center [474, 225] width 948 height 450
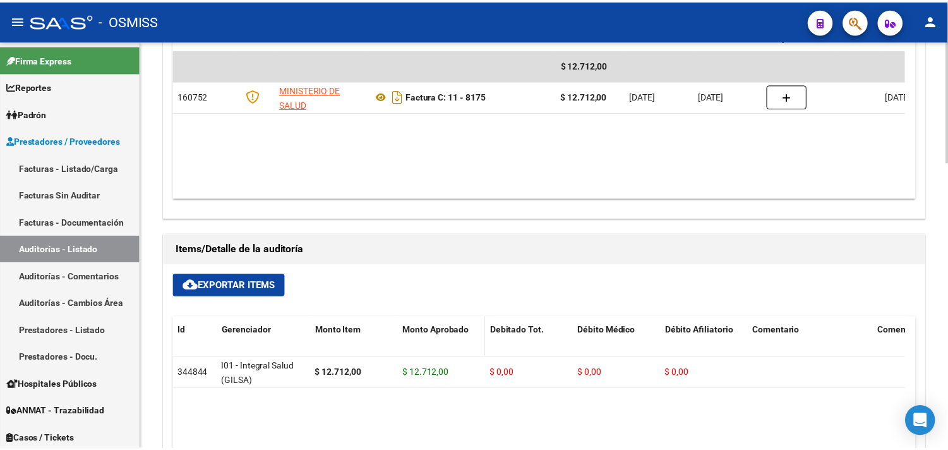
scroll to position [967, 0]
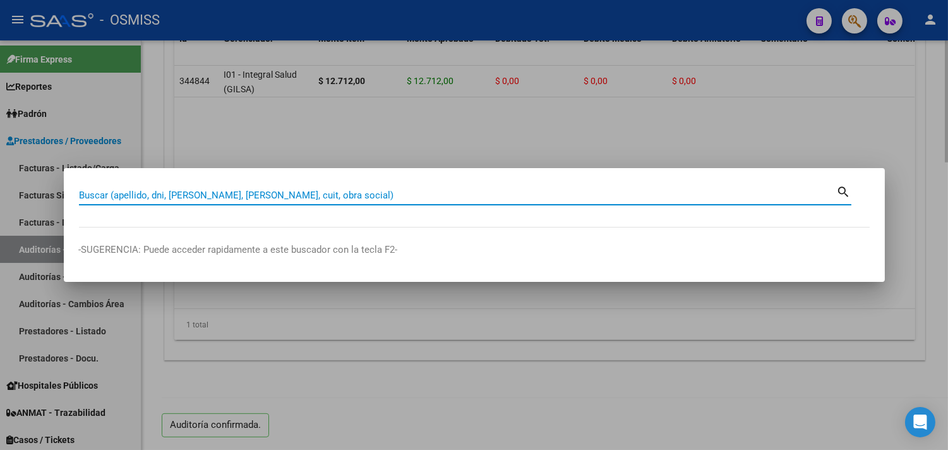
paste input "012-00027973"
type input "012-00027973"
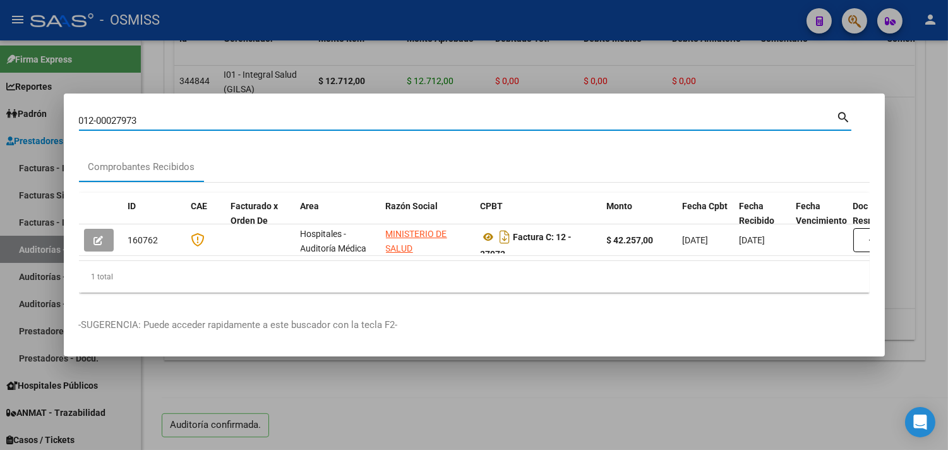
scroll to position [0, 485]
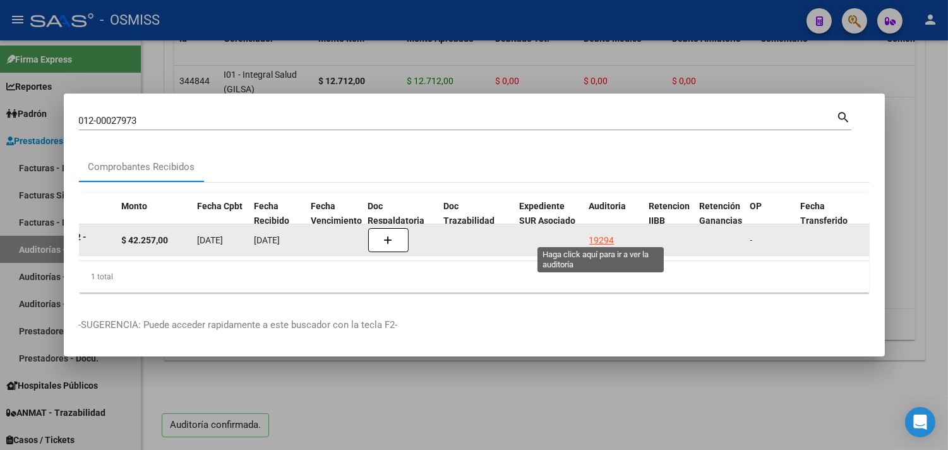
click at [607, 233] on div "19294" at bounding box center [601, 240] width 25 height 15
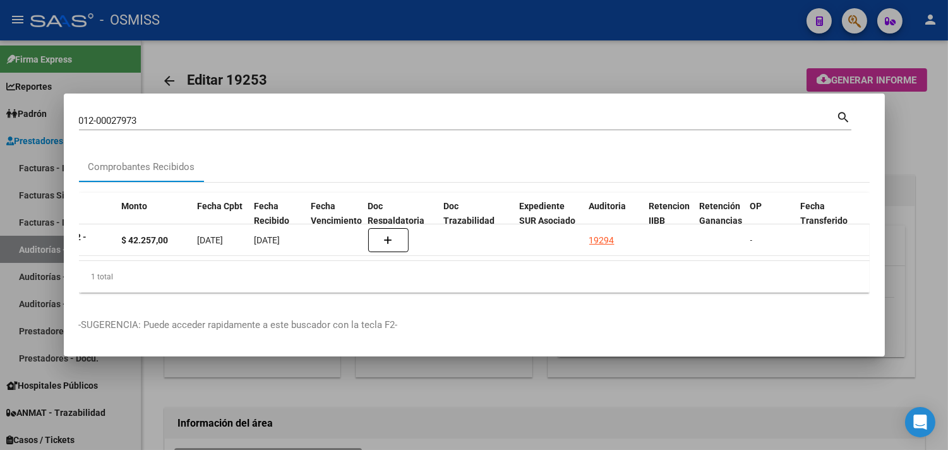
click at [917, 131] on div at bounding box center [474, 225] width 948 height 450
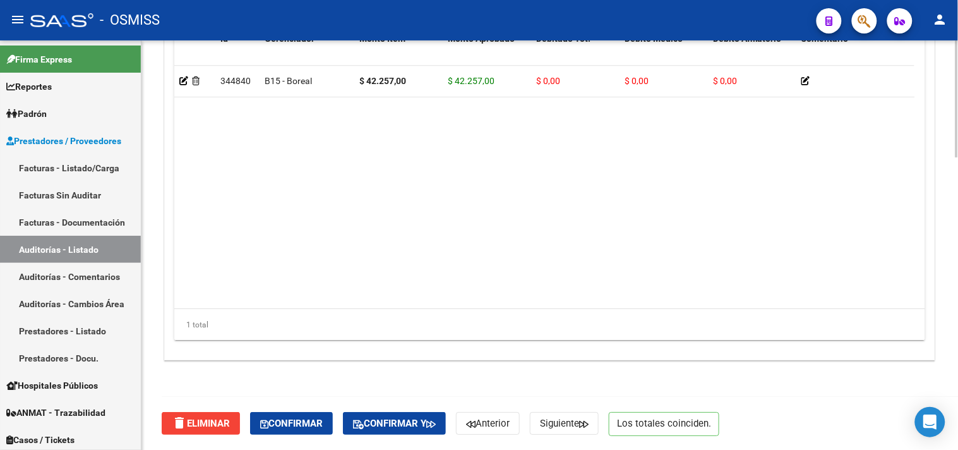
click at [286, 421] on span "Confirmar" at bounding box center [291, 423] width 63 height 11
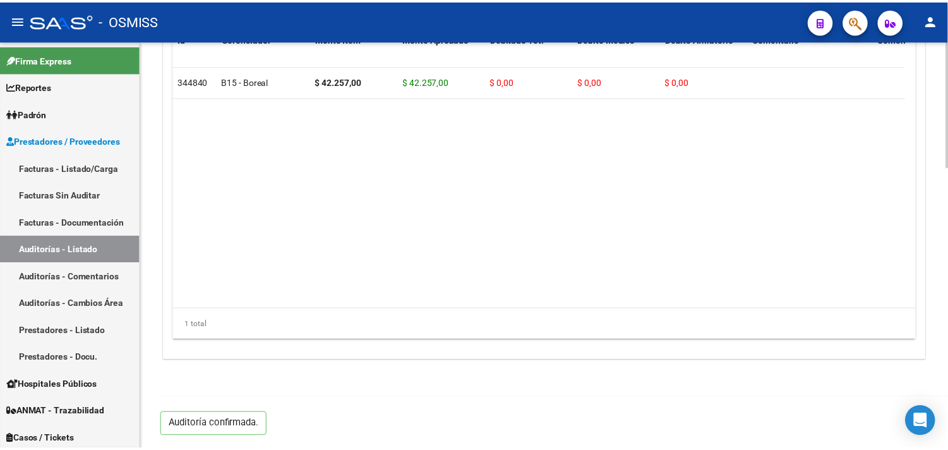
scroll to position [908, 0]
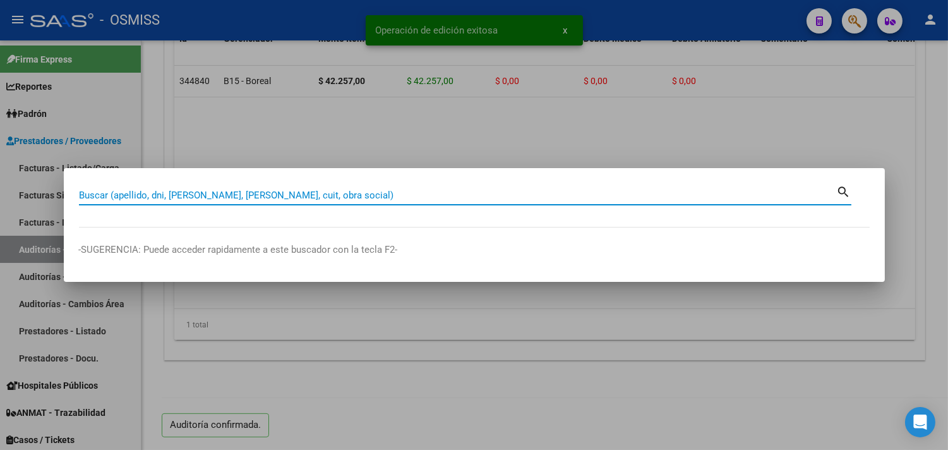
paste input "009-00023328"
type input "009-00023328"
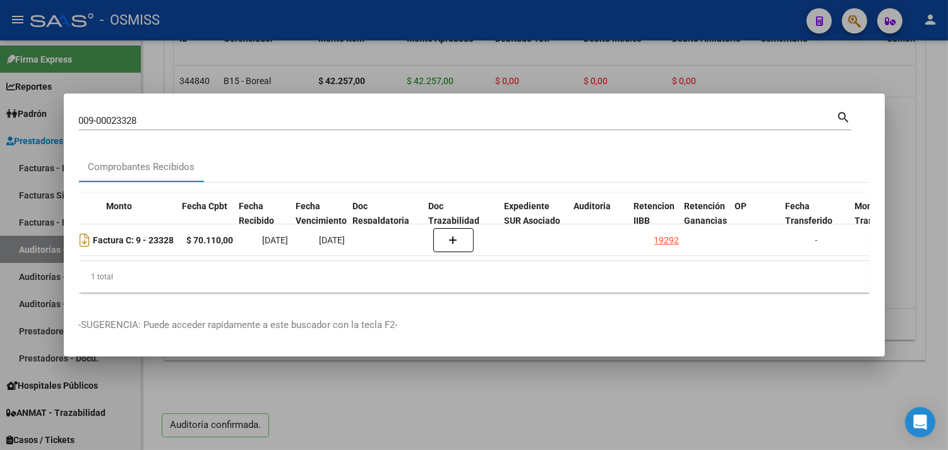
scroll to position [0, 564]
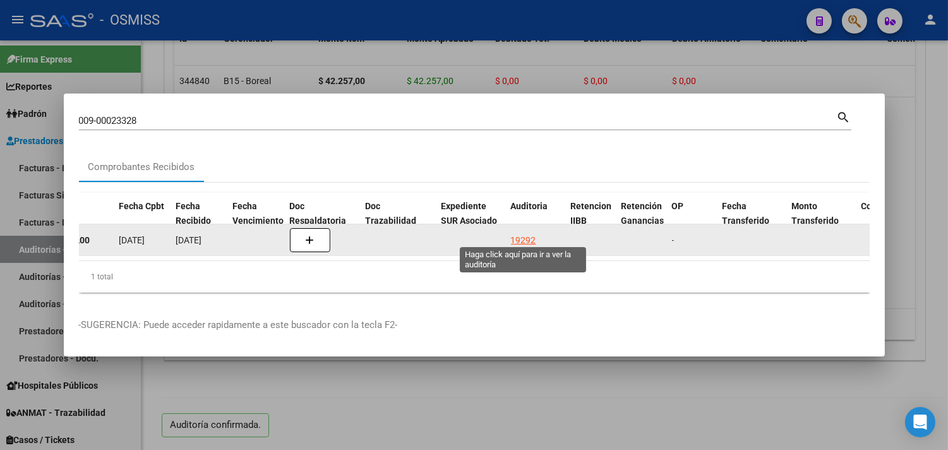
click at [526, 235] on div "19292" at bounding box center [523, 240] width 25 height 15
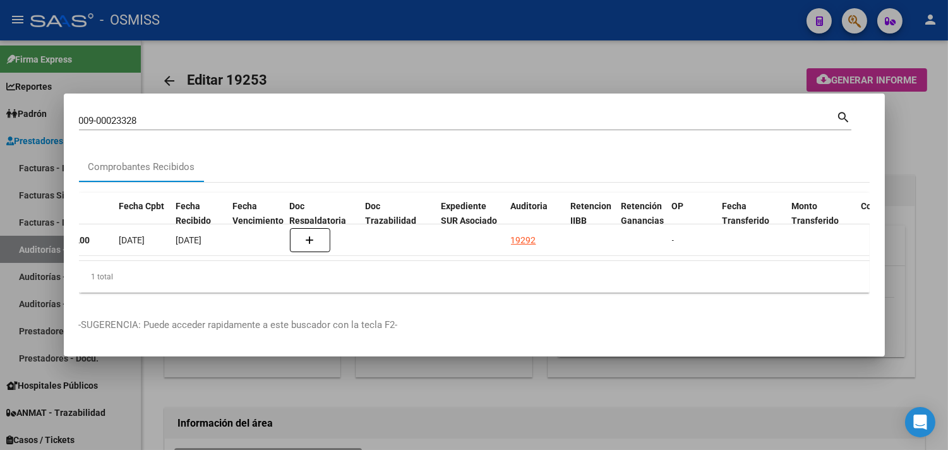
click at [925, 155] on div at bounding box center [474, 225] width 948 height 450
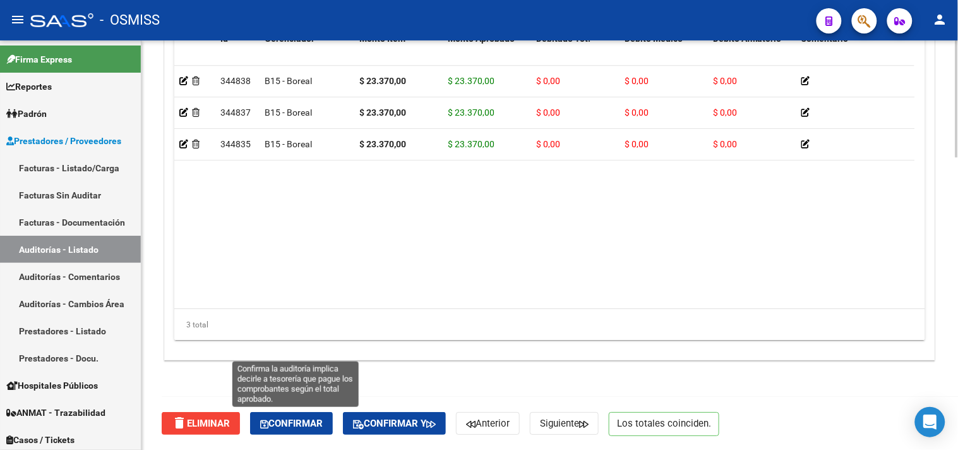
click at [318, 413] on button "Confirmar" at bounding box center [291, 423] width 83 height 23
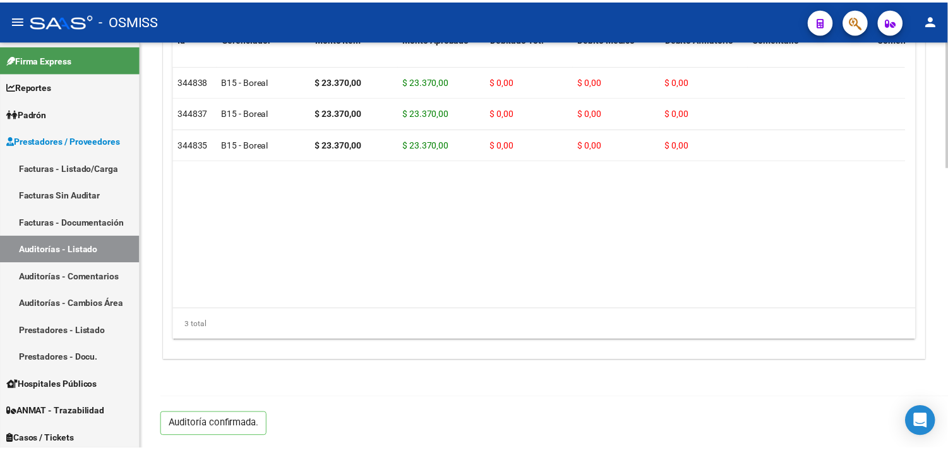
scroll to position [908, 0]
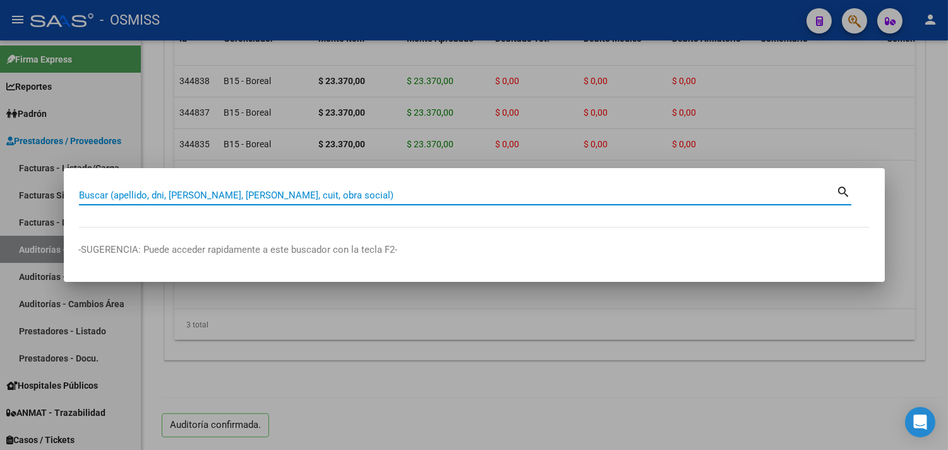
paste input "044-00012019"
type input "044-00012019"
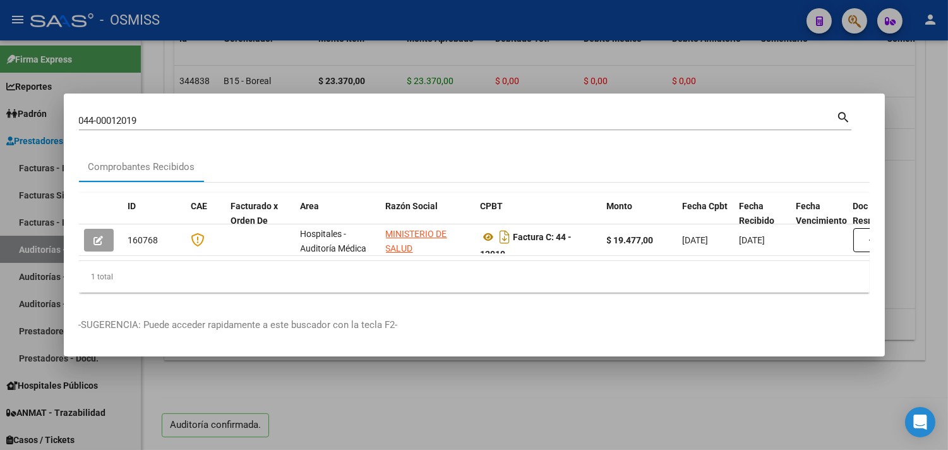
scroll to position [0, 493]
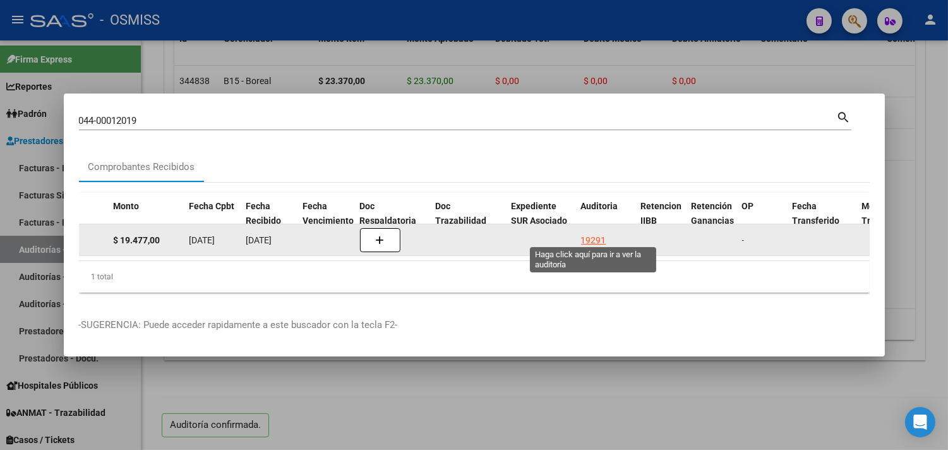
click at [591, 233] on div "19291" at bounding box center [593, 240] width 25 height 15
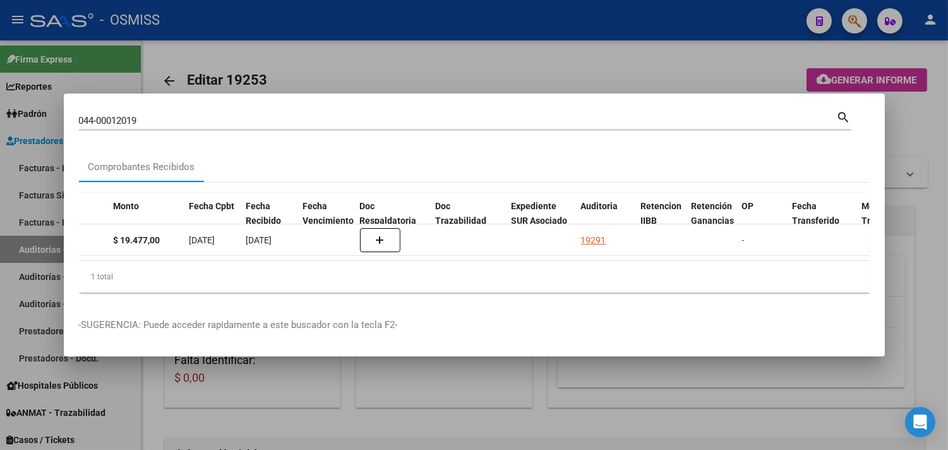
click at [935, 148] on div at bounding box center [474, 225] width 948 height 450
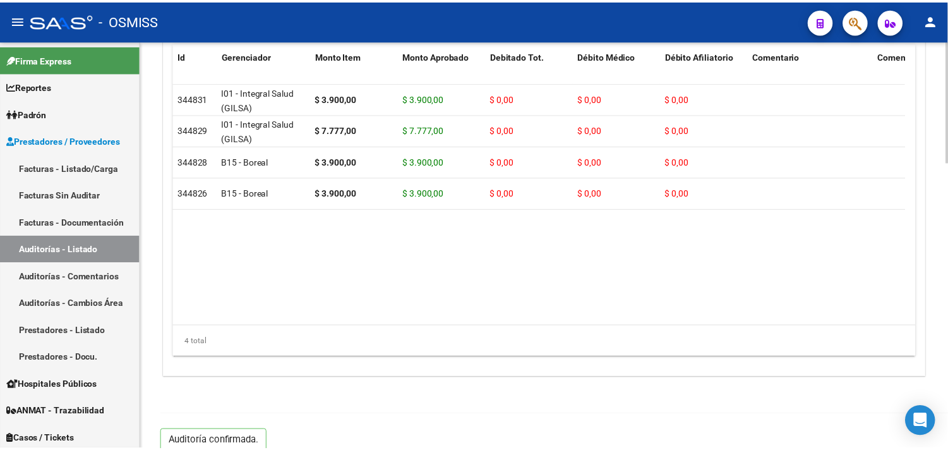
scroll to position [967, 0]
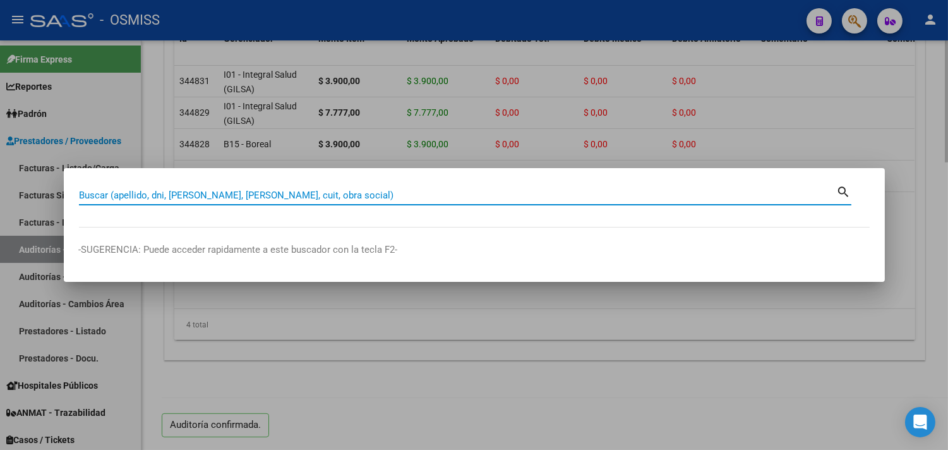
paste input "08-00022608"
type input "08-00022608"
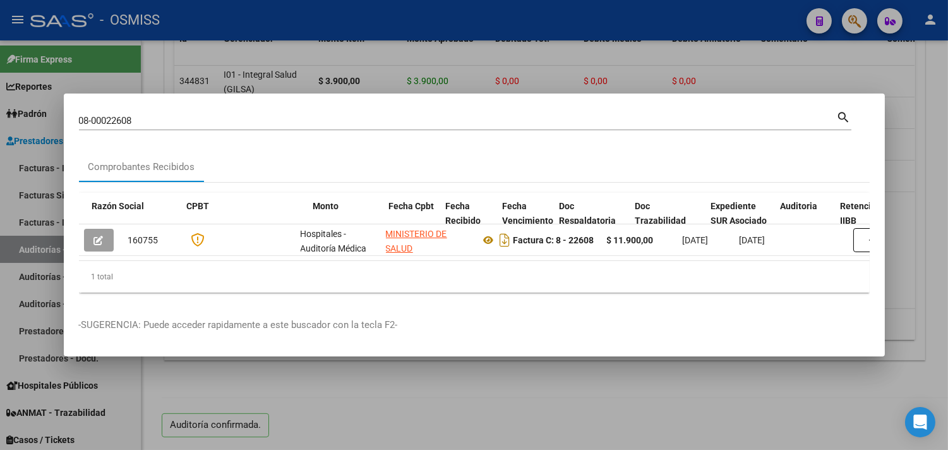
scroll to position [0, 749]
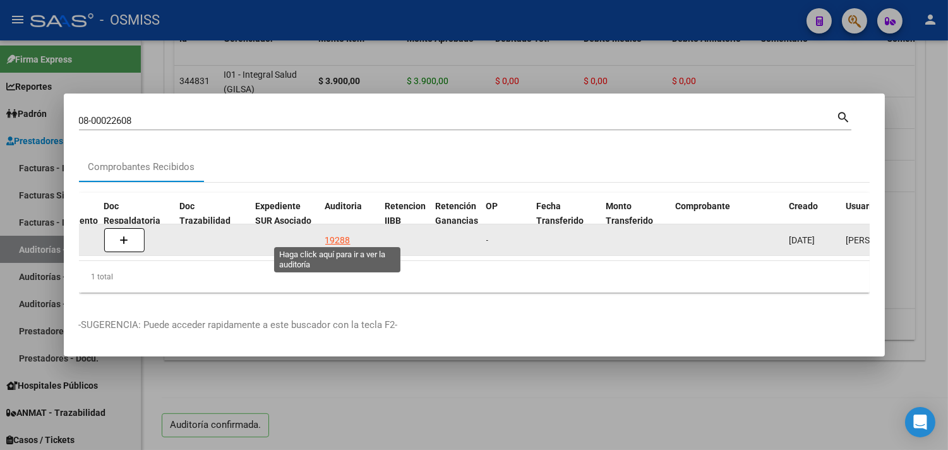
click at [332, 233] on div "19288" at bounding box center [337, 240] width 25 height 15
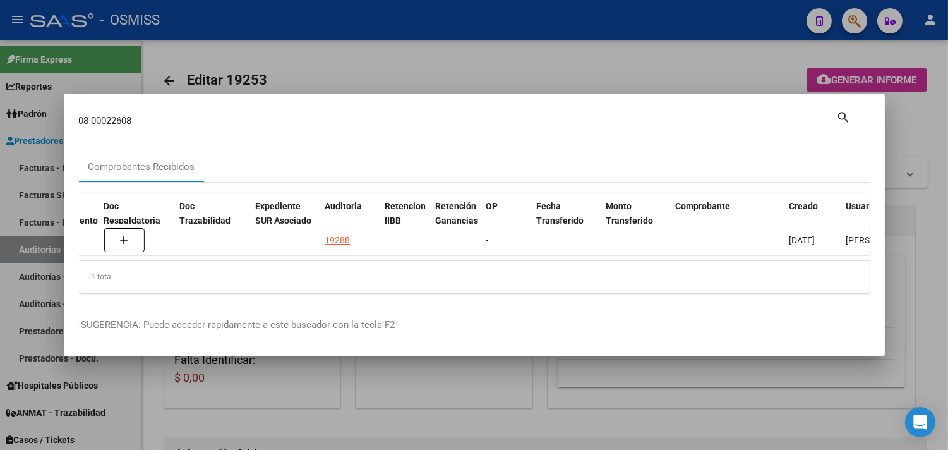
click at [930, 142] on div at bounding box center [474, 225] width 948 height 450
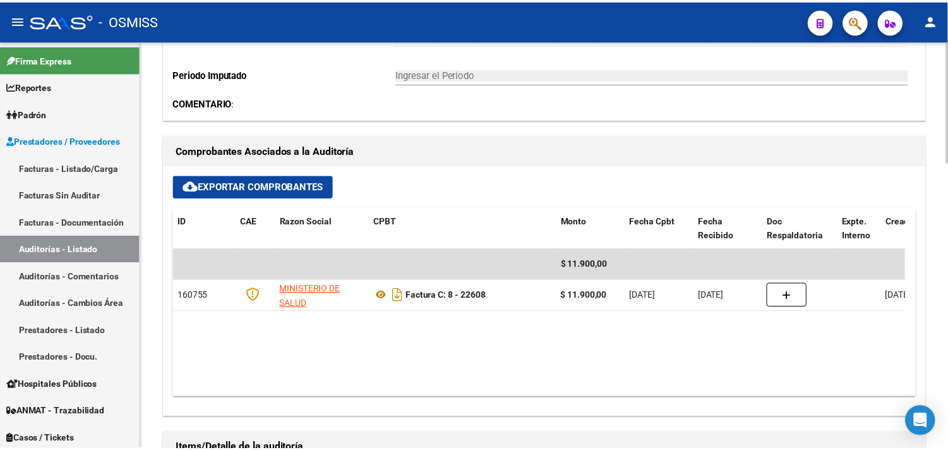
scroll to position [335, 0]
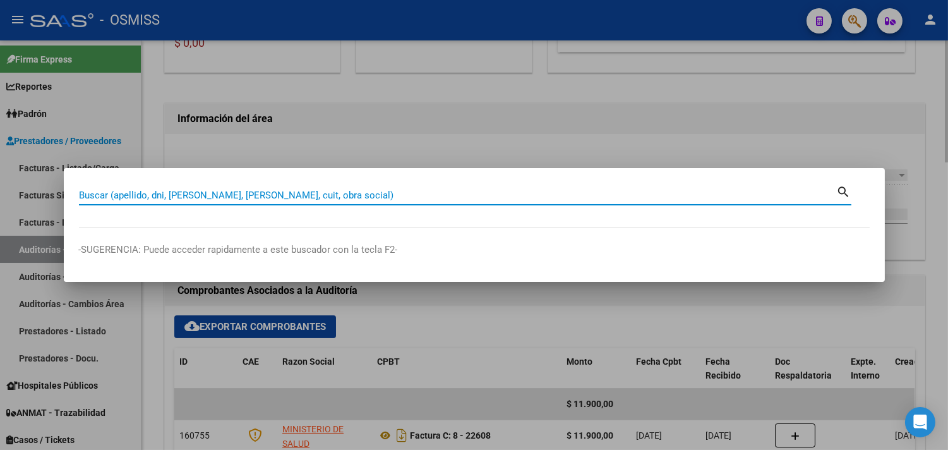
paste input "08-00022654"
type input "08-00022654"
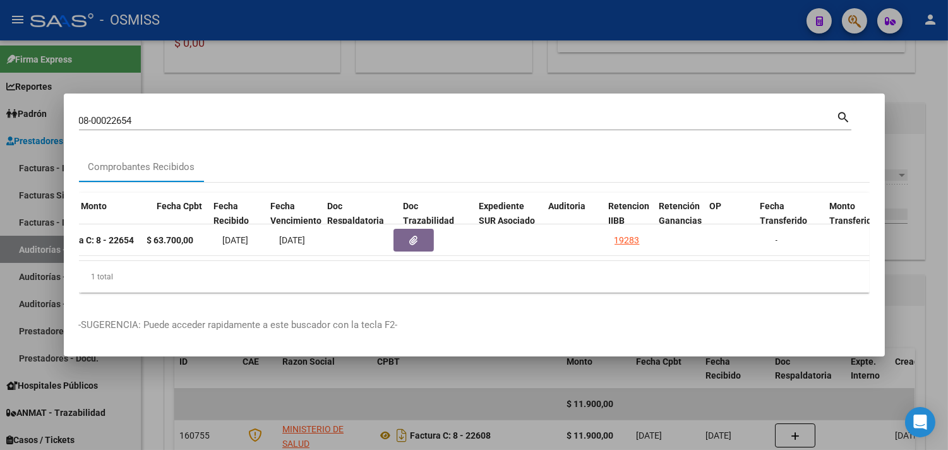
scroll to position [0, 526]
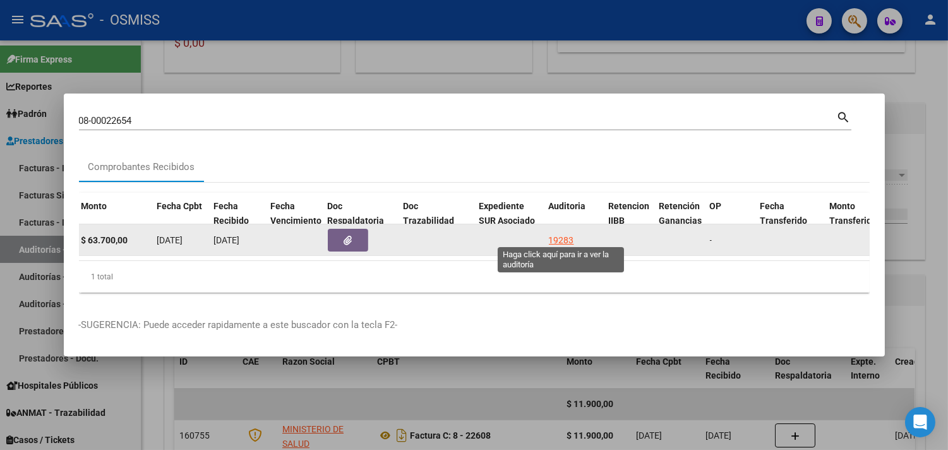
click at [567, 233] on div "19283" at bounding box center [561, 240] width 25 height 15
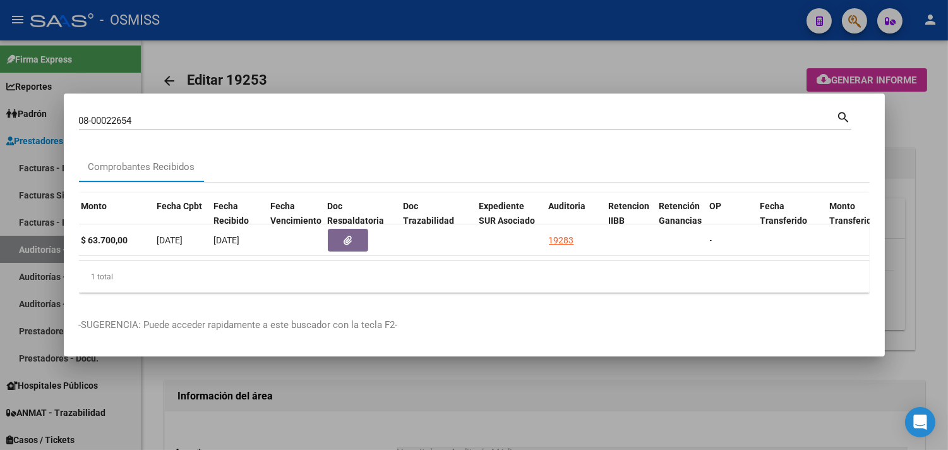
click at [929, 181] on div at bounding box center [474, 225] width 948 height 450
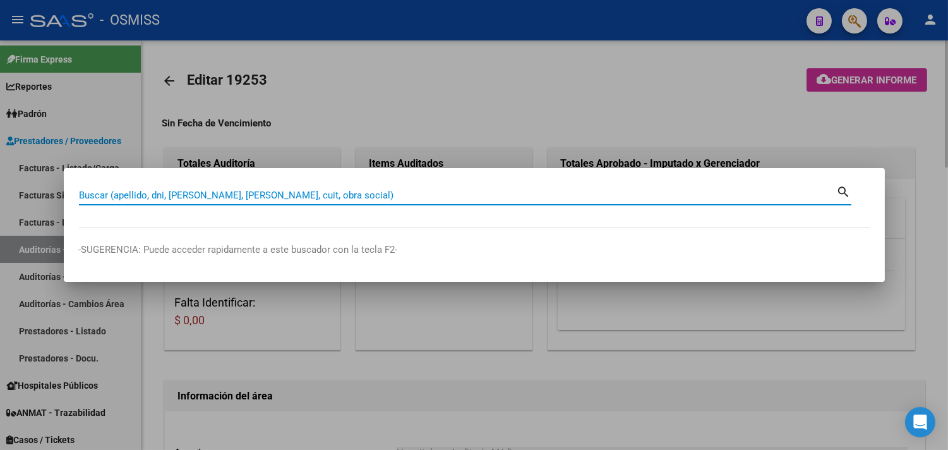
paste input "08-00022658"
type input "08-00022658"
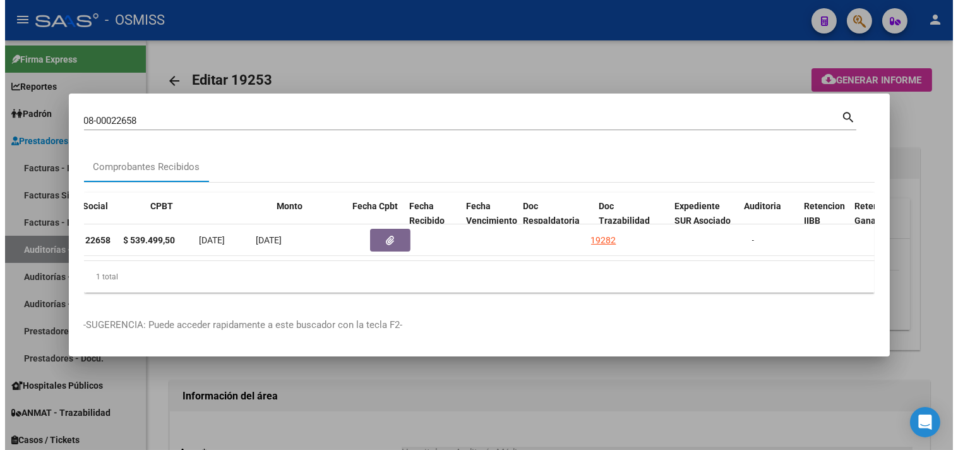
scroll to position [0, 556]
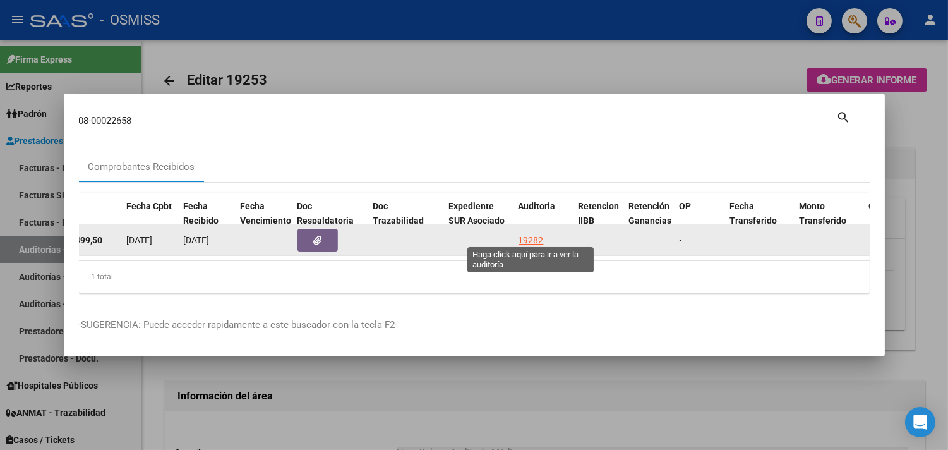
click at [535, 234] on div "19282" at bounding box center [531, 240] width 25 height 15
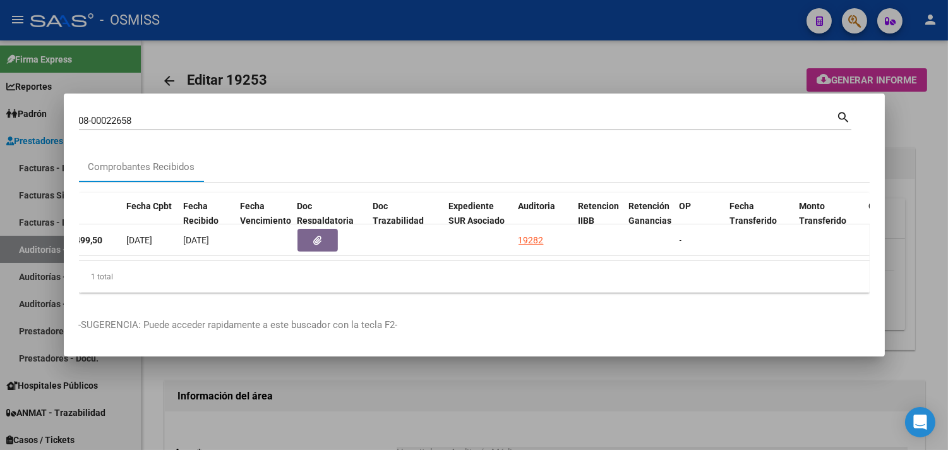
click at [926, 179] on div at bounding box center [474, 225] width 948 height 450
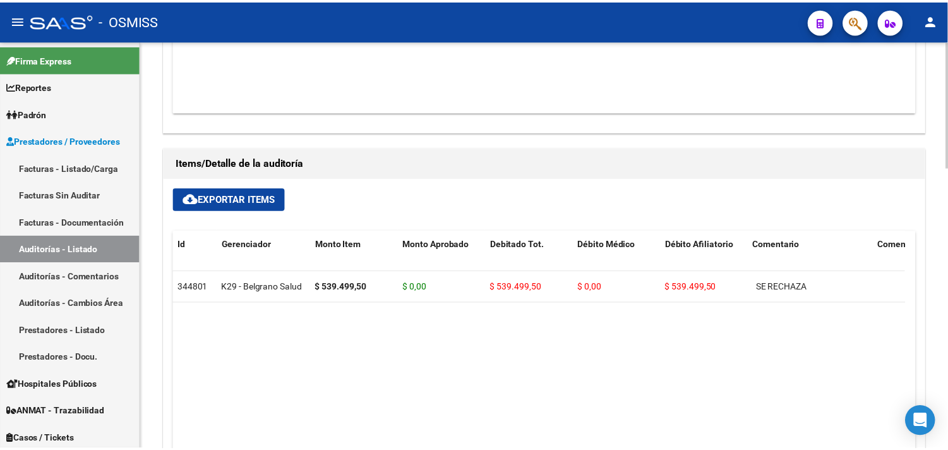
scroll to position [908, 0]
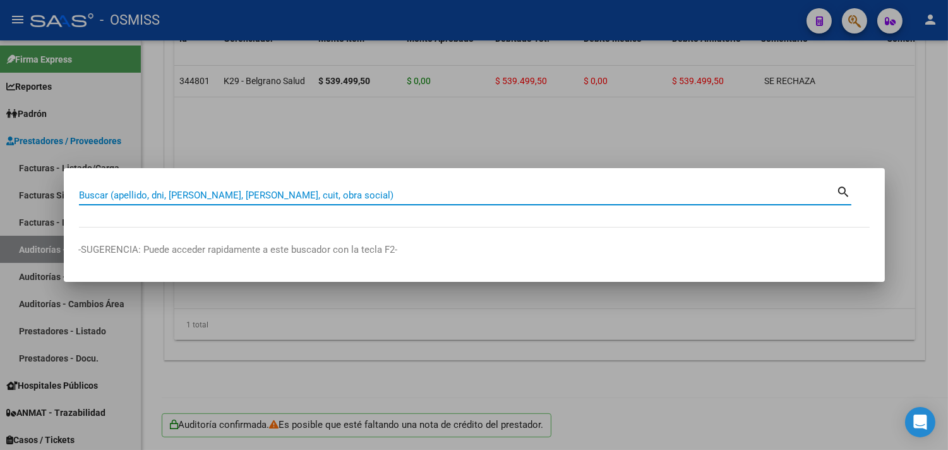
paste input "008-00022659"
type input "008-00022659"
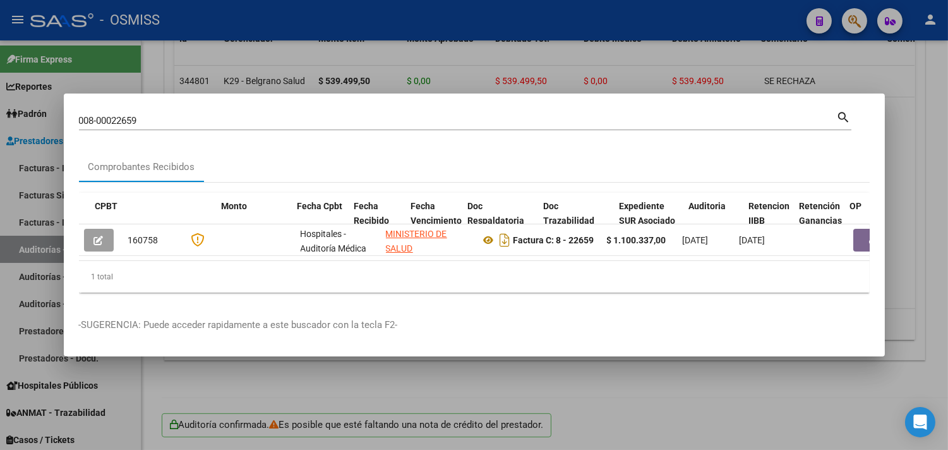
scroll to position [0, 601]
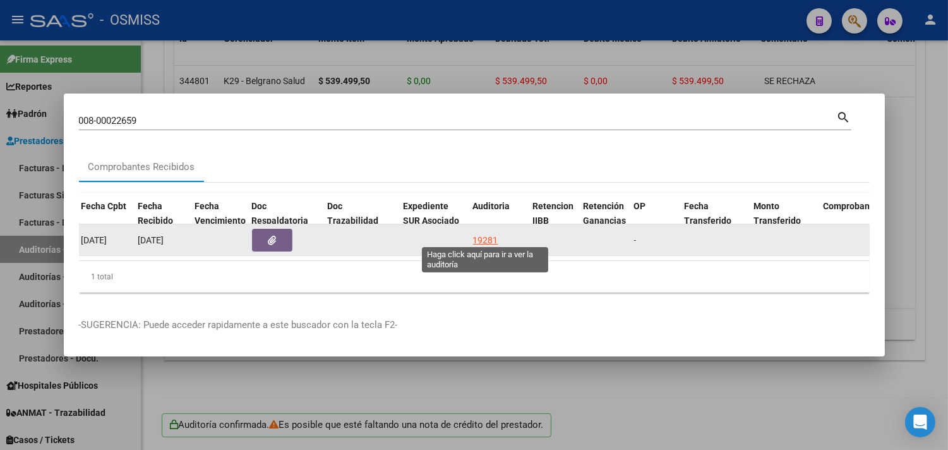
click at [483, 233] on div "19281" at bounding box center [485, 240] width 25 height 15
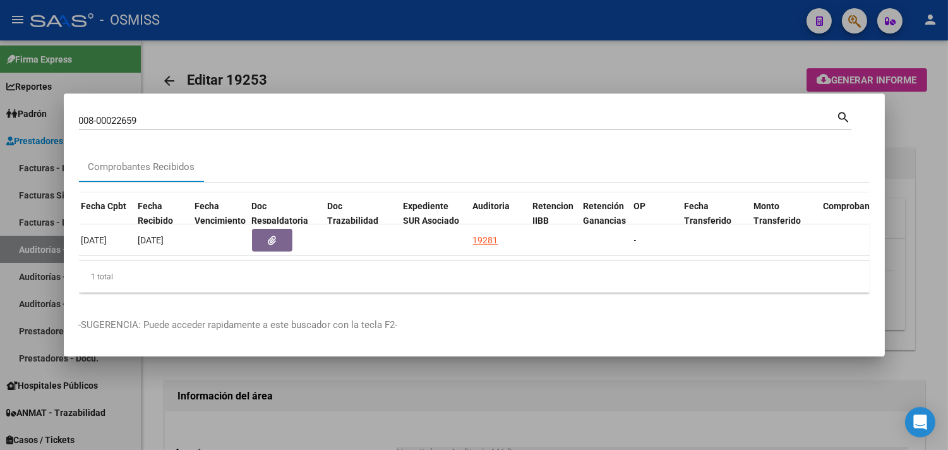
click at [935, 124] on div at bounding box center [474, 225] width 948 height 450
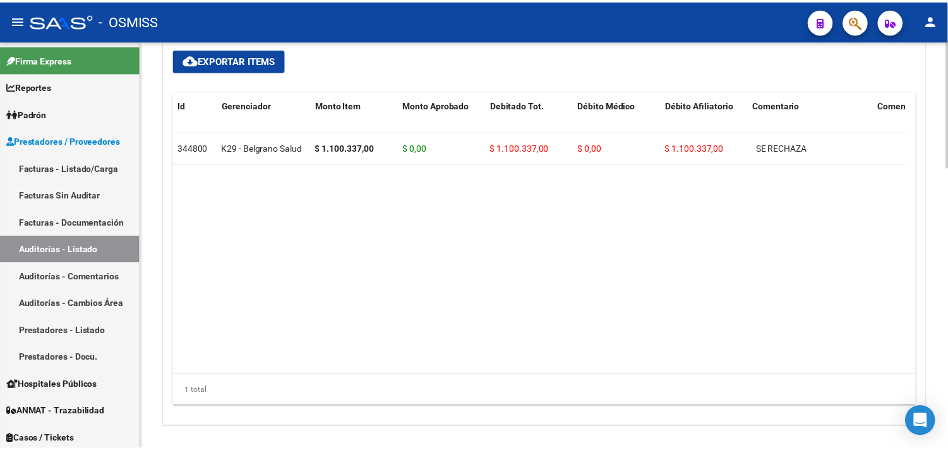
scroll to position [908, 0]
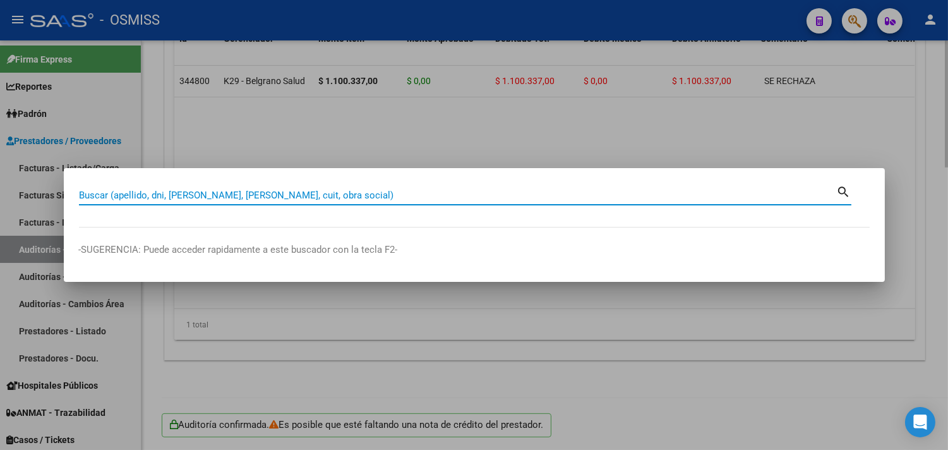
paste input "08-00022660"
type input "08-00022660"
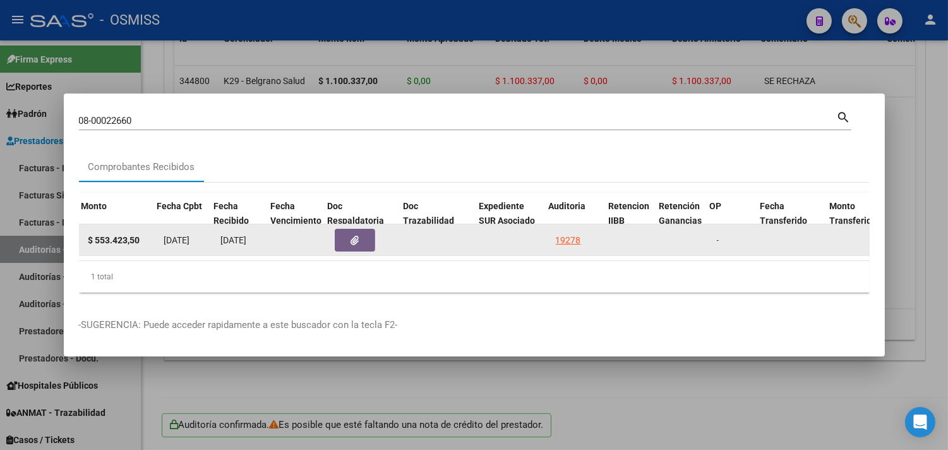
scroll to position [0, 531]
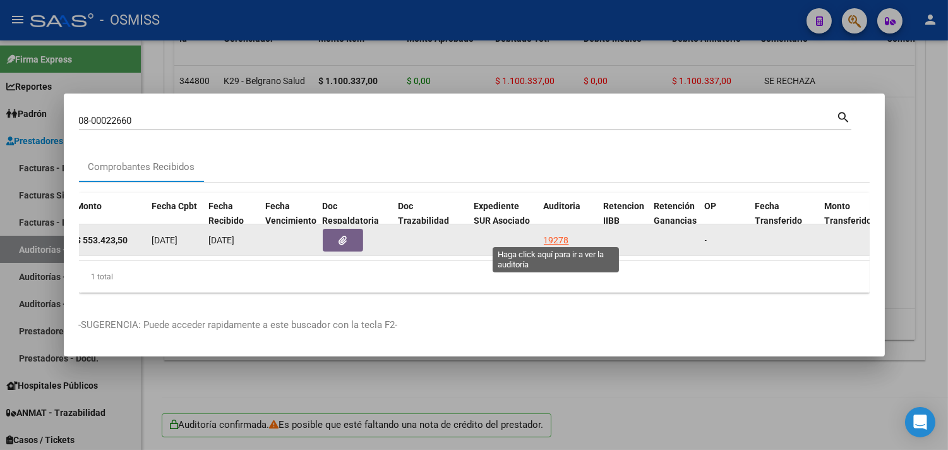
click at [559, 236] on div "19278" at bounding box center [556, 240] width 25 height 15
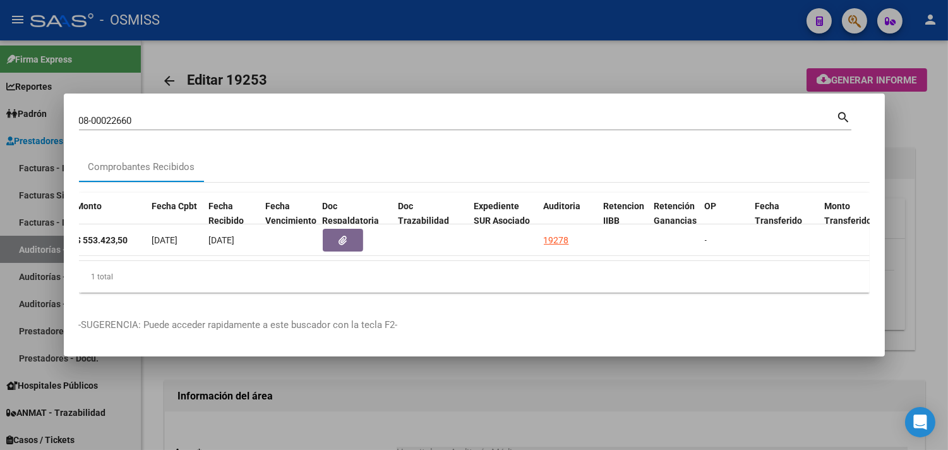
click at [910, 147] on div at bounding box center [474, 225] width 948 height 450
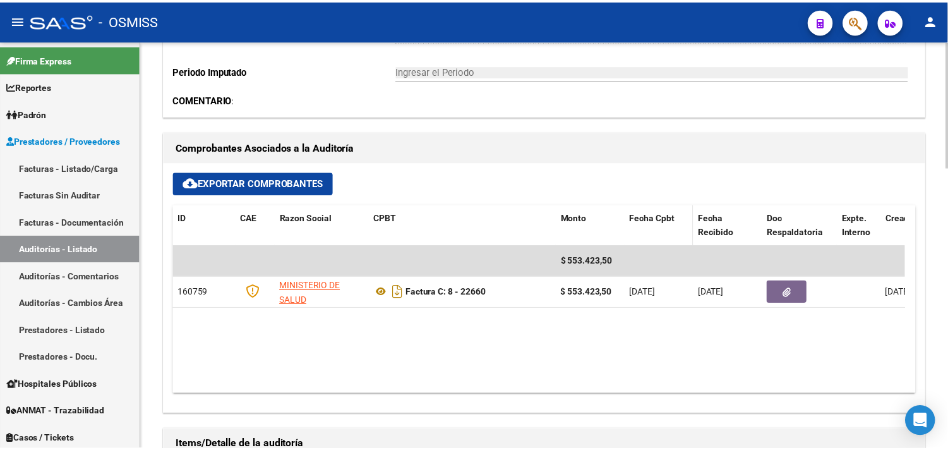
scroll to position [908, 0]
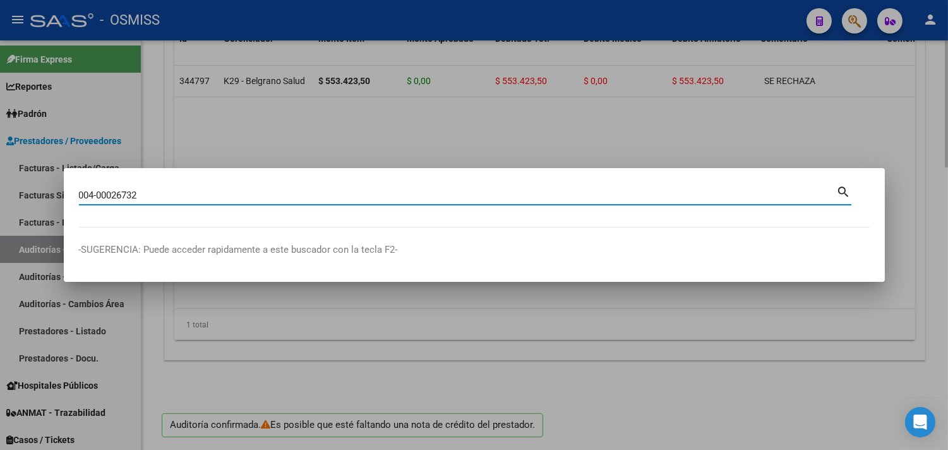
type input "004-00026732"
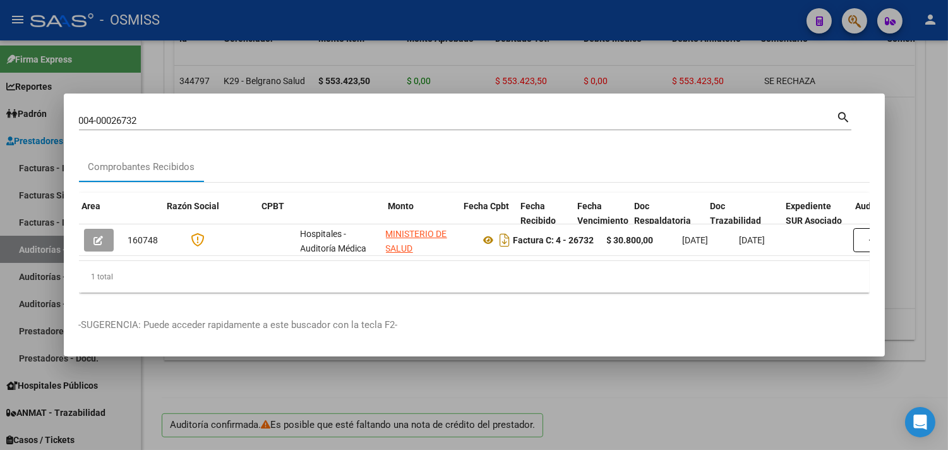
scroll to position [0, 533]
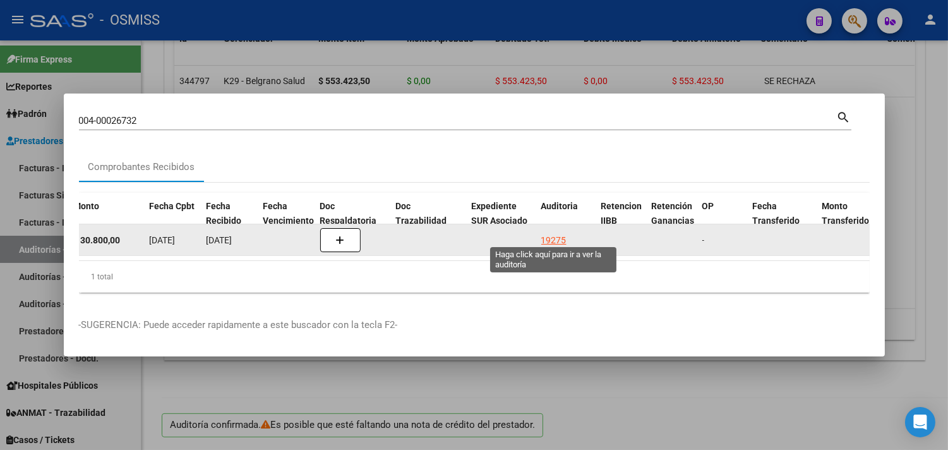
click at [546, 233] on div "19275" at bounding box center [553, 240] width 25 height 15
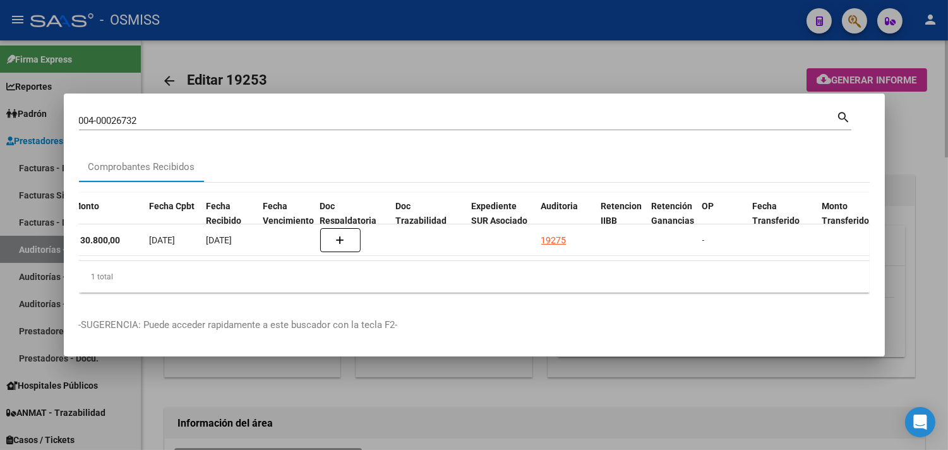
click at [920, 114] on div at bounding box center [474, 225] width 948 height 450
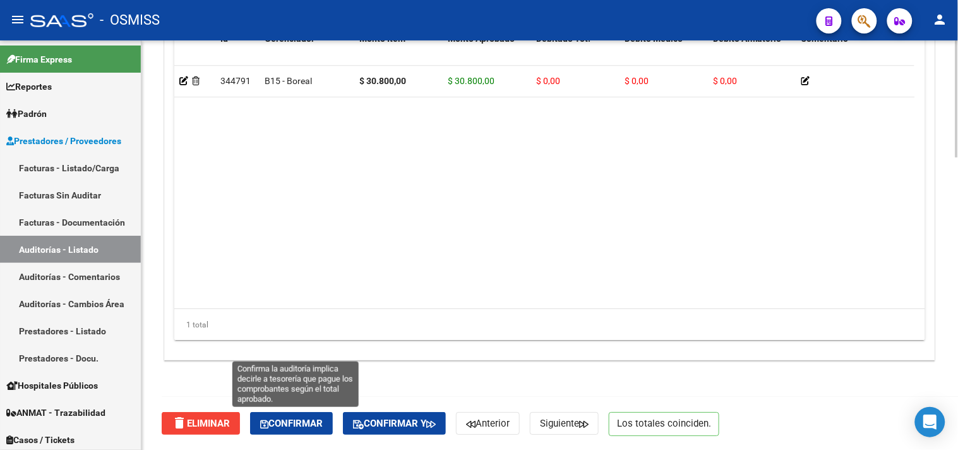
click at [293, 422] on span "Confirmar" at bounding box center [291, 423] width 63 height 11
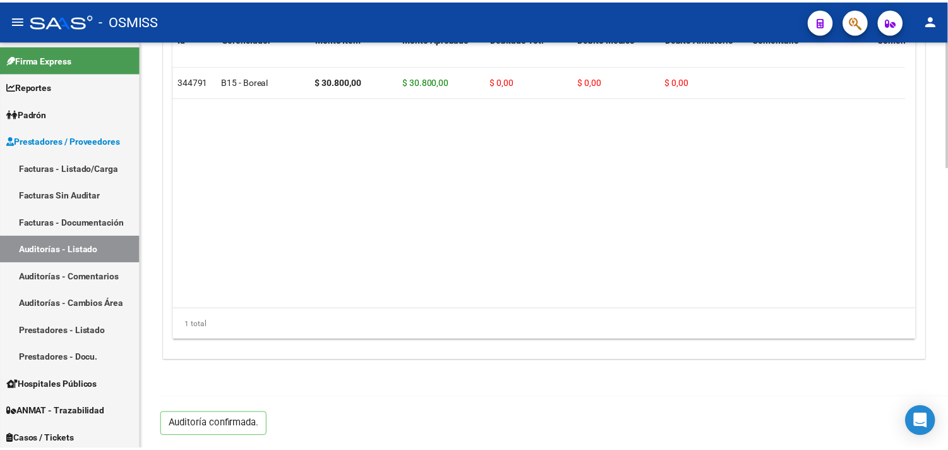
scroll to position [908, 0]
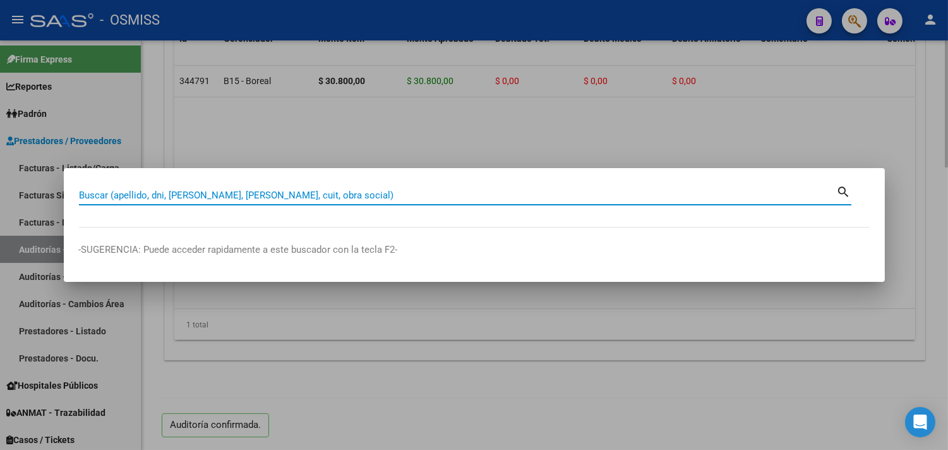
paste input "04-00026732"
type input "04-00026732"
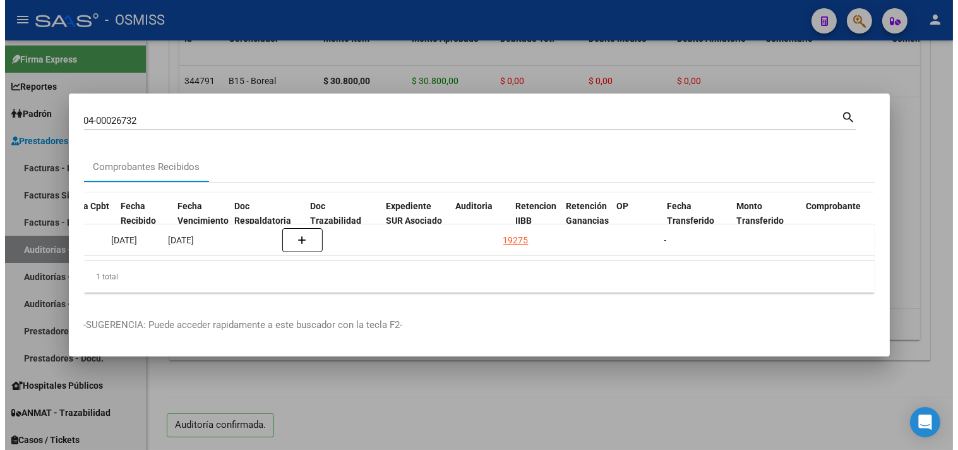
scroll to position [0, 666]
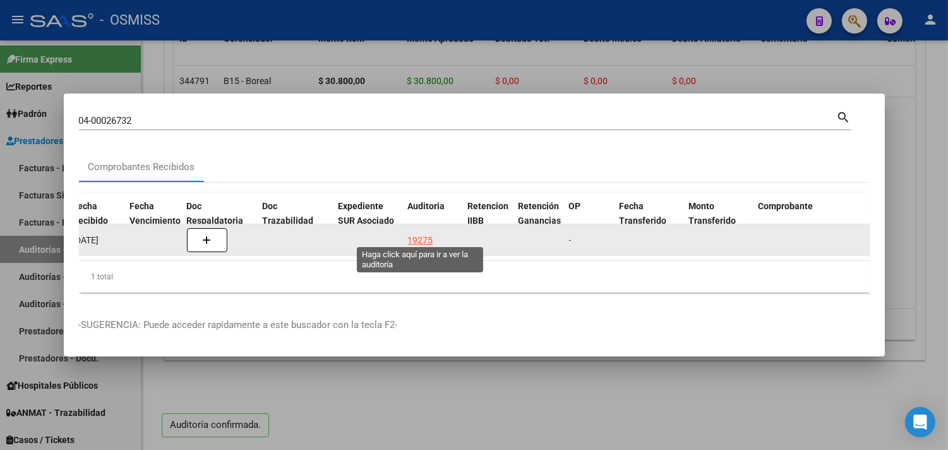
click at [421, 233] on div "19275" at bounding box center [420, 240] width 25 height 15
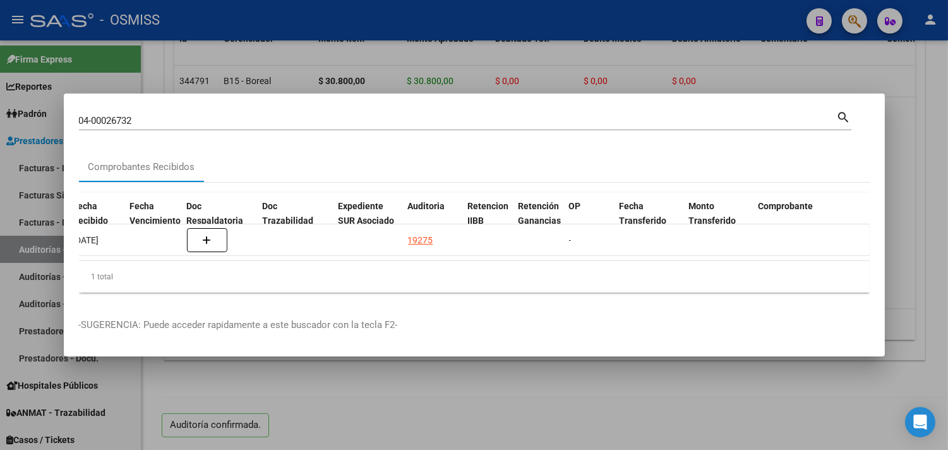
click at [929, 202] on div at bounding box center [474, 225] width 948 height 450
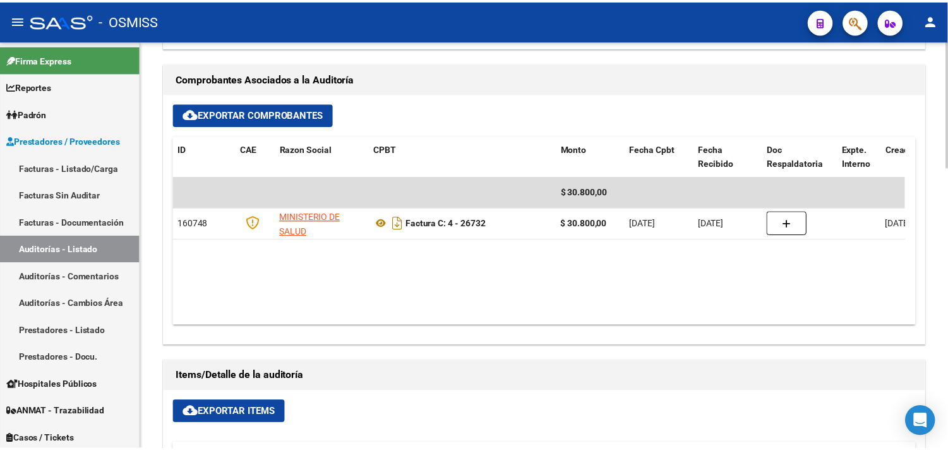
scroll to position [418, 0]
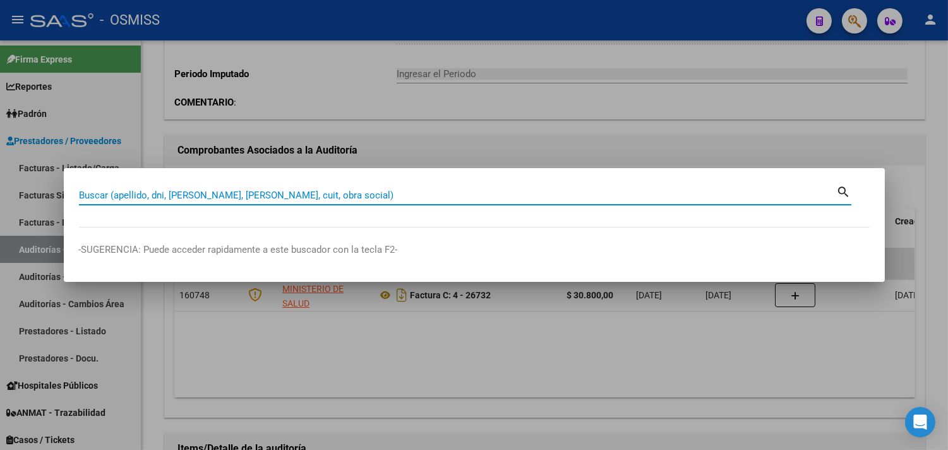
paste input "06-00042214"
type input "06-00042214"
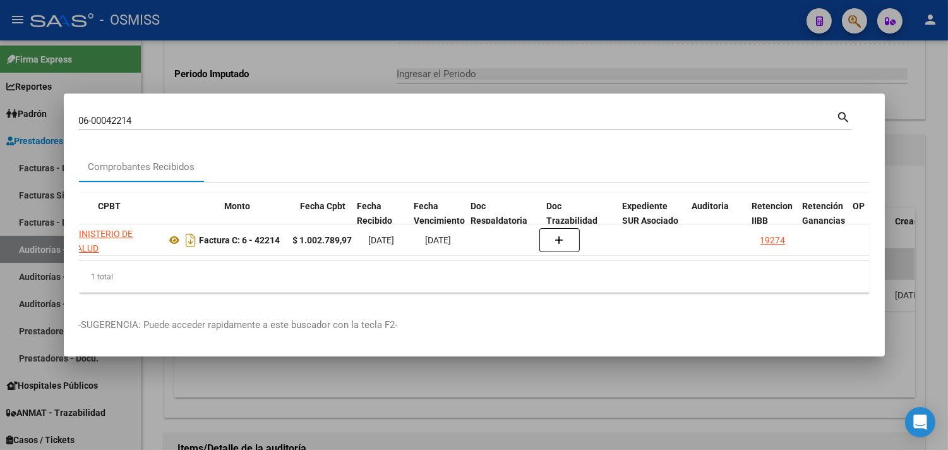
scroll to position [0, 679]
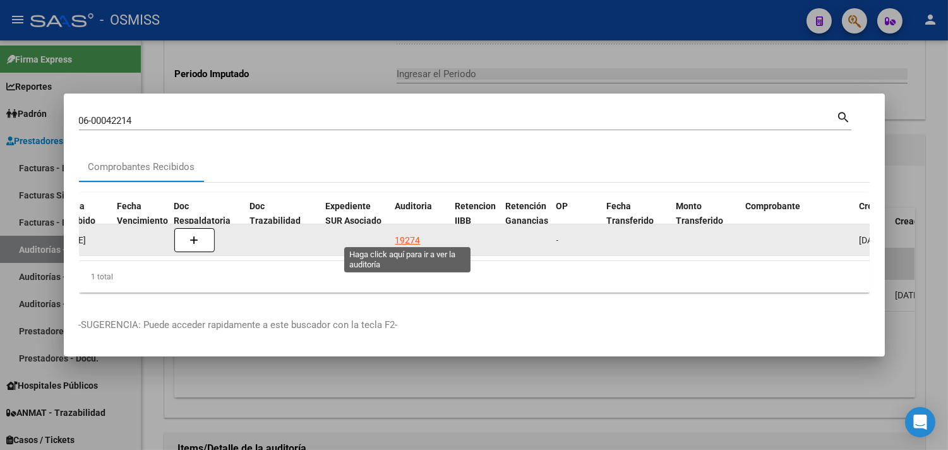
click at [407, 237] on div "19274" at bounding box center [407, 240] width 25 height 15
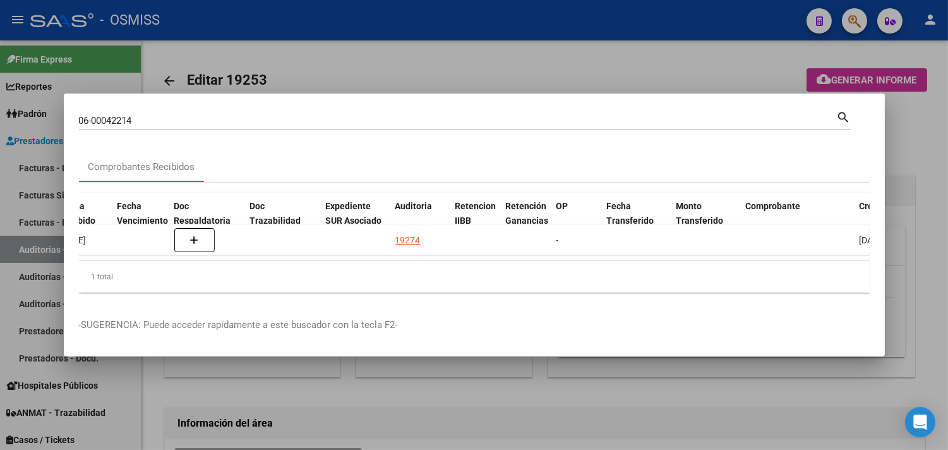
click at [913, 251] on div at bounding box center [474, 225] width 948 height 450
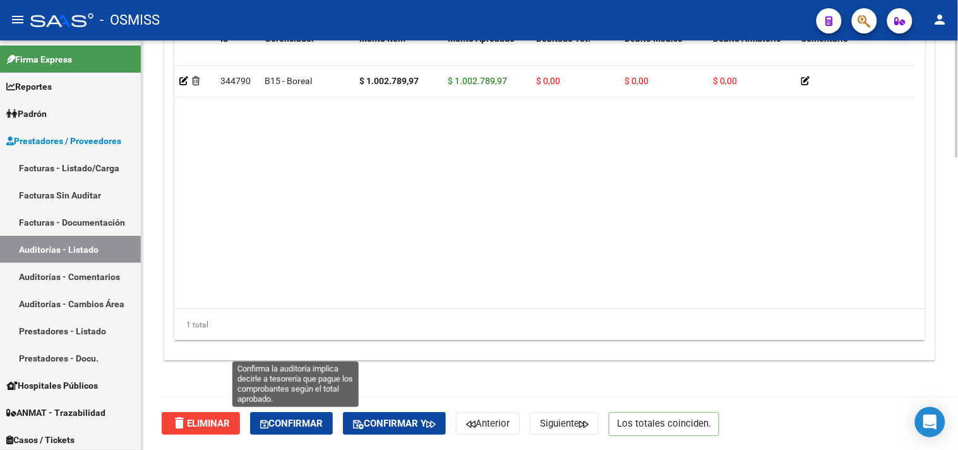
click at [284, 422] on span "Confirmar" at bounding box center [291, 423] width 63 height 11
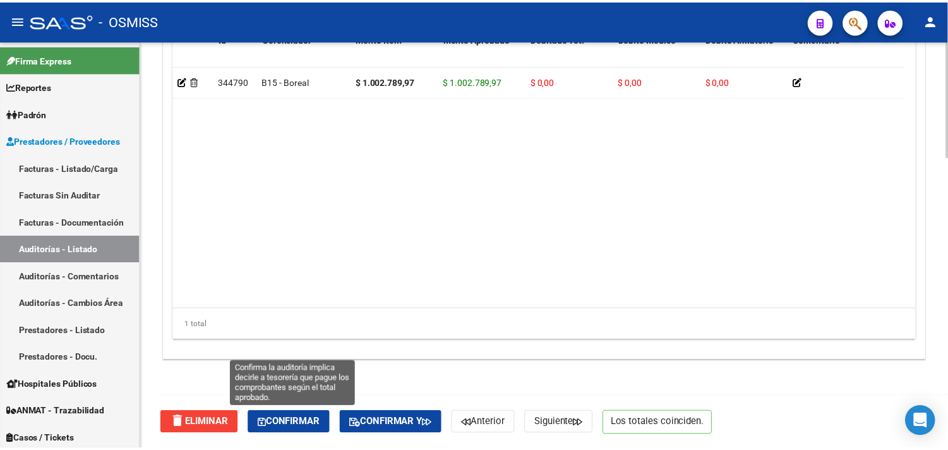
scroll to position [908, 0]
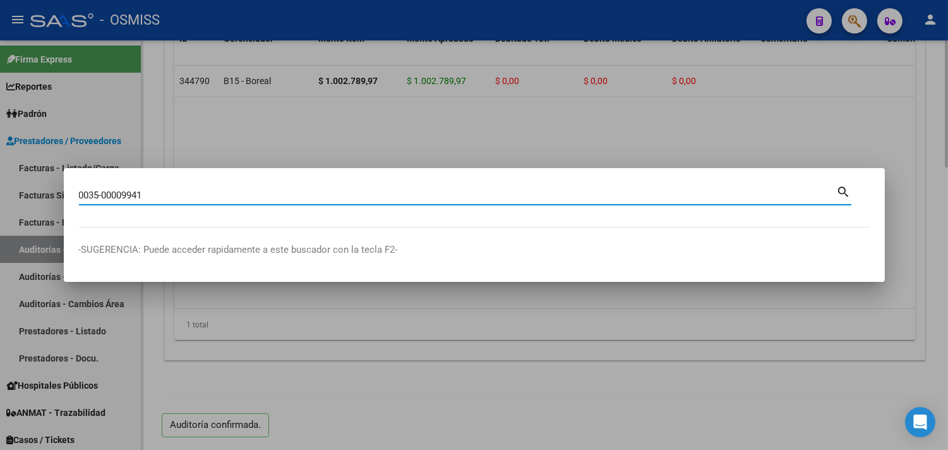
type input "0035-00009941"
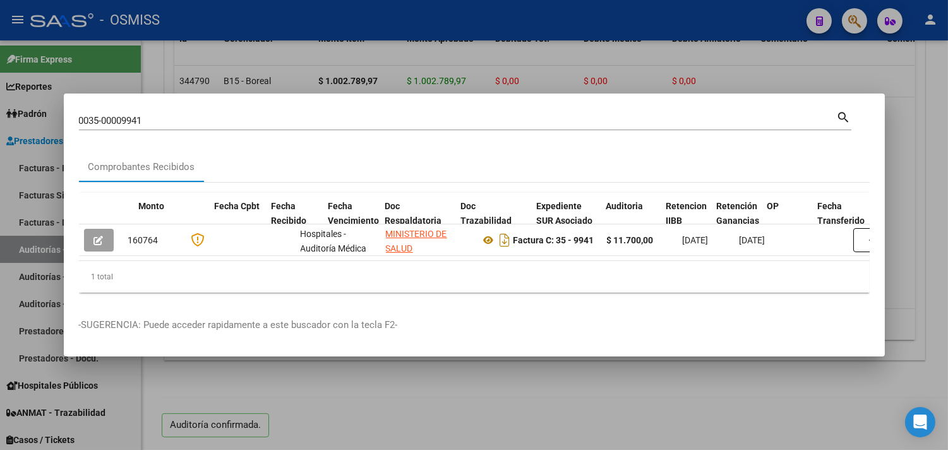
scroll to position [0, 581]
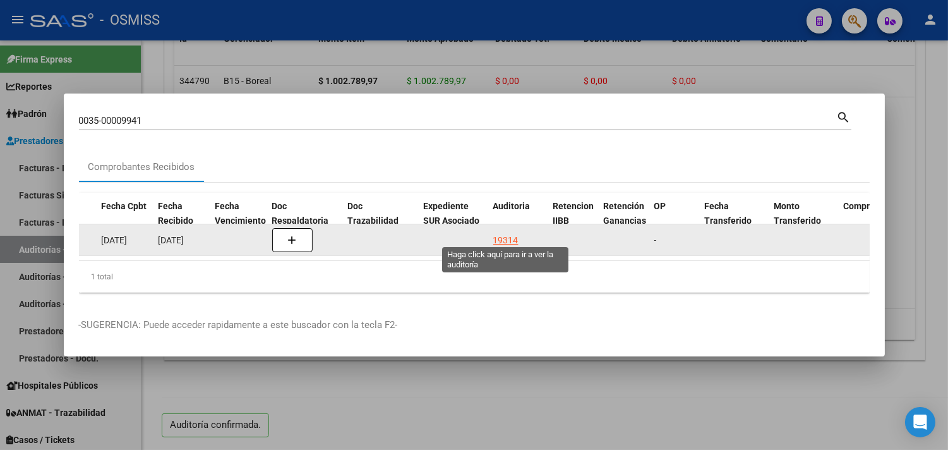
click at [505, 238] on div "19314" at bounding box center [505, 240] width 25 height 15
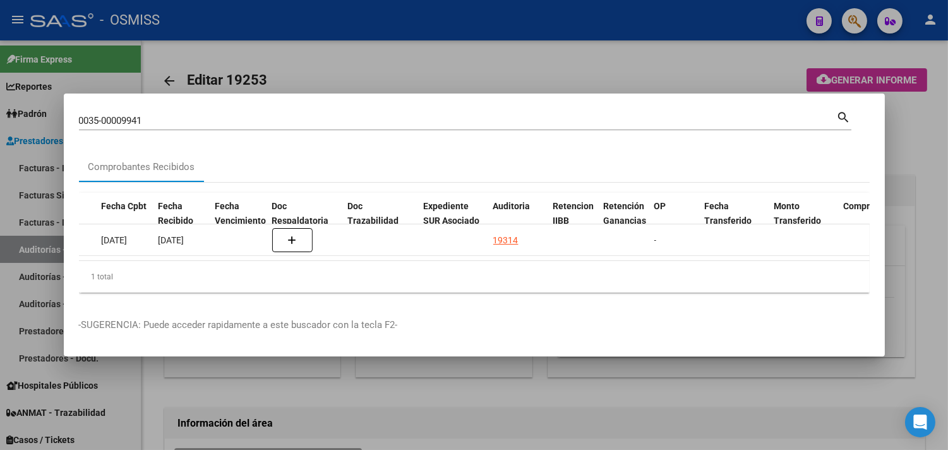
click at [922, 179] on div at bounding box center [474, 225] width 948 height 450
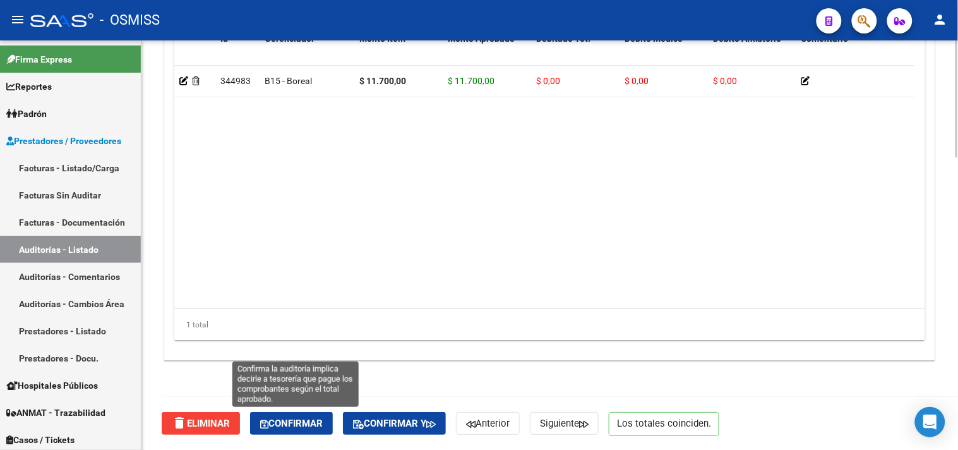
click at [317, 426] on span "Confirmar" at bounding box center [291, 423] width 63 height 11
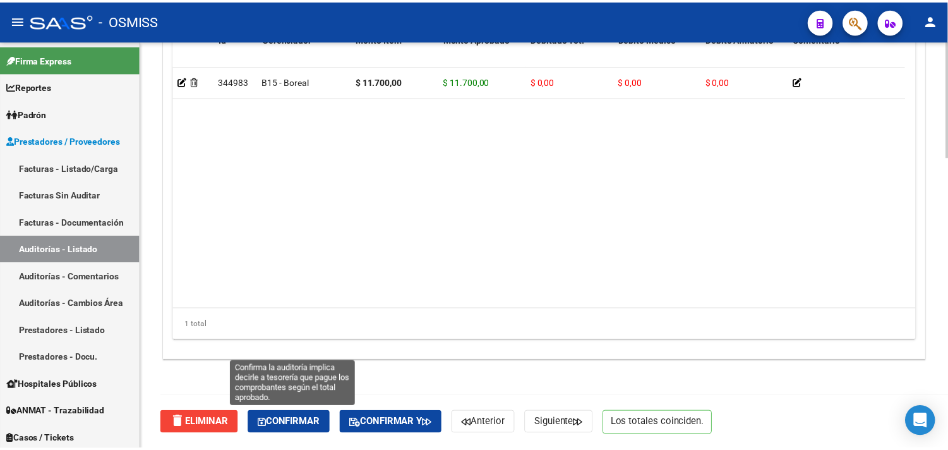
scroll to position [908, 0]
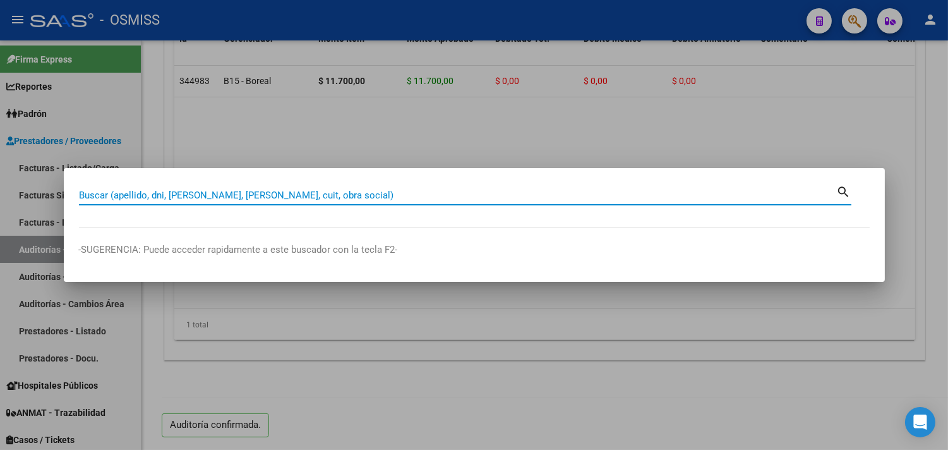
paste input "068-00001600"
type input "068-00001600"
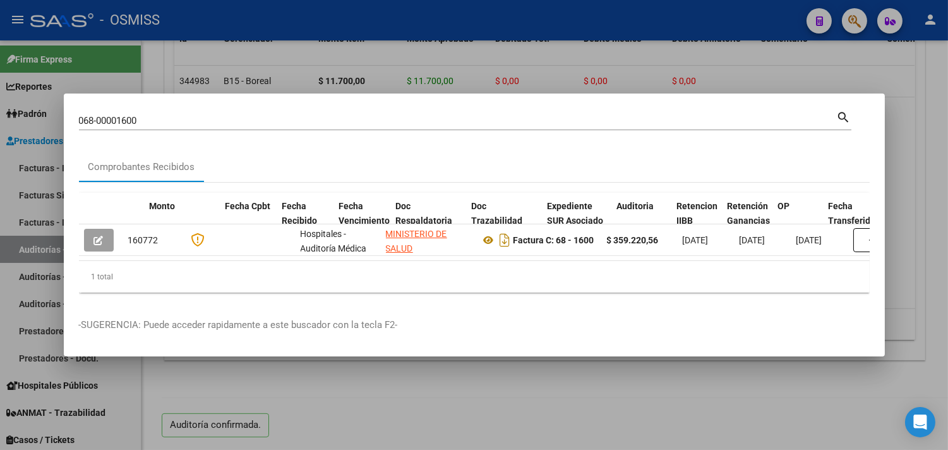
scroll to position [0, 596]
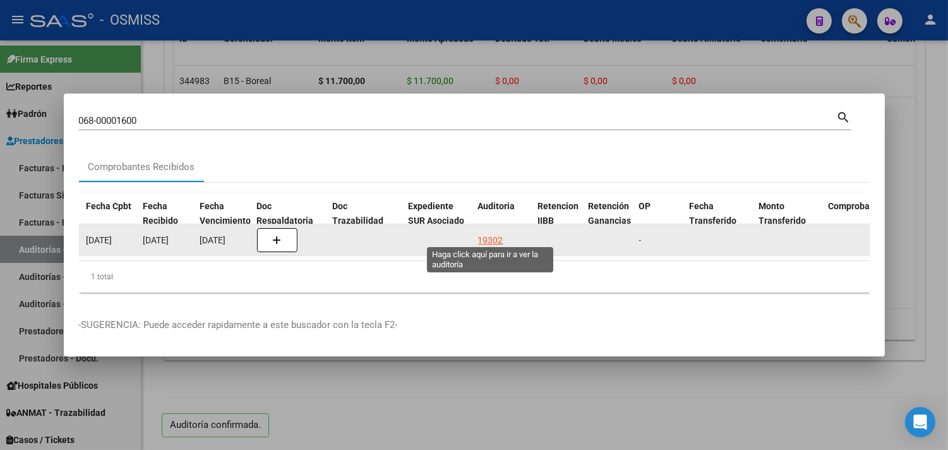
click at [490, 233] on div "19302" at bounding box center [490, 240] width 25 height 15
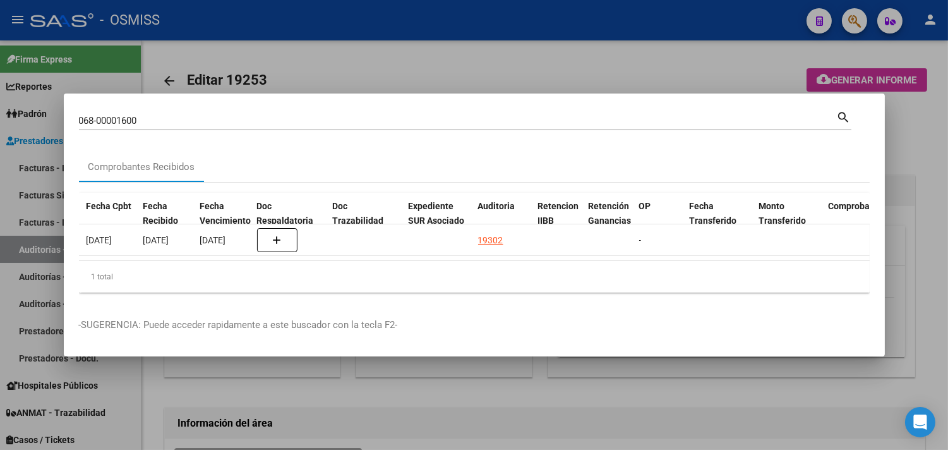
click at [934, 160] on div at bounding box center [474, 225] width 948 height 450
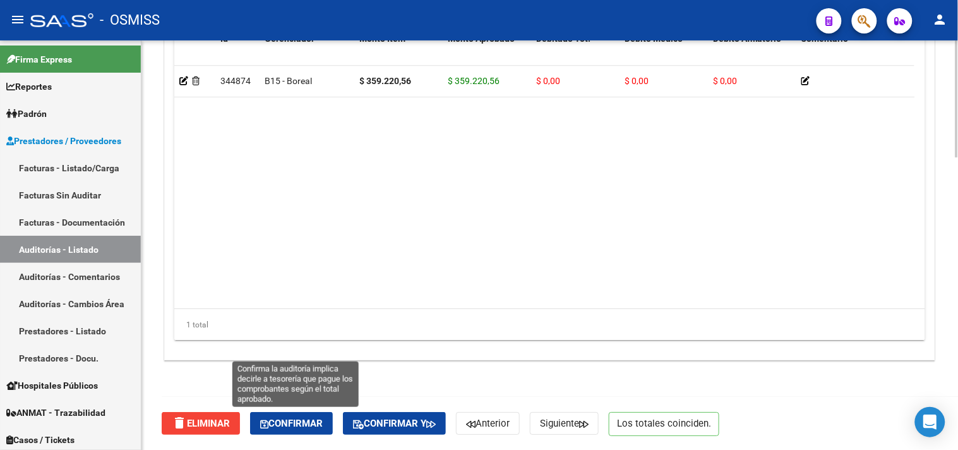
click at [269, 414] on button "Confirmar" at bounding box center [291, 423] width 83 height 23
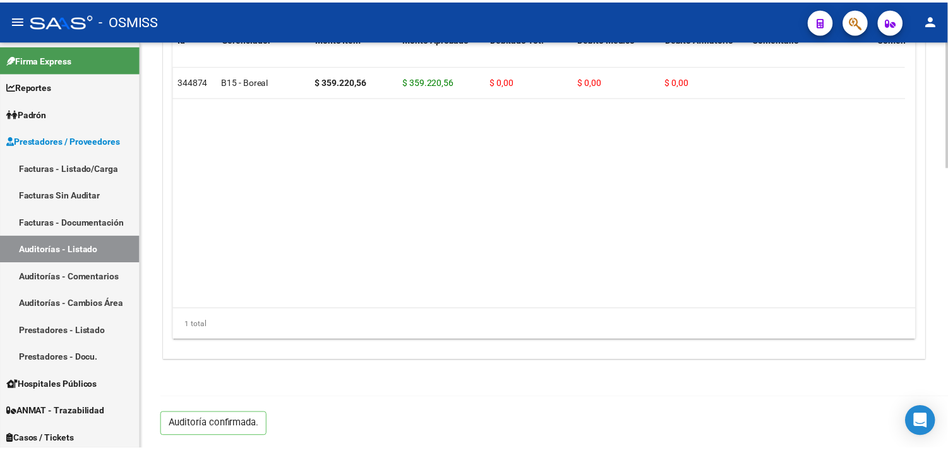
scroll to position [908, 0]
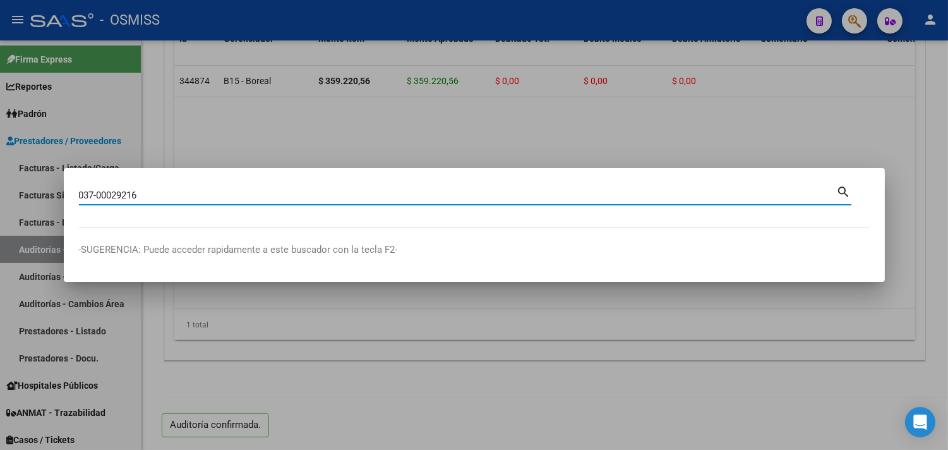
type input "037-00029216"
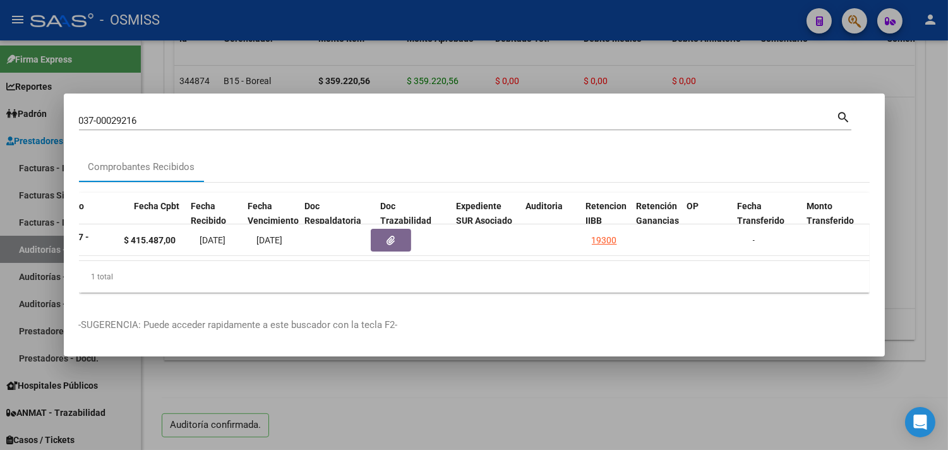
scroll to position [0, 548]
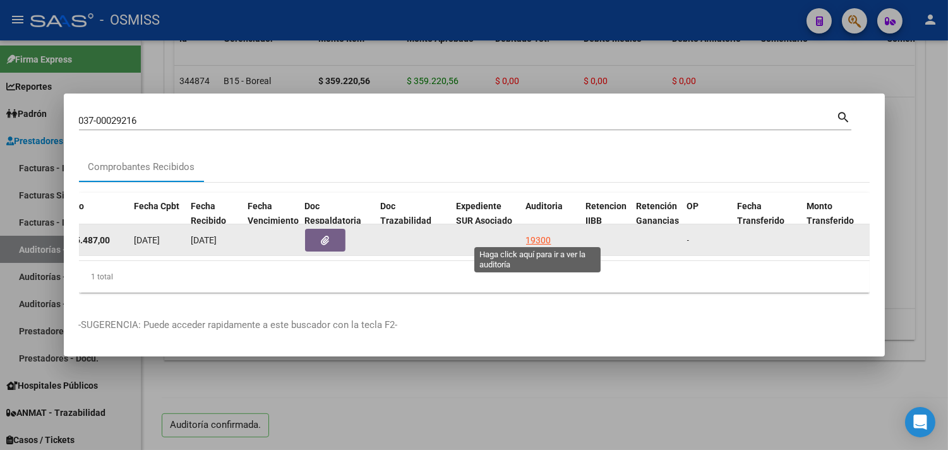
click at [540, 233] on div "19300" at bounding box center [538, 240] width 25 height 15
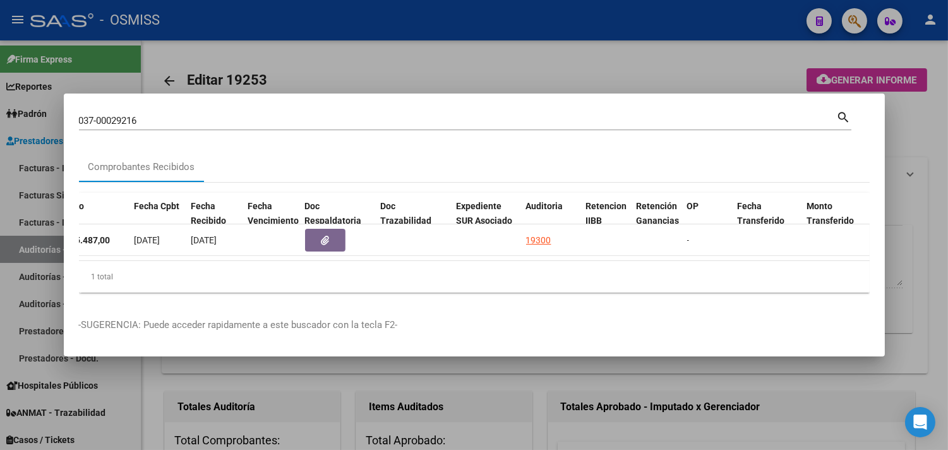
click at [920, 152] on div at bounding box center [474, 225] width 948 height 450
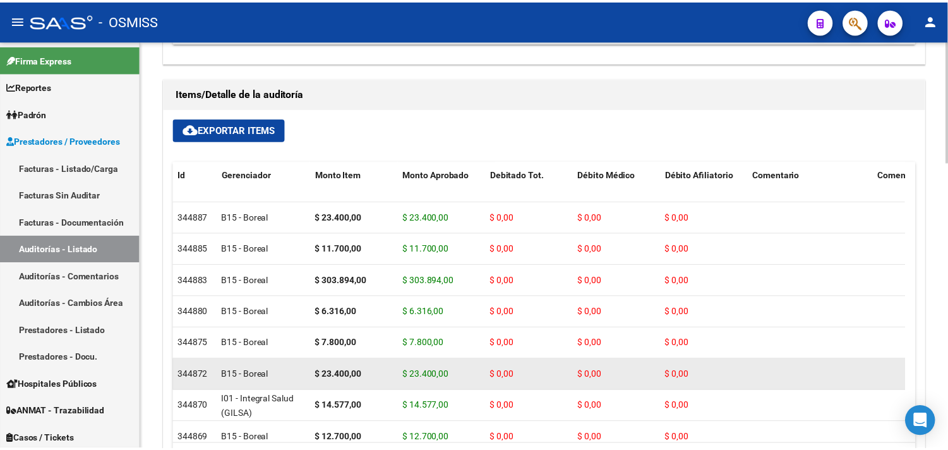
scroll to position [967, 0]
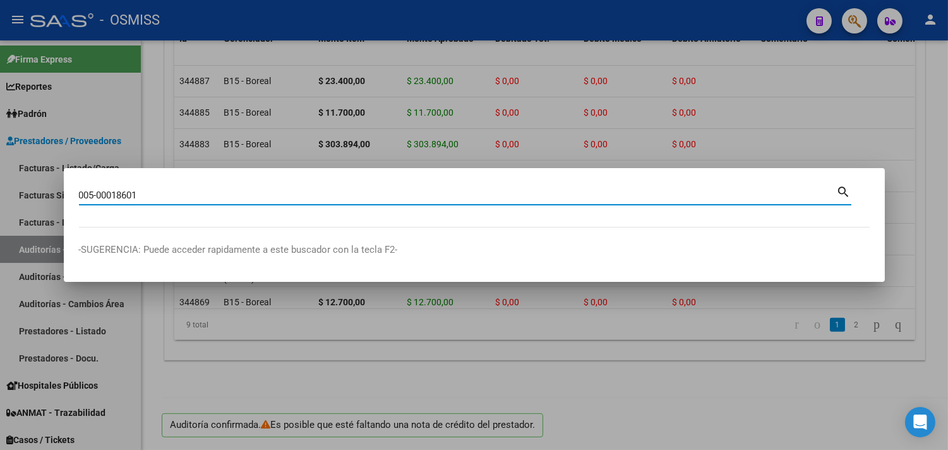
type input "005-00018601"
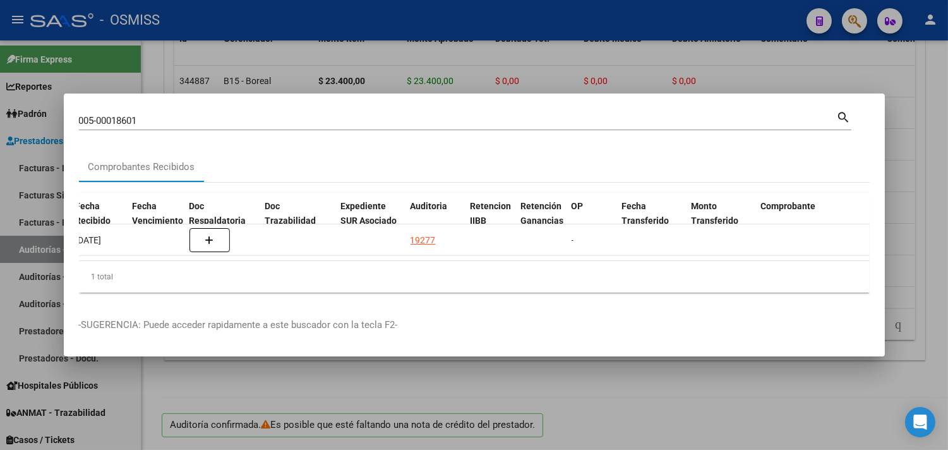
scroll to position [0, 697]
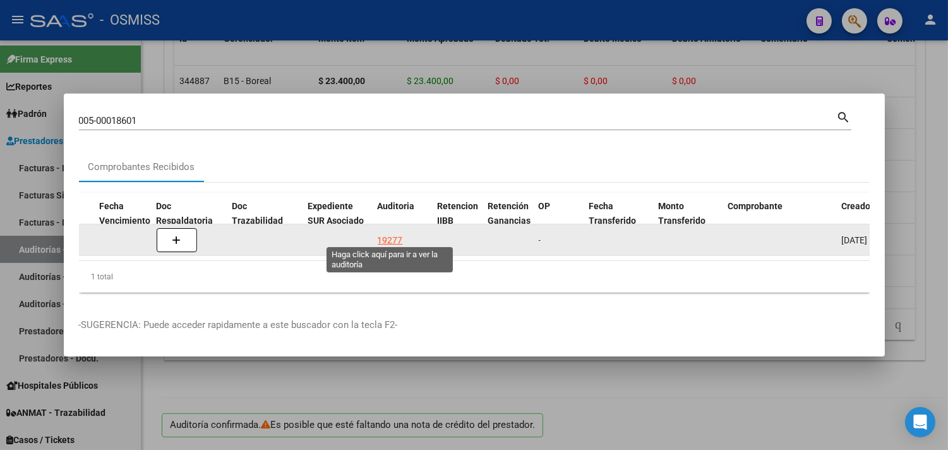
click at [390, 233] on div "19277" at bounding box center [390, 240] width 25 height 15
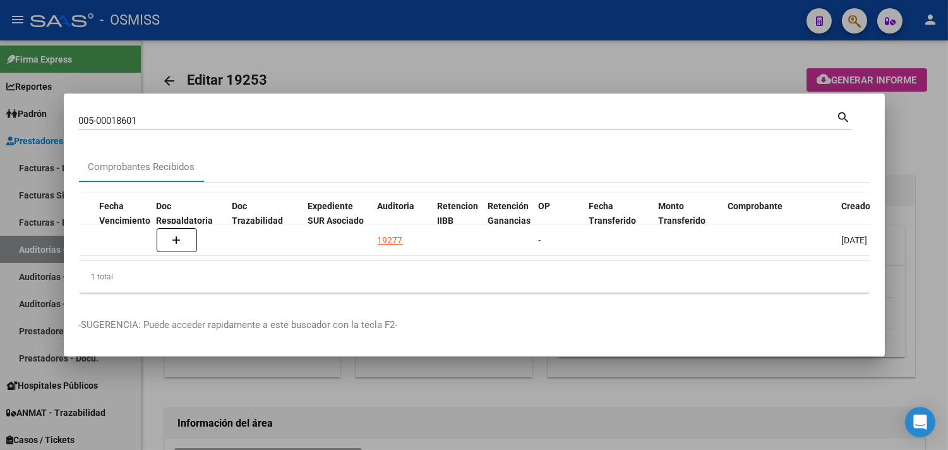
click at [908, 171] on div at bounding box center [474, 225] width 948 height 450
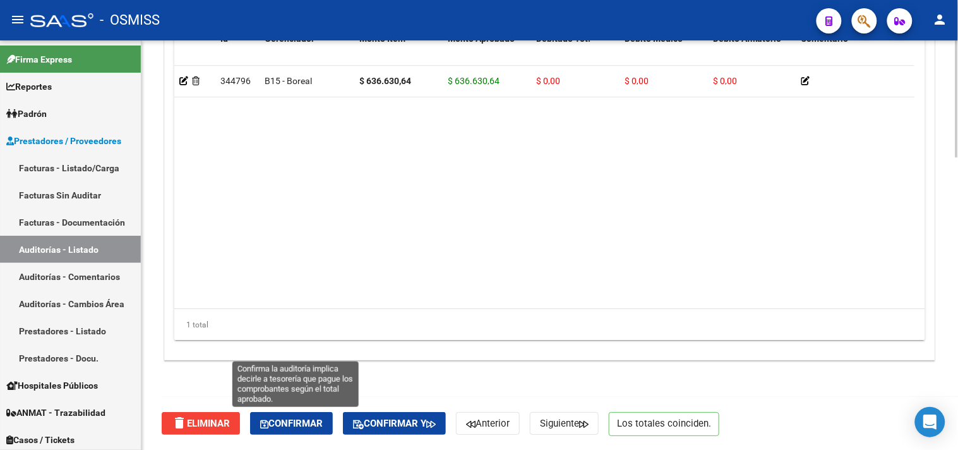
click at [292, 423] on span "Confirmar" at bounding box center [291, 423] width 63 height 11
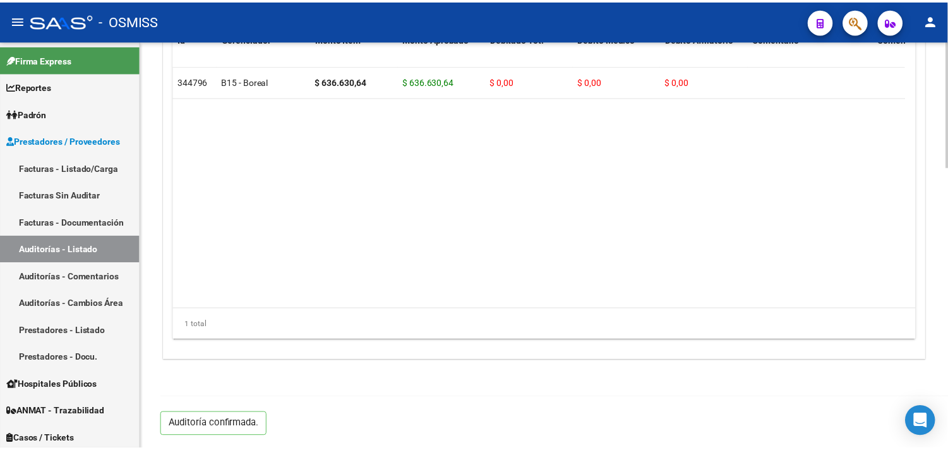
scroll to position [908, 0]
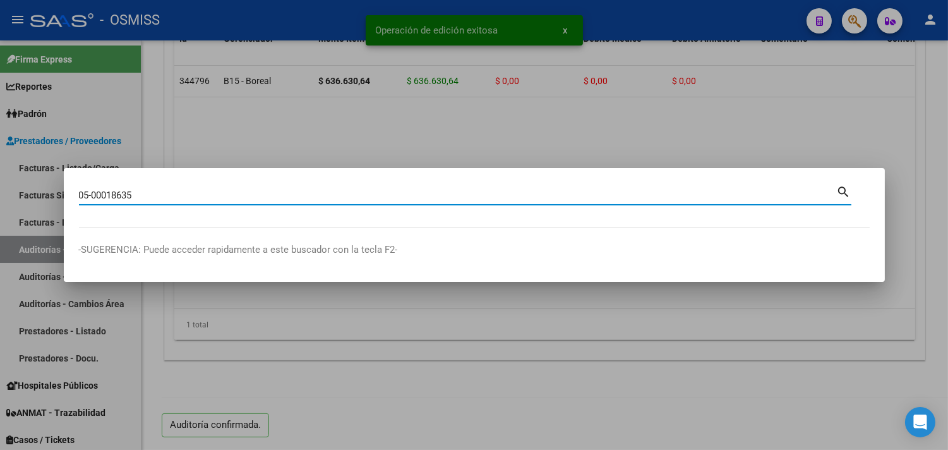
type input "05-00018635"
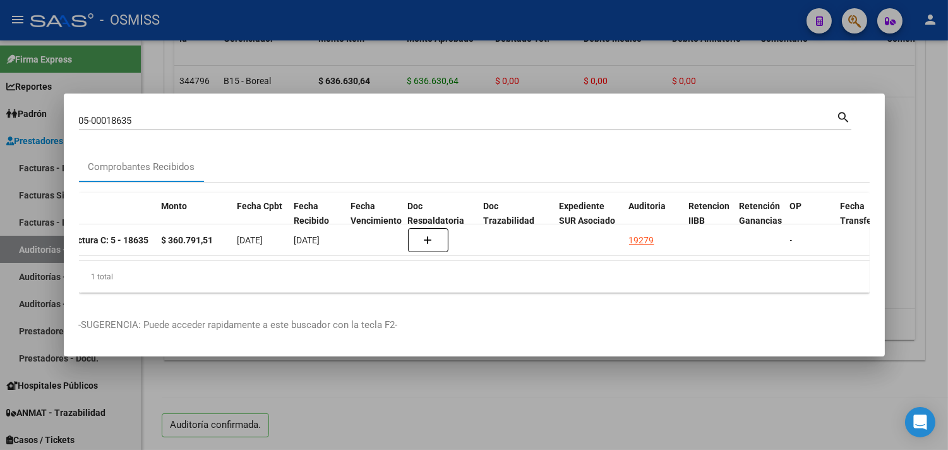
scroll to position [0, 455]
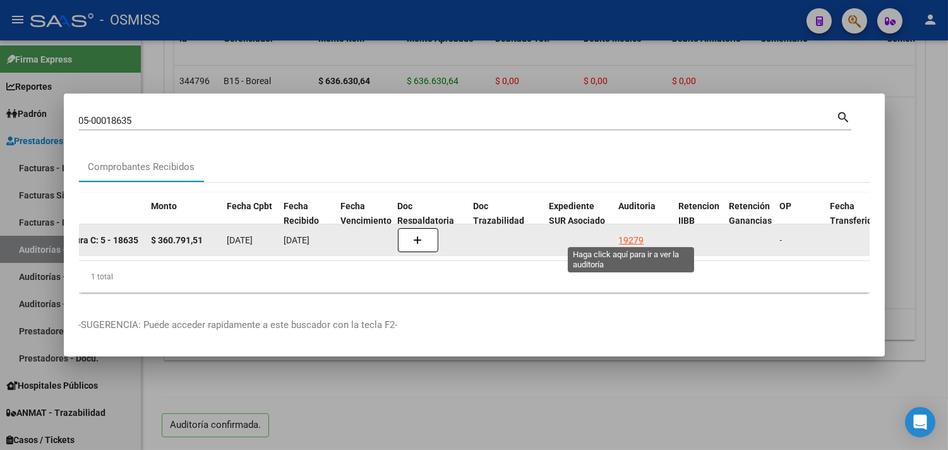
click at [630, 238] on div "19279" at bounding box center [631, 240] width 25 height 15
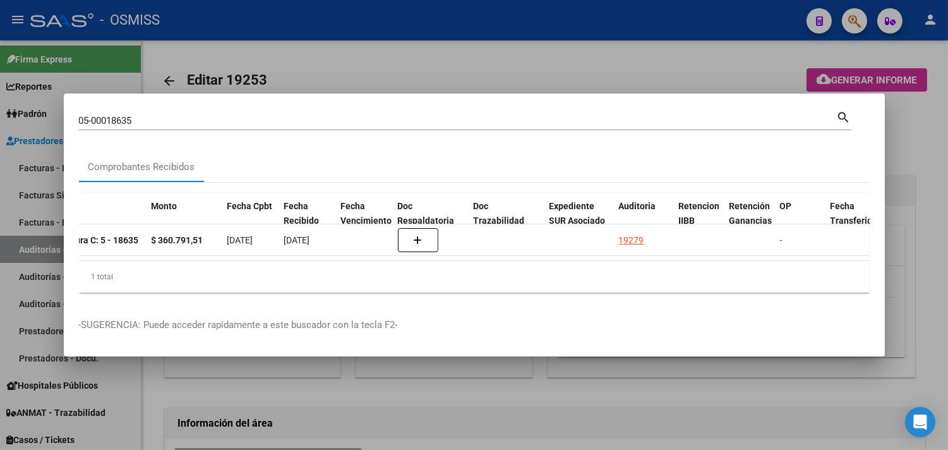
click at [930, 134] on div at bounding box center [474, 225] width 948 height 450
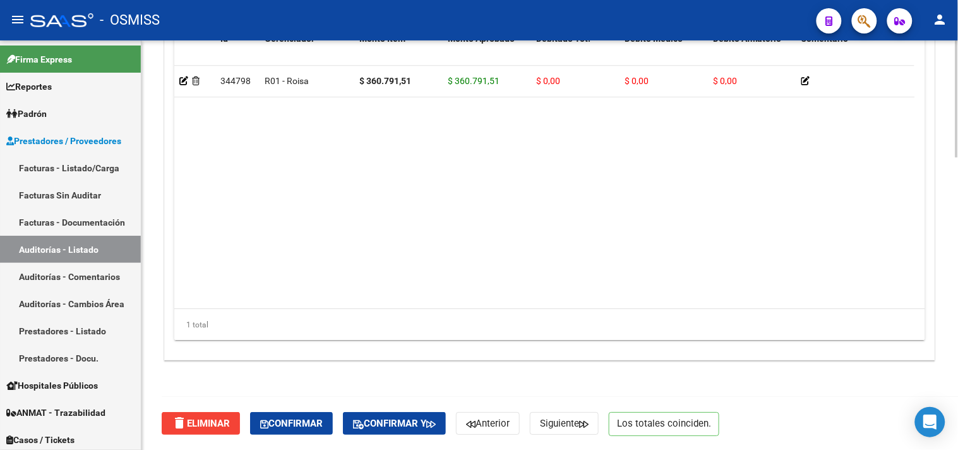
click at [305, 418] on span "Confirmar" at bounding box center [291, 423] width 63 height 11
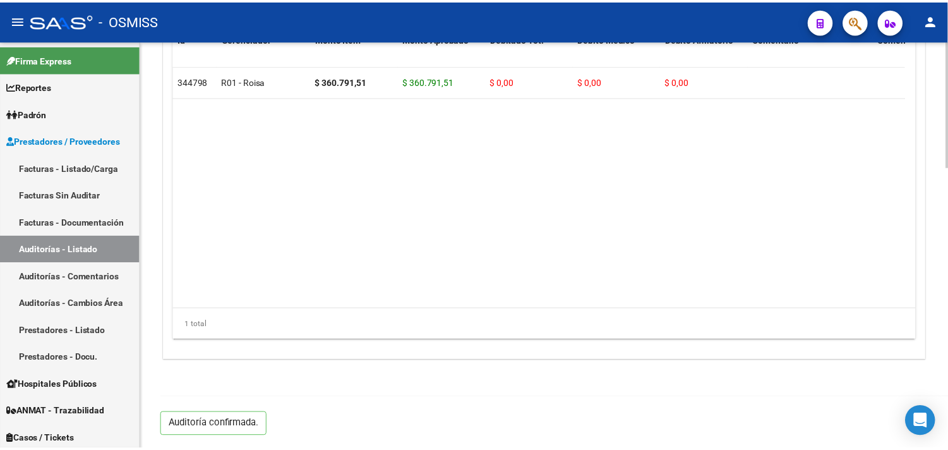
scroll to position [908, 0]
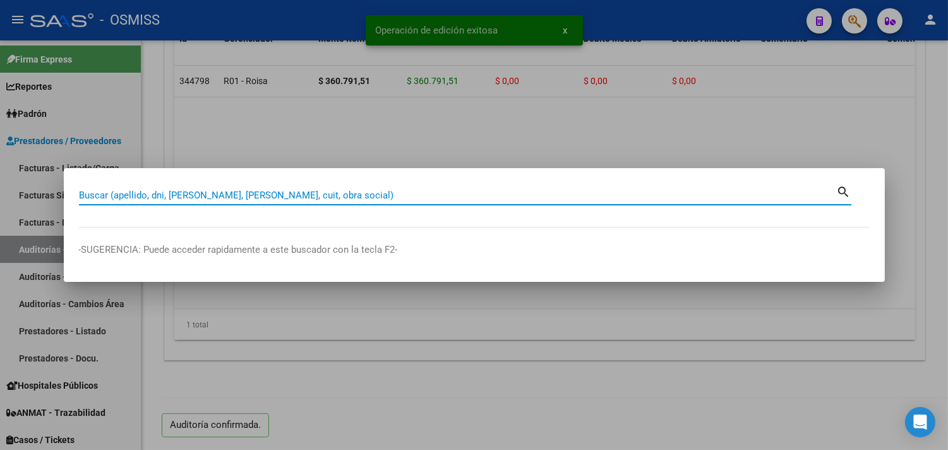
paste input "005-00018709"
type input "005-00018709"
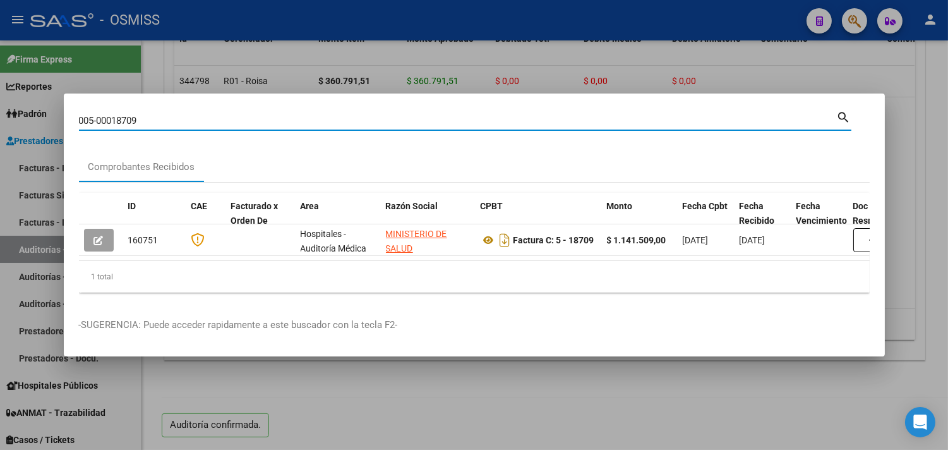
scroll to position [0, 589]
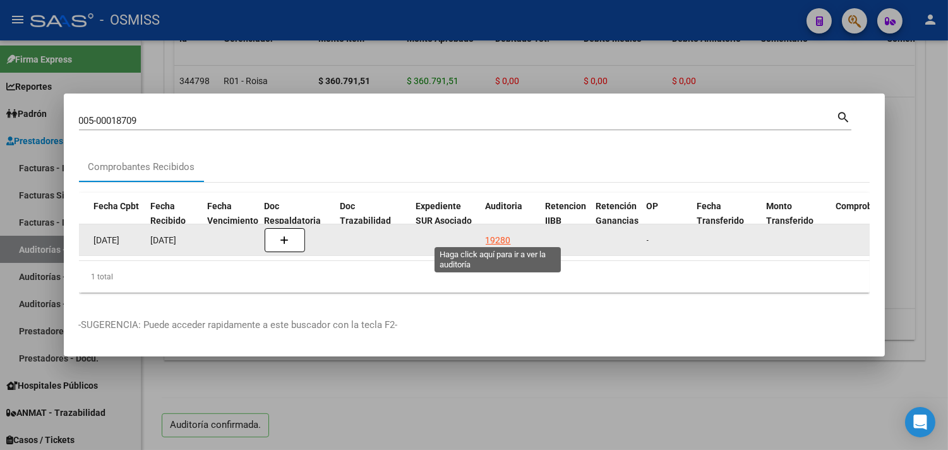
click at [495, 233] on div "19280" at bounding box center [498, 240] width 25 height 15
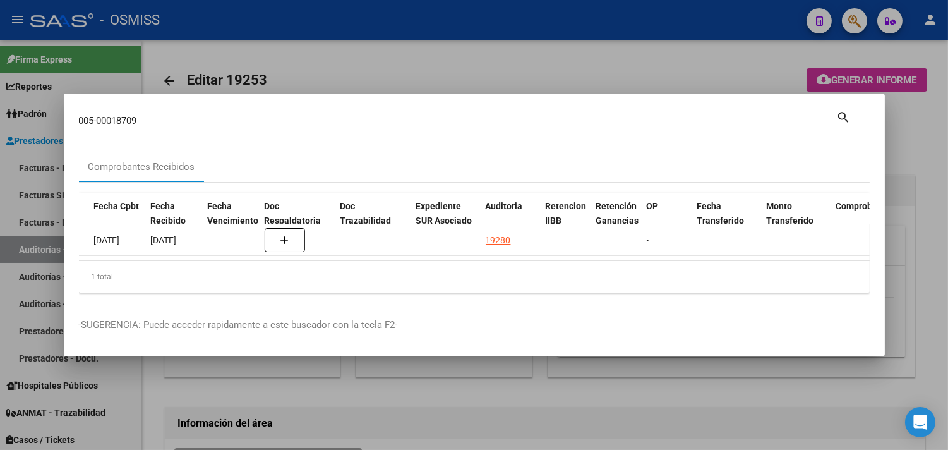
click at [913, 165] on div at bounding box center [474, 225] width 948 height 450
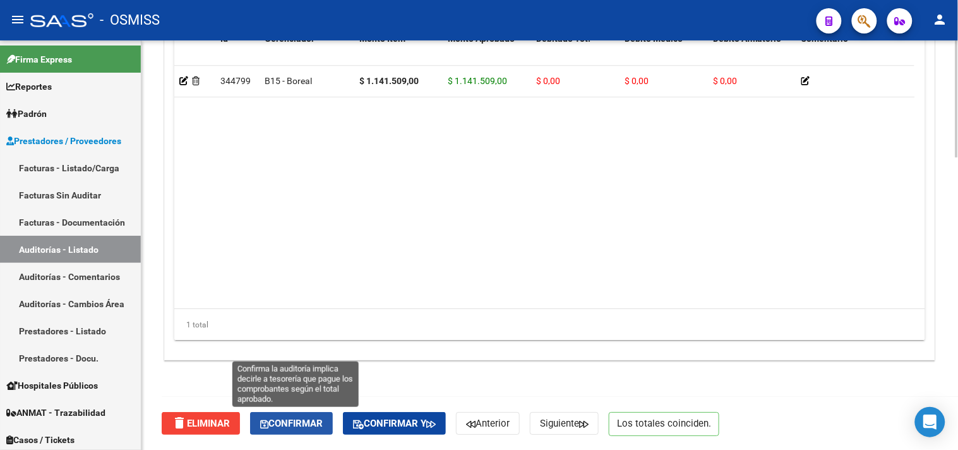
click at [301, 418] on span "Confirmar" at bounding box center [291, 423] width 63 height 11
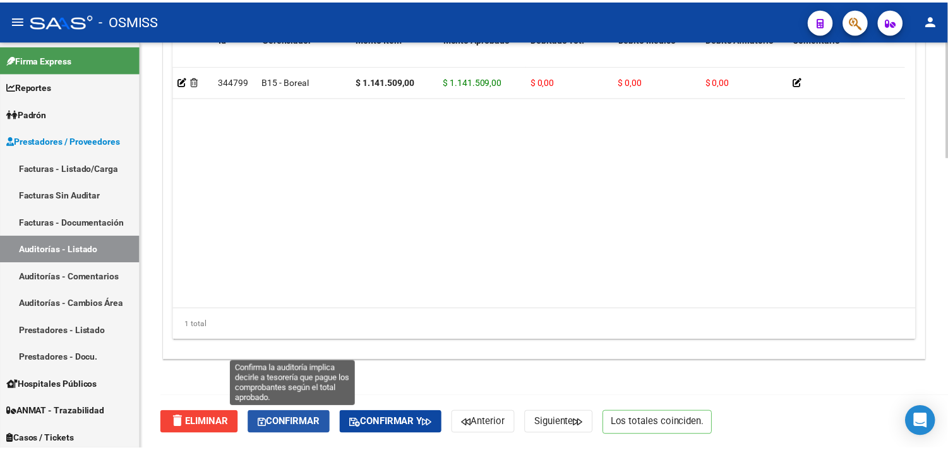
scroll to position [908, 0]
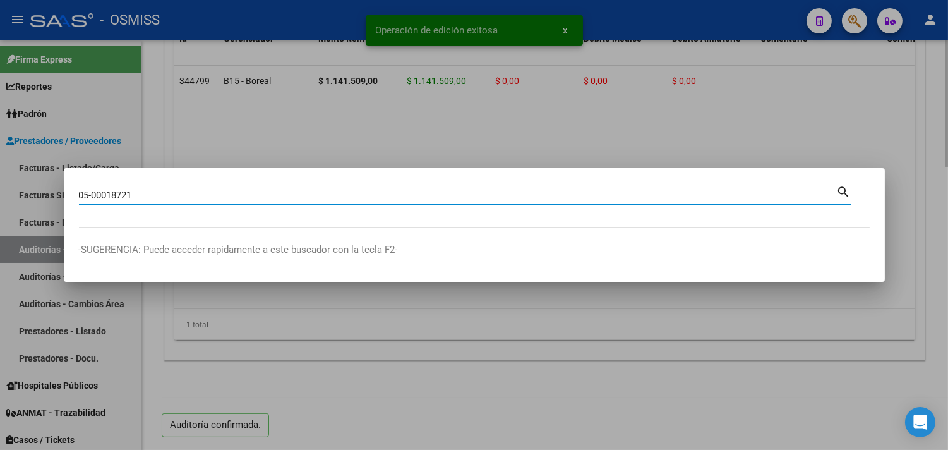
type input "05-00018721"
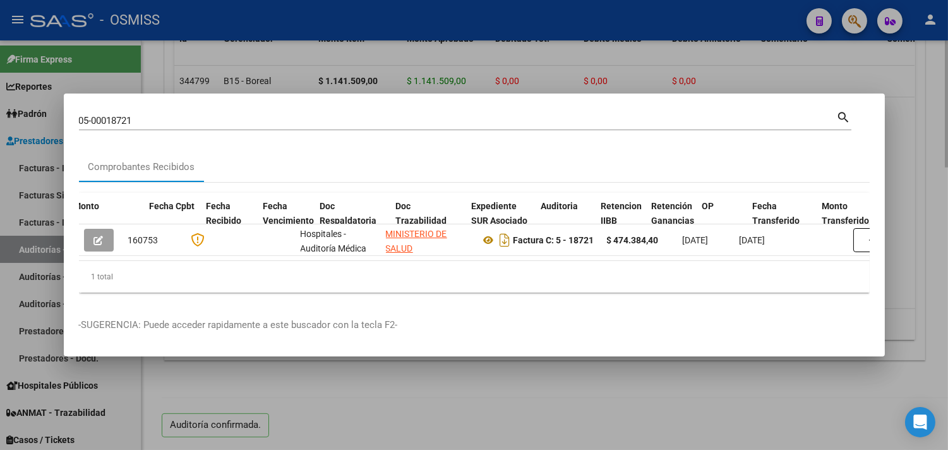
scroll to position [0, 569]
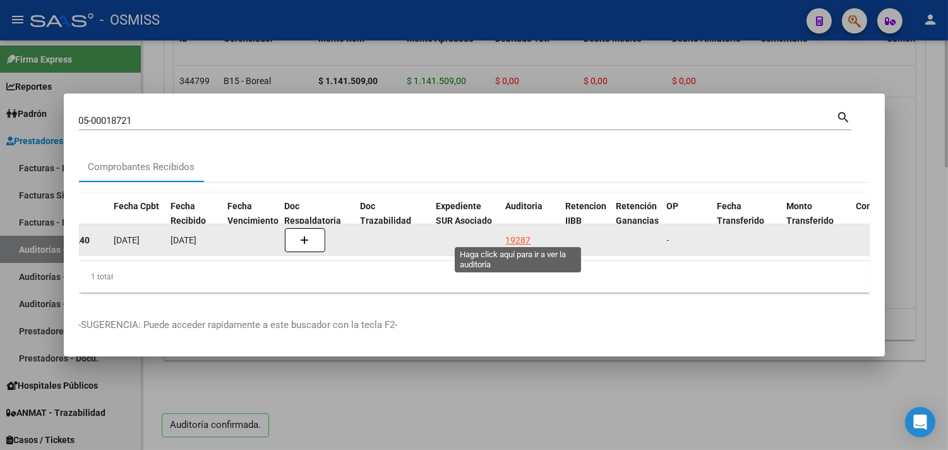
click at [510, 233] on div "19287" at bounding box center [518, 240] width 25 height 15
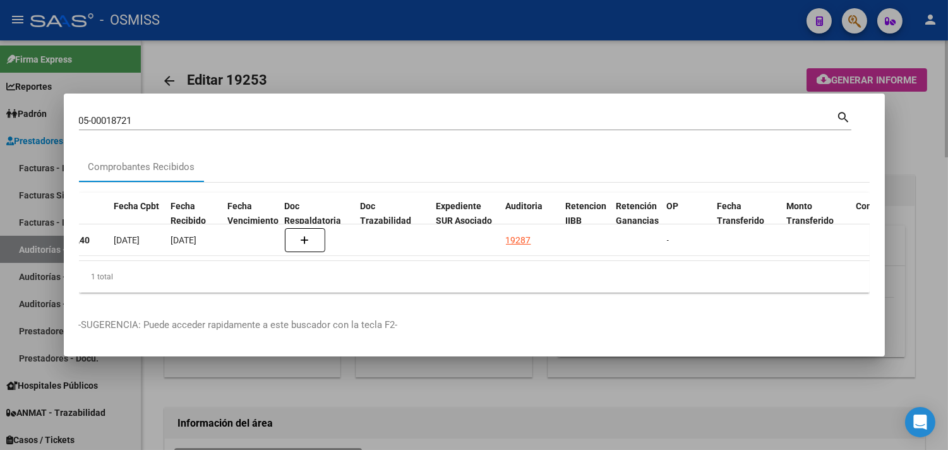
click at [921, 131] on div at bounding box center [474, 225] width 948 height 450
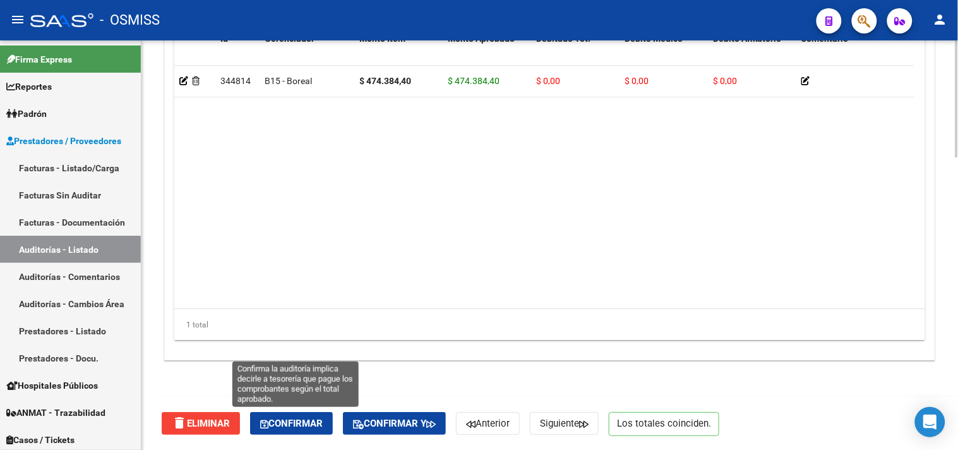
click at [313, 426] on span "Confirmar" at bounding box center [291, 423] width 63 height 11
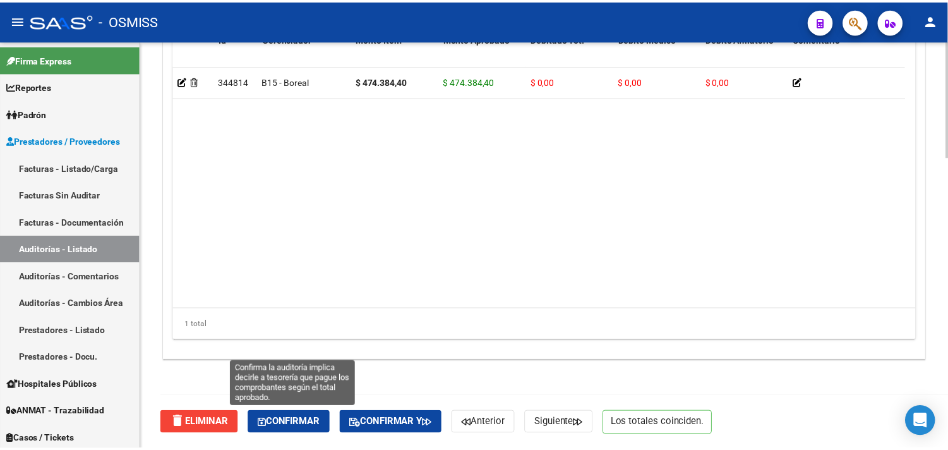
scroll to position [908, 0]
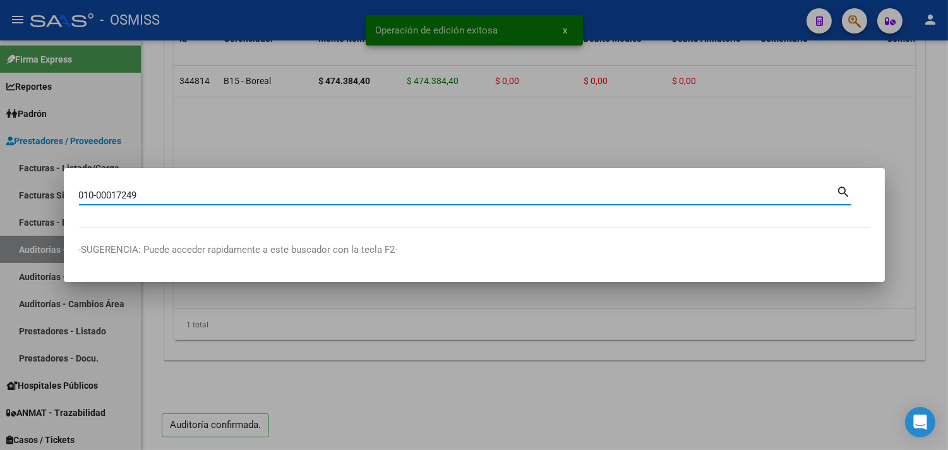
type input "010-00017249"
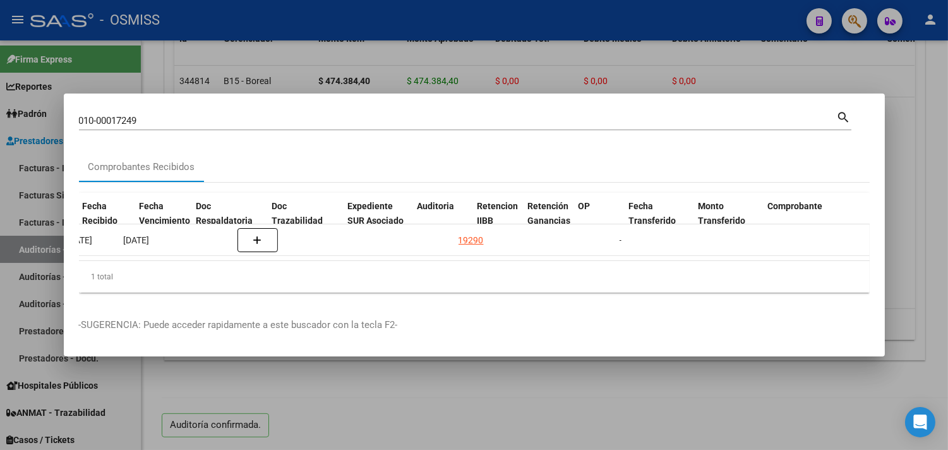
scroll to position [0, 657]
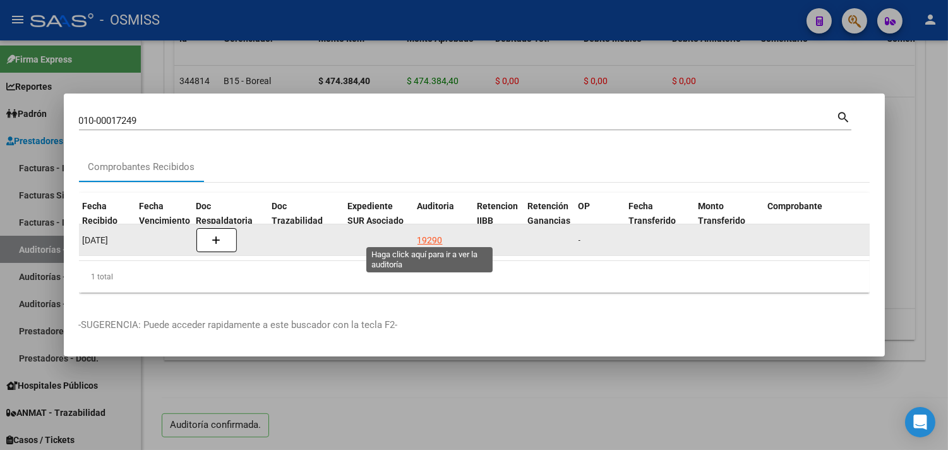
click at [438, 236] on div "19290" at bounding box center [430, 240] width 25 height 15
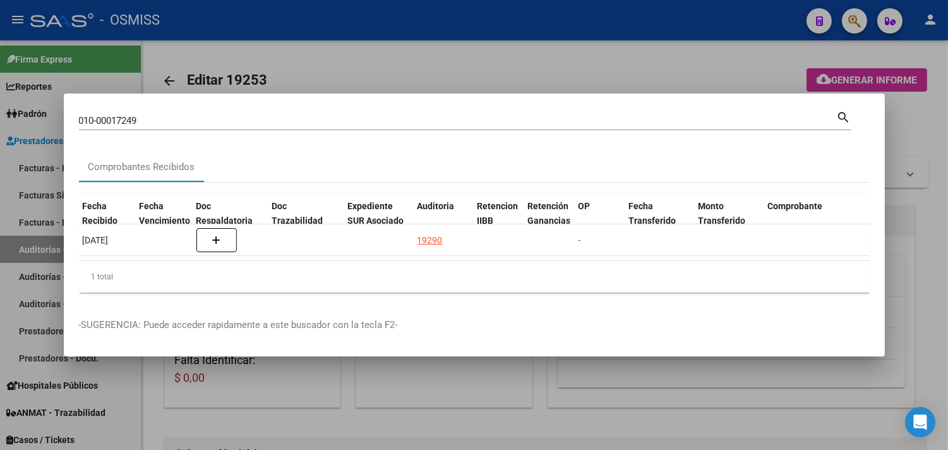
click at [924, 156] on div at bounding box center [474, 225] width 948 height 450
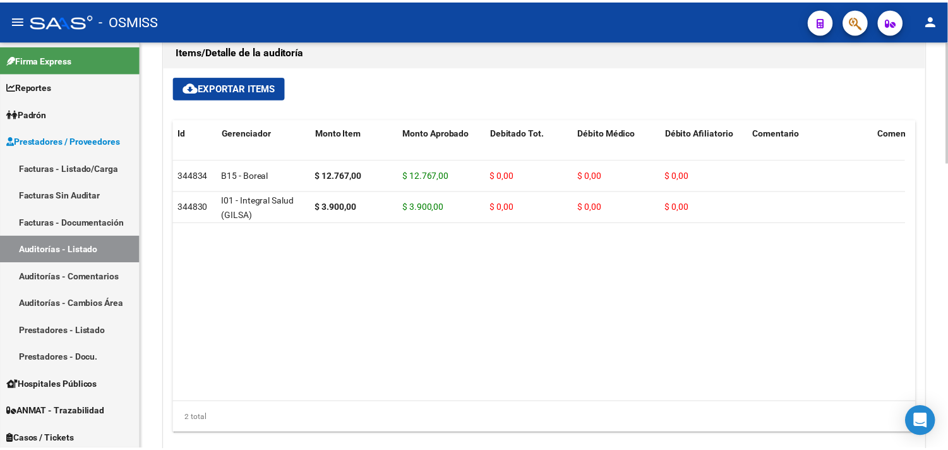
scroll to position [967, 0]
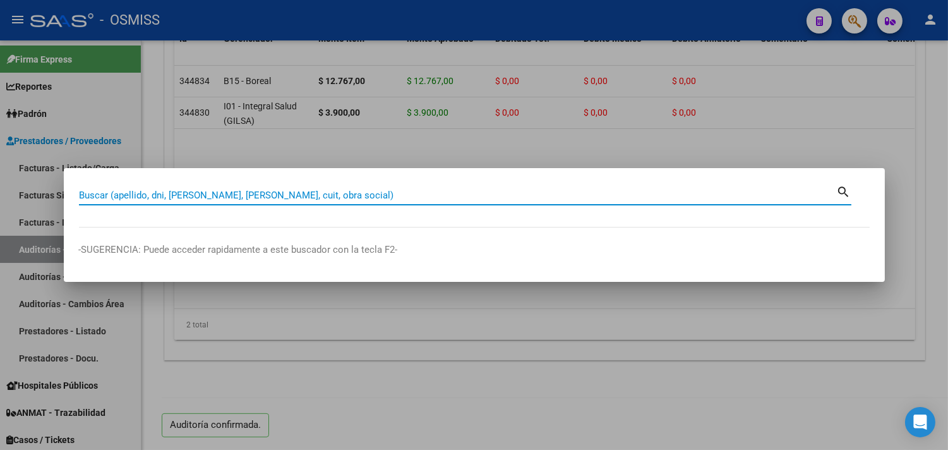
paste input "003-00028986"
type input "003-00028986"
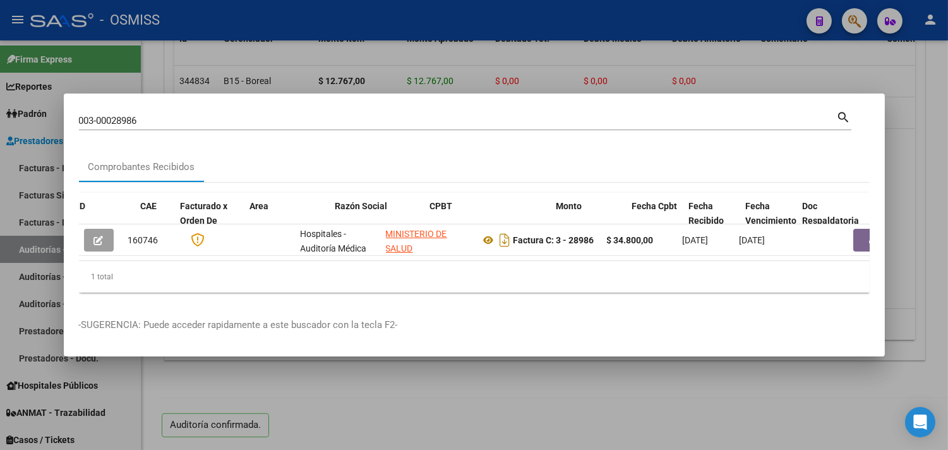
scroll to position [0, 473]
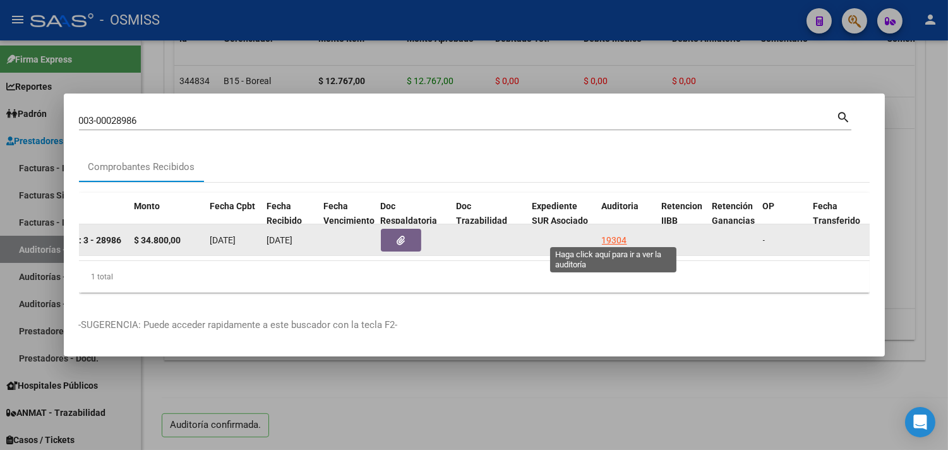
click at [626, 235] on div "19304" at bounding box center [614, 240] width 25 height 15
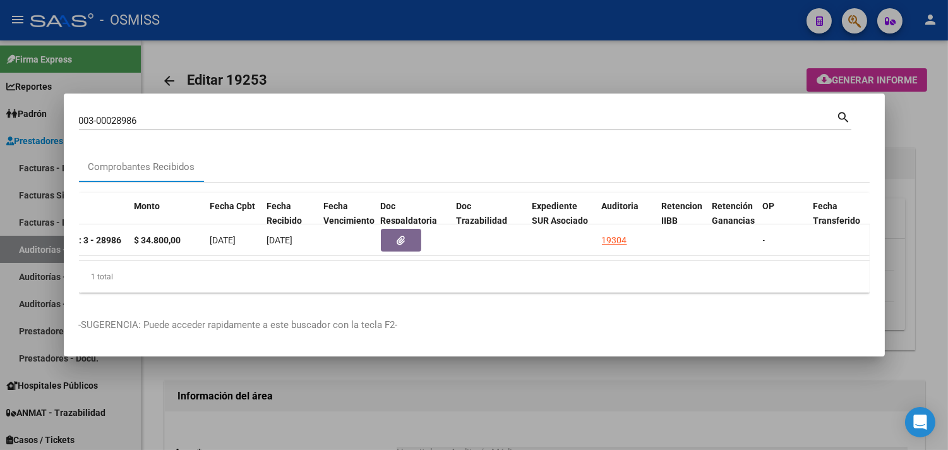
click at [912, 148] on div at bounding box center [474, 225] width 948 height 450
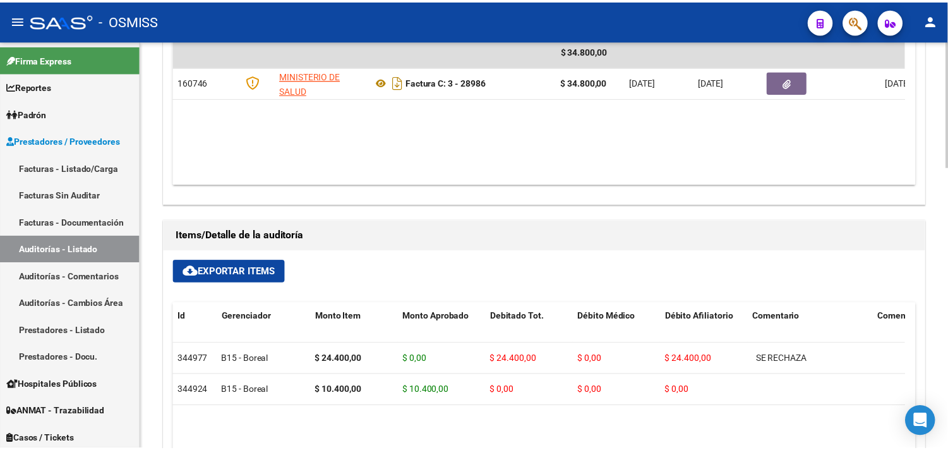
scroll to position [908, 0]
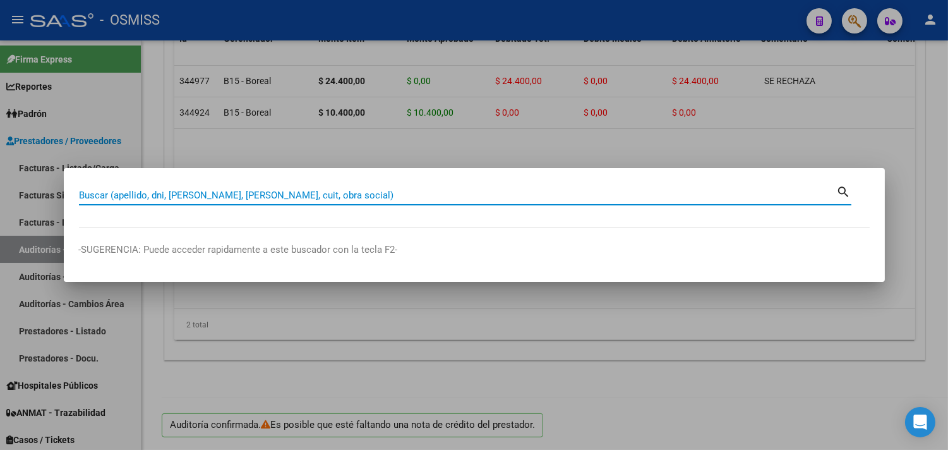
paste input "24-00013946"
type input "24-00013946"
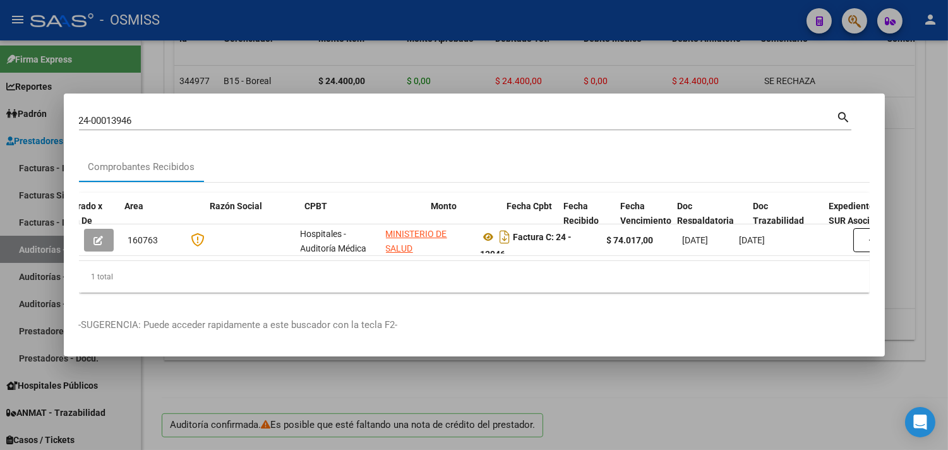
scroll to position [0, 560]
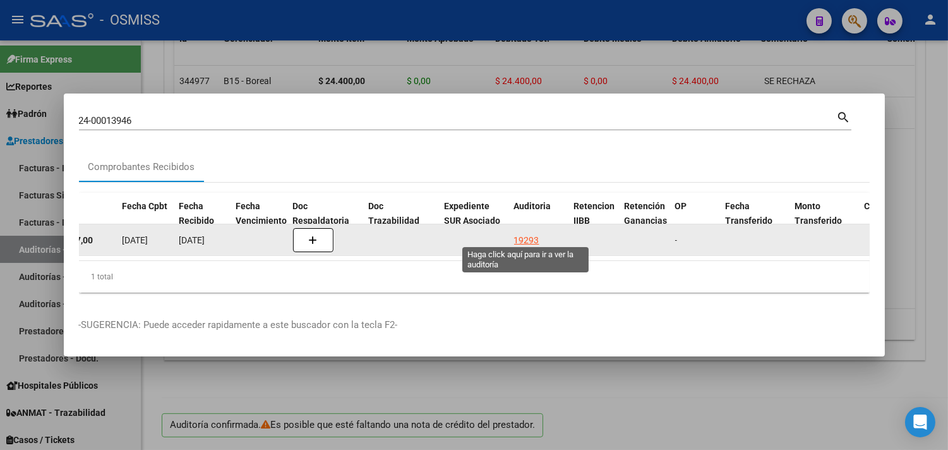
click at [522, 236] on div "19293" at bounding box center [526, 240] width 25 height 15
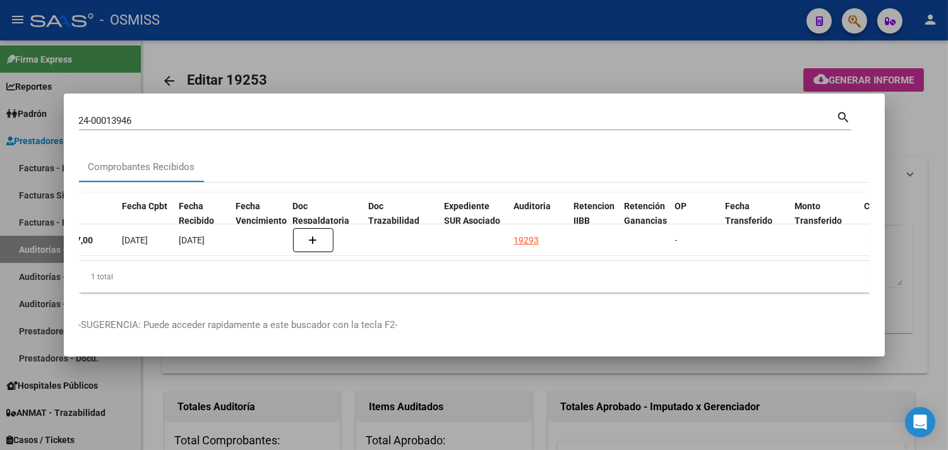
click at [913, 131] on div at bounding box center [474, 225] width 948 height 450
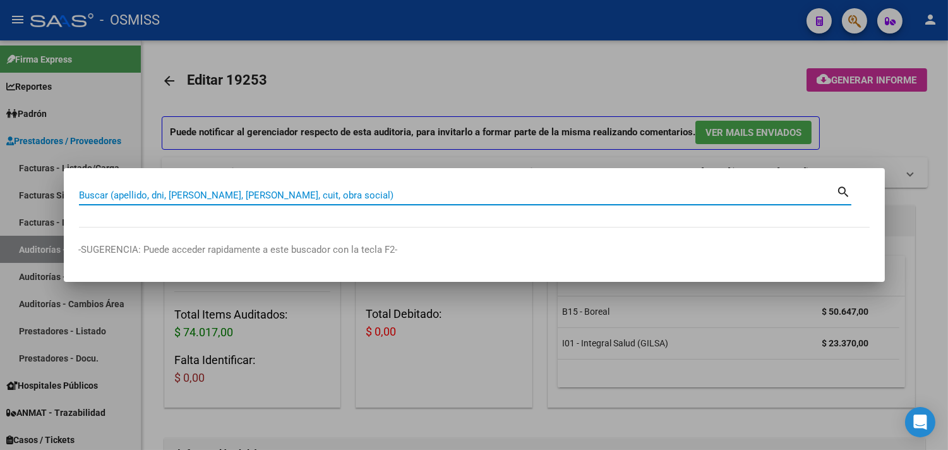
paste input "7-3565"
type input "7-3565"
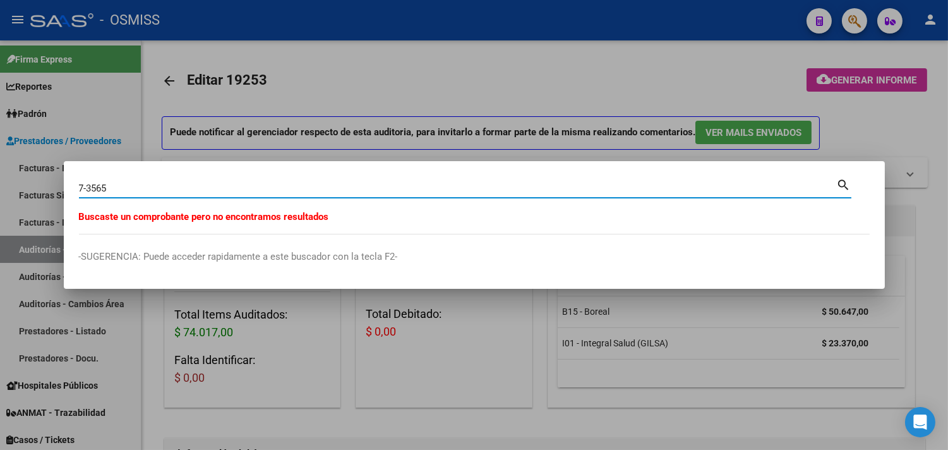
click at [475, 63] on div at bounding box center [474, 225] width 948 height 450
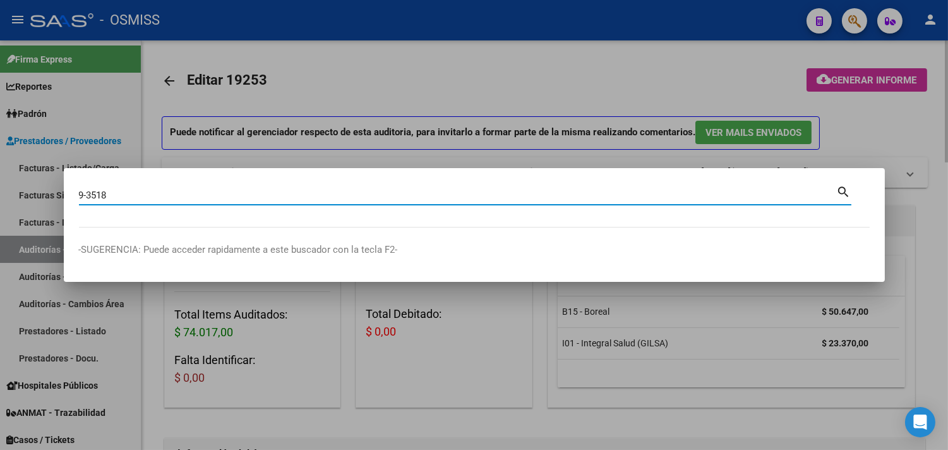
type input "9-3518"
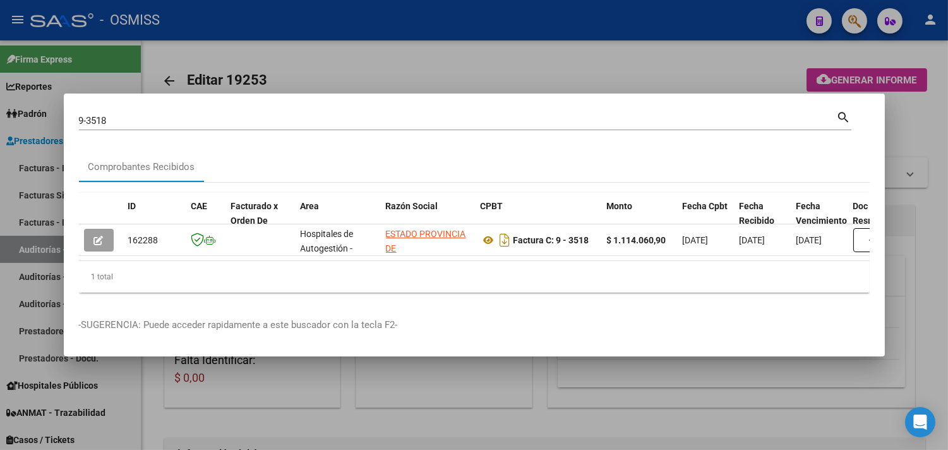
click at [361, 66] on div at bounding box center [474, 225] width 948 height 450
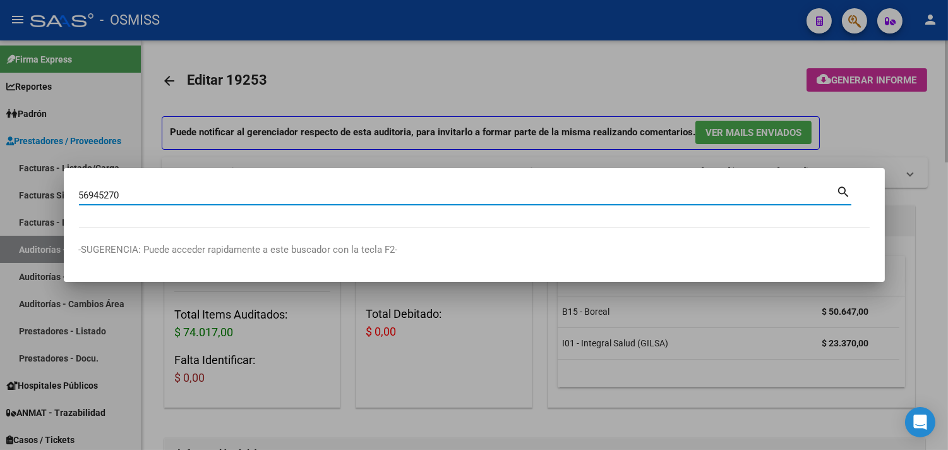
type input "56945270"
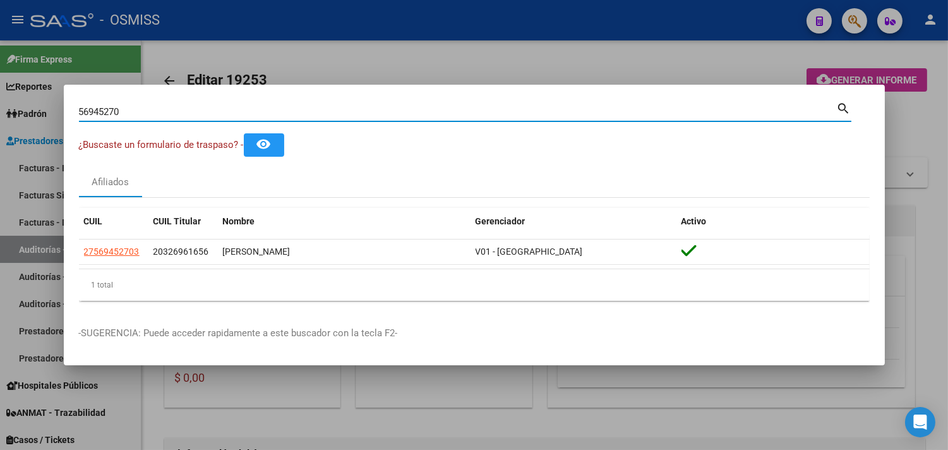
click at [437, 57] on div at bounding box center [474, 225] width 948 height 450
